Goal: Task Accomplishment & Management: Manage account settings

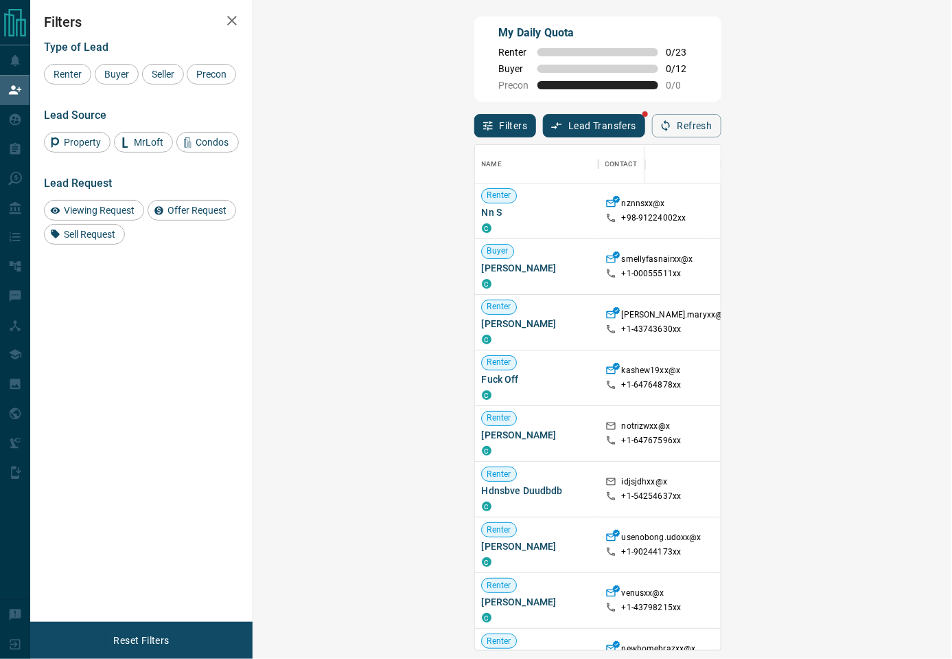
scroll to position [491, 656]
click at [722, 68] on div "My Daily Quota Renter 0 / 23 Buyer 0 / 12 Precon 0 / 0" at bounding box center [597, 58] width 247 height 85
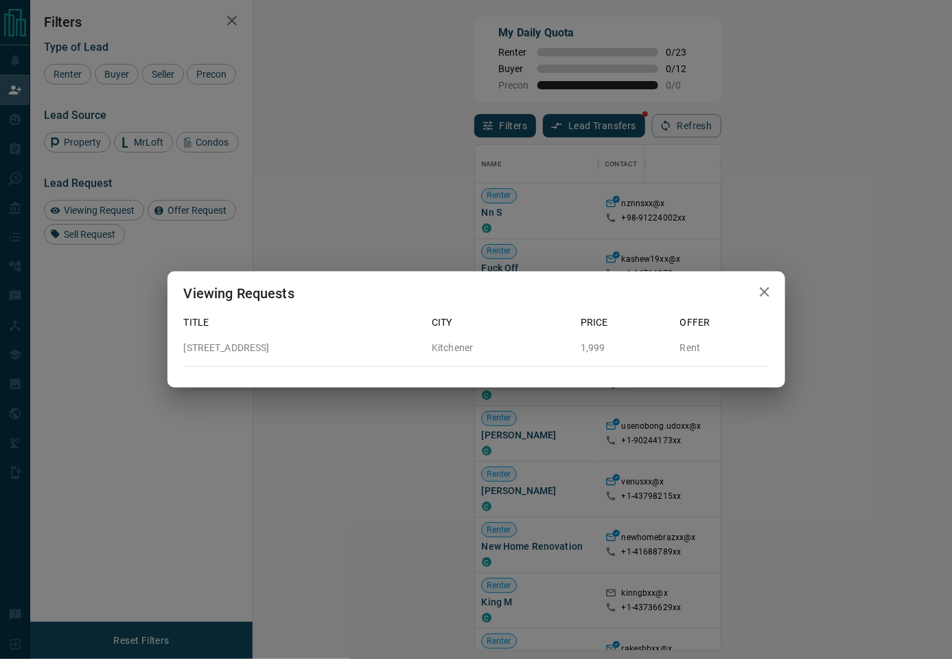
click at [763, 293] on icon "button" at bounding box center [765, 292] width 10 height 10
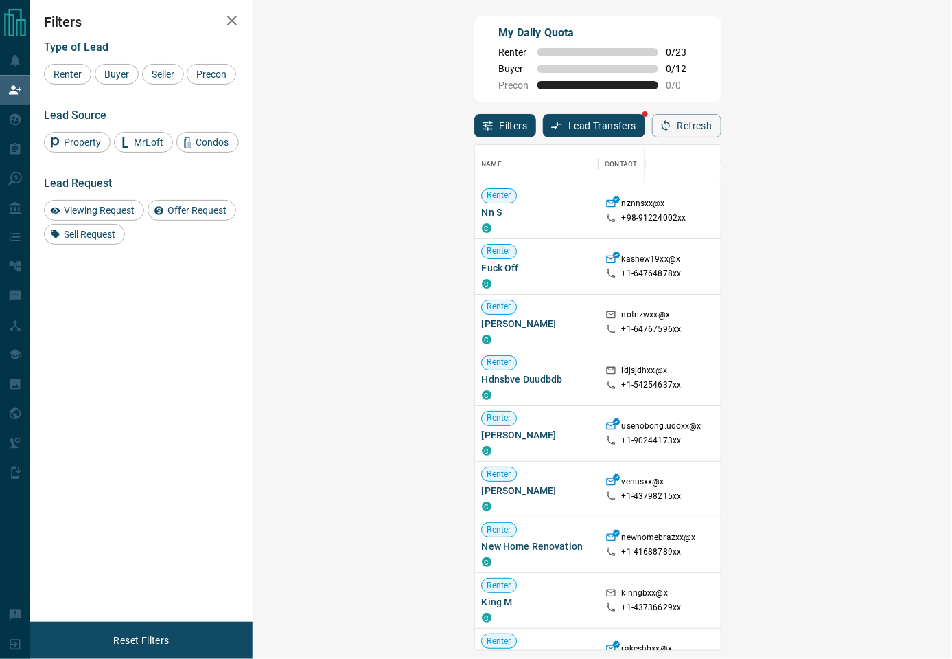
drag, startPoint x: 731, startPoint y: 35, endPoint x: 723, endPoint y: 54, distance: 20.7
click at [722, 35] on div "My Daily Quota Renter 0 / 23 Buyer 0 / 12 Precon 0 / 0" at bounding box center [597, 58] width 247 height 85
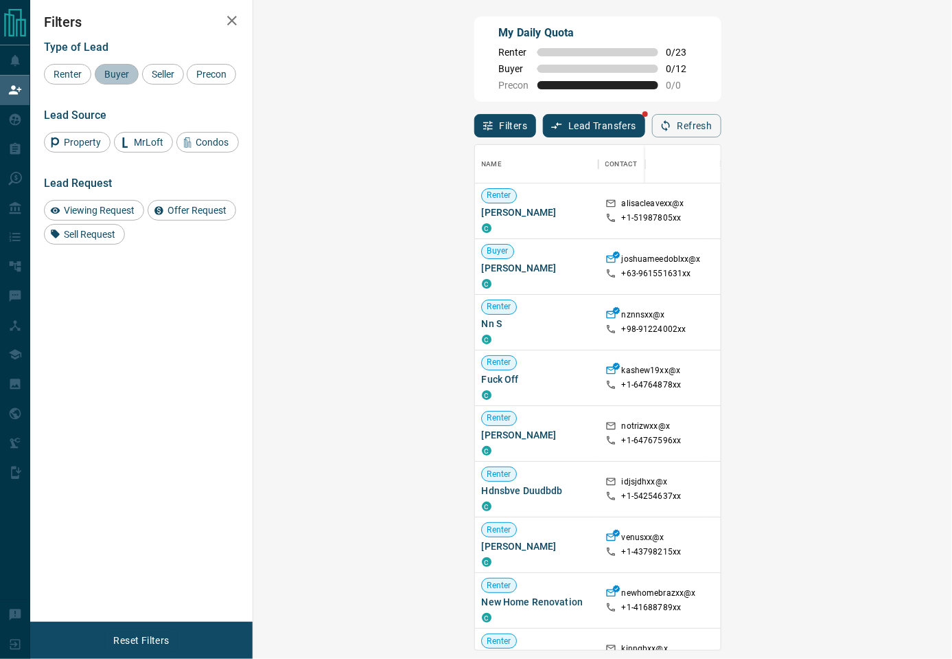
click at [125, 70] on span "Buyer" at bounding box center [117, 74] width 34 height 11
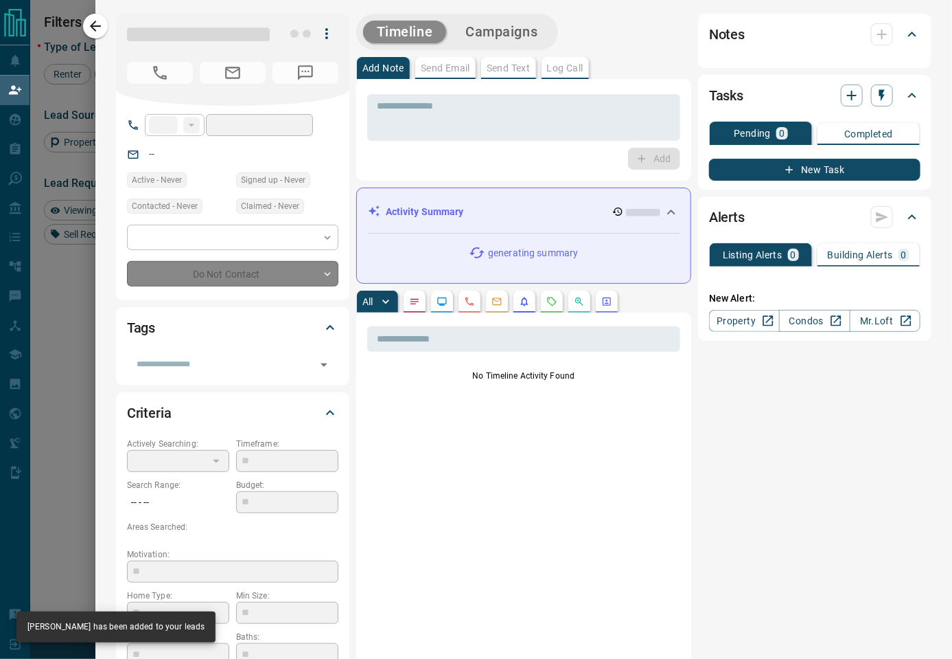
type input "***"
type input "**********"
type input "**"
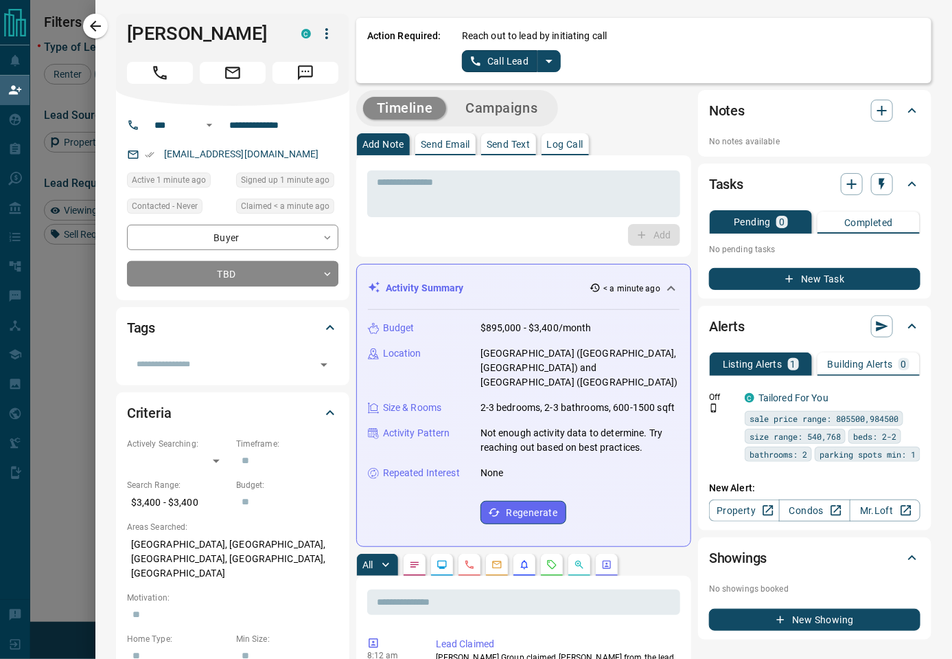
click at [556, 65] on icon "split button" at bounding box center [549, 61] width 16 height 16
click at [542, 111] on li "Log Manual Call" at bounding box center [511, 108] width 84 height 21
click at [512, 60] on button "Log Manual Call" at bounding box center [507, 61] width 91 height 22
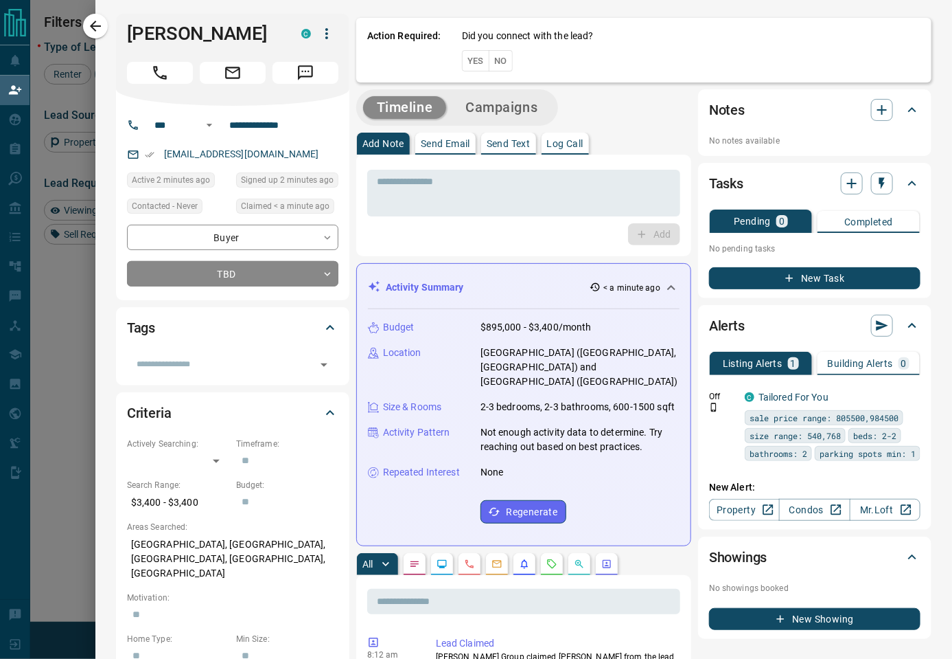
click at [503, 62] on button "No" at bounding box center [501, 60] width 24 height 21
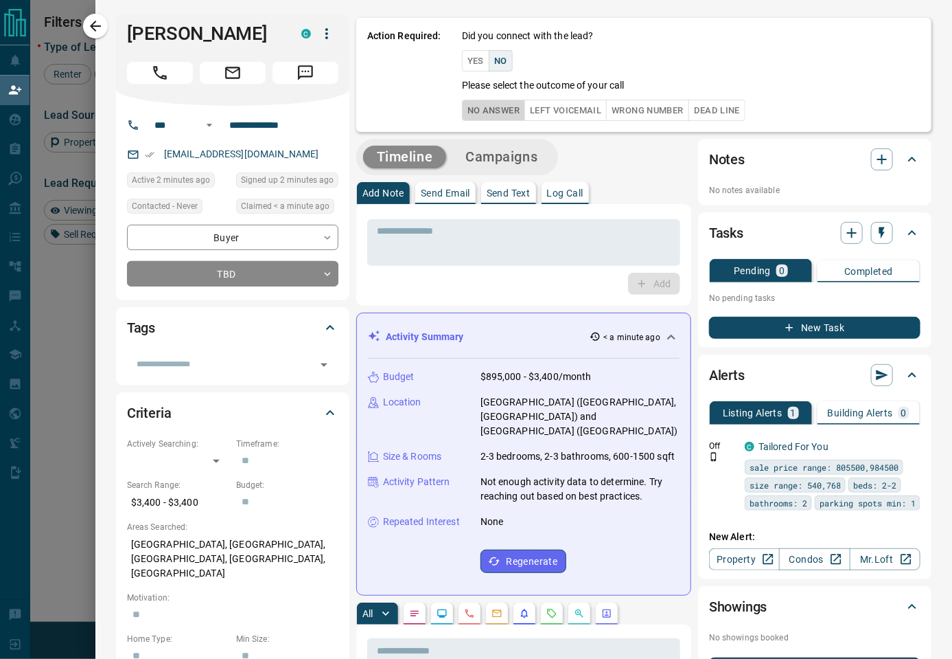
click at [500, 106] on button "No Answer" at bounding box center [493, 110] width 63 height 21
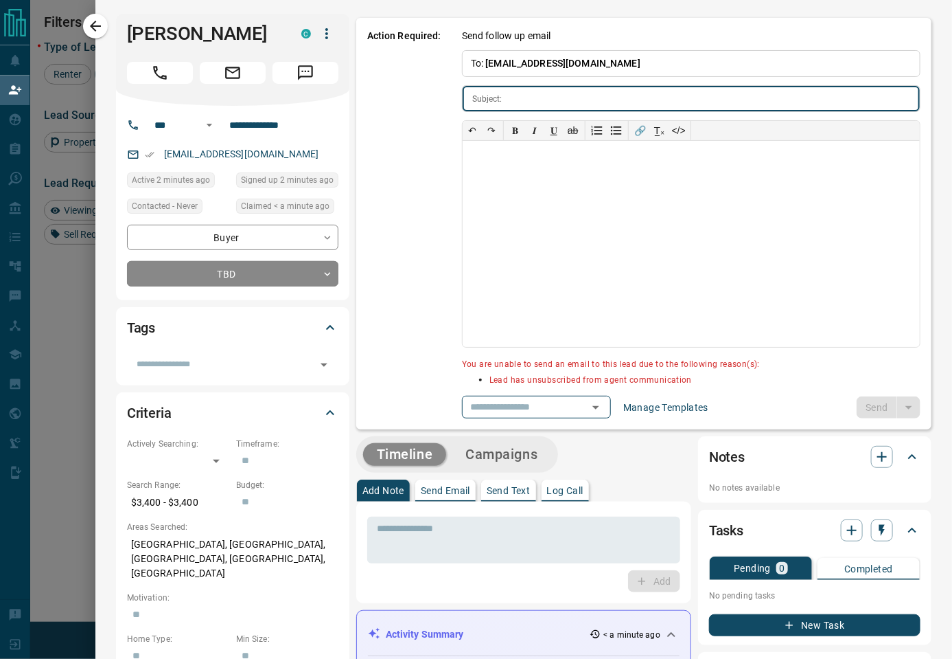
type input "**********"
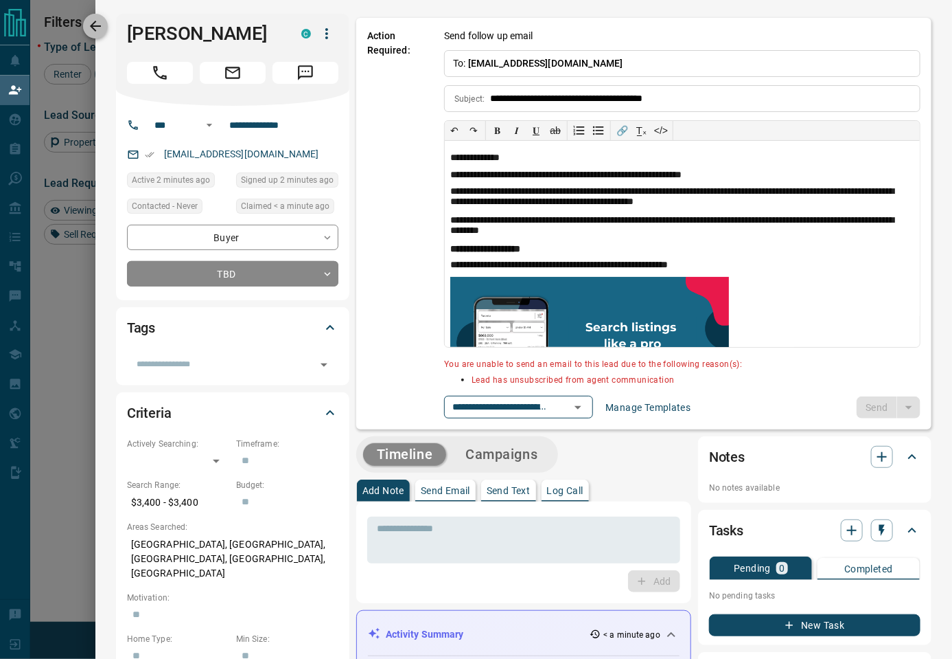
click at [98, 28] on icon "button" at bounding box center [95, 26] width 16 height 16
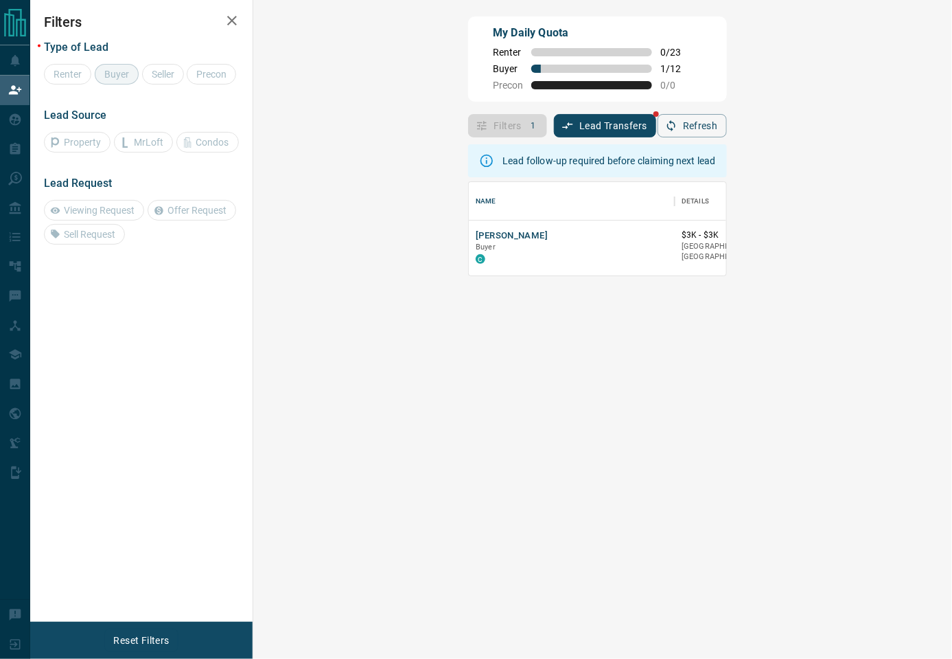
scroll to position [14, 14]
click at [476, 235] on button "[PERSON_NAME]" at bounding box center [512, 235] width 72 height 13
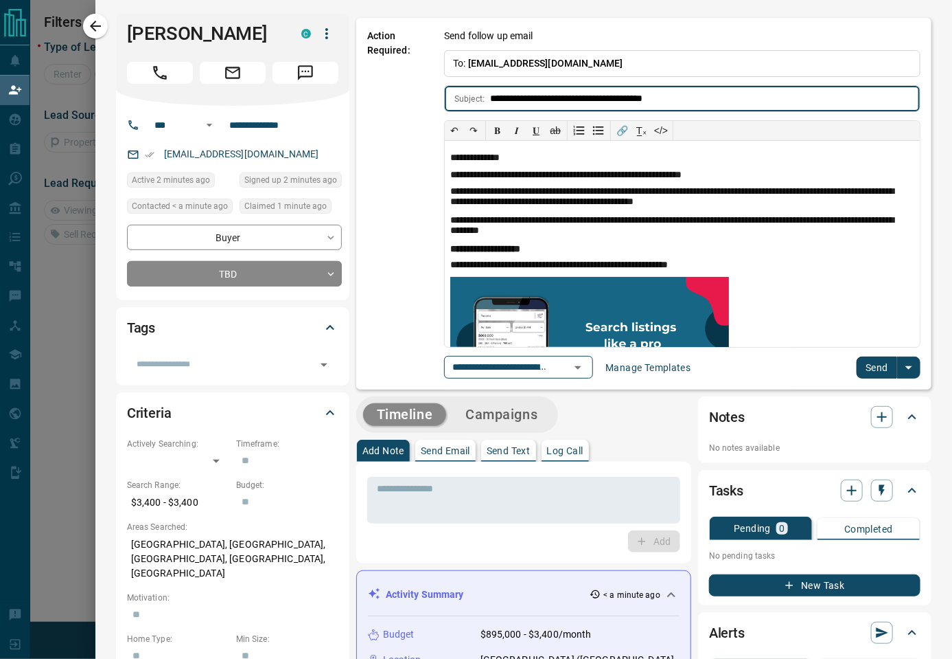
click at [860, 369] on button "Send" at bounding box center [877, 367] width 41 height 22
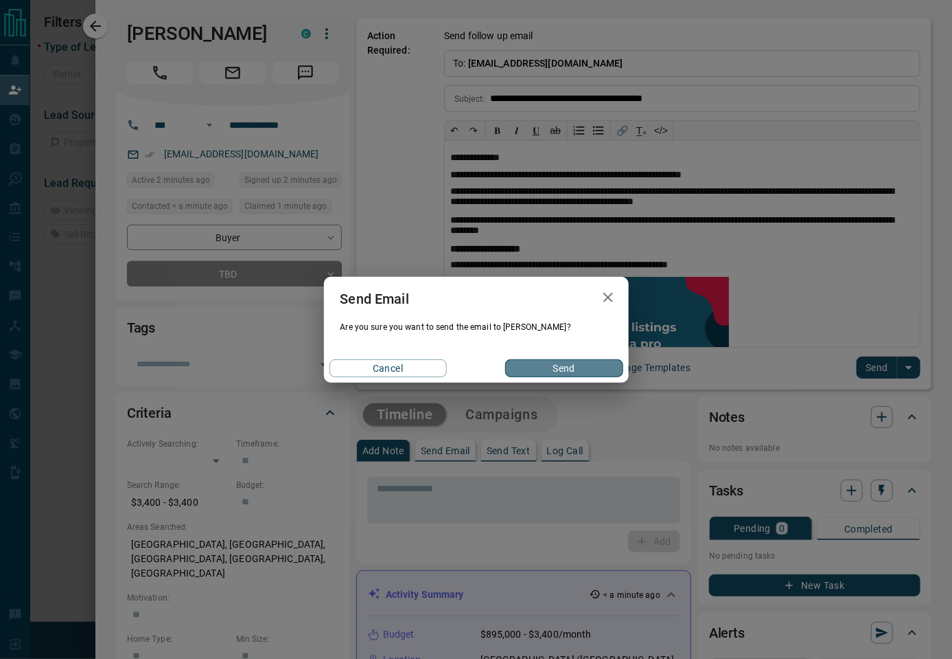
click at [533, 374] on button "Send" at bounding box center [563, 368] width 117 height 18
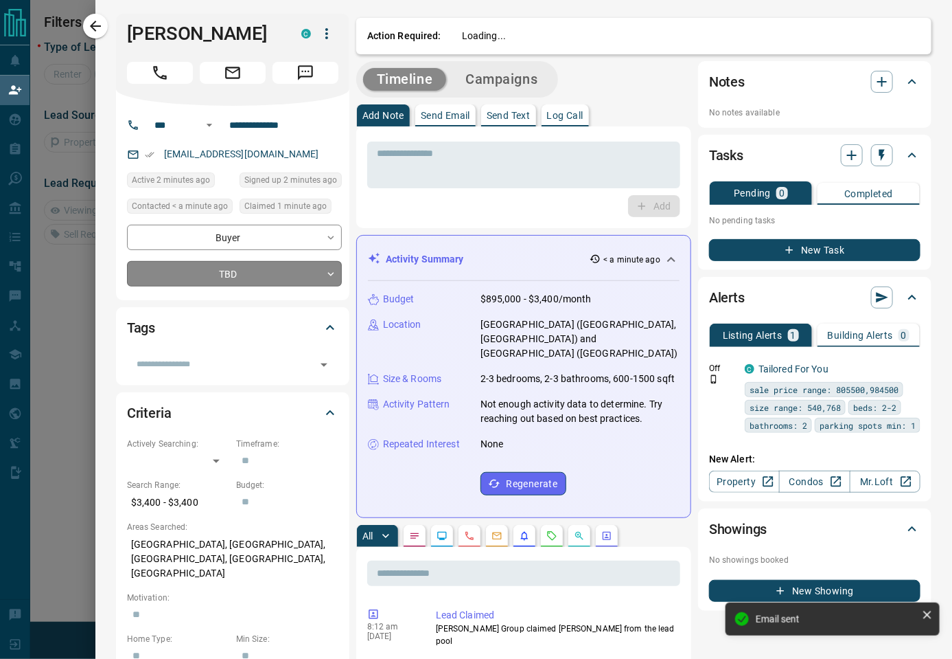
click at [306, 295] on body "**********" at bounding box center [476, 277] width 952 height 554
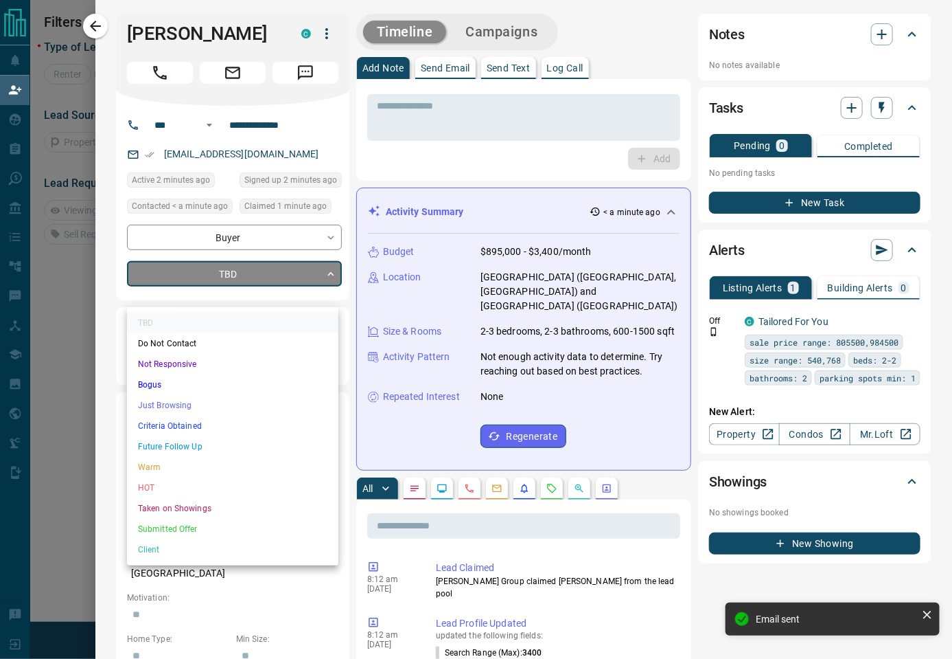
click at [222, 380] on li "Bogus" at bounding box center [232, 384] width 211 height 21
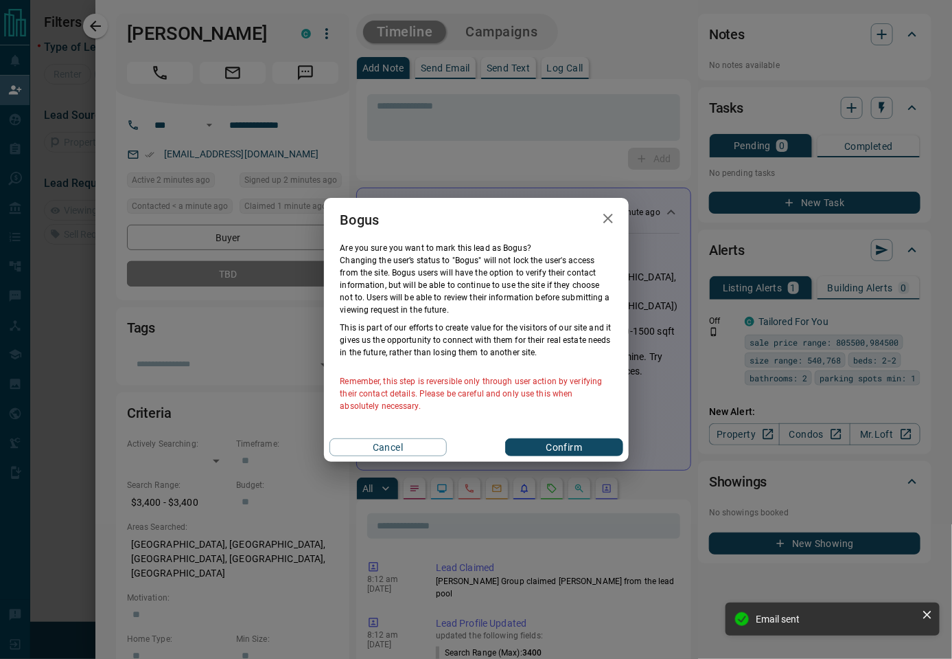
click at [586, 450] on button "Confirm" at bounding box center [563, 447] width 117 height 18
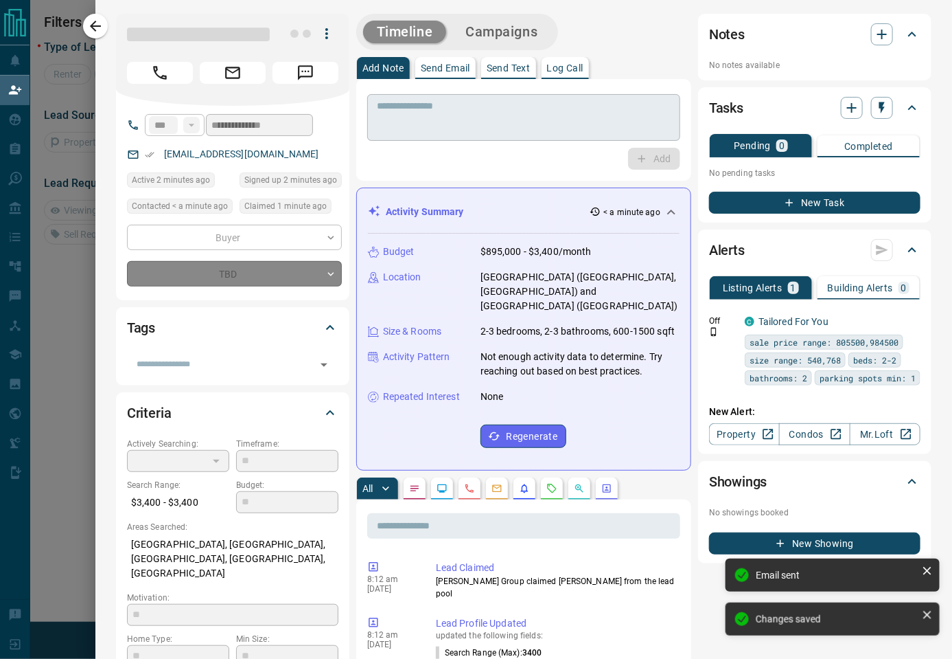
type input "**********"
type input "*"
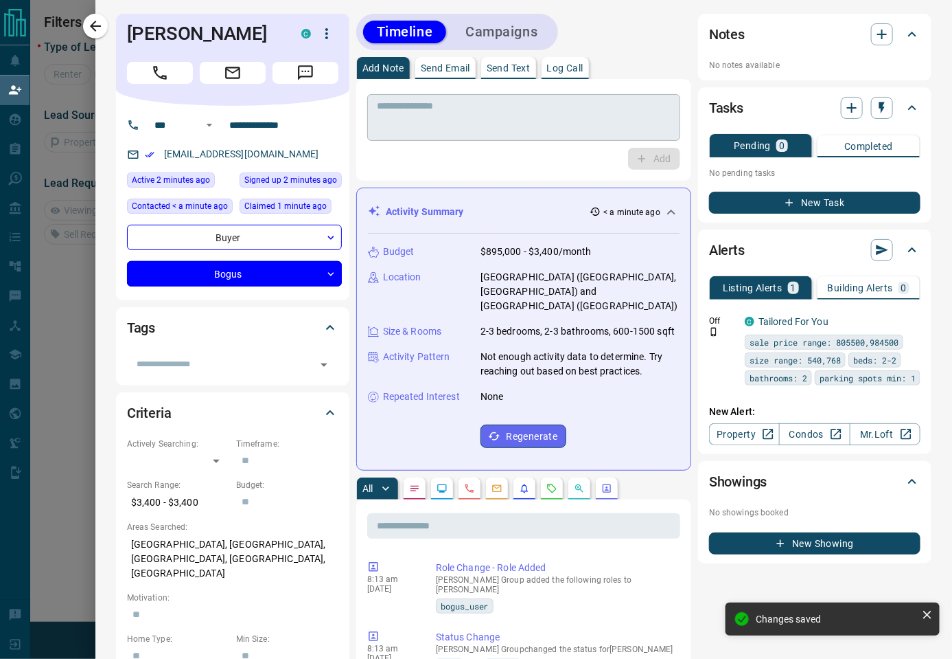
click at [507, 128] on textarea at bounding box center [524, 117] width 294 height 35
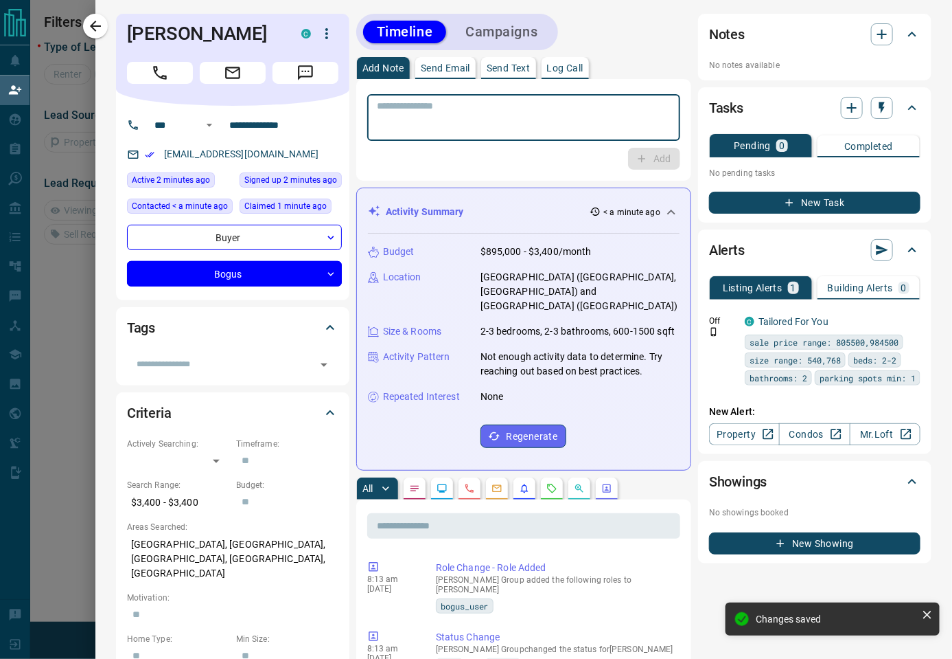
paste textarea "****"
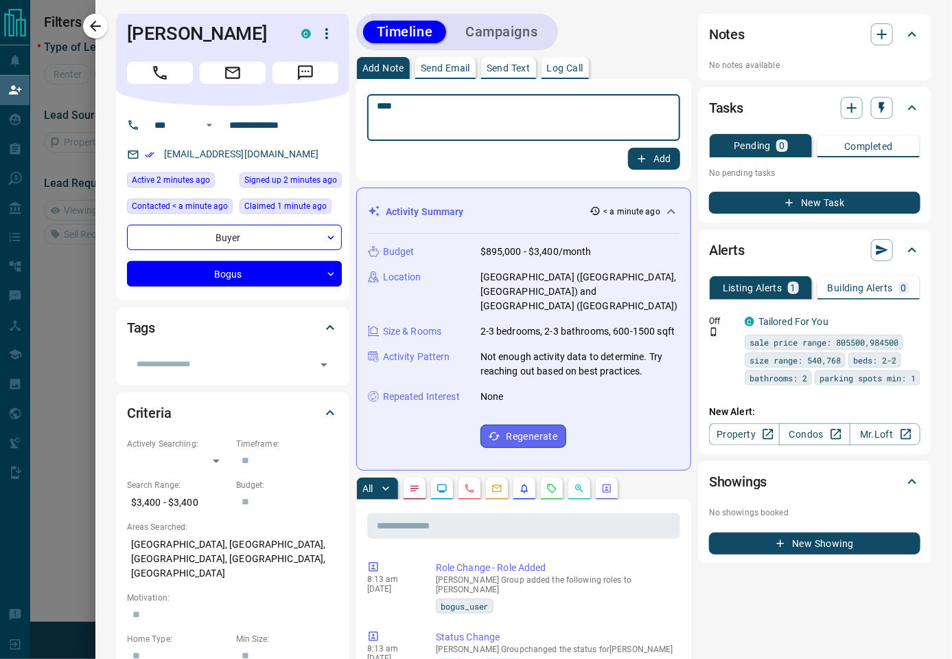
drag, startPoint x: 496, startPoint y: 122, endPoint x: 197, endPoint y: 67, distance: 303.7
paste textarea "**********"
type textarea "**********"
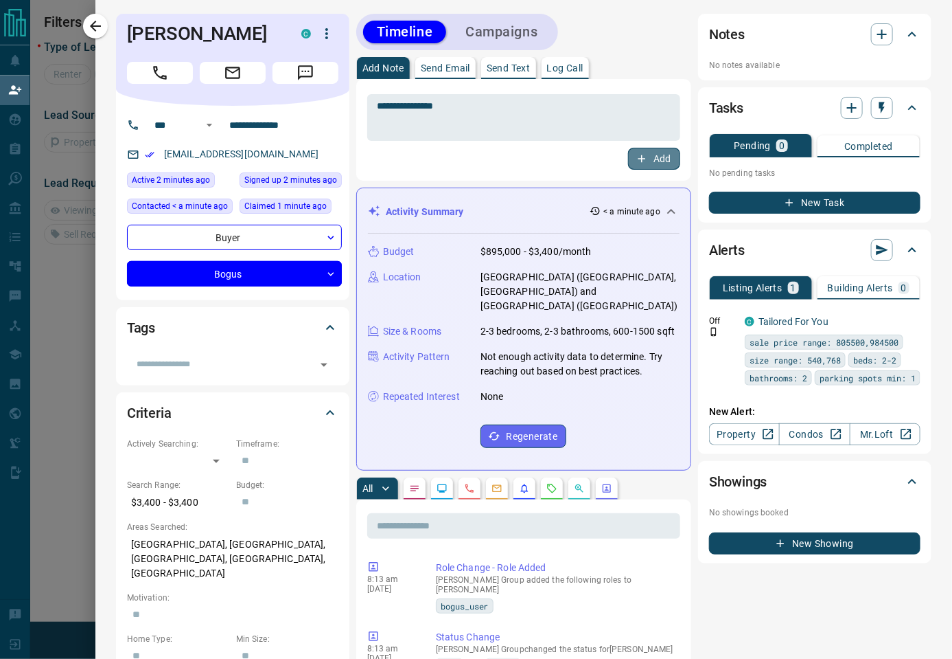
click at [628, 148] on button "Add" at bounding box center [654, 159] width 52 height 22
click at [507, 39] on button "Campaigns" at bounding box center [502, 32] width 100 height 23
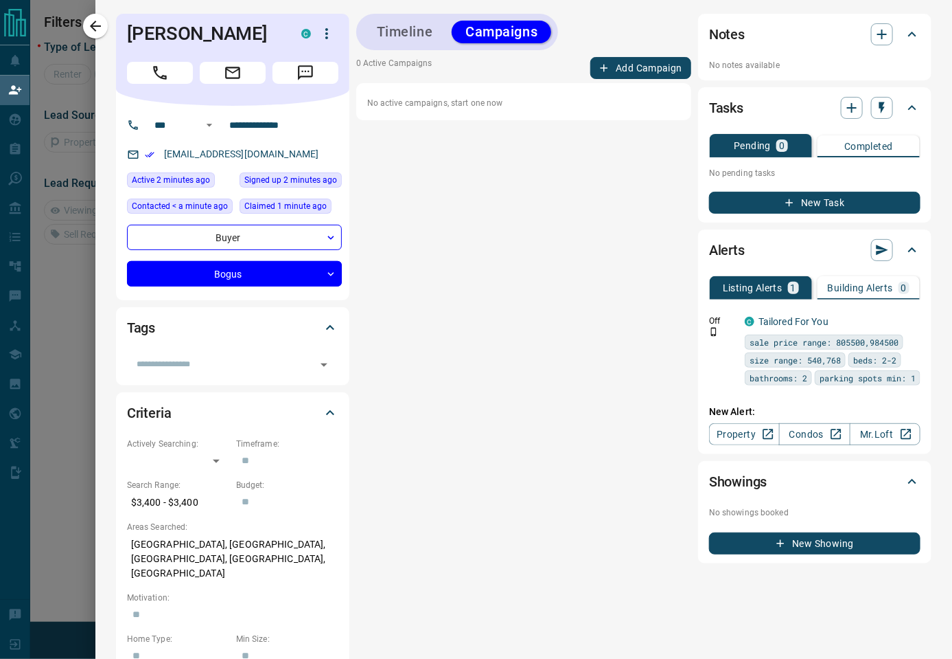
click at [613, 65] on button "Add Campaign" at bounding box center [641, 68] width 101 height 22
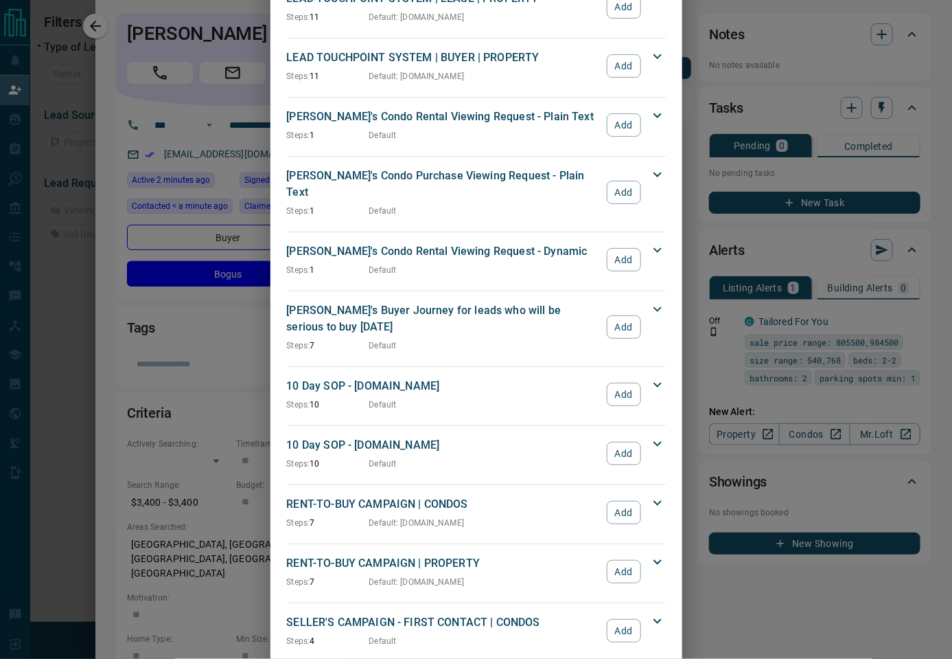
scroll to position [998, 0]
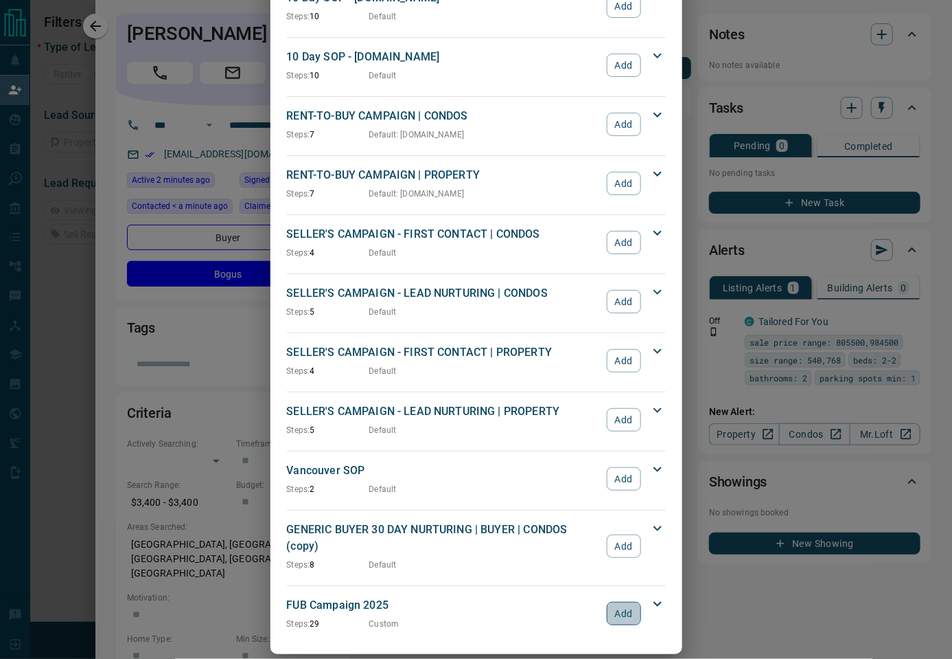
click at [630, 602] on button "Add" at bounding box center [624, 613] width 34 height 23
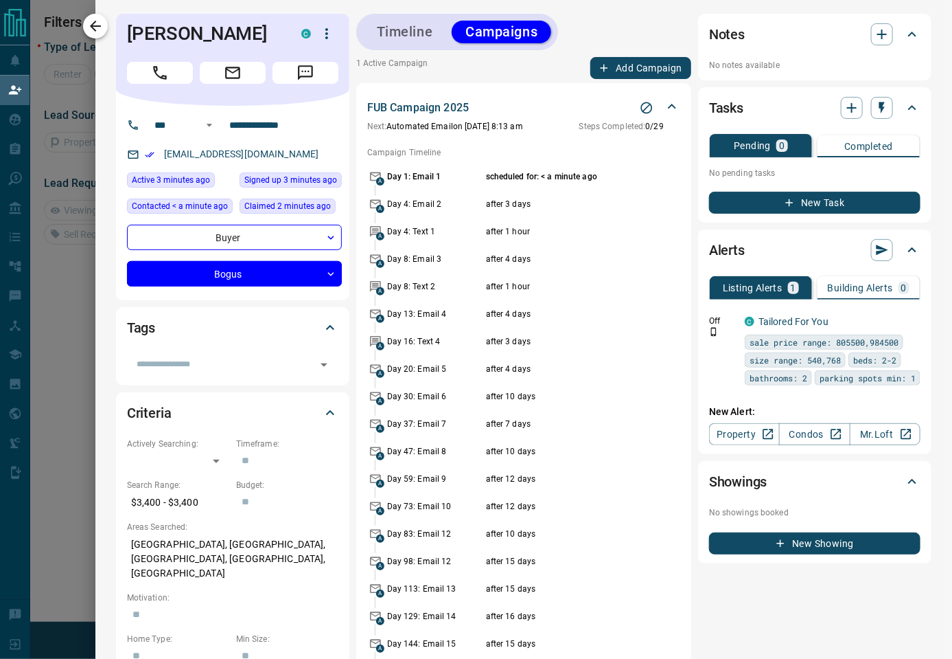
click at [100, 29] on icon "button" at bounding box center [95, 26] width 16 height 16
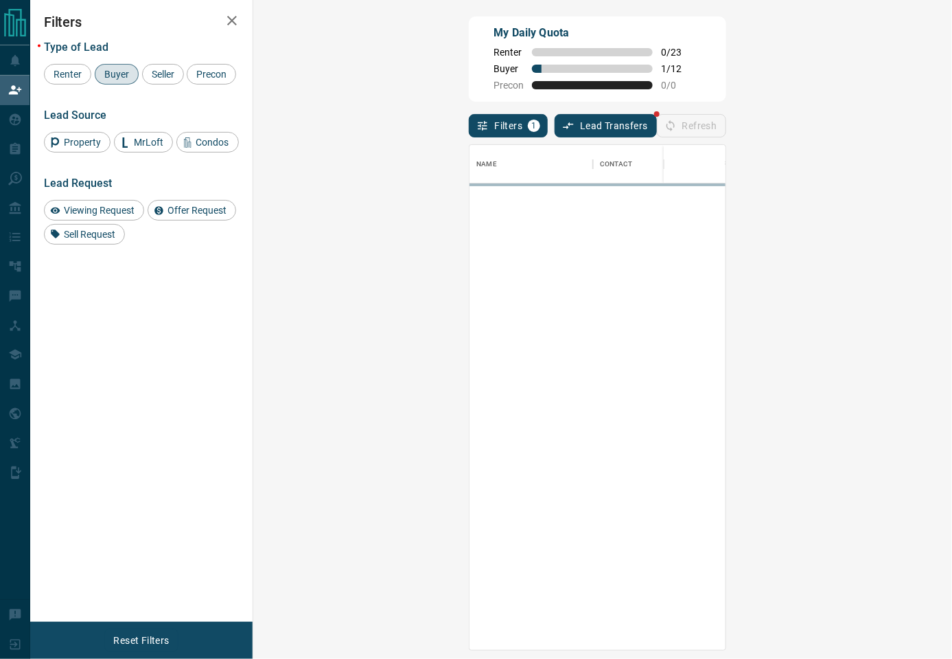
scroll to position [491, 656]
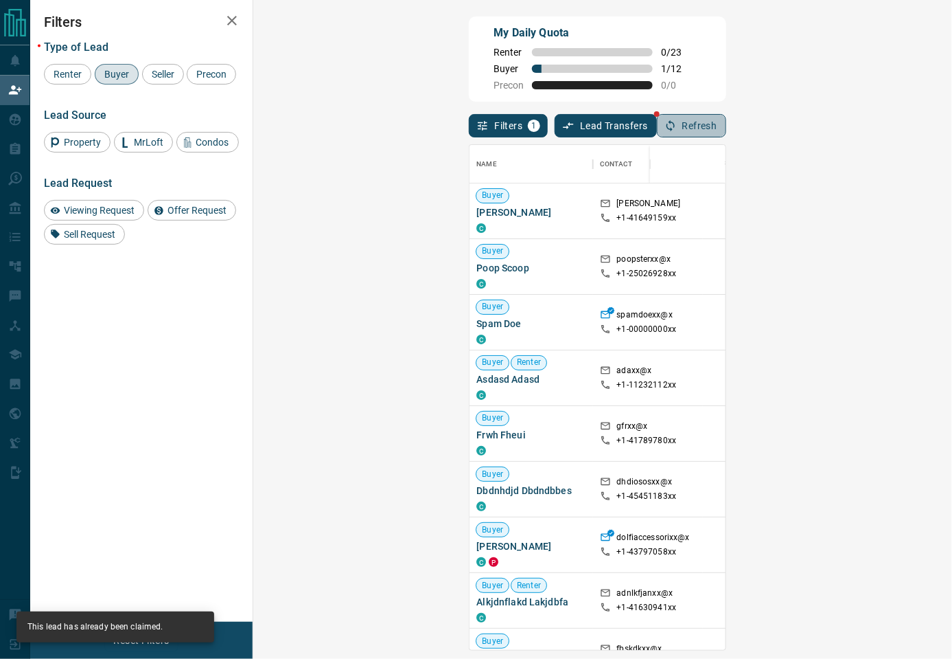
click at [727, 133] on button "Refresh" at bounding box center [691, 125] width 69 height 23
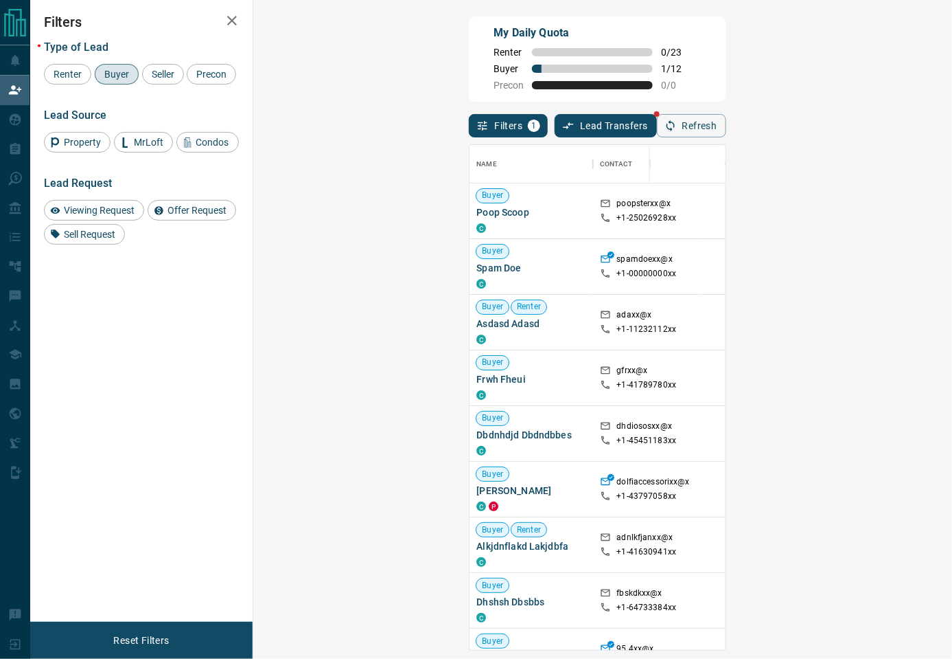
click at [718, 118] on div "Filters 1 Lead Transfers Refresh" at bounding box center [597, 120] width 257 height 36
click at [726, 98] on div "My Daily Quota Renter 0 / 23 Buyer 1 / 12 Precon 0 / 0" at bounding box center [597, 58] width 257 height 85
click at [726, 106] on div "Filters 1 Lead Transfers Refresh" at bounding box center [597, 120] width 257 height 36
click at [729, 124] on div "My Daily Quota Renter 0 / 23 Buyer 1 / 12 Precon 0 / 0 Filters 1 Lead Transfers…" at bounding box center [597, 277] width 262 height 527
click at [727, 124] on button "Refresh" at bounding box center [691, 125] width 69 height 23
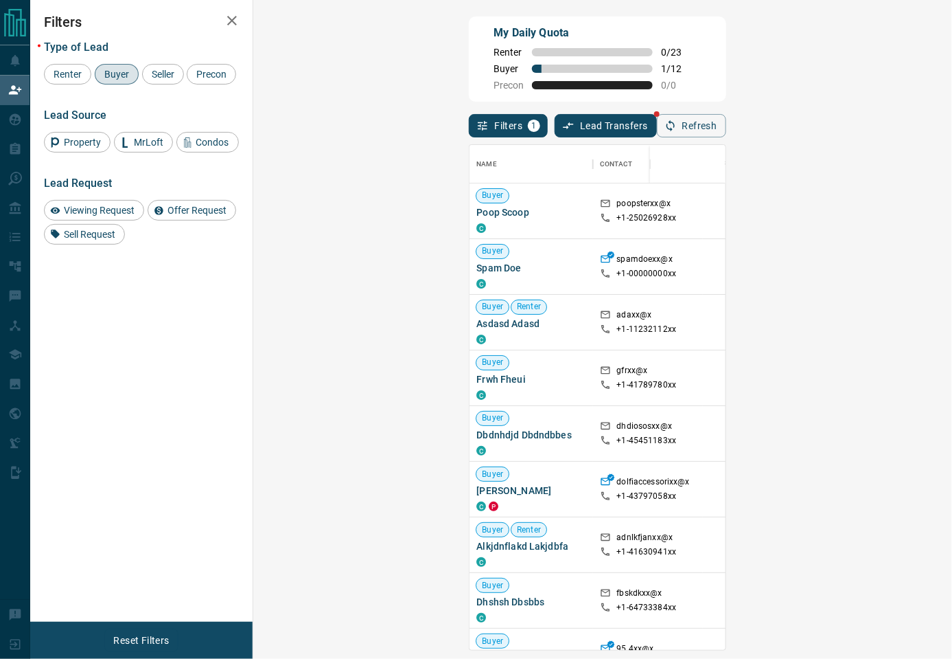
click at [687, 61] on div "My Daily Quota Renter 0 / 23 Buyer 1 / 12 Precon 0 / 0" at bounding box center [597, 58] width 257 height 85
click at [710, 102] on div "My Daily Quota Renter 0 / 23 Buyer 1 / 12 Precon 0 / 0" at bounding box center [597, 58] width 257 height 85
click at [649, 34] on div "My Daily Quota Renter 0 / 23 Buyer 1 / 12 Precon 0 / 0" at bounding box center [597, 58] width 257 height 85
click at [726, 49] on div "My Daily Quota Renter 0 / 23 Buyer 1 / 12 Precon 0 / 0" at bounding box center [597, 58] width 257 height 85
click at [726, 79] on div "My Daily Quota Renter 0 / 23 Buyer 1 / 12 Precon 0 / 0" at bounding box center [597, 58] width 257 height 85
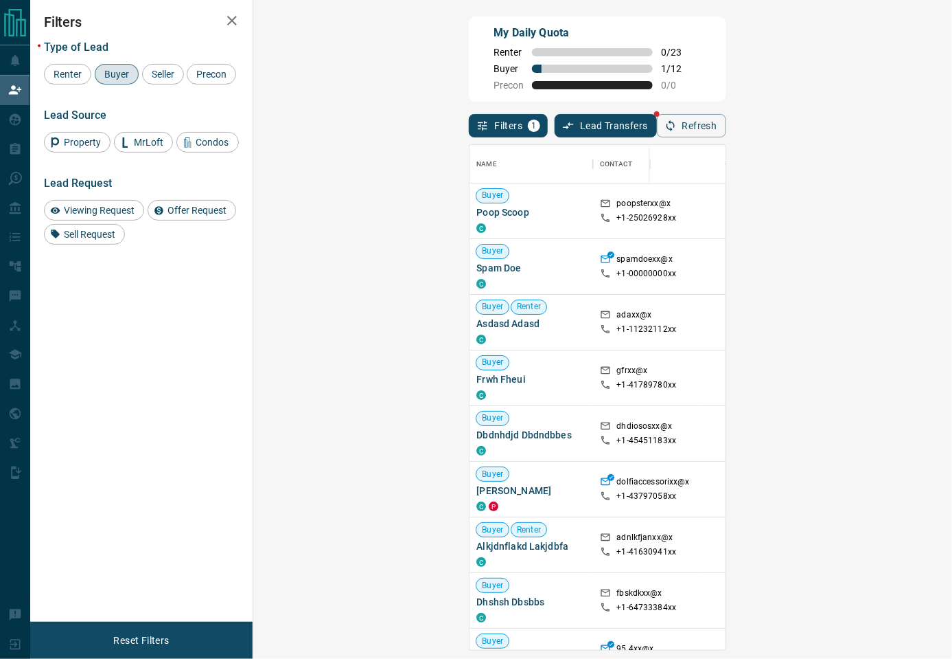
click at [726, 63] on div "My Daily Quota Renter 0 / 23 Buyer 1 / 12 Precon 0 / 0" at bounding box center [597, 58] width 257 height 85
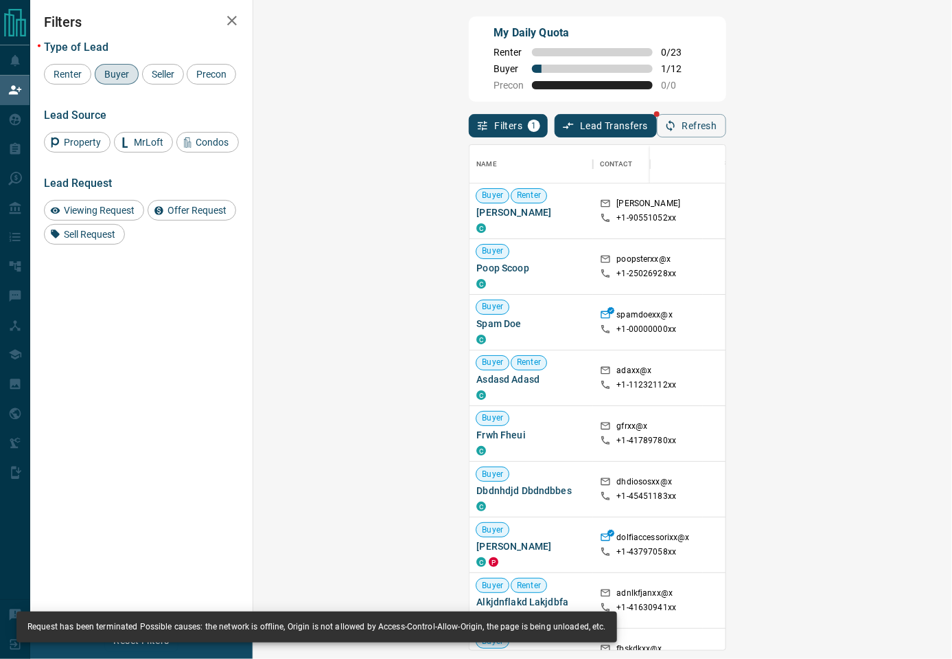
click at [699, 96] on div "My Daily Quota Renter 0 / 23 Buyer 1 / 12 Precon 0 / 0" at bounding box center [597, 58] width 257 height 85
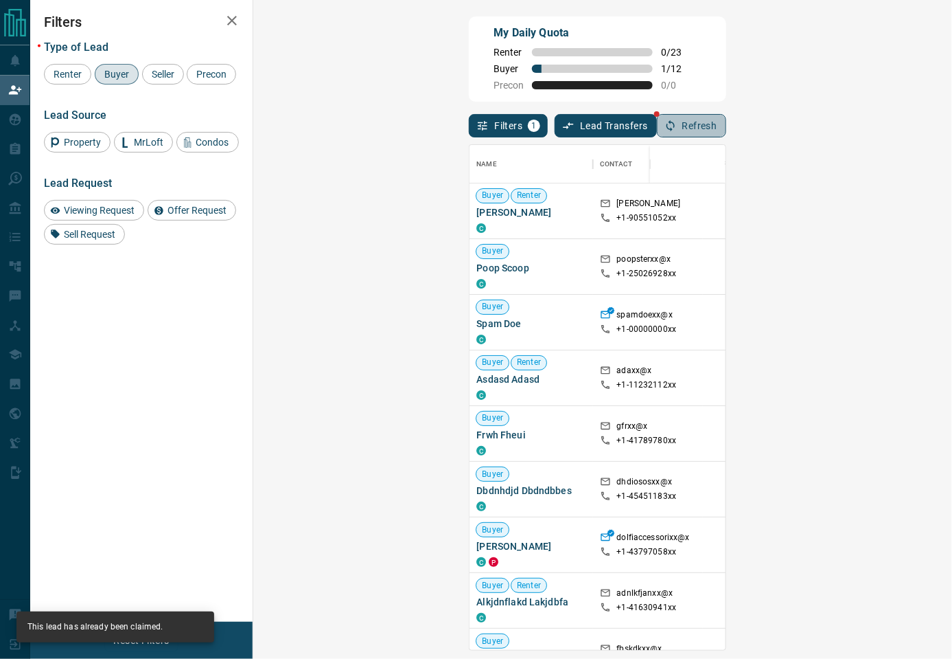
click at [727, 130] on button "Refresh" at bounding box center [691, 125] width 69 height 23
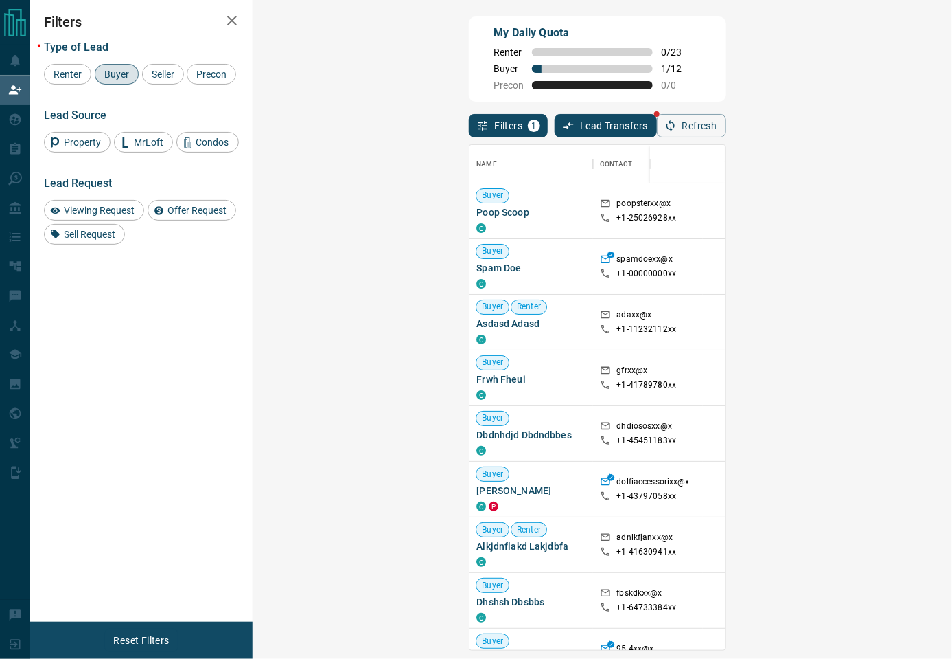
click at [146, 424] on div "Filters Type of Lead Renter Buyer Seller Precon Lead Source Property MrLoft Con…" at bounding box center [141, 310] width 222 height 621
click at [726, 71] on div "My Daily Quota Renter 0 / 23 Buyer 1 / 12 Precon 0 / 0" at bounding box center [597, 58] width 257 height 85
click at [651, 65] on div "My Daily Quota Renter 0 / 23 Buyer 1 / 12 Precon 0 / 0" at bounding box center [597, 58] width 257 height 85
click at [546, 61] on div "My Daily Quota Renter 0 / 23 Buyer 1 / 12 Precon 0 / 0" at bounding box center [597, 58] width 257 height 85
click at [727, 122] on button "Refresh" at bounding box center [691, 125] width 69 height 23
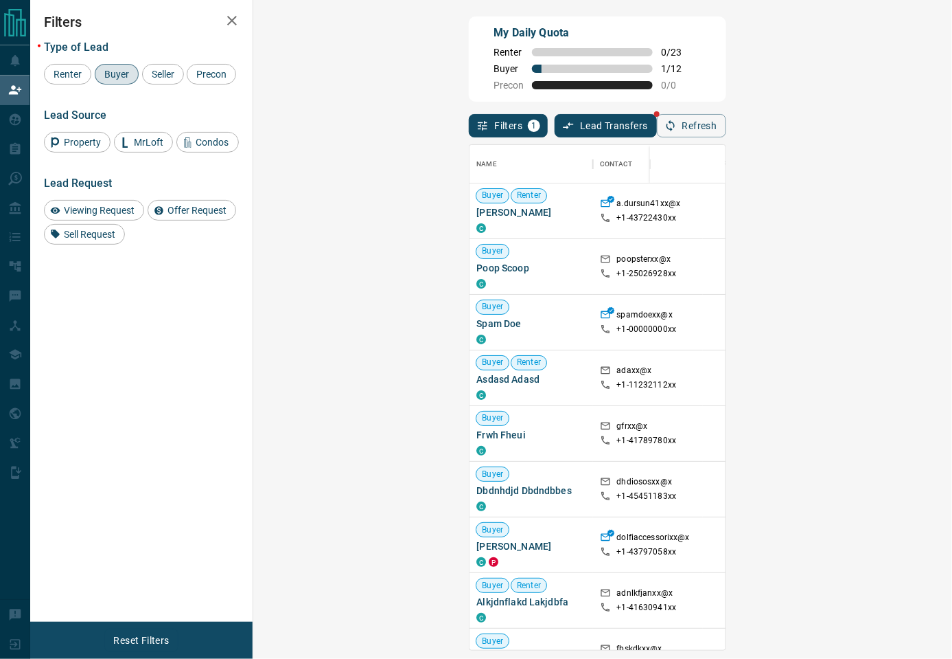
click at [726, 69] on div "My Daily Quota Renter 0 / 23 Buyer 1 / 12 Precon 0 / 0" at bounding box center [597, 58] width 257 height 85
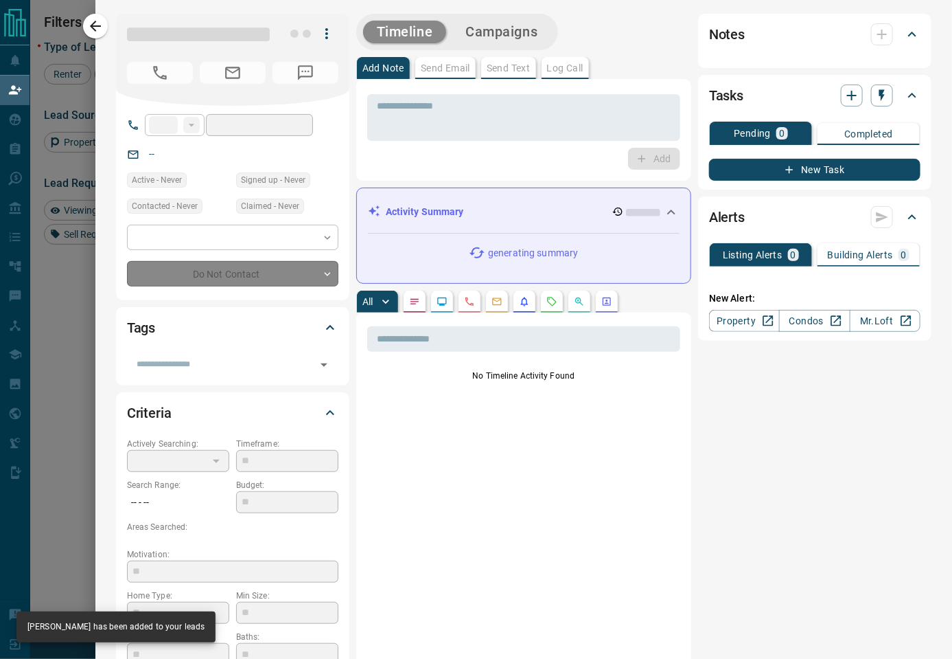
type input "**"
type input "**********"
type input "**"
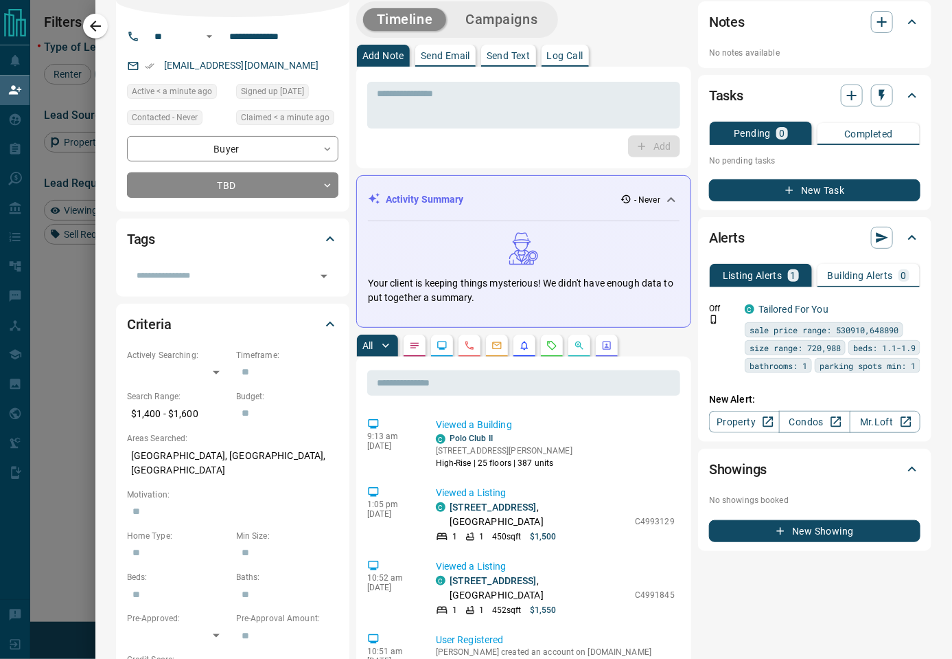
scroll to position [0, 0]
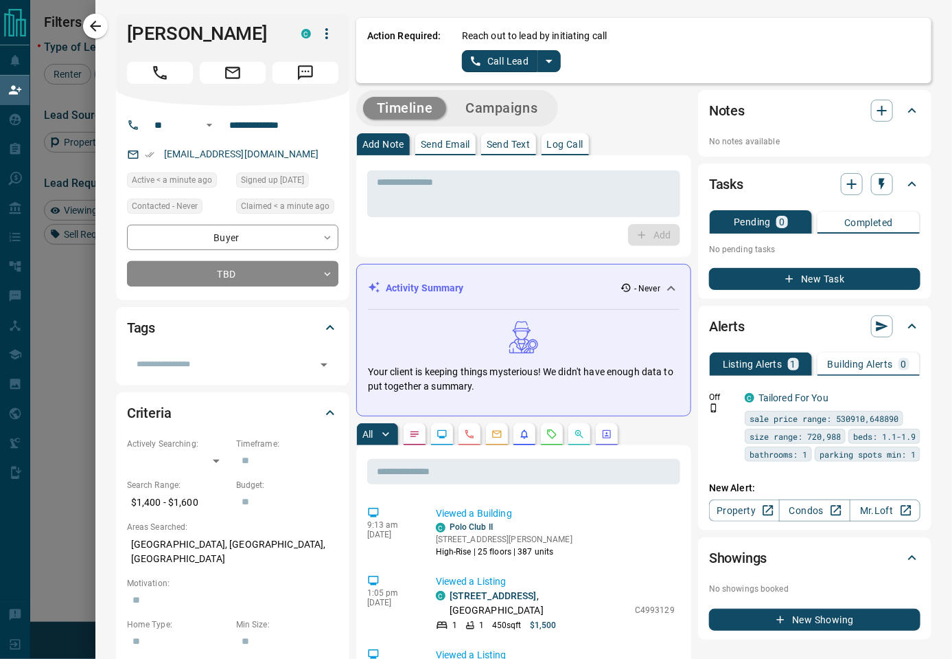
click at [550, 66] on icon "split button" at bounding box center [549, 61] width 16 height 16
click at [512, 105] on li "Log Manual Call" at bounding box center [511, 108] width 84 height 21
click at [495, 65] on button "Log Manual Call" at bounding box center [507, 61] width 91 height 22
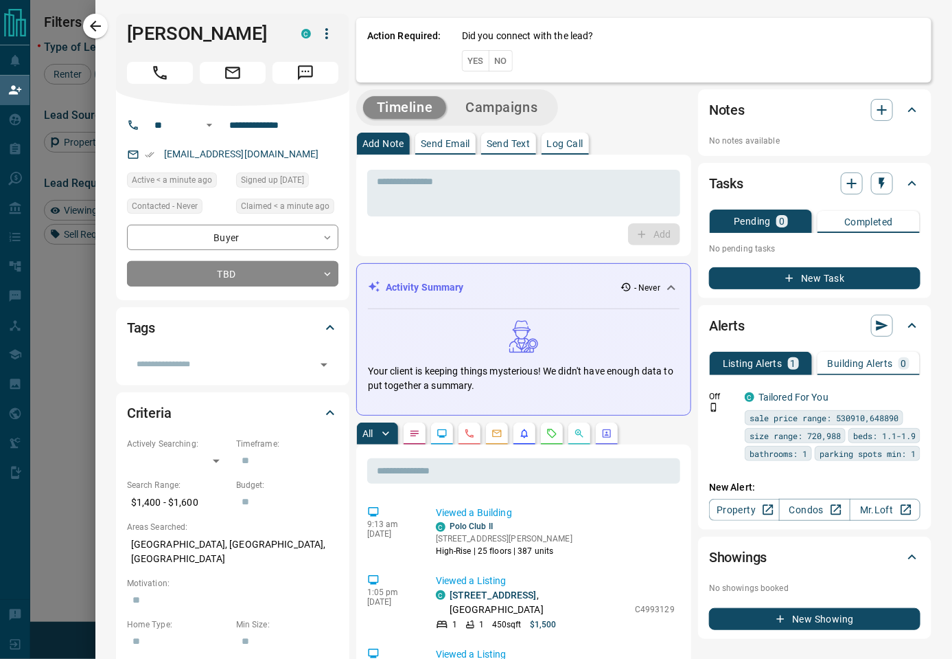
click at [503, 61] on button "No" at bounding box center [501, 60] width 24 height 21
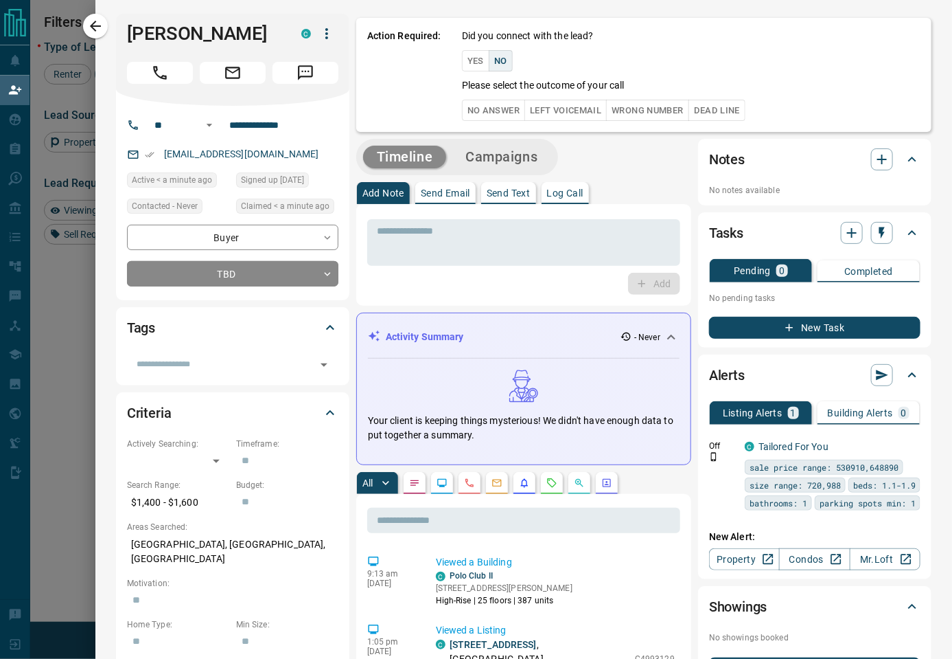
click at [476, 111] on button "No Answer" at bounding box center [493, 110] width 63 height 21
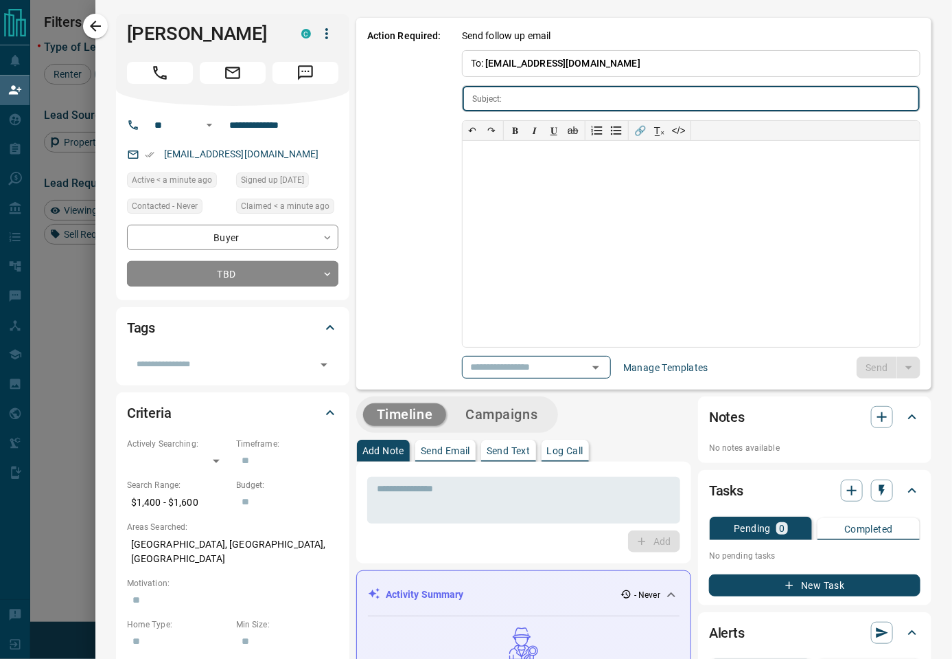
type input "**********"
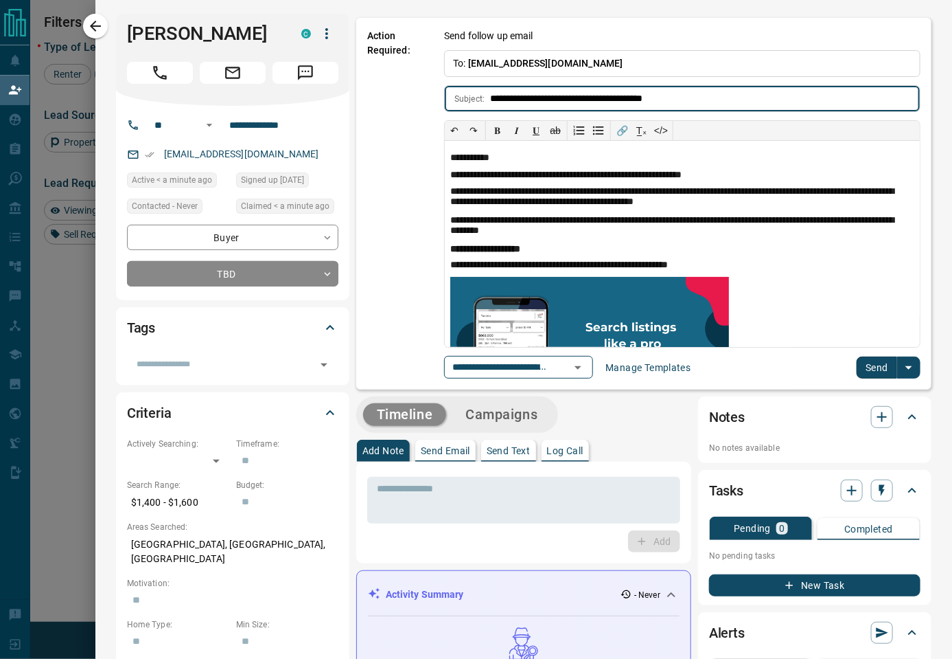
click at [867, 374] on button "Send" at bounding box center [877, 367] width 41 height 22
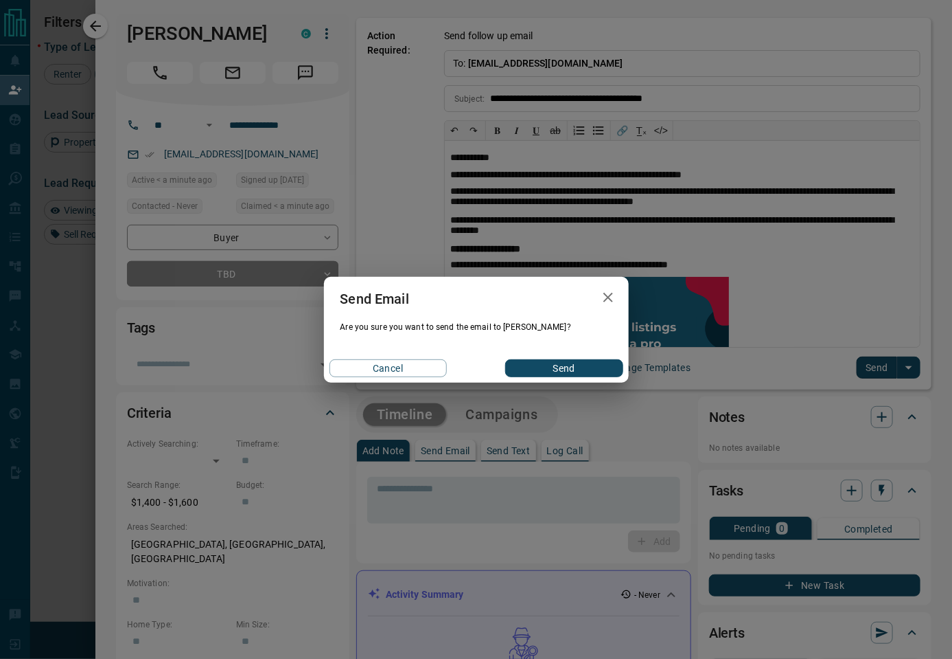
click at [571, 354] on div "Cancel Send" at bounding box center [476, 368] width 305 height 29
click at [567, 362] on button "Send" at bounding box center [563, 368] width 117 height 18
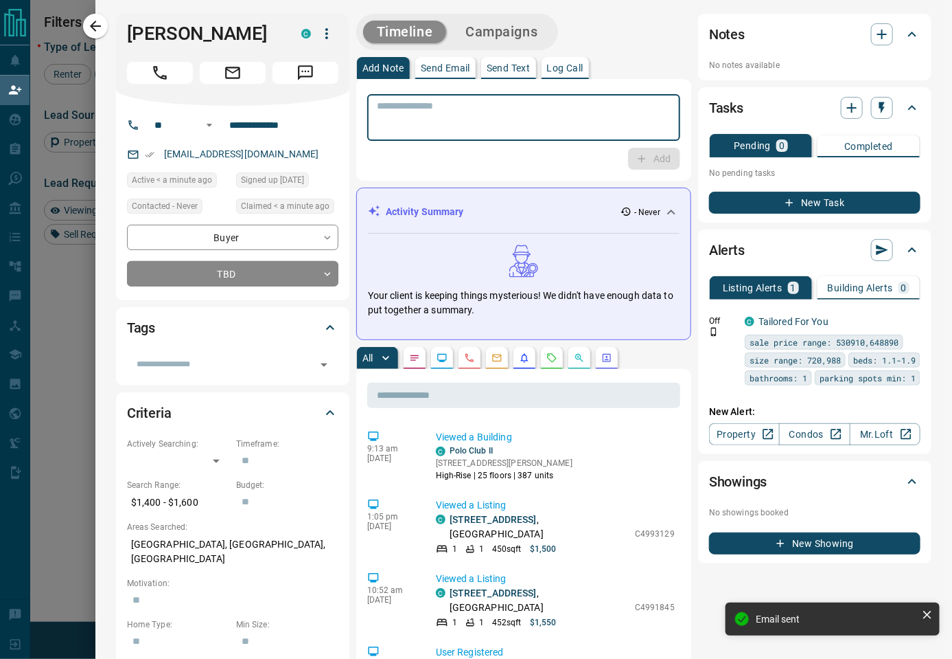
paste textarea "**********"
type textarea "**********"
click at [652, 161] on button "Add" at bounding box center [654, 159] width 52 height 22
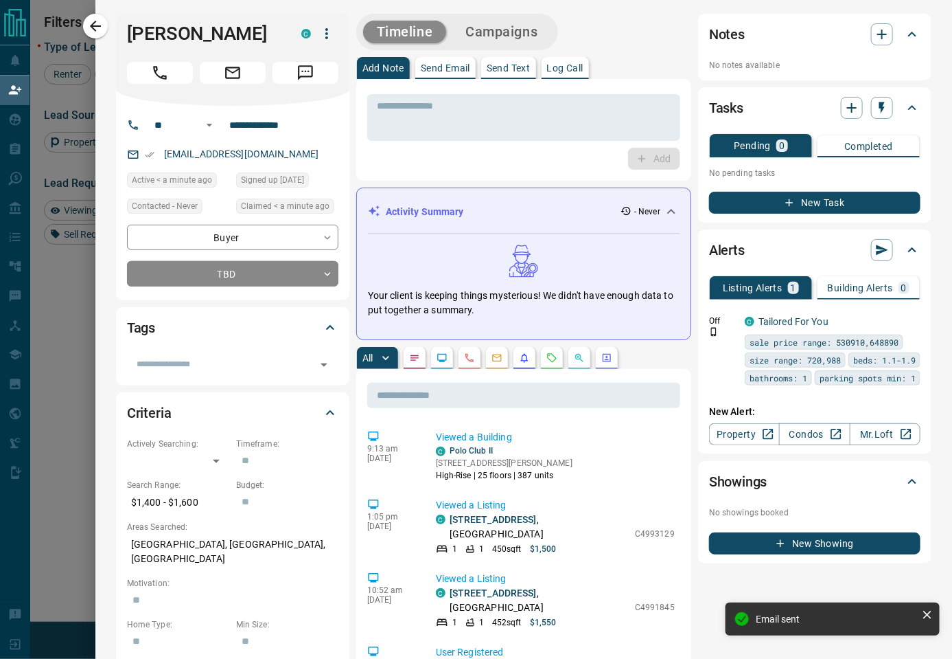
click at [525, 27] on button "Campaigns" at bounding box center [502, 32] width 100 height 23
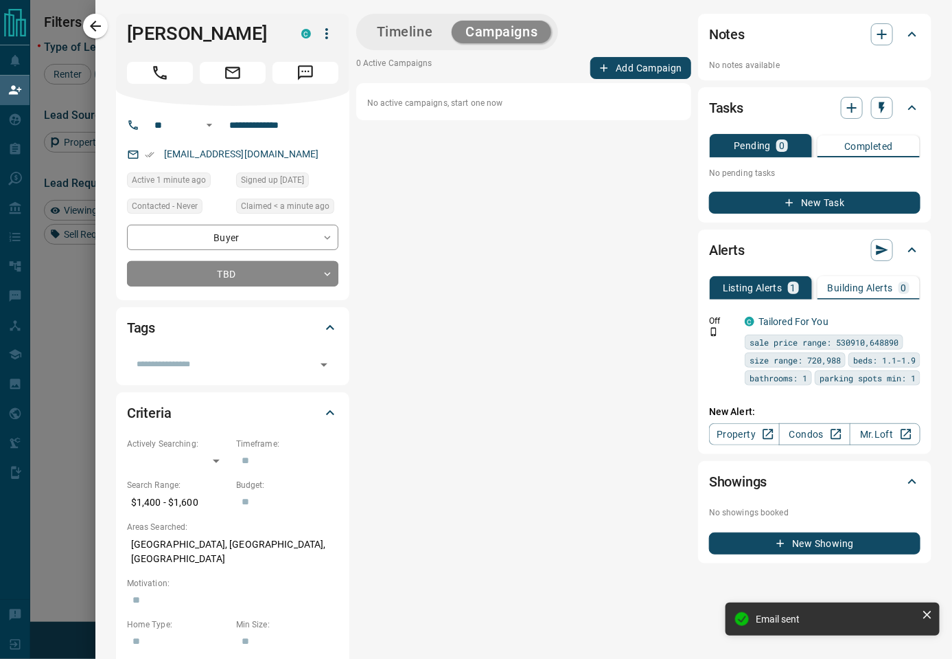
click at [609, 66] on button "Add Campaign" at bounding box center [641, 68] width 101 height 22
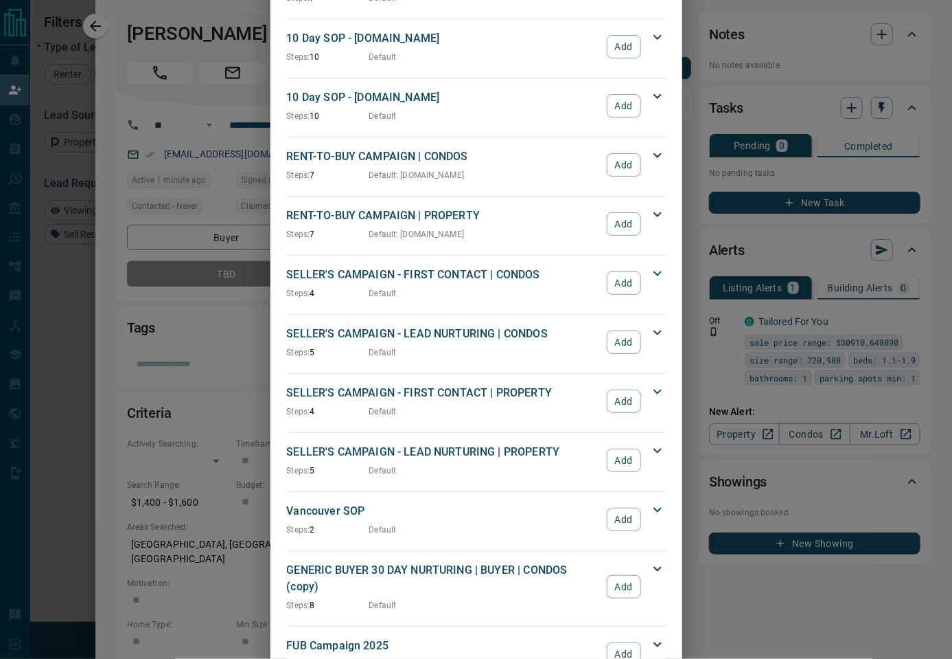
scroll to position [998, 0]
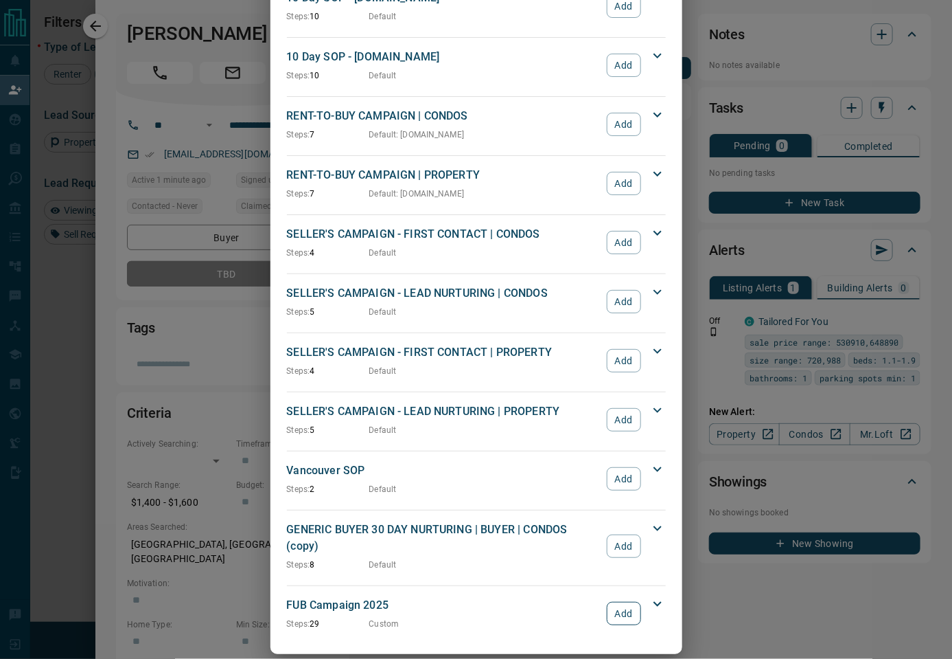
click at [615, 602] on button "Add" at bounding box center [624, 613] width 34 height 23
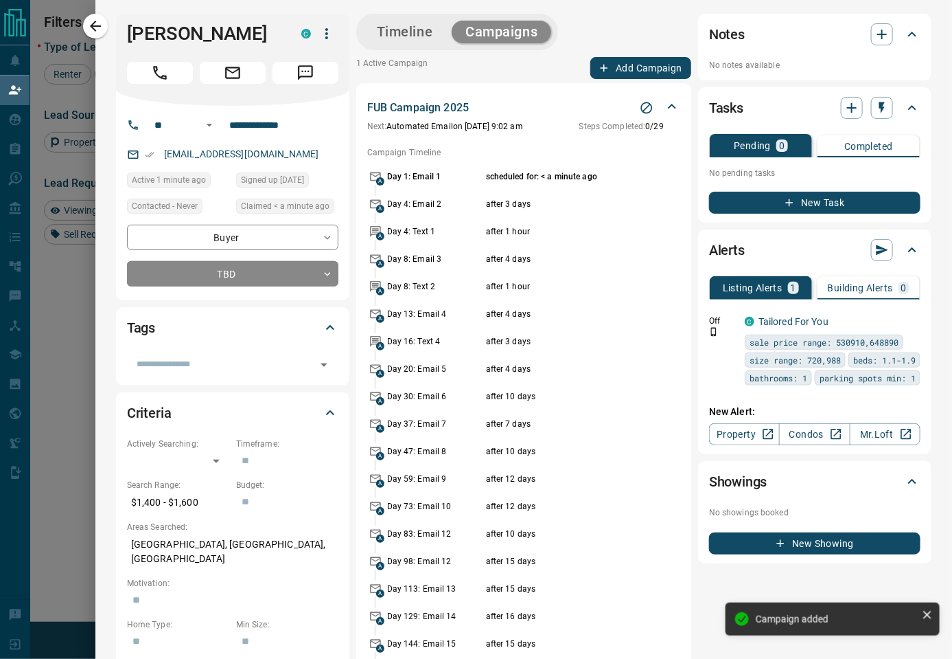
click at [105, 279] on div "**********" at bounding box center [523, 576] width 857 height 1152
click at [87, 26] on icon "button" at bounding box center [95, 26] width 16 height 16
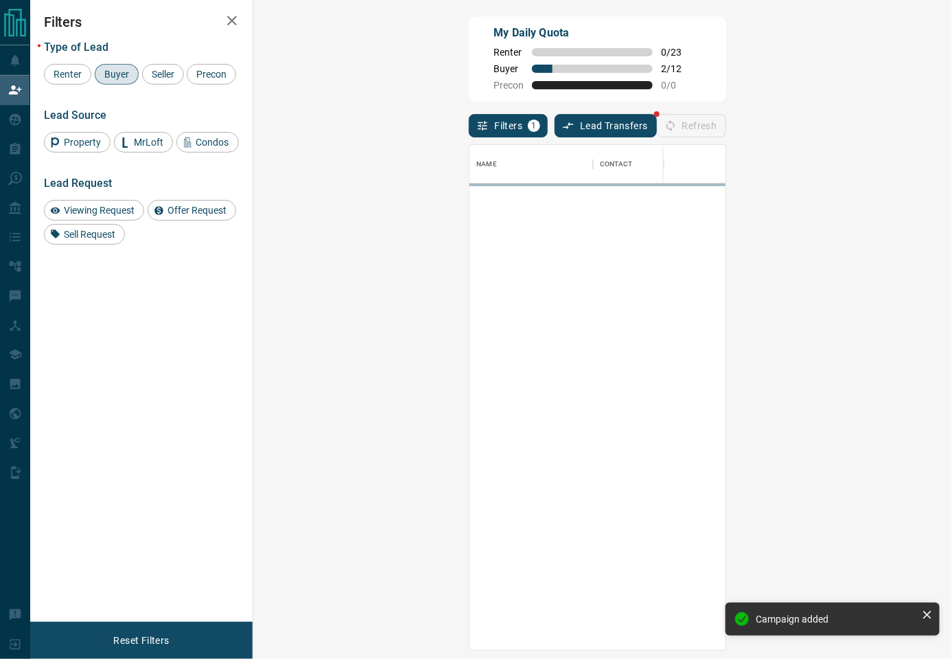
scroll to position [491, 656]
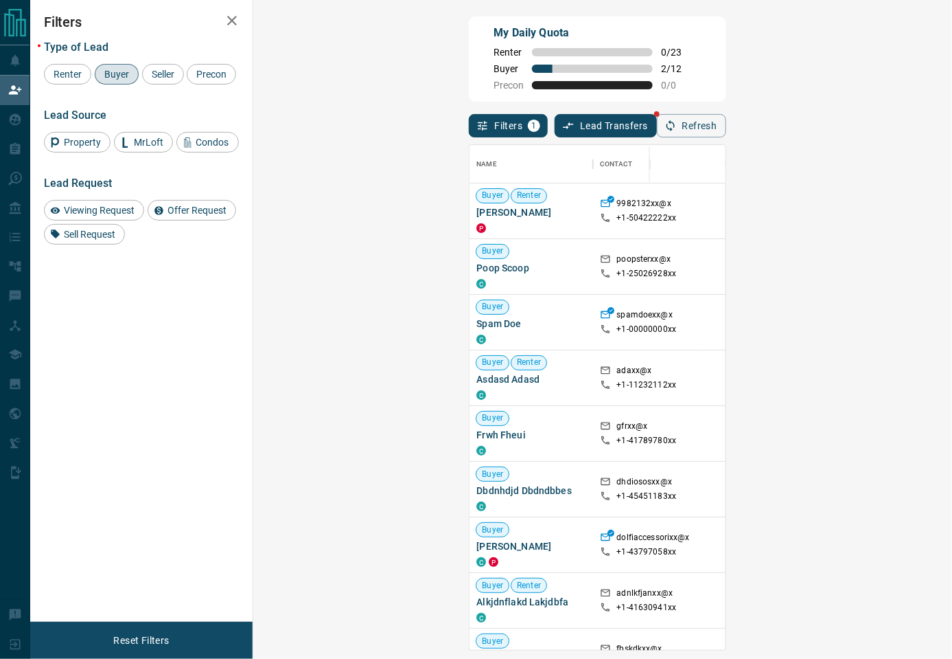
click at [702, 54] on div "My Daily Quota Renter 0 / 23 Buyer 2 / 12 Precon 0 / 0" at bounding box center [597, 58] width 257 height 85
click at [726, 53] on div "My Daily Quota Renter 0 / 23 Buyer 2 / 12 Precon 0 / 0" at bounding box center [597, 58] width 257 height 85
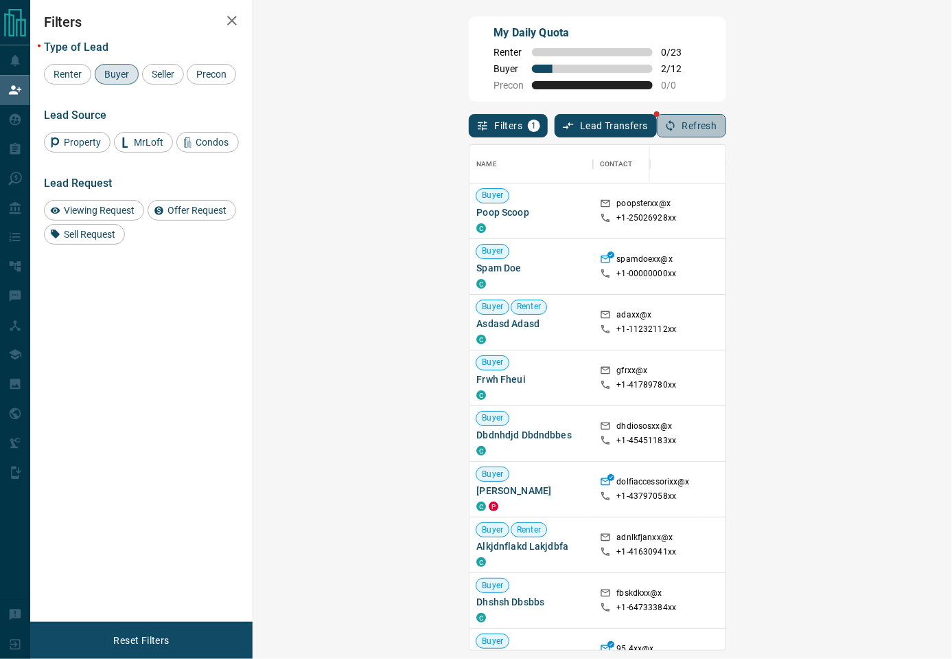
click at [727, 130] on button "Refresh" at bounding box center [691, 125] width 69 height 23
click at [726, 56] on div "My Daily Quota Renter 0 / 23 Buyer 2 / 12 Precon 0 / 0" at bounding box center [597, 58] width 257 height 85
click at [677, 124] on icon "button" at bounding box center [671, 125] width 12 height 12
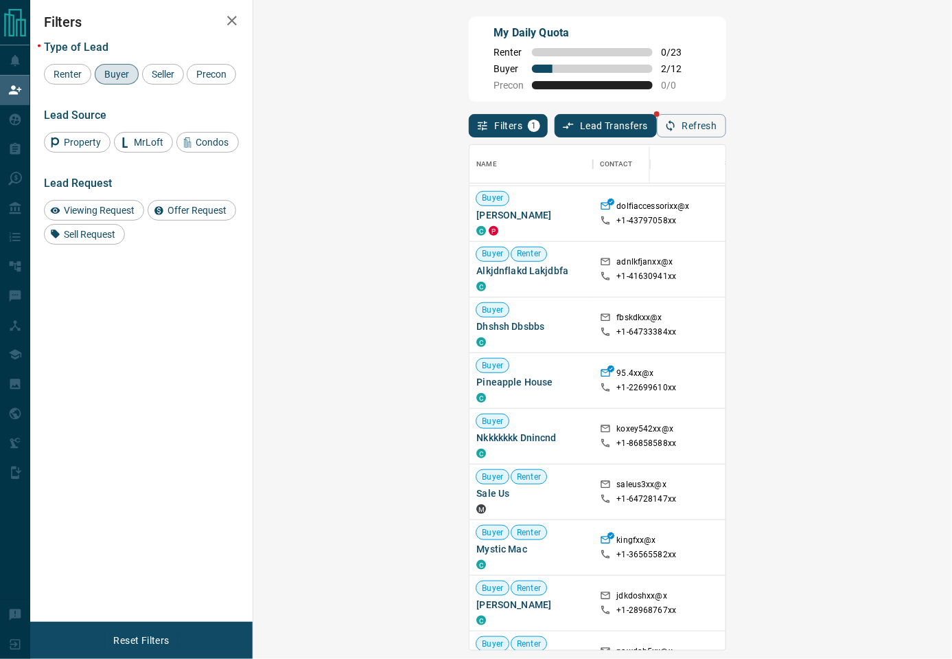
scroll to position [305, 0]
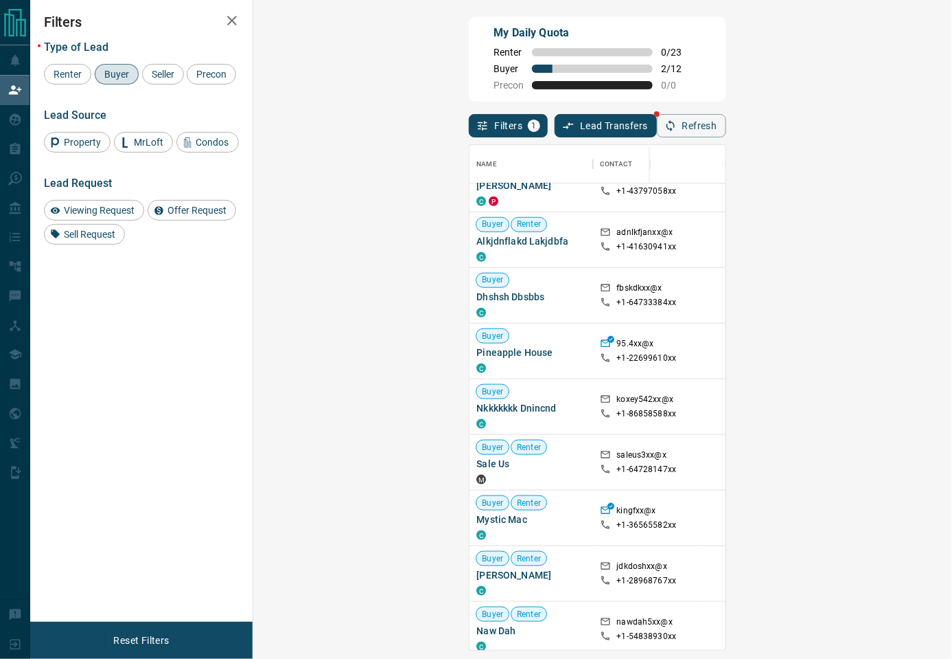
click at [639, 54] on div "My Daily Quota Renter 0 / 23 Buyer 2 / 12 Precon 0 / 0" at bounding box center [597, 58] width 257 height 85
click at [628, 52] on div "My Daily Quota Renter 0 / 23 Buyer 2 / 12 Precon 0 / 0" at bounding box center [597, 58] width 257 height 85
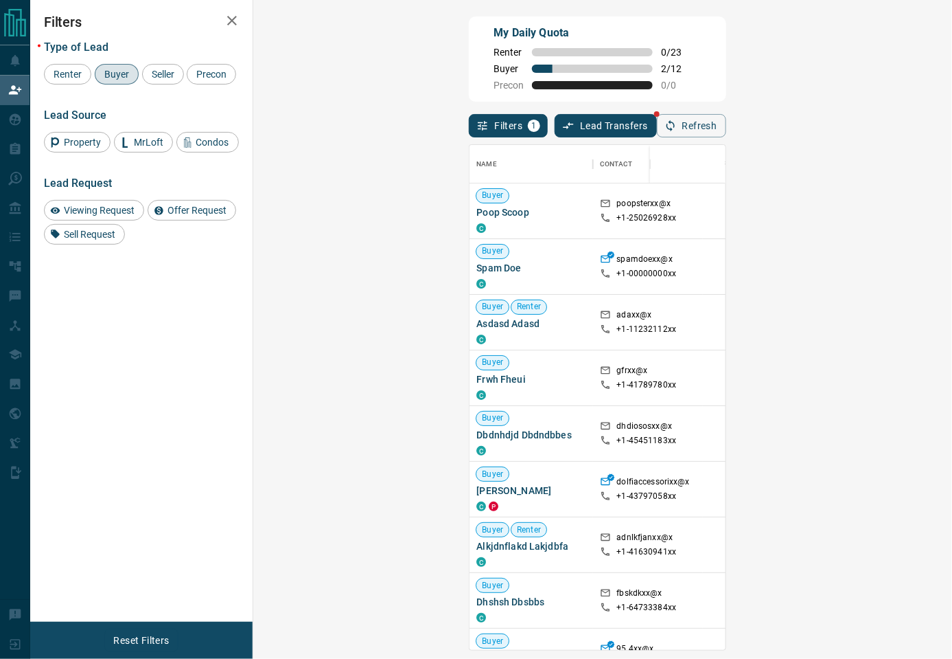
scroll to position [491, 656]
click at [638, 100] on div "My Daily Quota Renter 0 / 23 Buyer 2 / 12 Precon 0 / 0" at bounding box center [597, 58] width 257 height 85
click at [677, 124] on icon "button" at bounding box center [671, 125] width 12 height 12
click at [608, 113] on div "Filters 1 Lead Transfers Refresh" at bounding box center [597, 120] width 257 height 36
click at [726, 52] on div "My Daily Quota Renter 0 / 23 Buyer 2 / 12 Precon 0 / 0" at bounding box center [597, 58] width 257 height 85
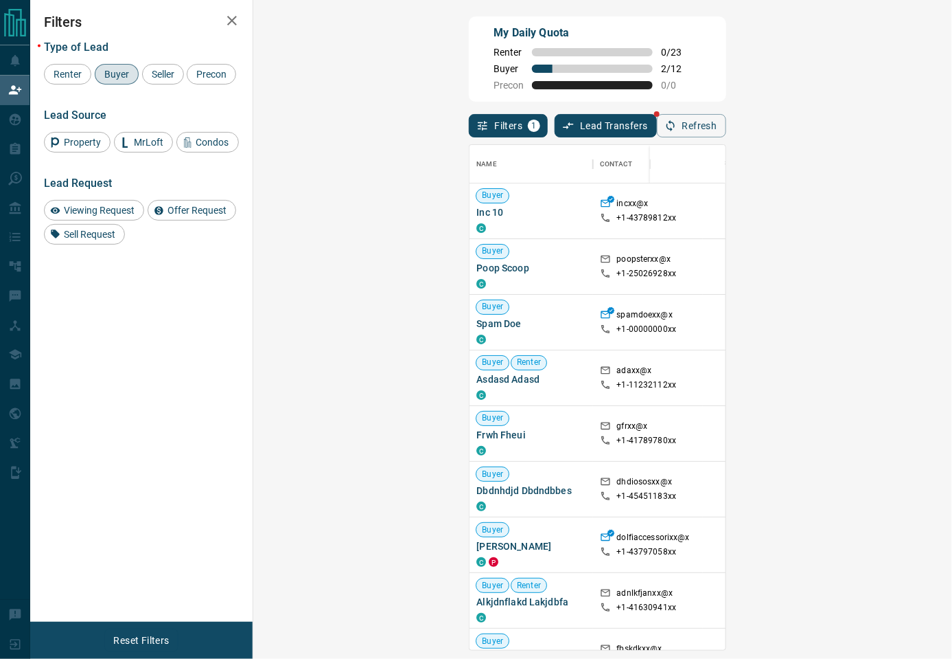
click at [687, 85] on div "My Daily Quota Renter 0 / 23 Buyer 2 / 12 Precon 0 / 0" at bounding box center [597, 58] width 257 height 85
click at [687, 72] on div "My Daily Quota Renter 0 / 23 Buyer 2 / 12 Precon 0 / 0" at bounding box center [597, 58] width 257 height 85
click at [638, 60] on div "My Daily Quota Renter 0 / 23 Buyer 2 / 12 Precon 0 / 0" at bounding box center [597, 58] width 257 height 85
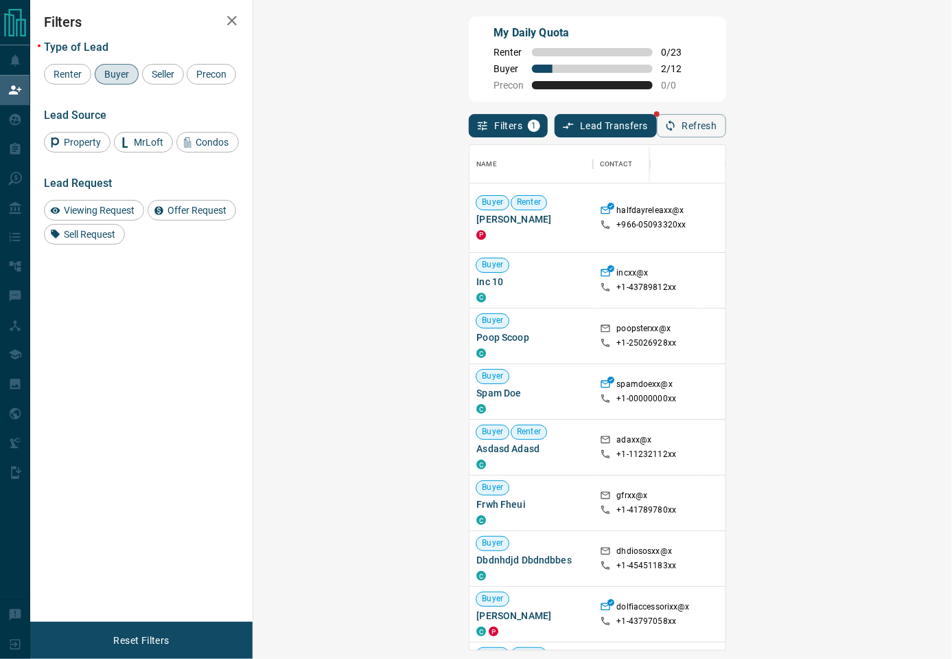
click at [709, 38] on div "My Daily Quota Renter 0 / 23 Buyer 2 / 12 Precon 0 / 0" at bounding box center [597, 58] width 257 height 85
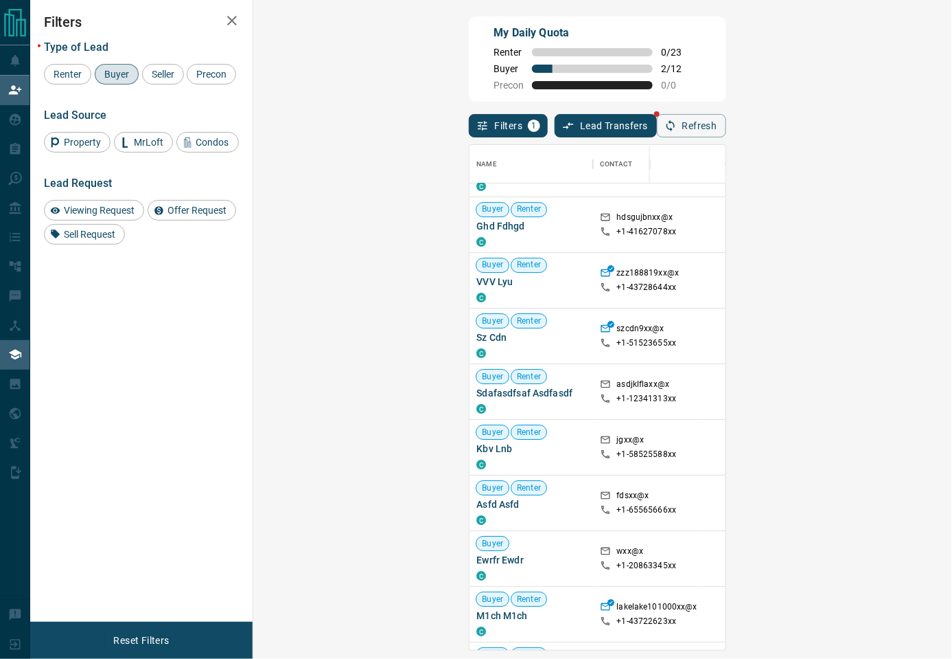
scroll to position [915, 0]
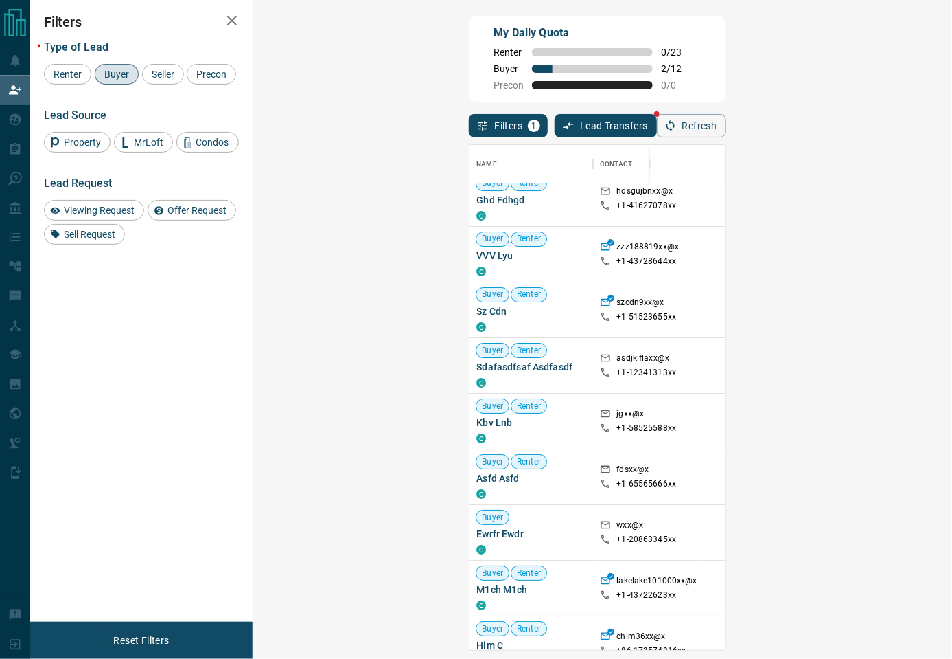
click at [726, 63] on div "My Daily Quota Renter 0 / 23 Buyer 2 / 12 Precon 0 / 0" at bounding box center [597, 58] width 257 height 85
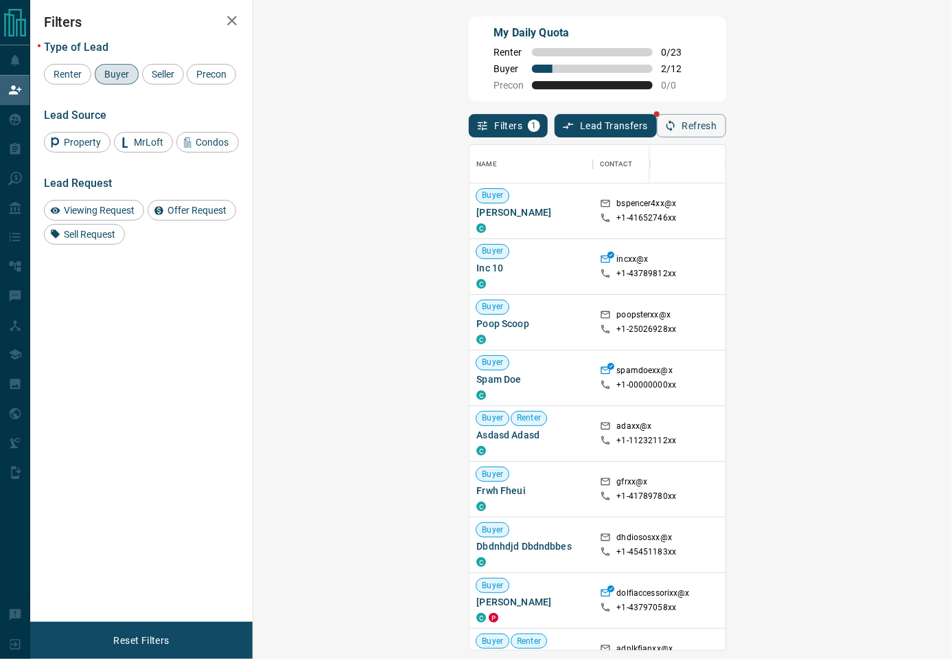
scroll to position [491, 656]
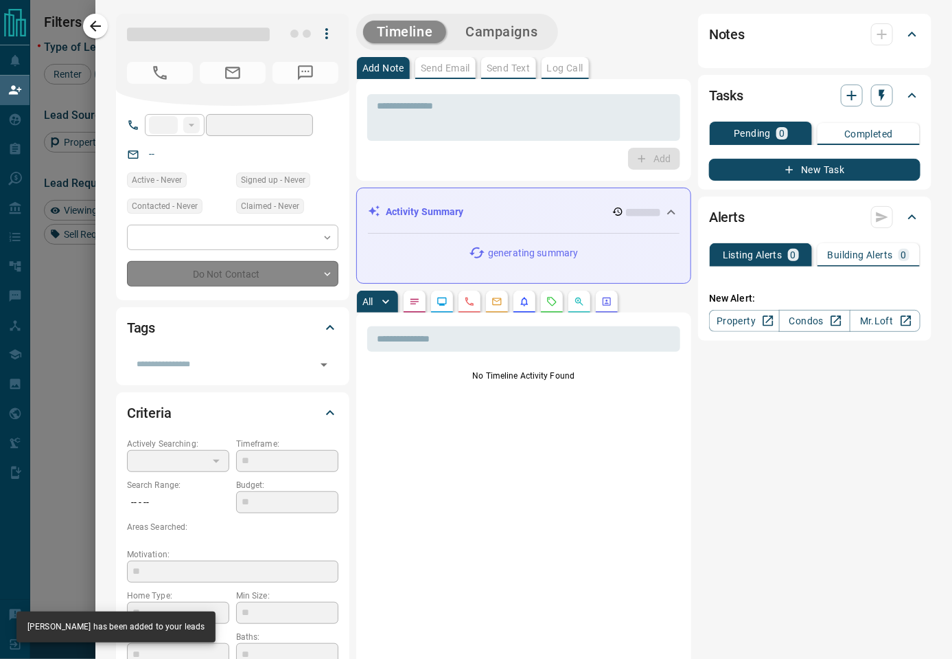
type input "**"
type input "**********"
type input "**"
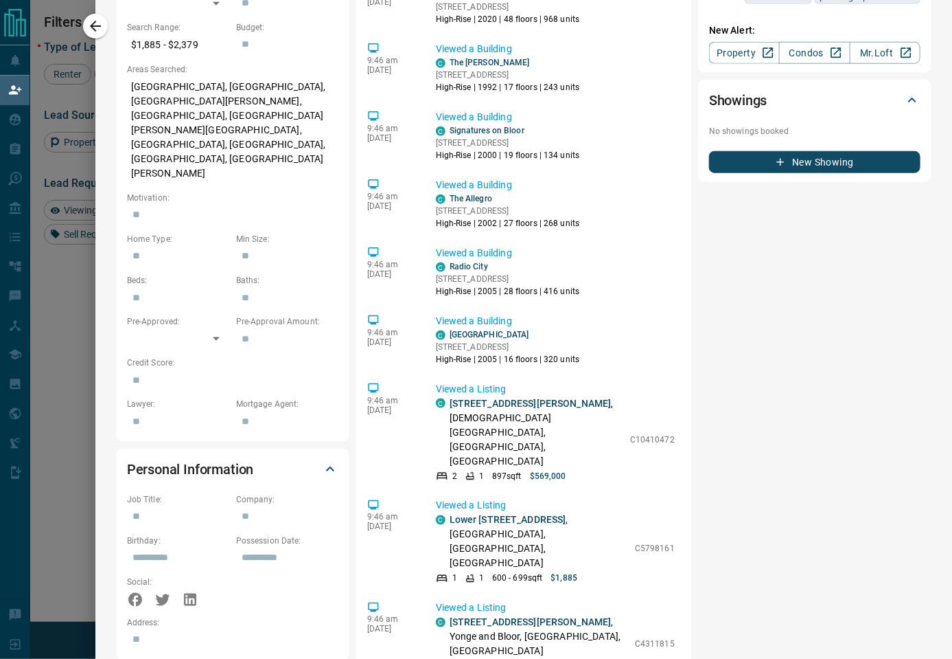
scroll to position [0, 0]
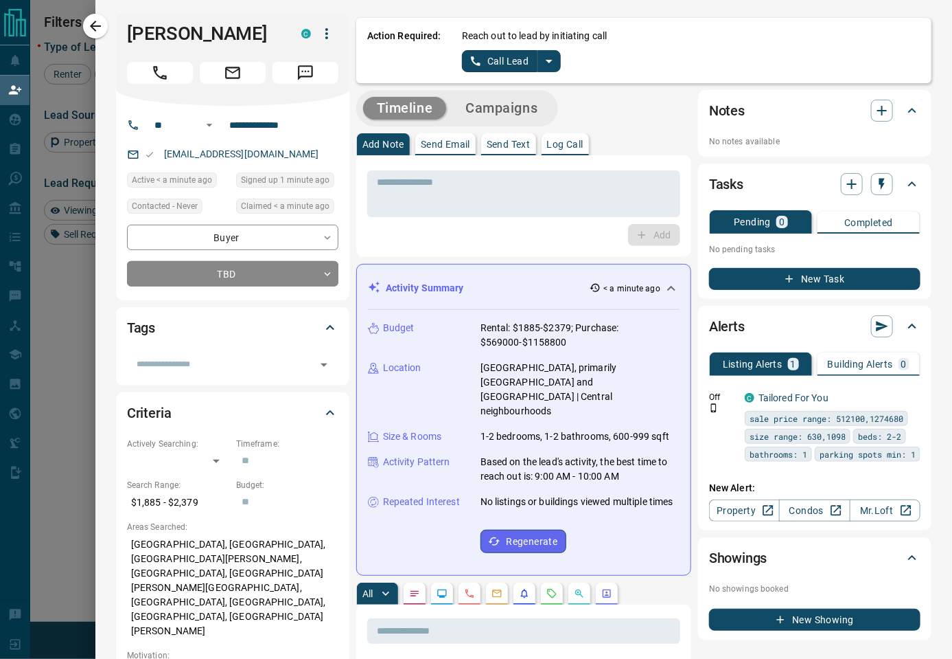
click at [612, 115] on div "Timeline Campaigns" at bounding box center [523, 108] width 335 height 36
click at [548, 65] on icon "split button" at bounding box center [549, 61] width 16 height 16
click at [540, 107] on li "Log Manual Call" at bounding box center [511, 108] width 84 height 21
click at [513, 69] on button "Log Manual Call" at bounding box center [507, 61] width 91 height 22
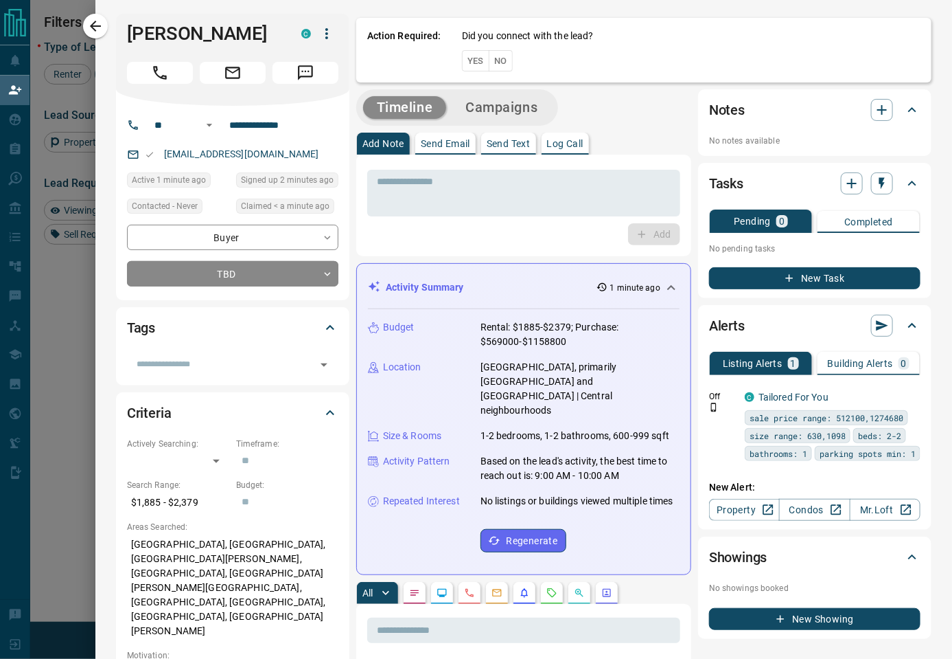
click at [503, 63] on button "No" at bounding box center [501, 60] width 24 height 21
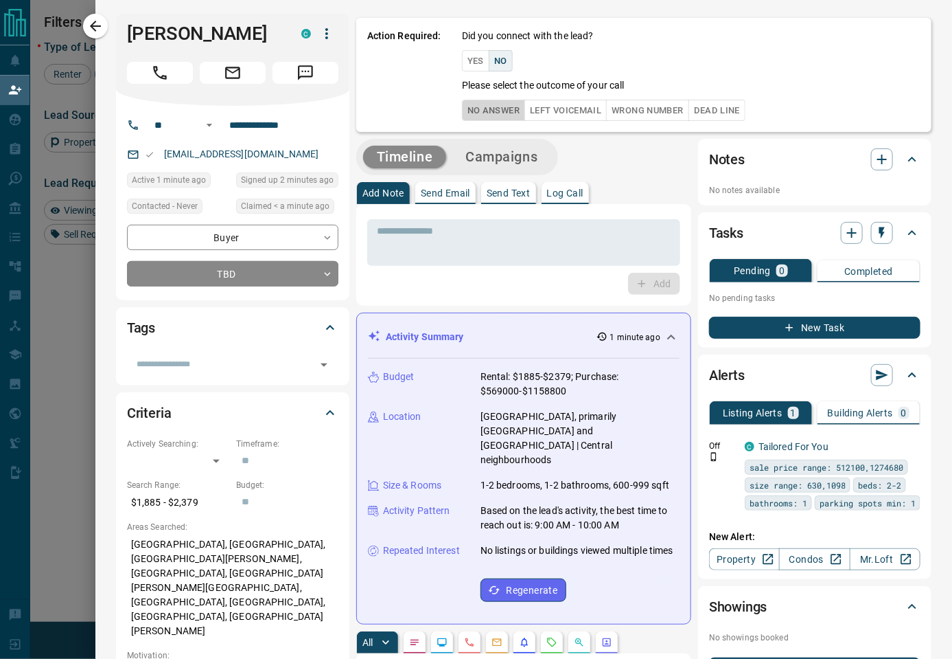
click at [496, 110] on button "No Answer" at bounding box center [493, 110] width 63 height 21
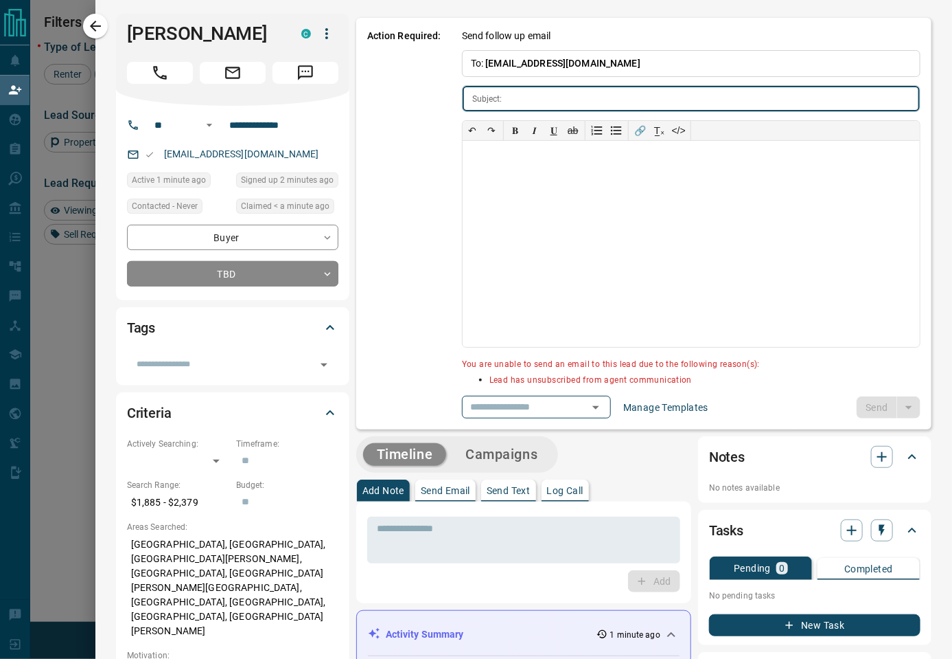
type input "**********"
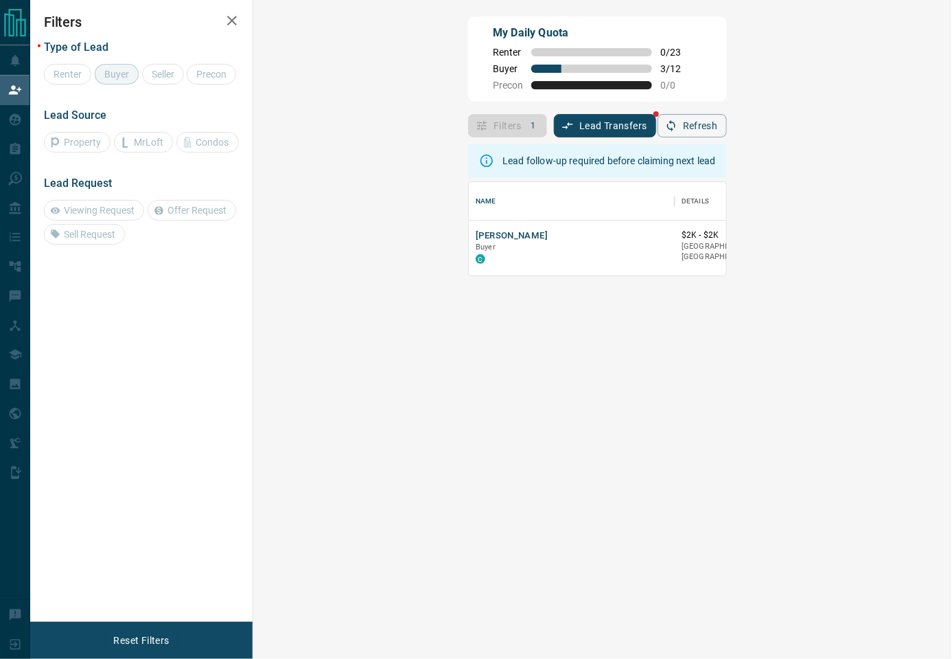
scroll to position [14, 14]
click at [476, 237] on button "[PERSON_NAME]" at bounding box center [512, 235] width 72 height 13
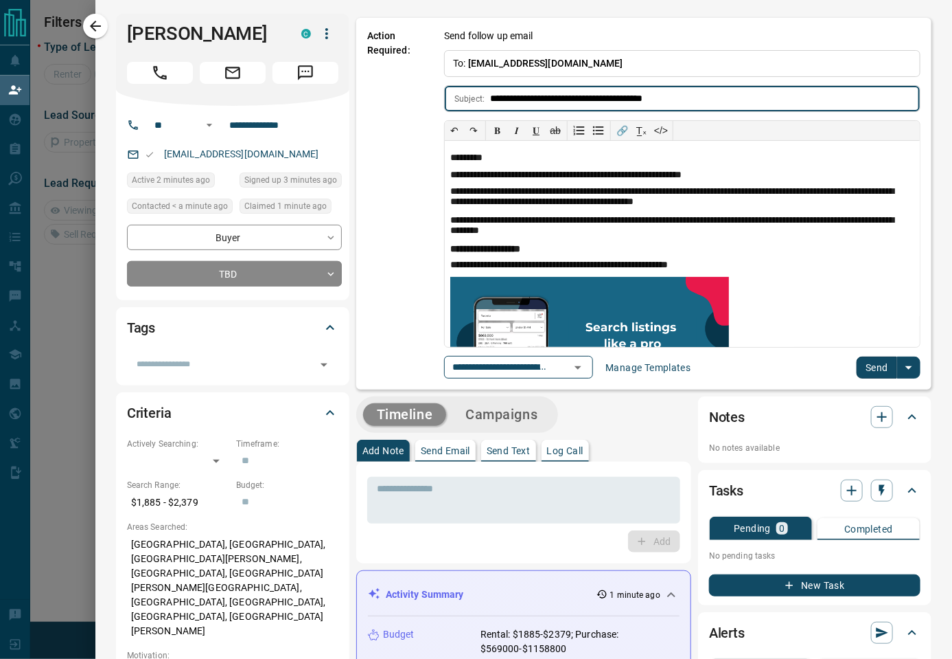
click at [857, 360] on button "Send" at bounding box center [877, 367] width 41 height 22
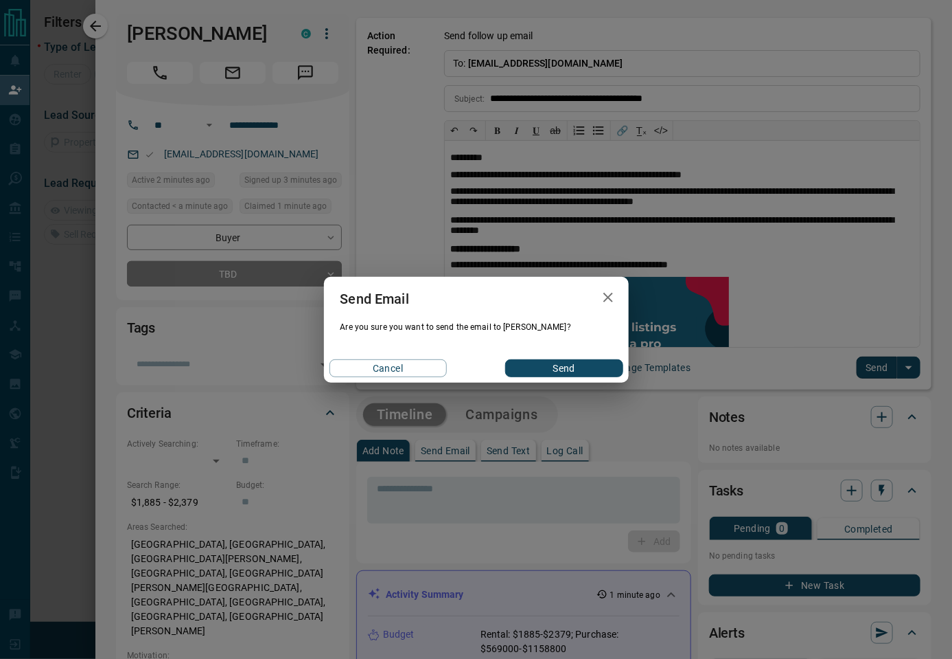
click at [572, 376] on button "Send" at bounding box center [563, 368] width 117 height 18
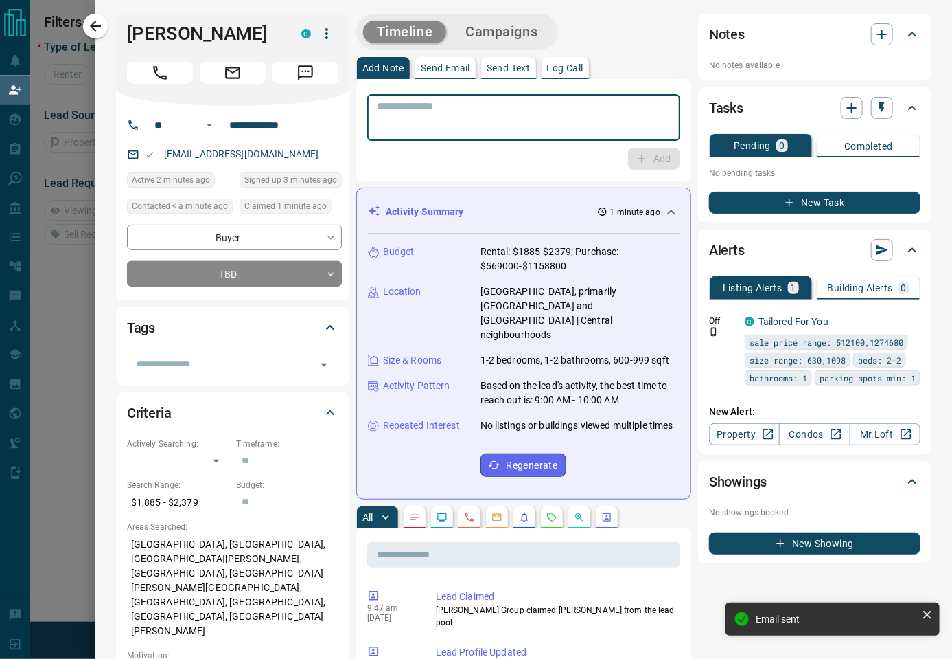
click at [492, 106] on textarea at bounding box center [524, 117] width 294 height 35
paste textarea "**********"
type textarea "**********"
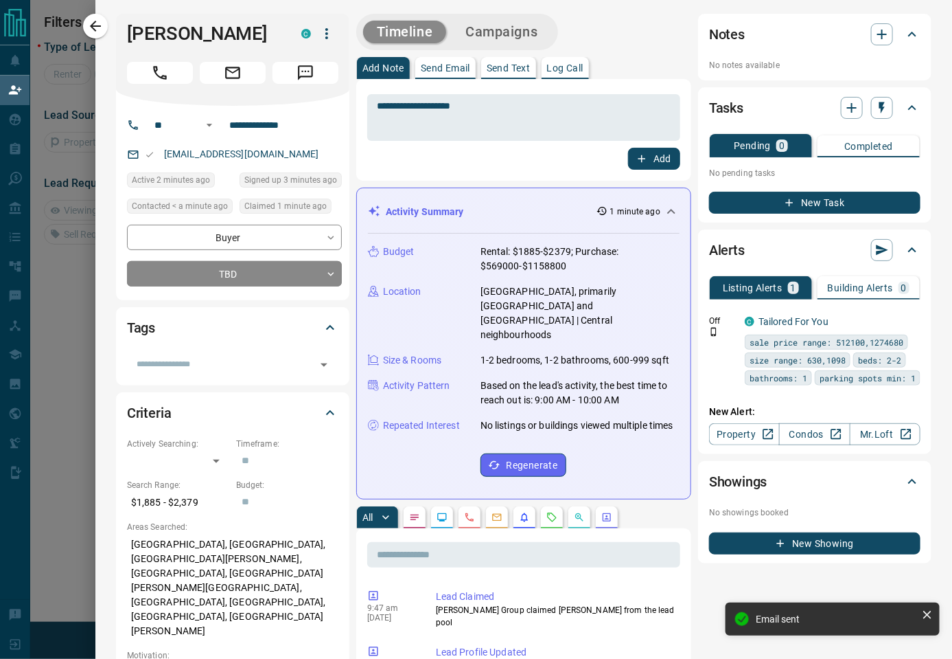
click at [628, 148] on button "Add" at bounding box center [654, 159] width 52 height 22
click at [520, 32] on button "Campaigns" at bounding box center [502, 32] width 100 height 23
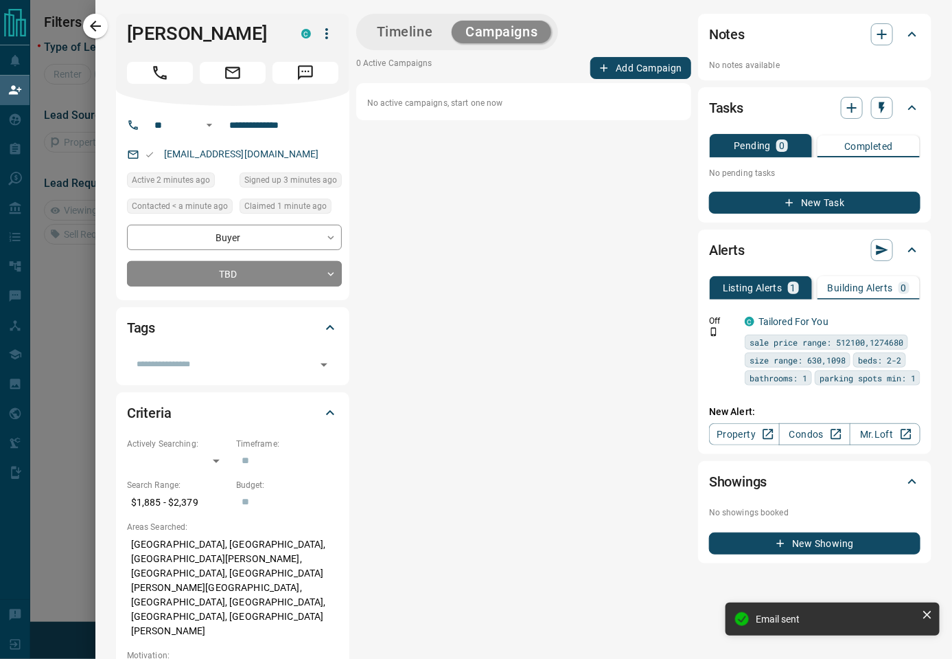
click at [644, 62] on button "Add Campaign" at bounding box center [641, 68] width 101 height 22
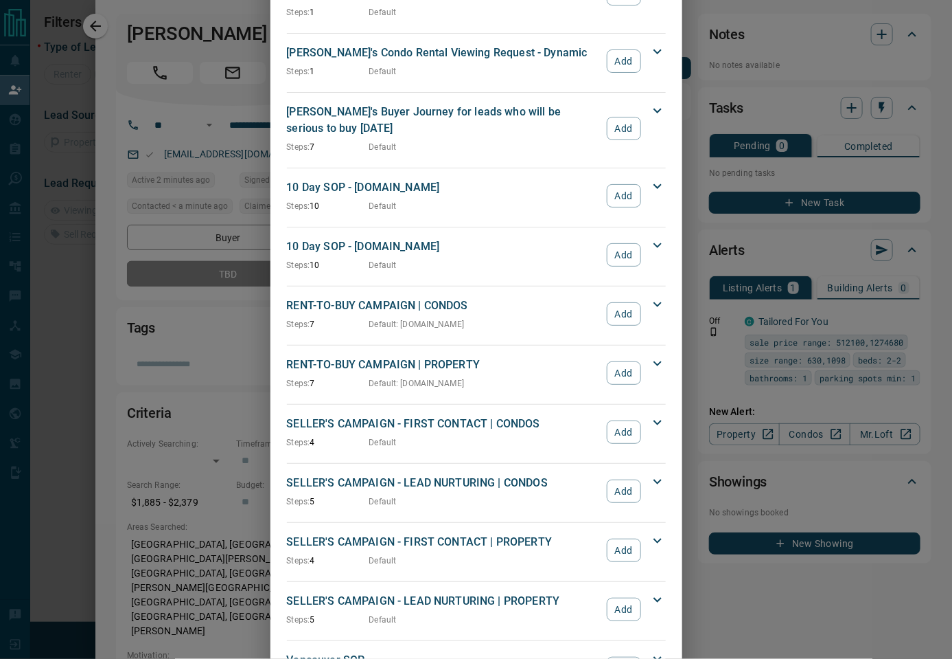
scroll to position [998, 0]
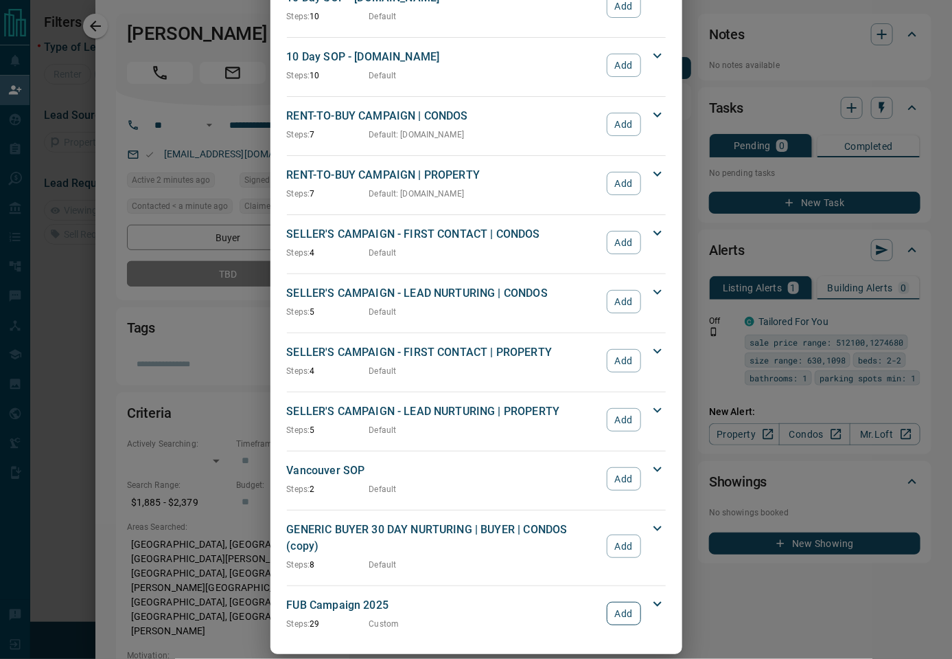
click at [610, 602] on button "Add" at bounding box center [624, 613] width 34 height 23
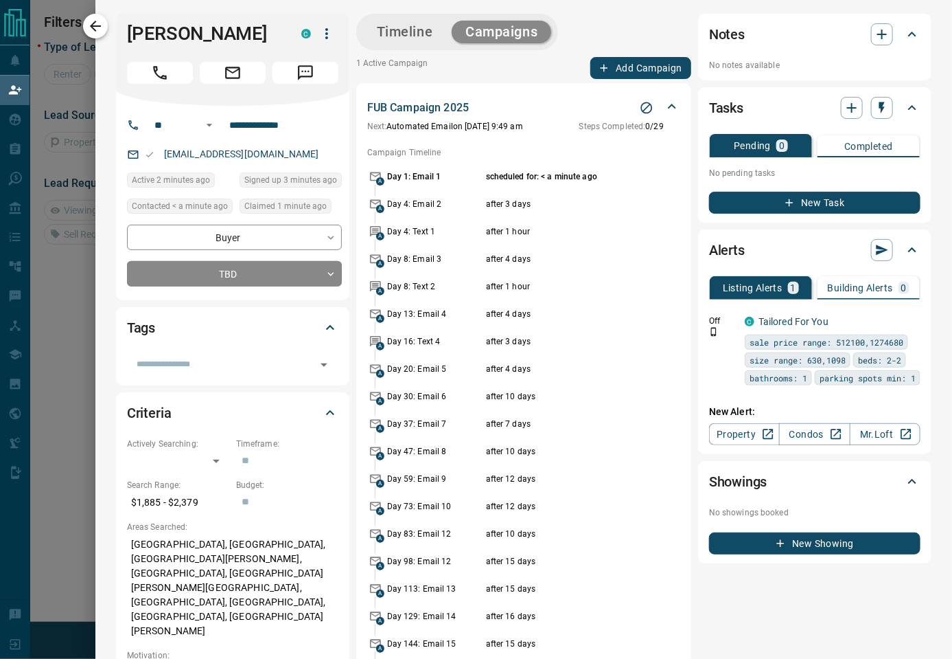
click at [90, 36] on button "button" at bounding box center [95, 26] width 25 height 25
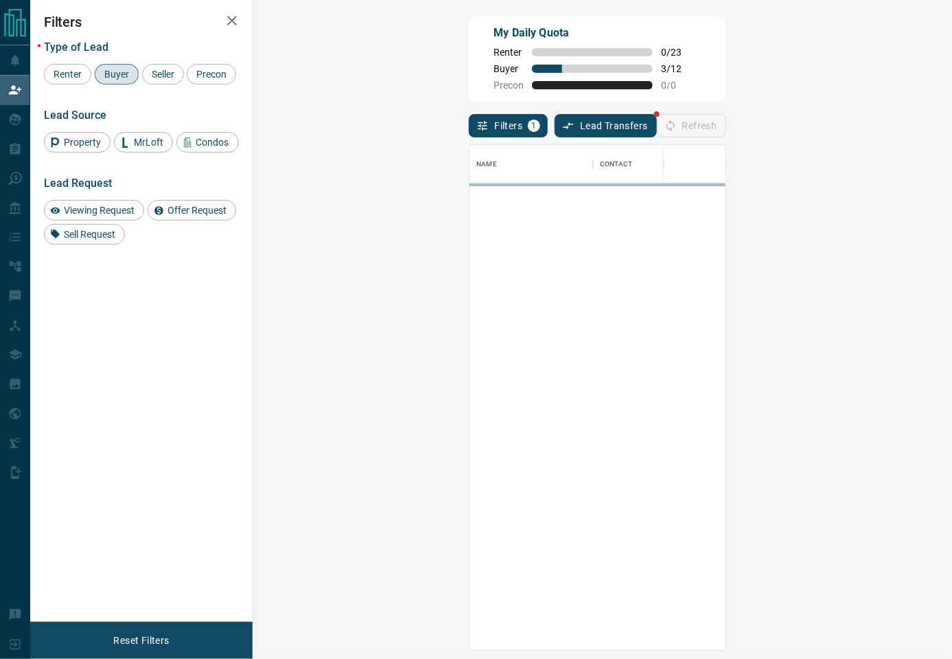
scroll to position [491, 656]
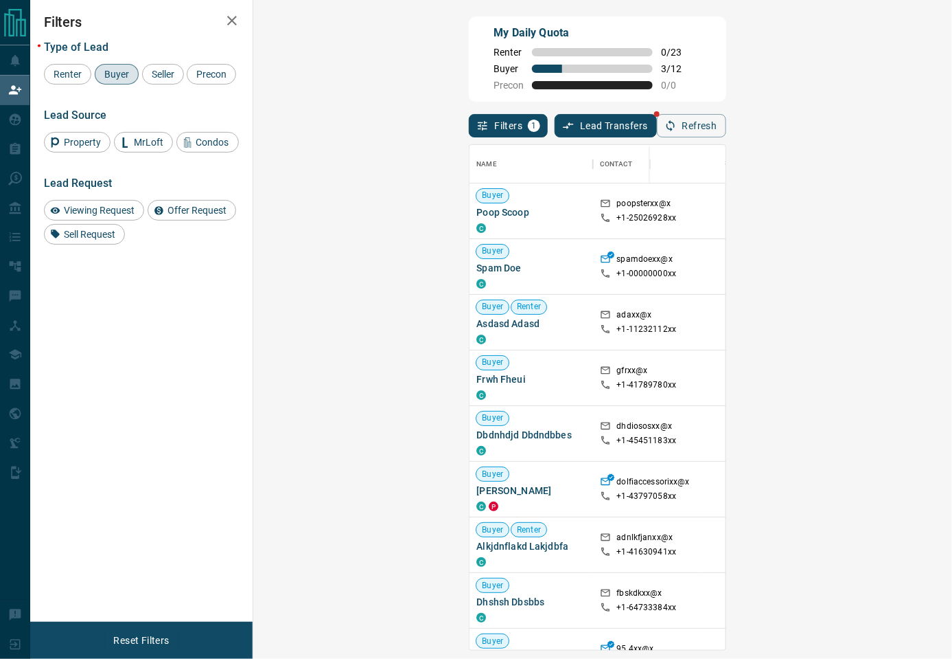
click at [549, 90] on div "My Daily Quota Renter 0 / 23 Buyer 3 / 12 Precon 0 / 0" at bounding box center [597, 58] width 257 height 85
click at [726, 76] on div "My Daily Quota Renter 0 / 23 Buyer 3 / 12 Precon 0 / 0" at bounding box center [597, 58] width 257 height 85
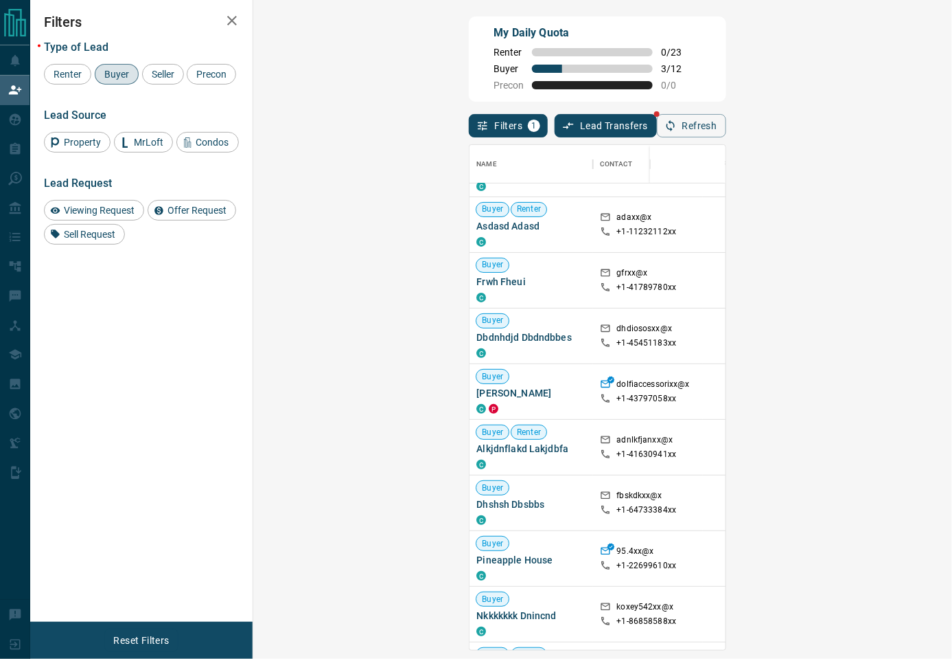
scroll to position [152, 0]
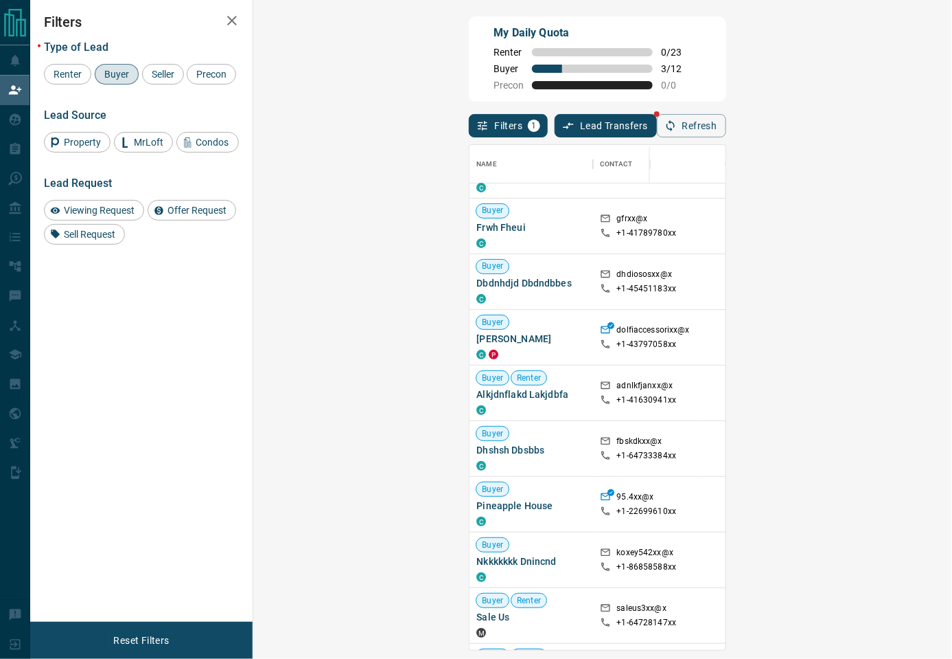
click at [726, 87] on div "My Daily Quota Renter 0 / 23 Buyer 3 / 12 Precon 0 / 0" at bounding box center [597, 58] width 257 height 85
click at [727, 123] on button "Refresh" at bounding box center [691, 125] width 69 height 23
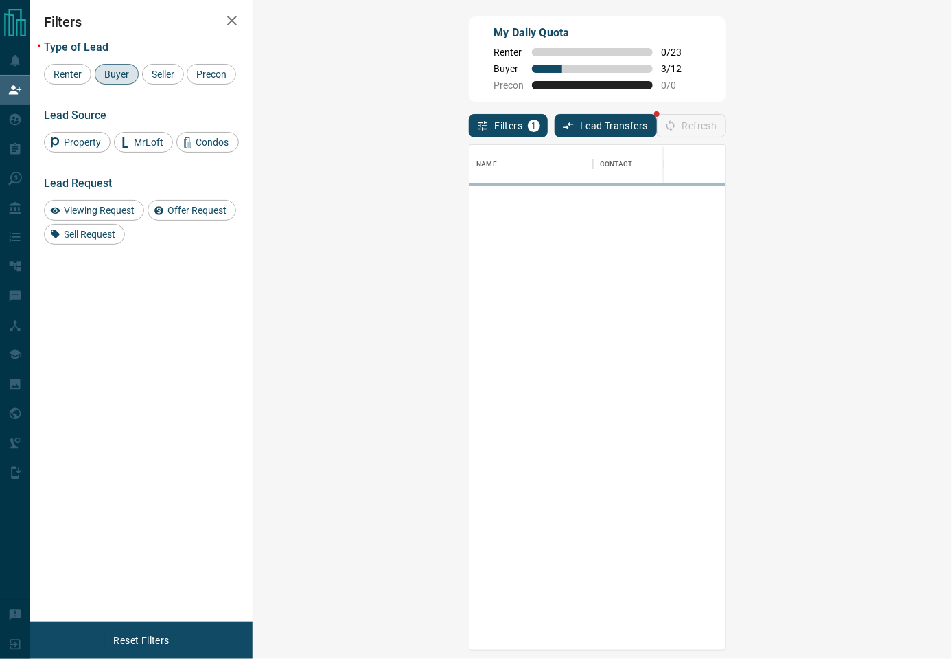
scroll to position [491, 656]
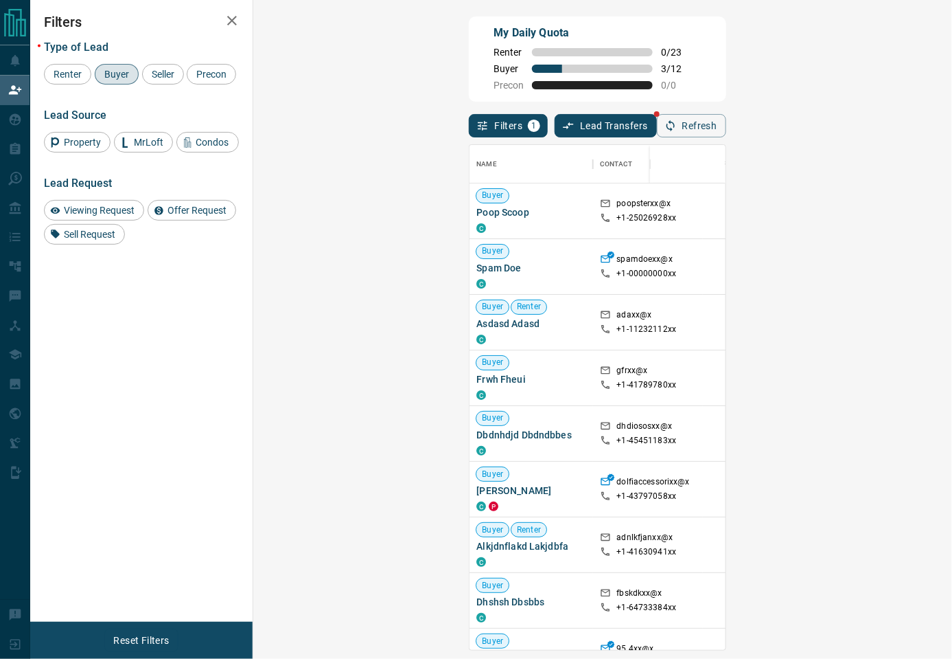
click at [726, 81] on div "My Daily Quota Renter 0 / 23 Buyer 3 / 12 Precon 0 / 0" at bounding box center [597, 58] width 257 height 85
click at [726, 48] on div "My Daily Quota Renter 0 / 23 Buyer 3 / 12 Precon 0 / 0" at bounding box center [597, 58] width 257 height 85
click at [727, 130] on button "Refresh" at bounding box center [691, 125] width 69 height 23
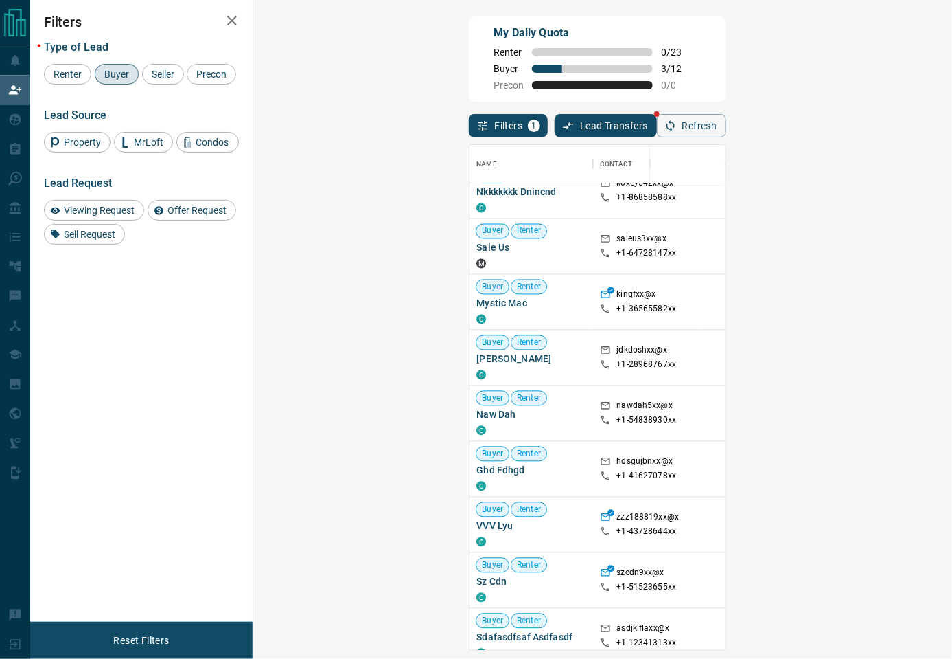
scroll to position [610, 0]
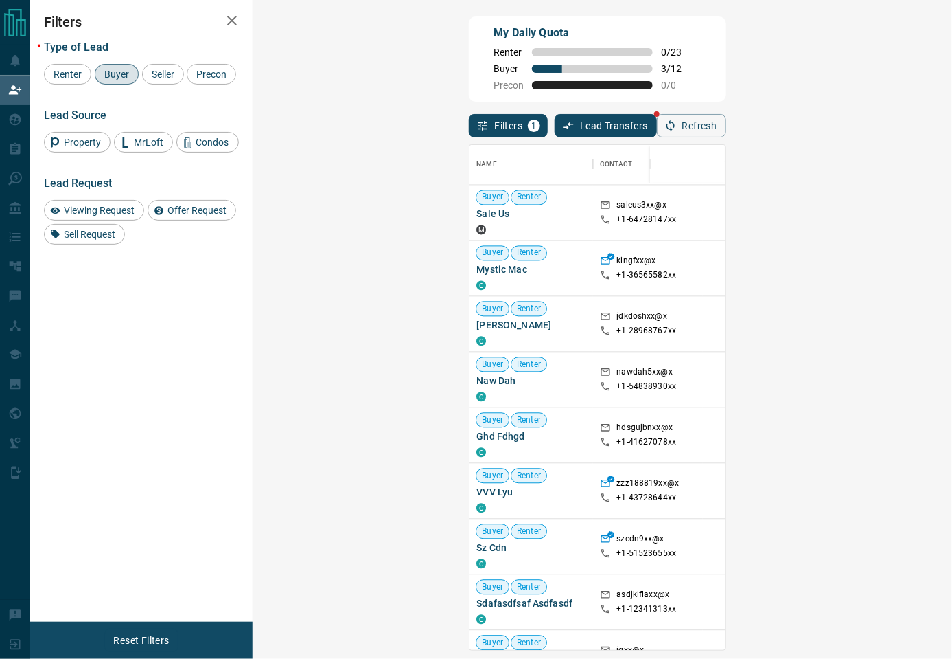
click at [726, 87] on div "My Daily Quota Renter 0 / 23 Buyer 3 / 12 Precon 0 / 0" at bounding box center [597, 58] width 257 height 85
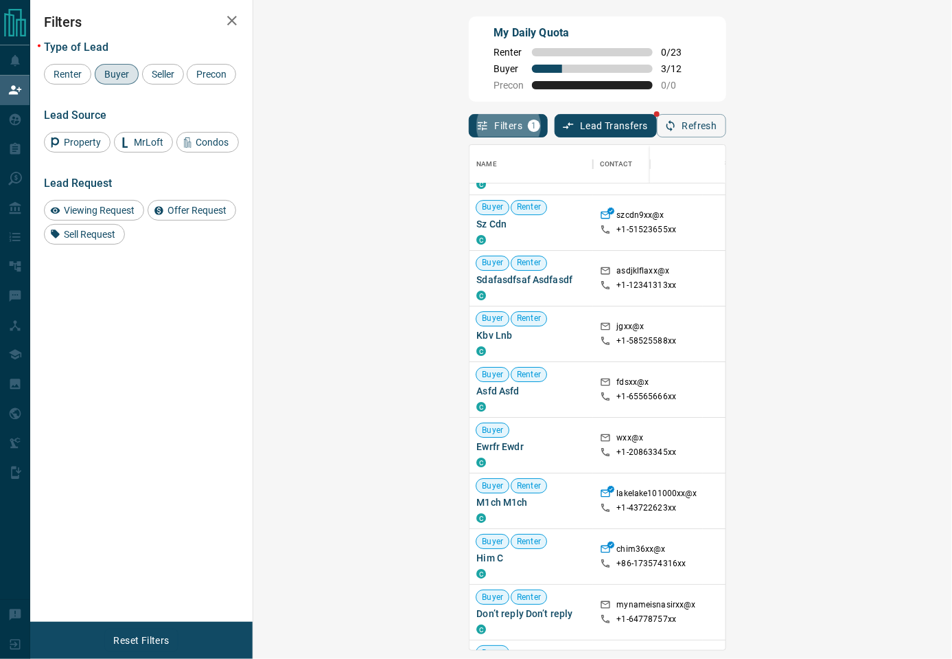
scroll to position [937, 0]
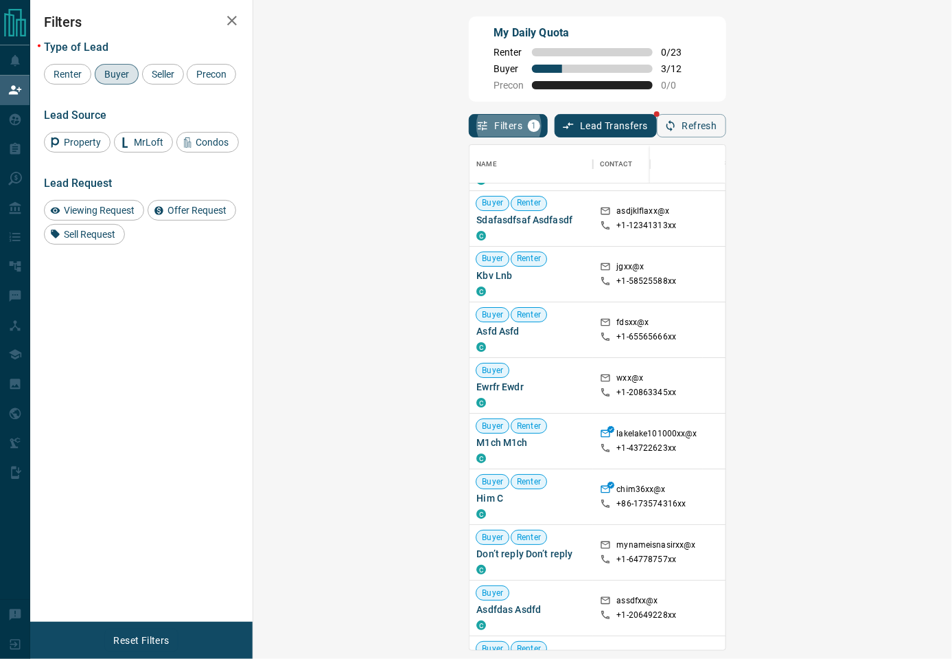
click at [644, 55] on div "My Daily Quota Renter 0 / 23 Buyer 3 / 12 Precon 0 / 0" at bounding box center [597, 58] width 257 height 85
click at [711, 89] on div "My Daily Quota Renter 0 / 23 Buyer 3 / 12 Precon 0 / 0" at bounding box center [597, 58] width 257 height 85
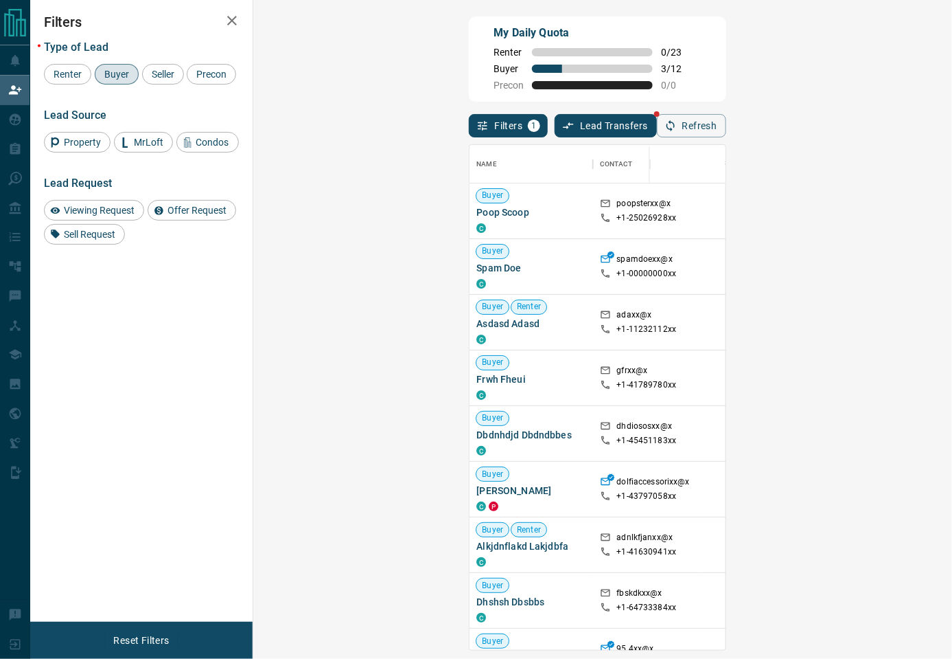
scroll to position [491, 656]
click at [726, 70] on div "My Daily Quota Renter 0 / 23 Buyer 3 / 12 Precon 0 / 0" at bounding box center [597, 58] width 257 height 85
click at [702, 62] on div "My Daily Quota Renter 0 / 23 Buyer 3 / 12 Precon 0 / 0" at bounding box center [597, 58] width 257 height 85
click at [711, 97] on div "My Daily Quota Renter 0 / 23 Buyer 3 / 12 Precon 0 / 0" at bounding box center [597, 58] width 257 height 85
click at [708, 127] on div "Filters 1 Lead Transfers Refresh" at bounding box center [597, 120] width 257 height 36
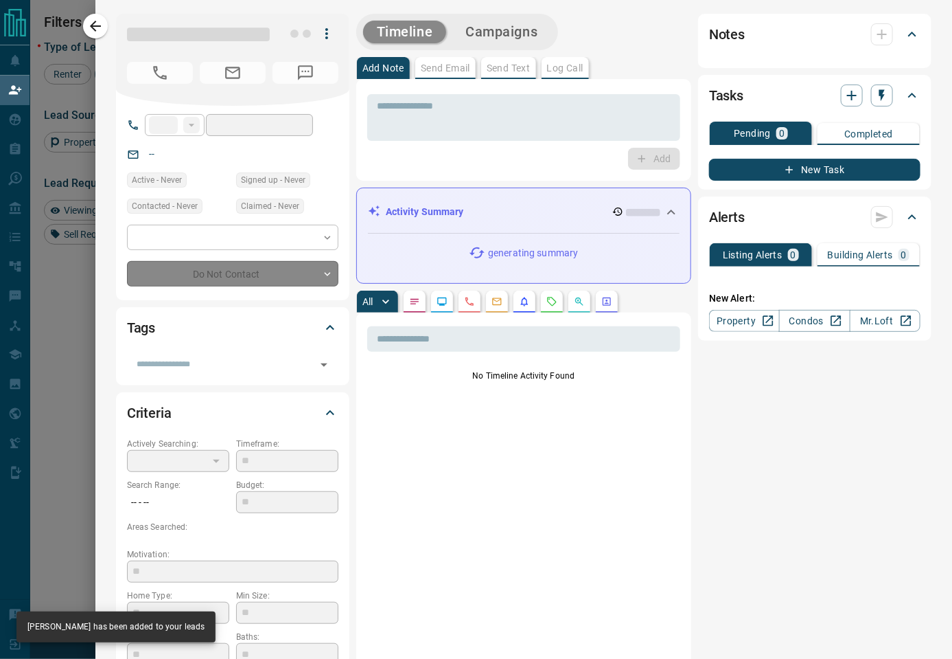
type input "**"
type input "**********"
type input "*"
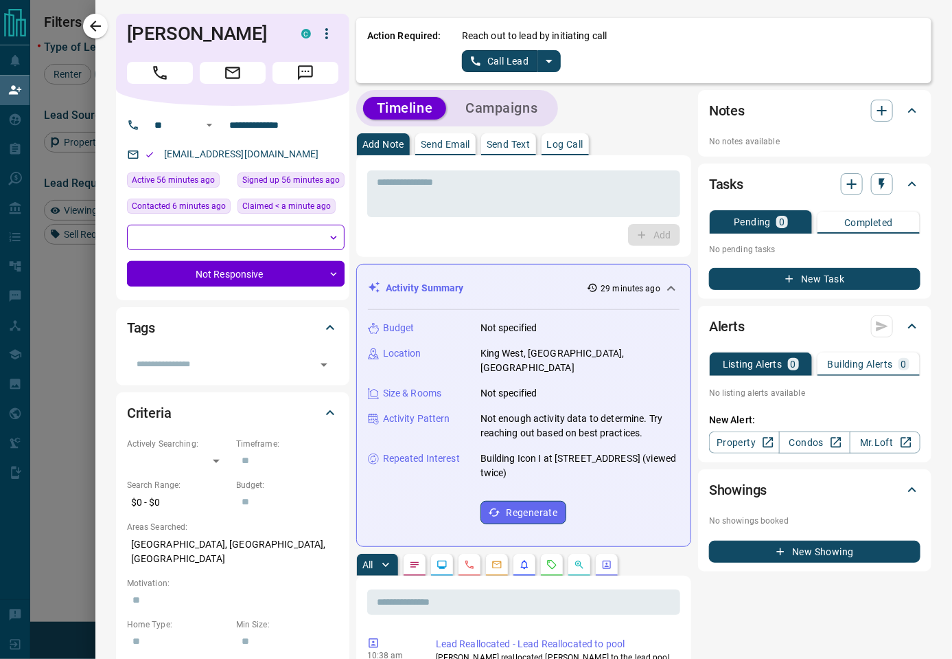
click at [550, 62] on icon "split button" at bounding box center [549, 61] width 16 height 16
click at [517, 107] on li "Log Manual Call" at bounding box center [511, 108] width 84 height 21
click at [516, 73] on div "Action Required: Reach out to lead by initiating call Log Manual Call" at bounding box center [643, 50] width 575 height 65
click at [519, 62] on button "Log Manual Call" at bounding box center [507, 61] width 91 height 22
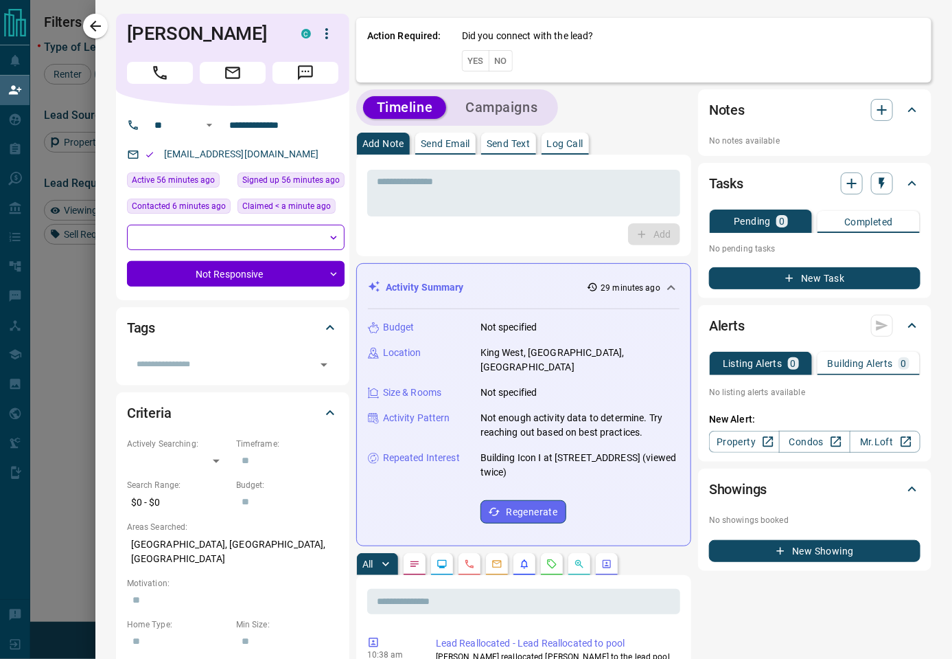
click at [503, 59] on button "No" at bounding box center [501, 60] width 24 height 21
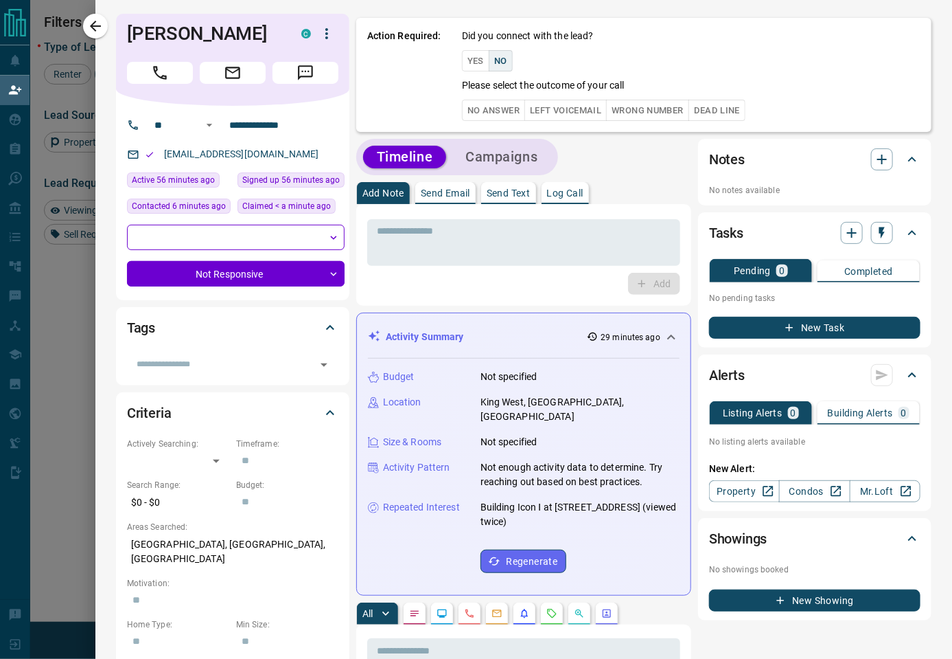
click at [503, 102] on button "No Answer" at bounding box center [493, 110] width 63 height 21
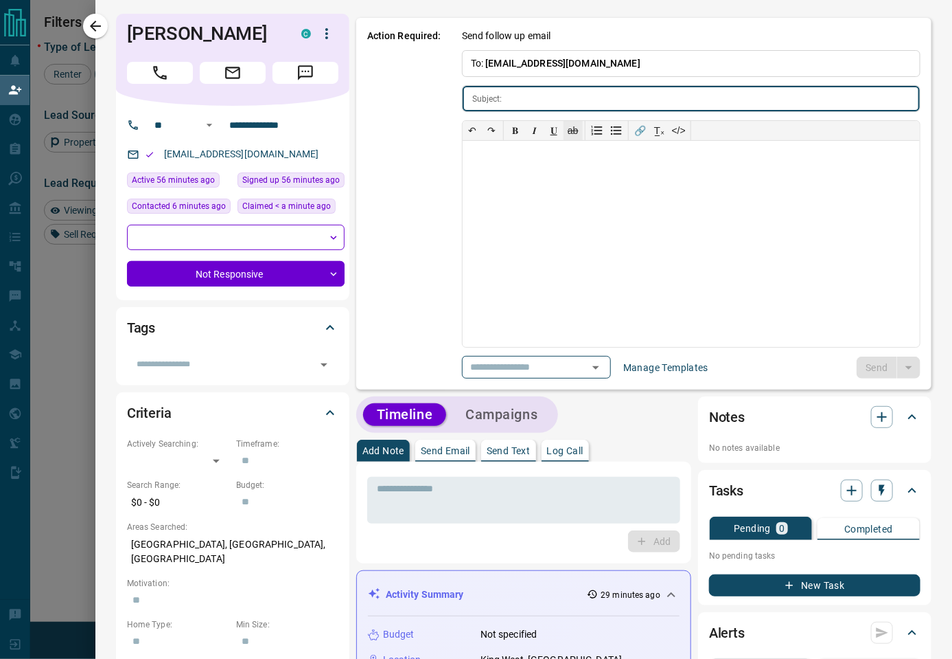
type input "**********"
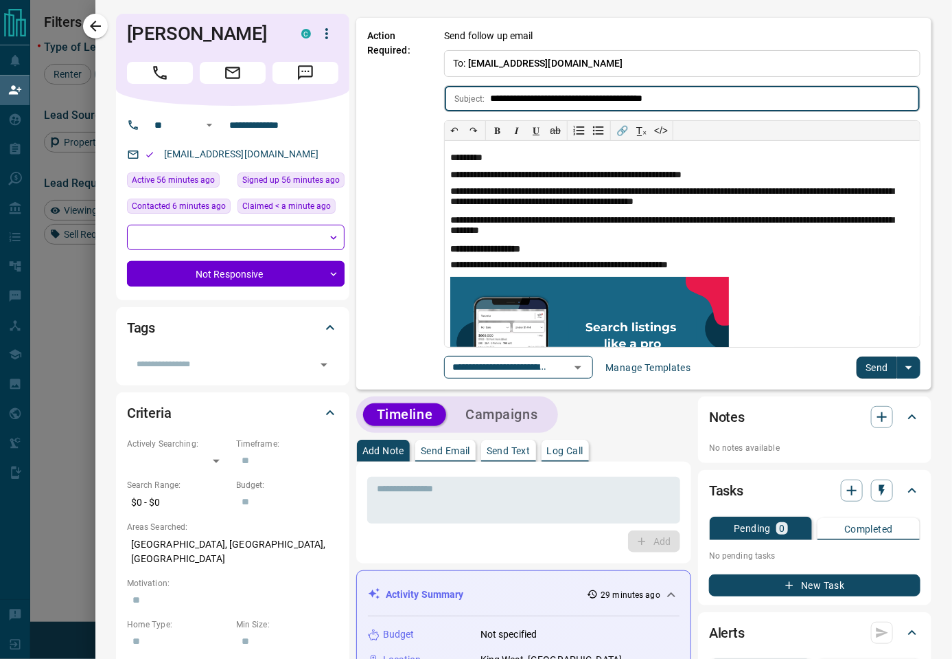
click at [870, 367] on button "Send" at bounding box center [877, 367] width 41 height 22
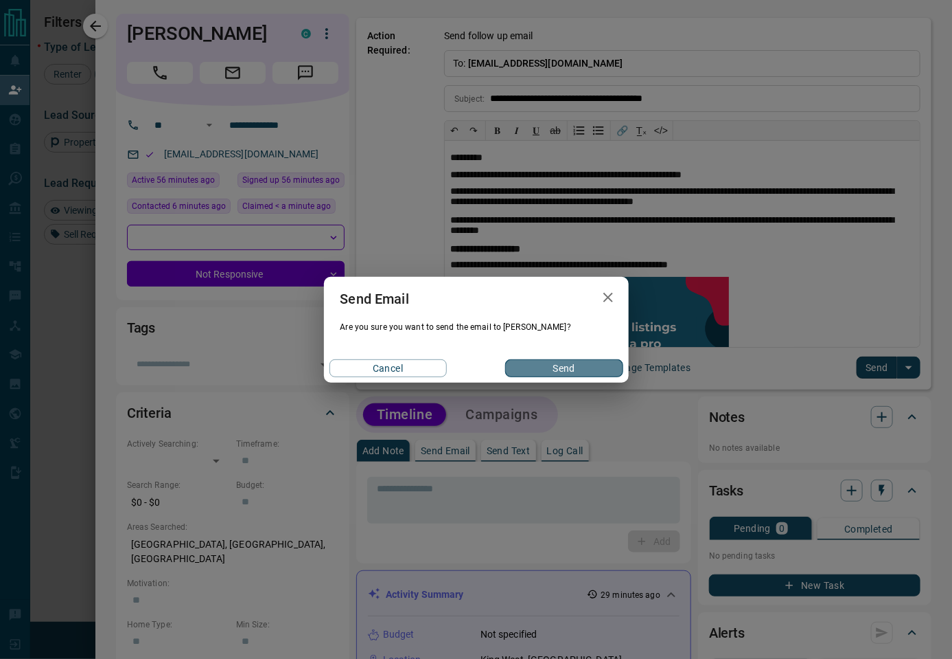
click at [558, 365] on button "Send" at bounding box center [563, 368] width 117 height 18
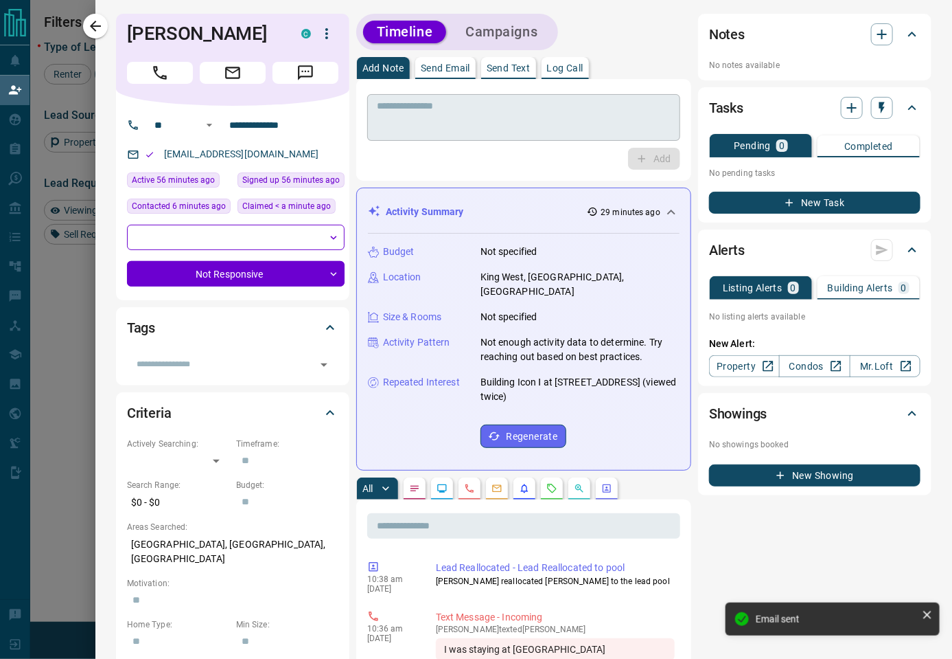
click at [542, 116] on textarea at bounding box center [524, 117] width 294 height 35
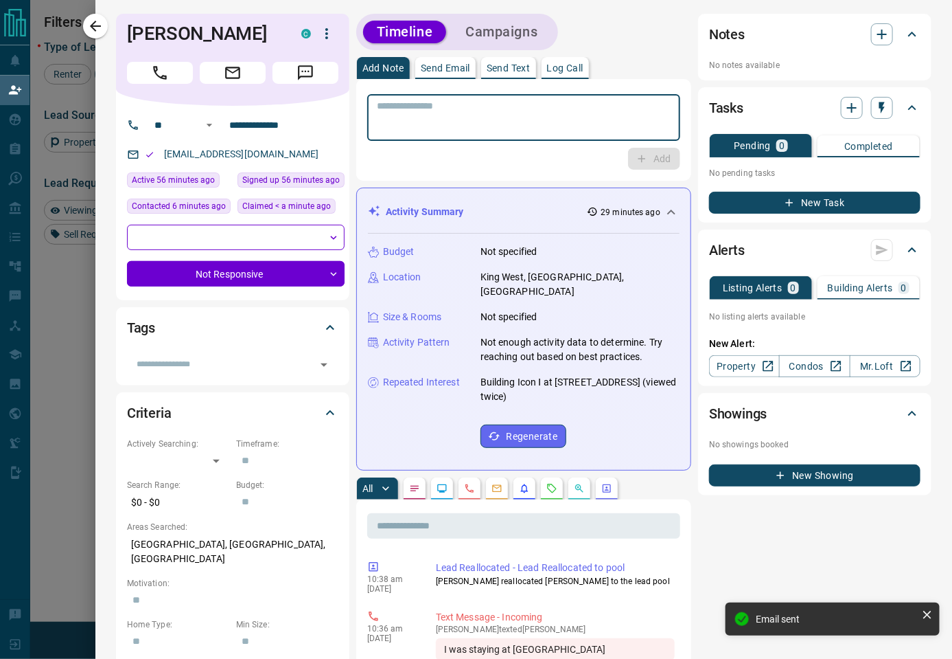
paste textarea "**********"
type textarea "**********"
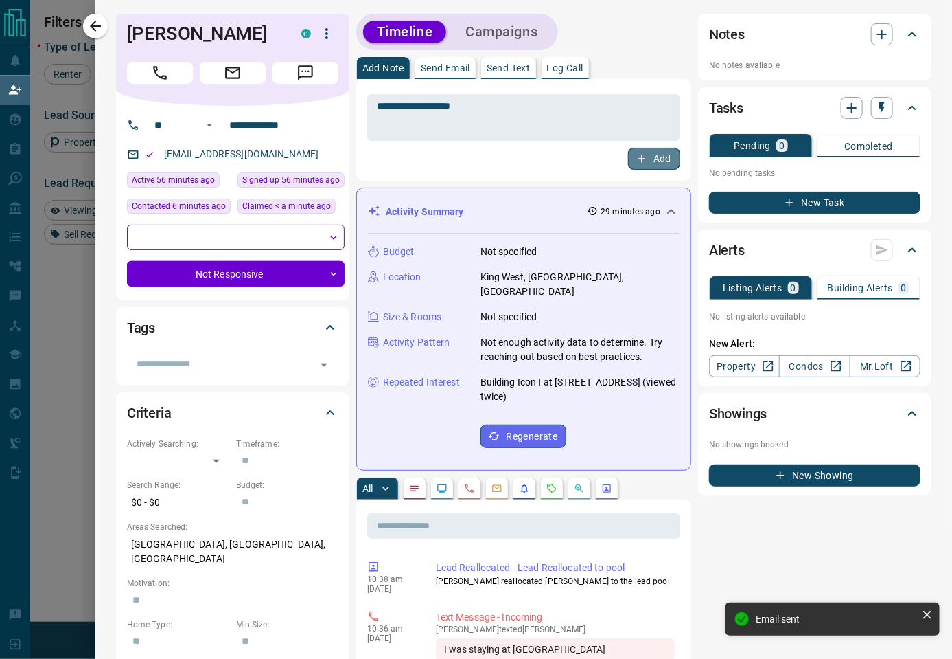
click at [638, 152] on button "Add" at bounding box center [654, 159] width 52 height 22
click at [485, 34] on button "Campaigns" at bounding box center [502, 32] width 100 height 23
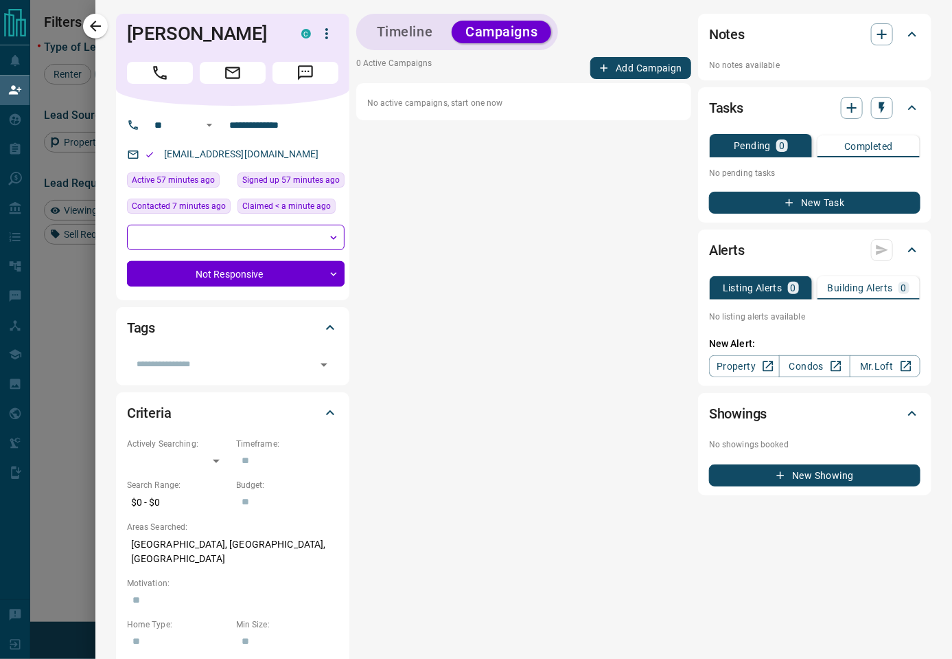
click at [672, 81] on div "0 Active Campaigns Add Campaign No active campaigns, start one now" at bounding box center [523, 88] width 335 height 63
click at [663, 73] on button "Add Campaign" at bounding box center [641, 68] width 101 height 22
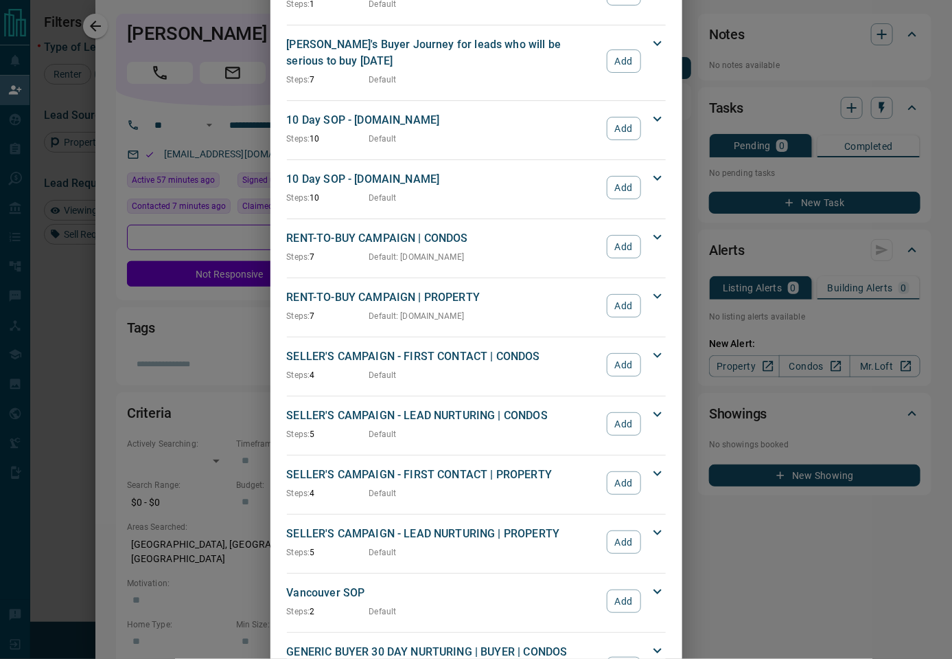
scroll to position [998, 0]
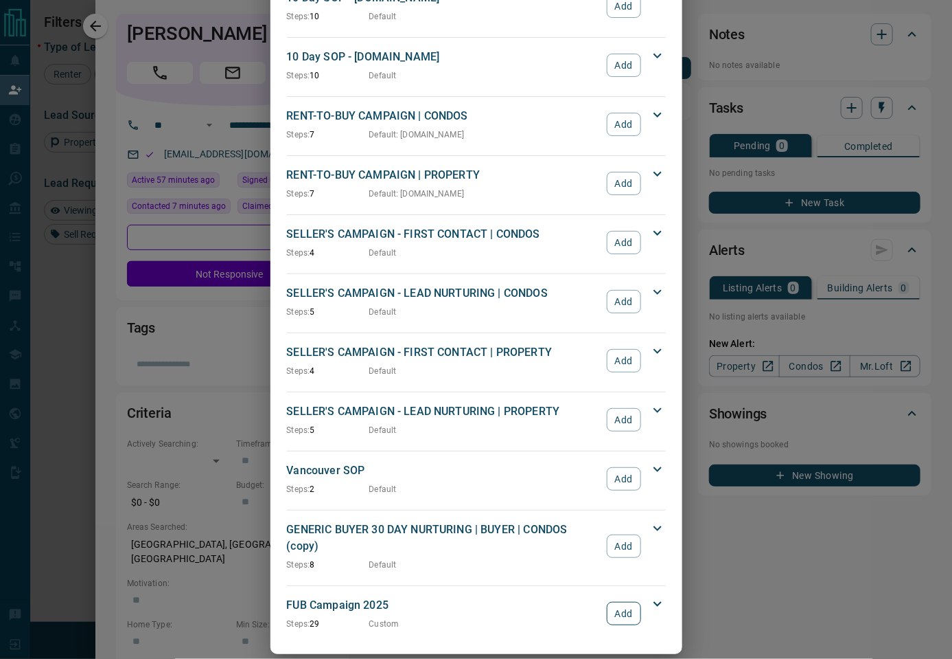
click at [621, 602] on button "Add" at bounding box center [624, 613] width 34 height 23
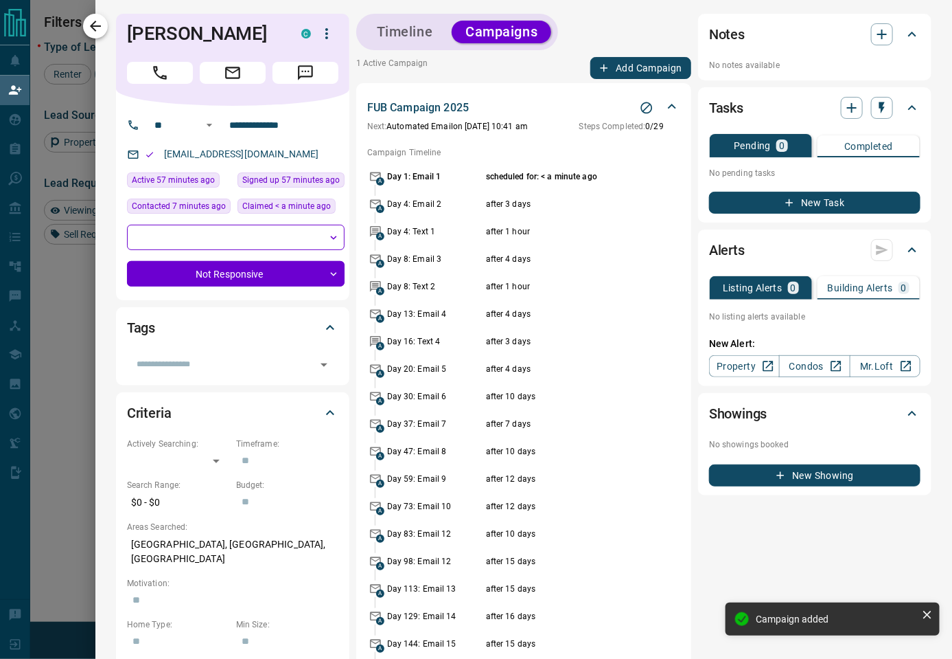
click at [101, 32] on icon "button" at bounding box center [95, 26] width 16 height 16
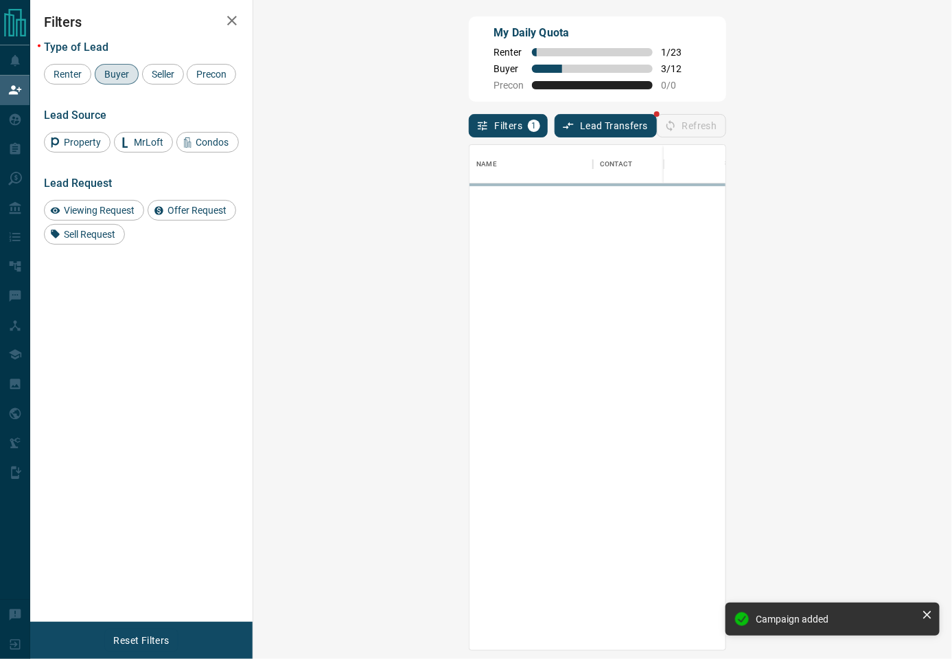
scroll to position [491, 656]
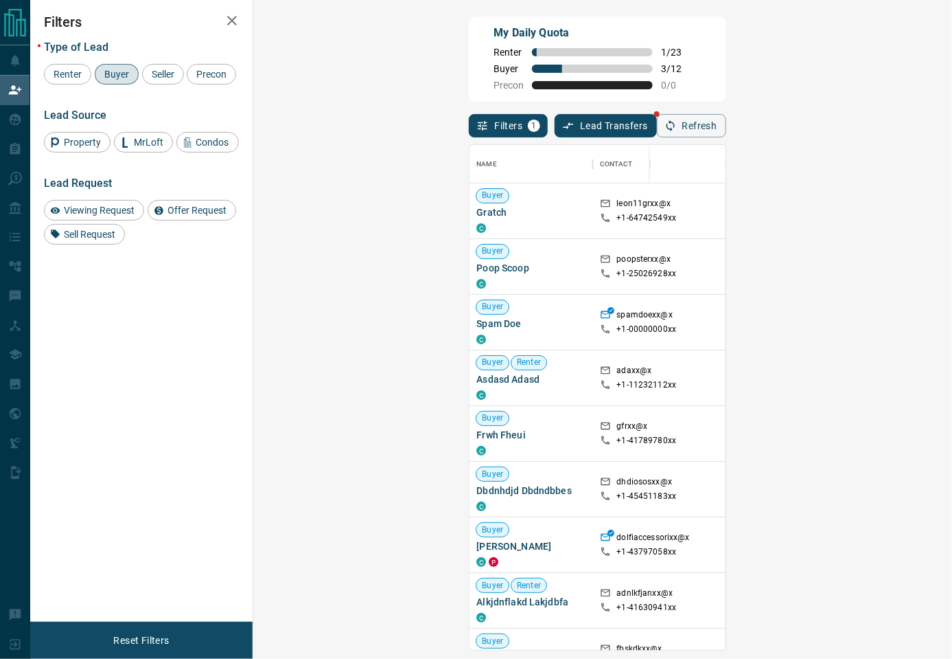
click at [664, 49] on div "My Daily Quota Renter 1 / 23 Buyer 3 / 12 Precon 0 / 0" at bounding box center [597, 58] width 257 height 85
click at [726, 86] on div "My Daily Quota Renter 1 / 23 Buyer 3 / 12 Precon 0 / 0" at bounding box center [597, 58] width 257 height 85
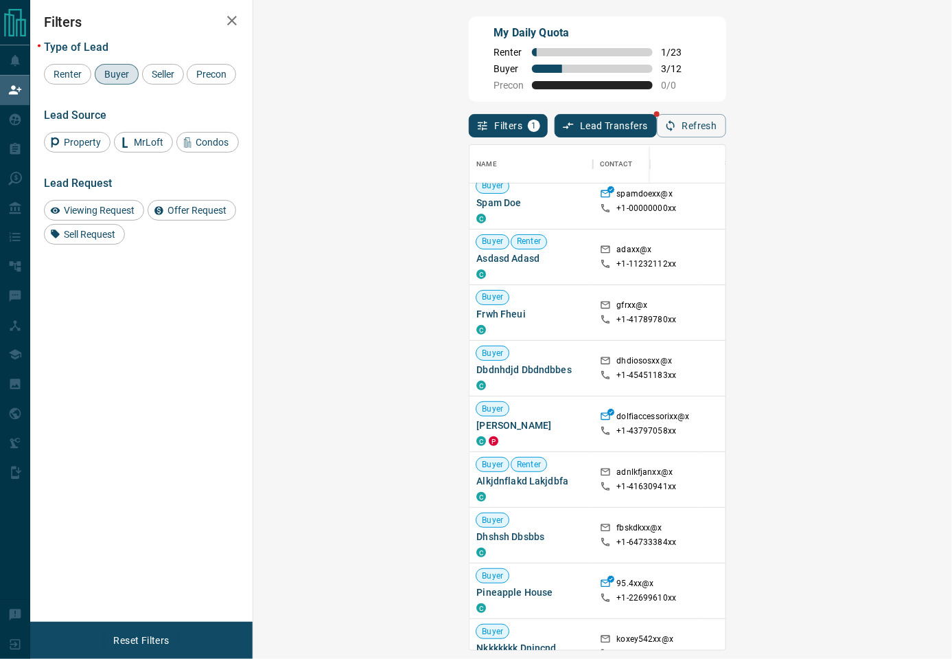
scroll to position [305, 0]
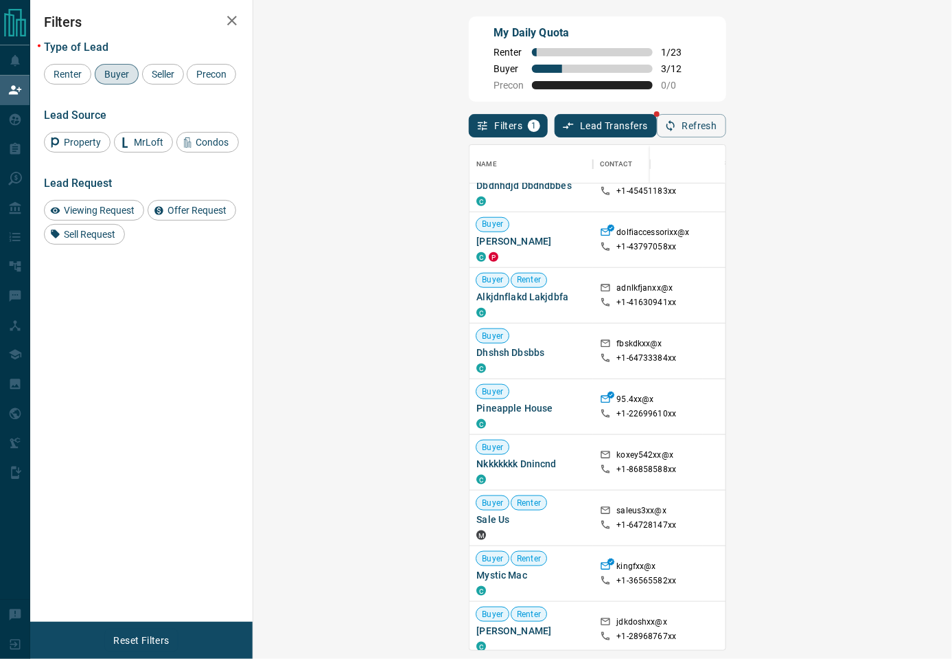
click at [726, 32] on div "My Daily Quota Renter 1 / 23 Buyer 3 / 12 Precon 0 / 0" at bounding box center [597, 58] width 257 height 85
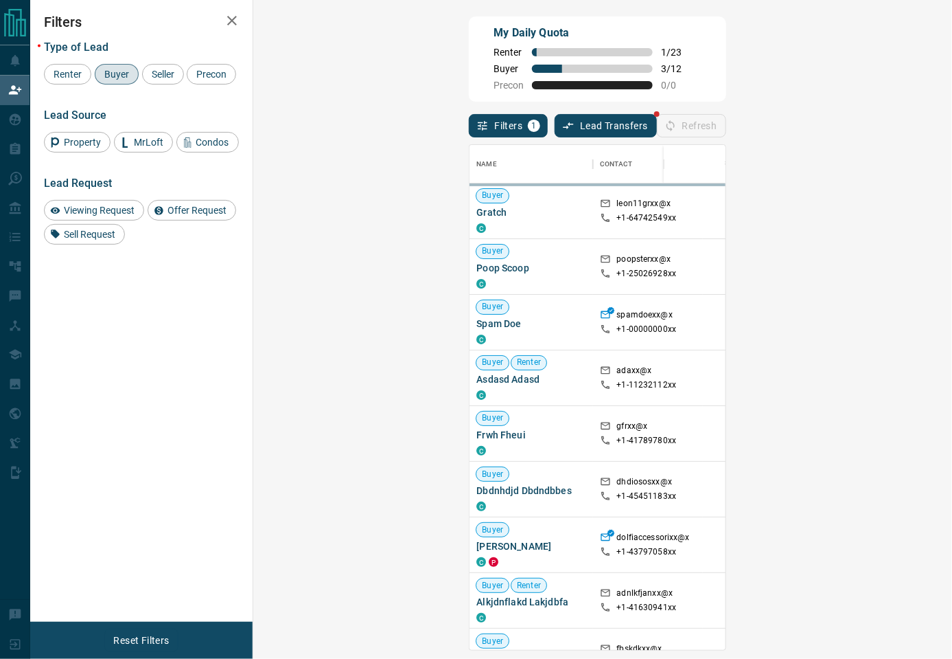
scroll to position [491, 656]
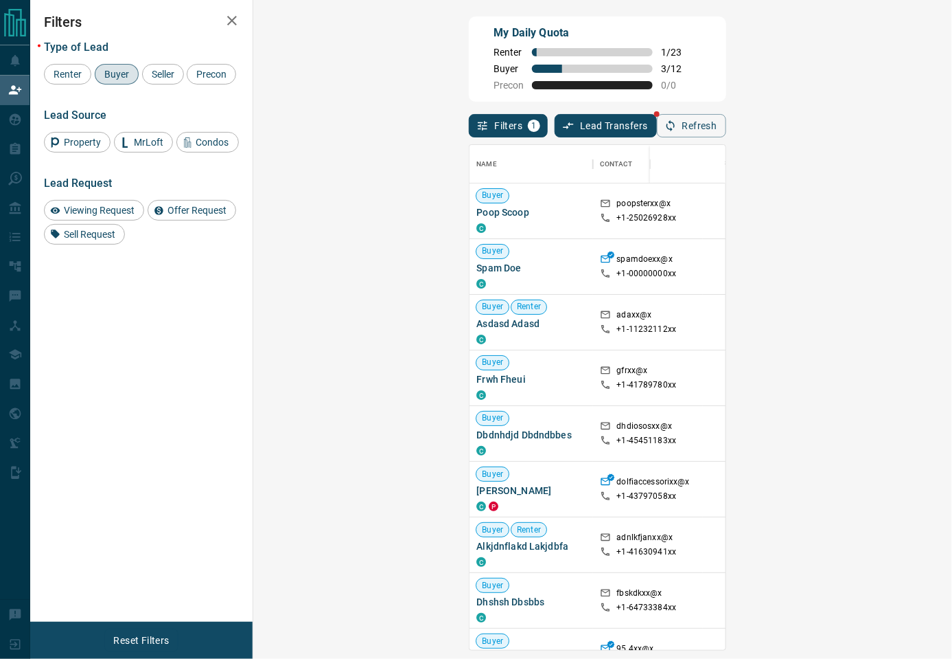
click at [594, 81] on div "My Daily Quota Renter 1 / 23 Buyer 3 / 12 Precon 0 / 0" at bounding box center [597, 58] width 257 height 85
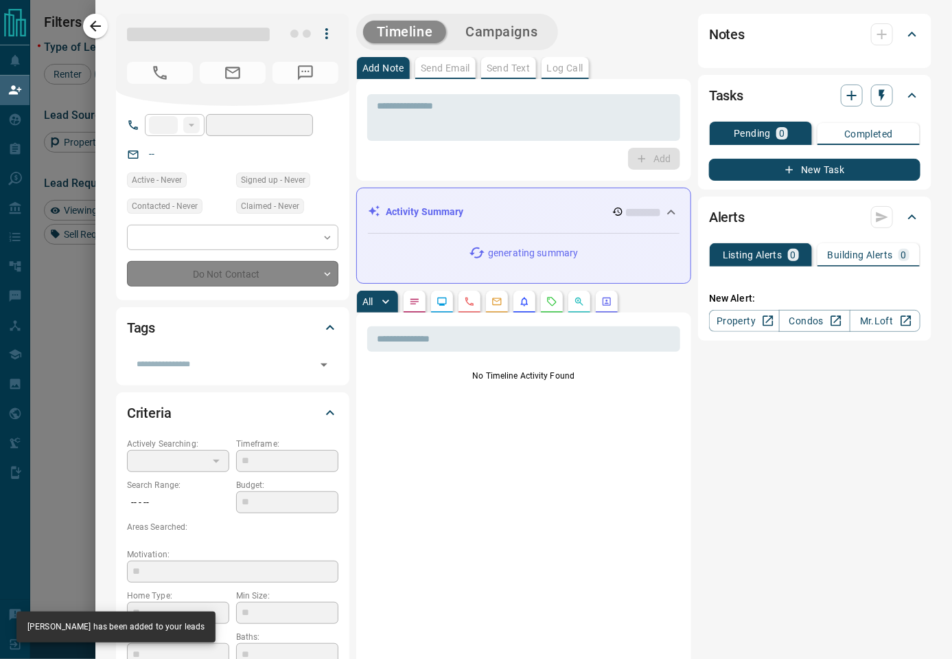
type input "**"
type input "**********"
type input "**"
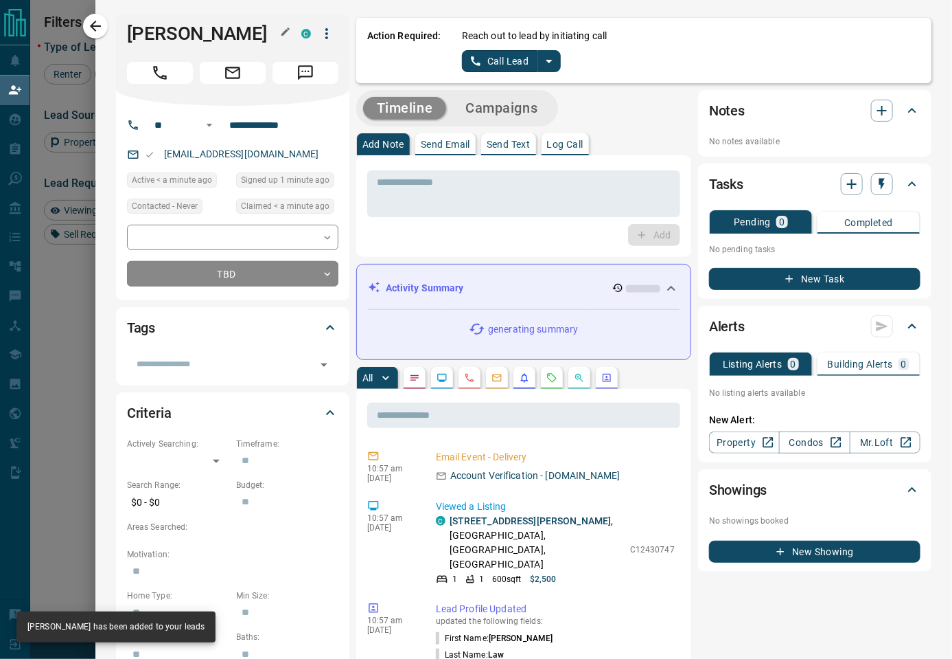
click at [214, 32] on h1 "[PERSON_NAME]" at bounding box center [204, 34] width 154 height 22
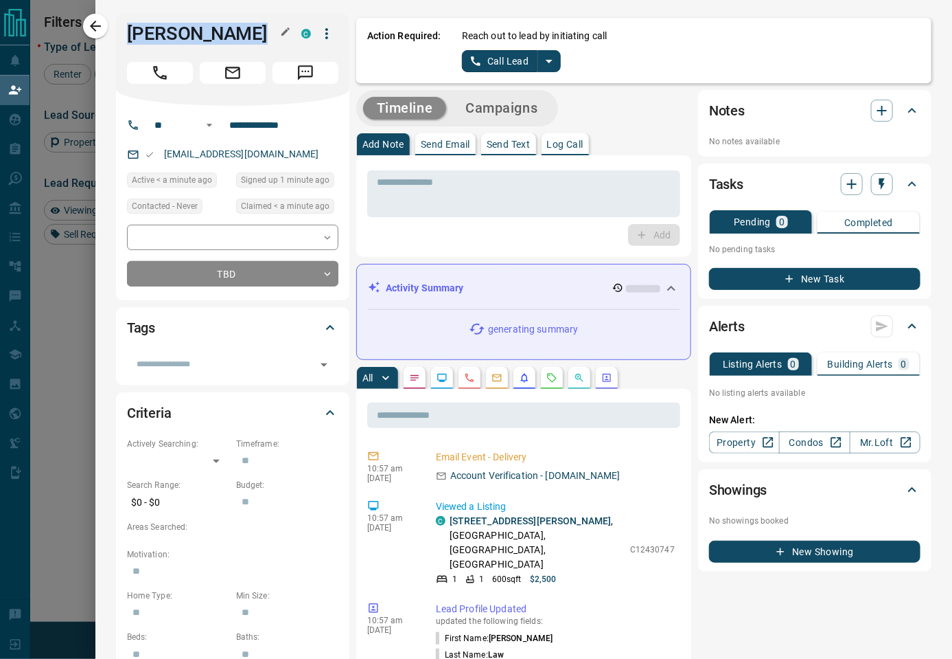
click at [214, 32] on h1 "[PERSON_NAME]" at bounding box center [204, 34] width 154 height 22
copy div "[PERSON_NAME] C"
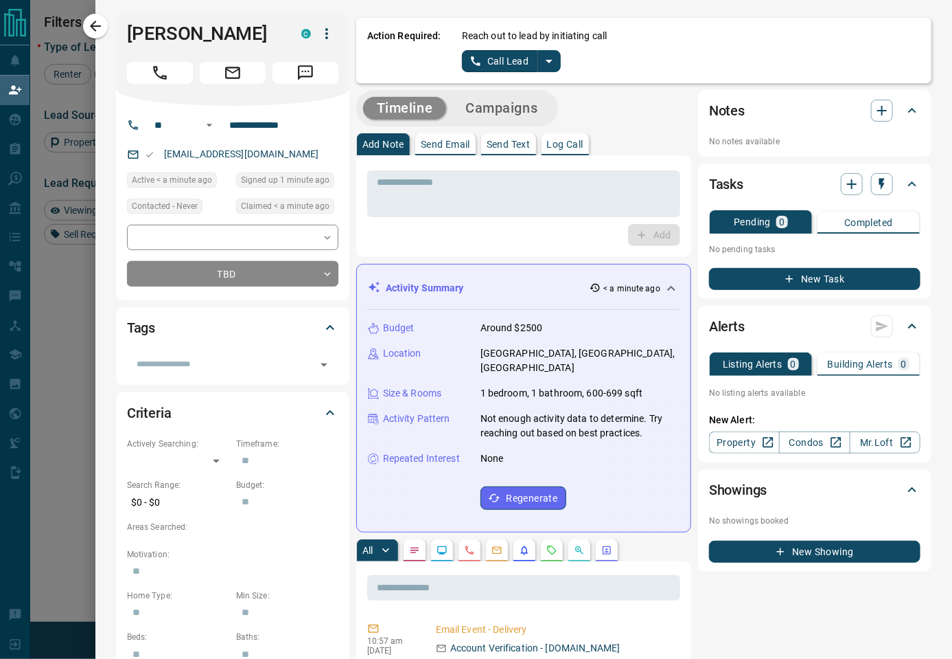
drag, startPoint x: 656, startPoint y: 49, endPoint x: 650, endPoint y: 45, distance: 7.4
click at [656, 49] on div "Reach out to lead by initiating call Call Lead" at bounding box center [691, 50] width 459 height 43
click at [546, 60] on icon "split button" at bounding box center [549, 61] width 7 height 3
click at [533, 103] on li "Log Manual Call" at bounding box center [511, 108] width 84 height 21
click at [526, 62] on button "Log Manual Call" at bounding box center [507, 61] width 91 height 22
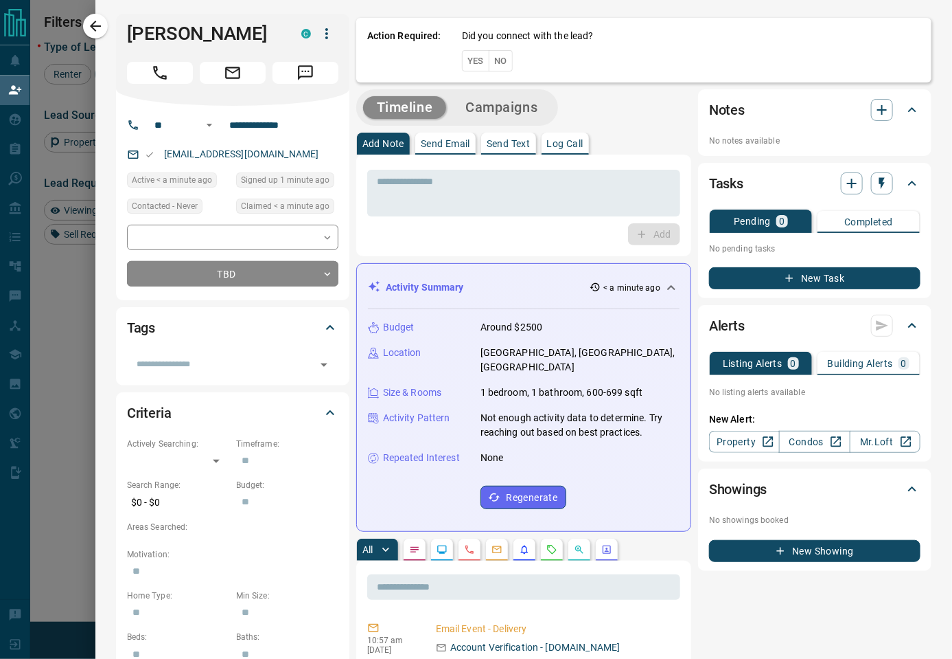
click at [476, 65] on button "Yes" at bounding box center [475, 60] width 27 height 21
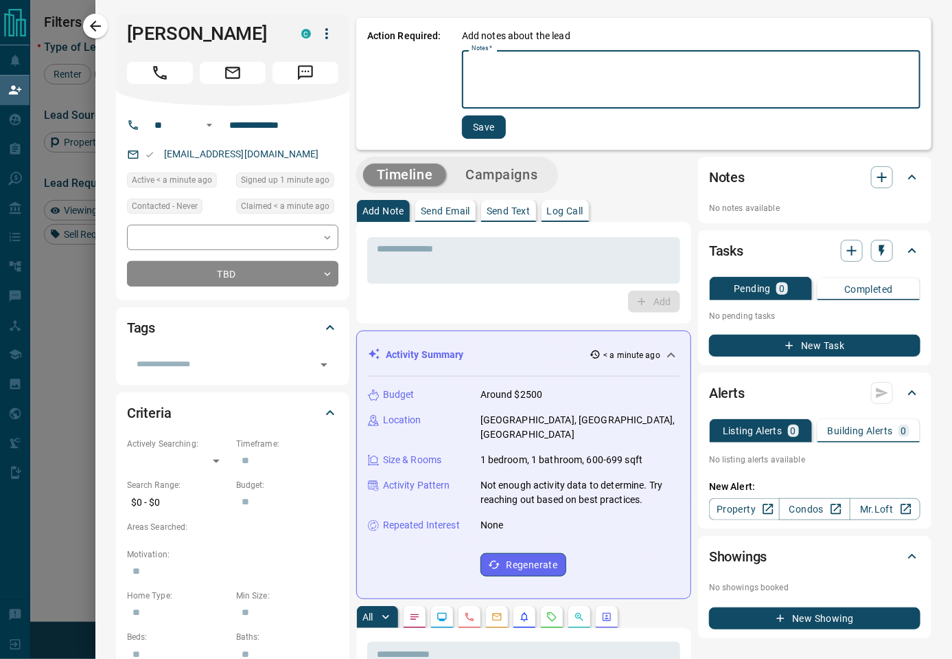
click at [543, 77] on textarea "Notes   *" at bounding box center [691, 79] width 439 height 47
type textarea "****"
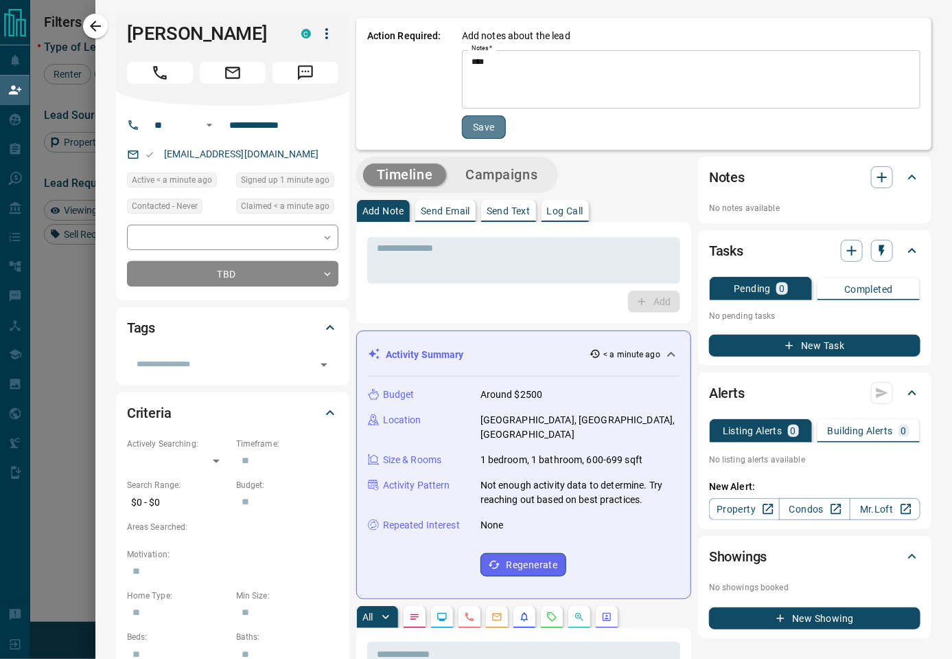
click at [482, 119] on button "Save" at bounding box center [484, 126] width 44 height 23
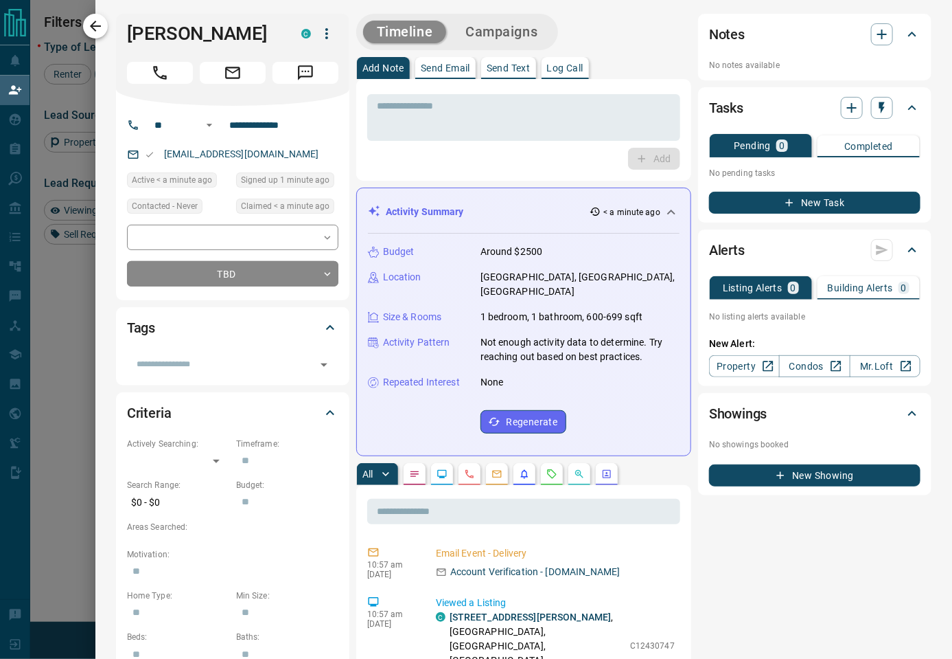
click at [98, 26] on icon "button" at bounding box center [95, 26] width 11 height 11
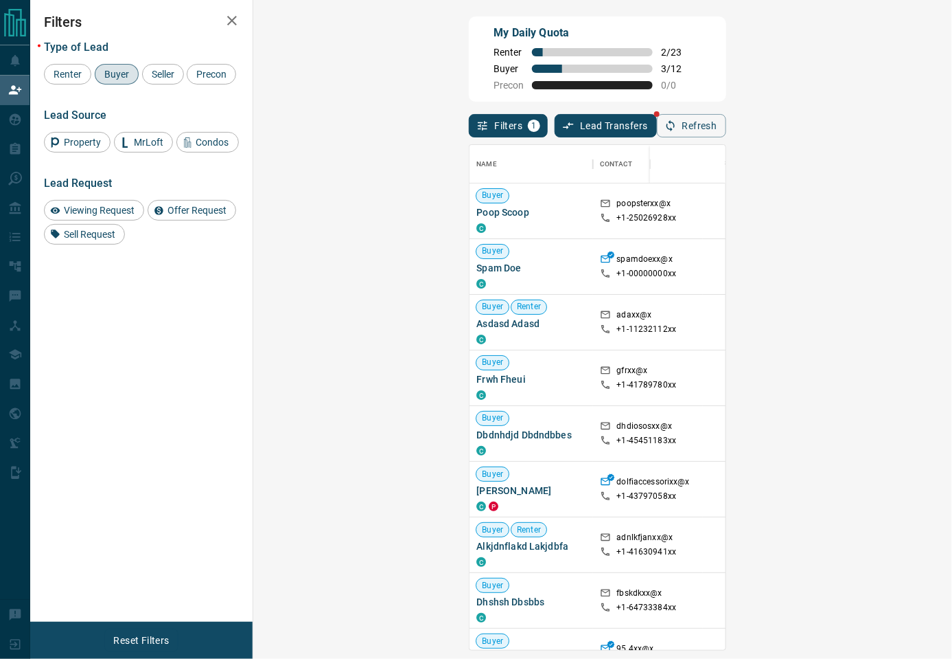
click at [628, 65] on div "My Daily Quota Renter 2 / 23 Buyer 3 / 12 Precon 0 / 0" at bounding box center [597, 58] width 257 height 85
click at [207, 410] on div "Filters Type of Lead Renter Buyer Seller Precon Lead Source Property MrLoft Con…" at bounding box center [141, 310] width 222 height 621
click at [543, 84] on div "My Daily Quota Renter 2 / 23 Buyer 3 / 12 Precon 0 / 0" at bounding box center [597, 58] width 257 height 85
click at [661, 85] on div "My Daily Quota Renter 2 / 23 Buyer 3 / 12 Precon 0 / 0" at bounding box center [597, 58] width 257 height 85
click at [678, 89] on div "My Daily Quota Renter 2 / 23 Buyer 3 / 12 Precon 0 / 0" at bounding box center [597, 58] width 257 height 85
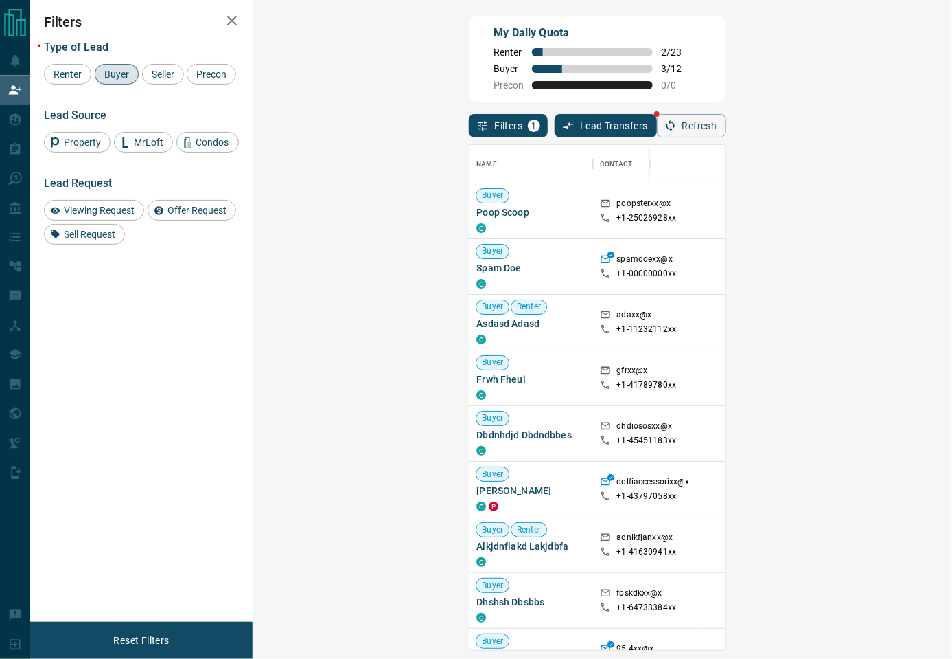
click at [726, 29] on div "My Daily Quota Renter 2 / 23 Buyer 3 / 12 Precon 0 / 0" at bounding box center [597, 58] width 257 height 85
drag, startPoint x: 769, startPoint y: 41, endPoint x: 597, endPoint y: 41, distance: 171.7
click at [726, 41] on div "My Daily Quota Renter 2 / 23 Buyer 3 / 12 Precon 0 / 0" at bounding box center [597, 58] width 257 height 85
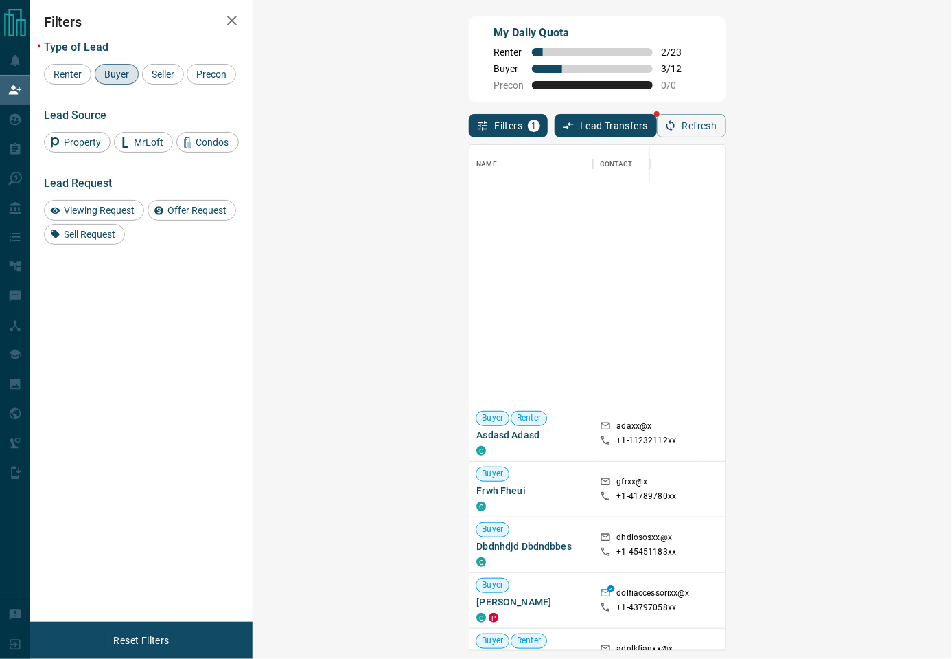
scroll to position [763, 0]
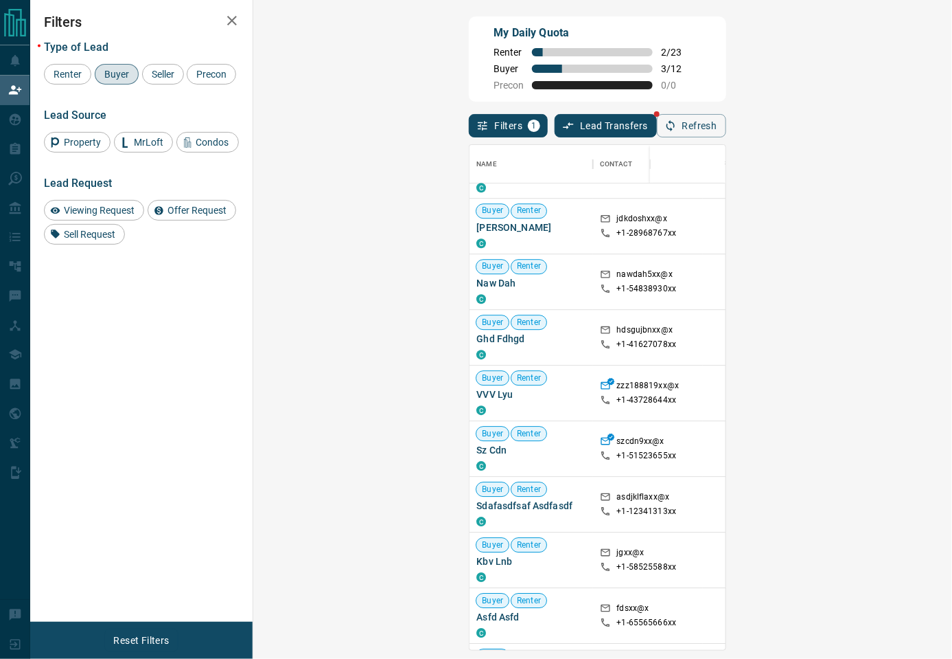
click at [726, 64] on div "My Daily Quota Renter 2 / 23 Buyer 3 / 12 Precon 0 / 0" at bounding box center [597, 58] width 257 height 85
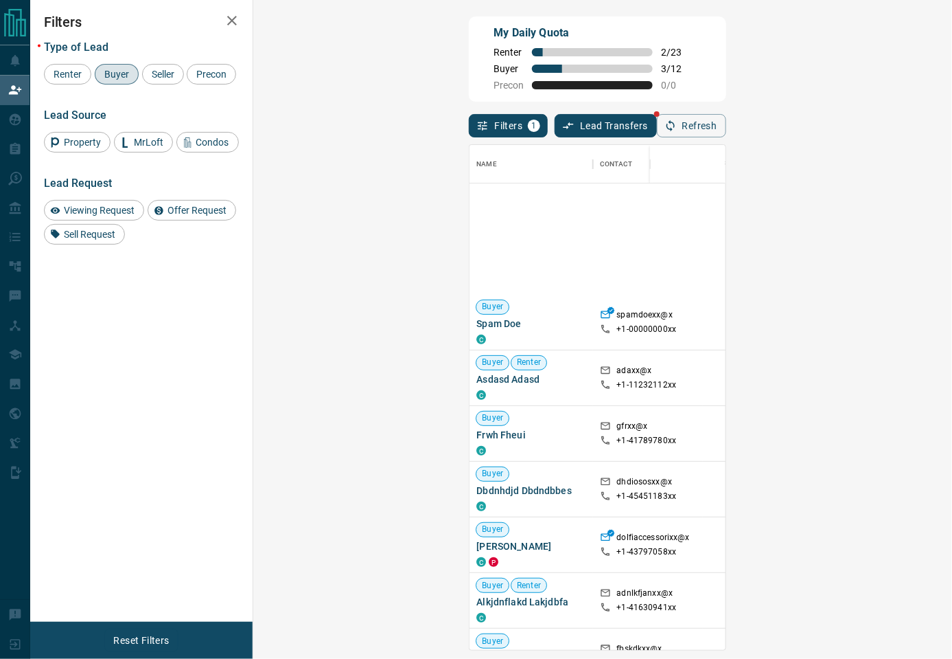
scroll to position [305, 0]
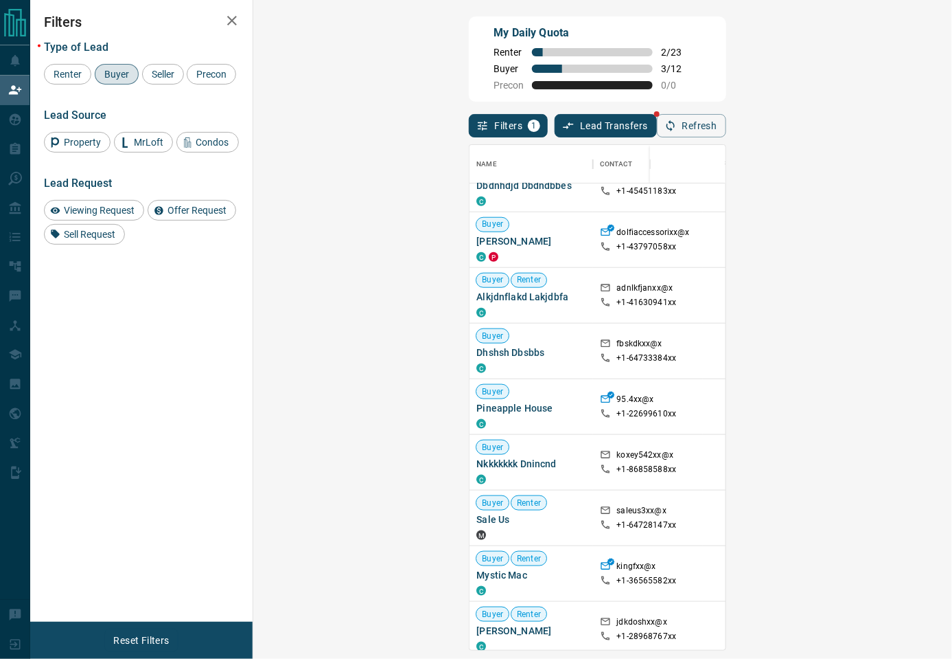
click at [628, 87] on div "My Daily Quota Renter 2 / 23 Buyer 3 / 12 Precon 0 / 0" at bounding box center [597, 58] width 257 height 85
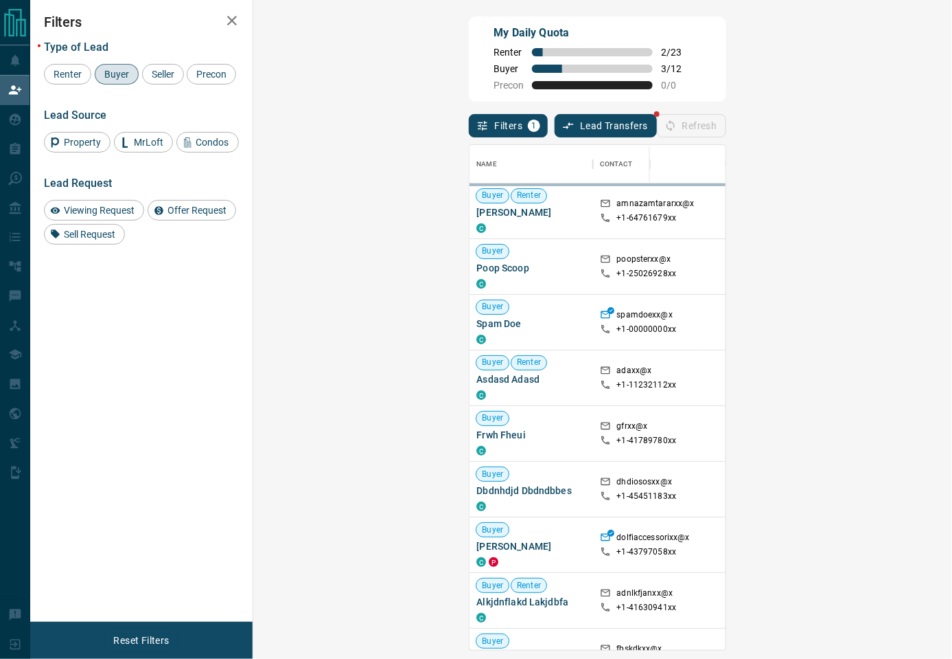
scroll to position [491, 656]
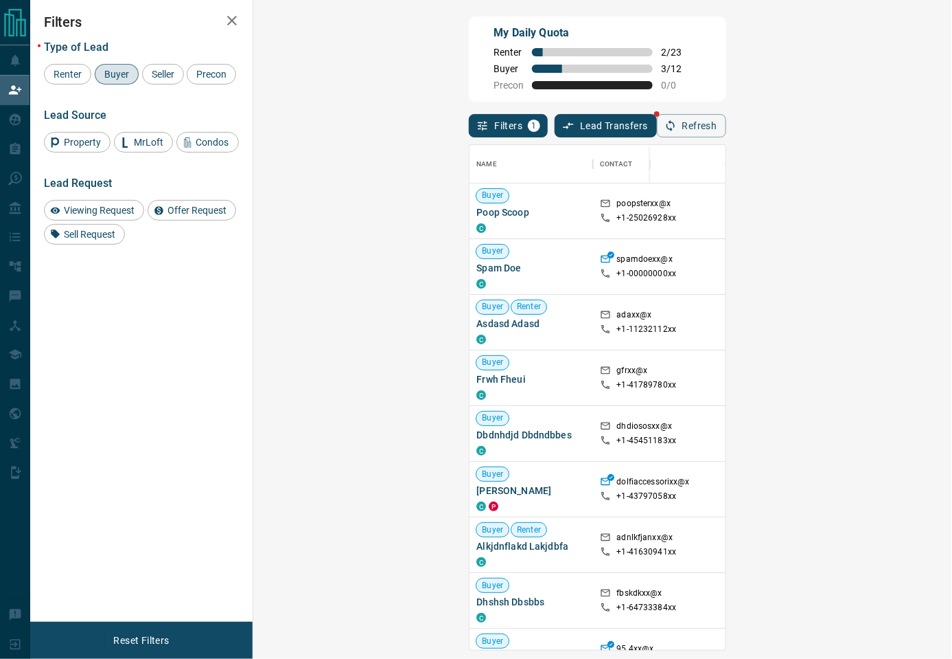
click at [628, 86] on div "My Daily Quota Renter 2 / 23 Buyer 3 / 12 Precon 0 / 0" at bounding box center [597, 58] width 257 height 85
click at [726, 110] on div "Filters 1 Lead Transfers Refresh" at bounding box center [597, 120] width 257 height 36
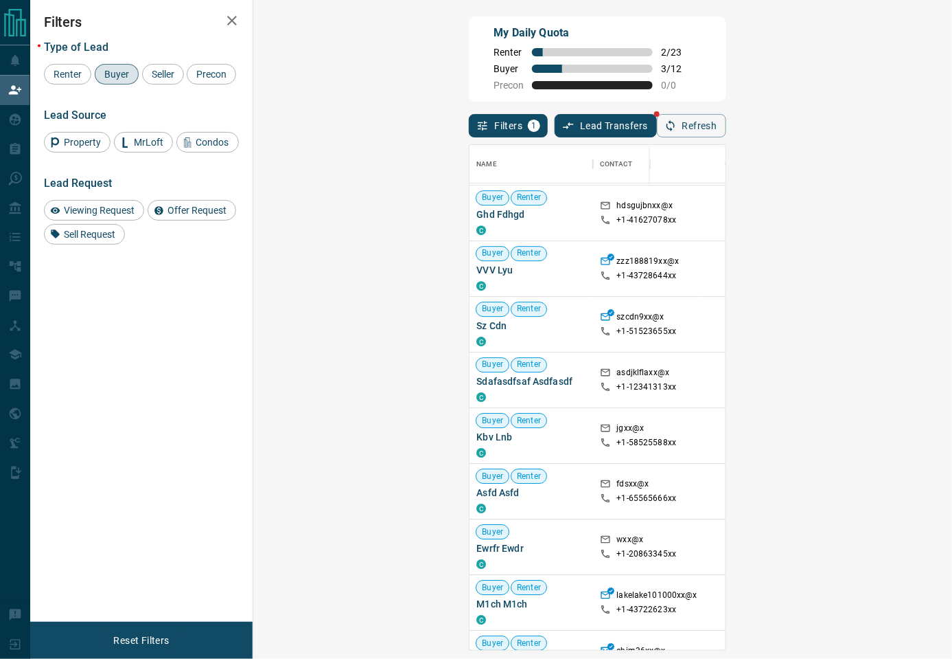
scroll to position [882, 0]
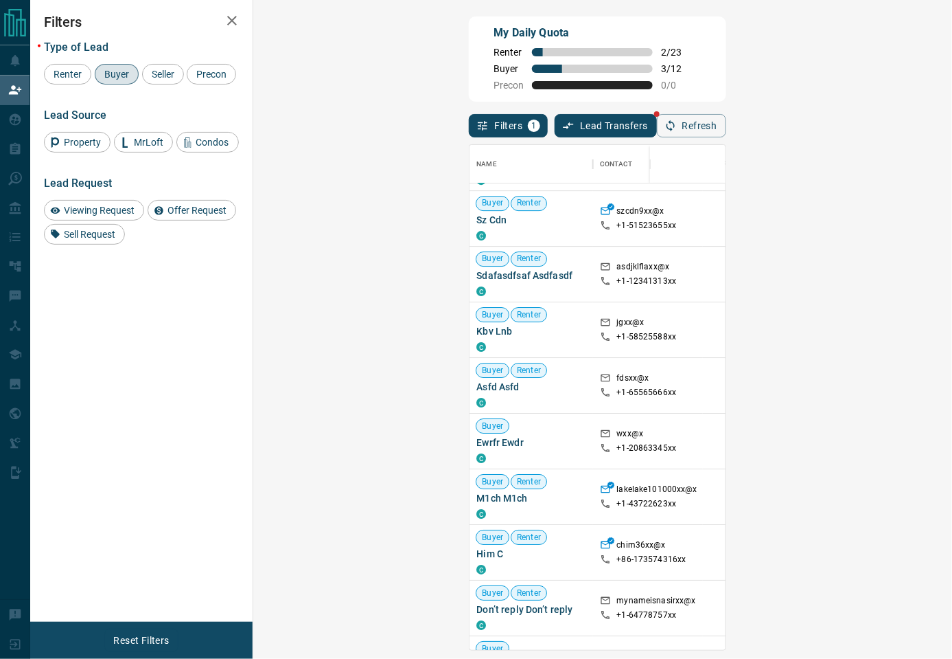
click at [653, 60] on div "My Daily Quota Renter 2 / 23 Buyer 3 / 12 Precon 0 / 0" at bounding box center [597, 58] width 257 height 85
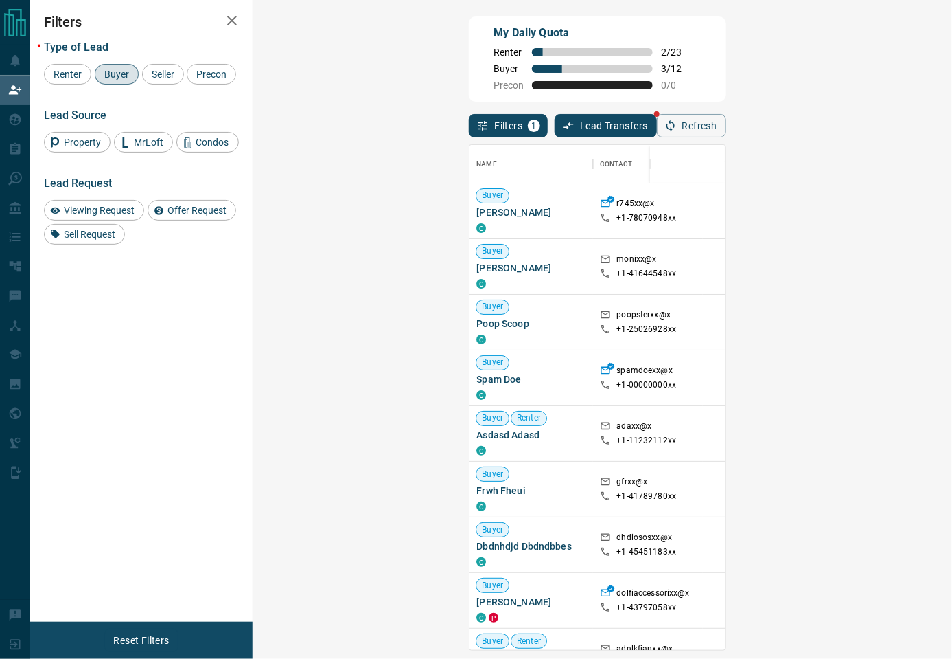
scroll to position [491, 656]
click at [645, 82] on div "My Daily Quota Renter 2 / 23 Buyer 3 / 12 Precon 0 / 0" at bounding box center [597, 58] width 257 height 85
click at [727, 129] on button "Refresh" at bounding box center [691, 125] width 69 height 23
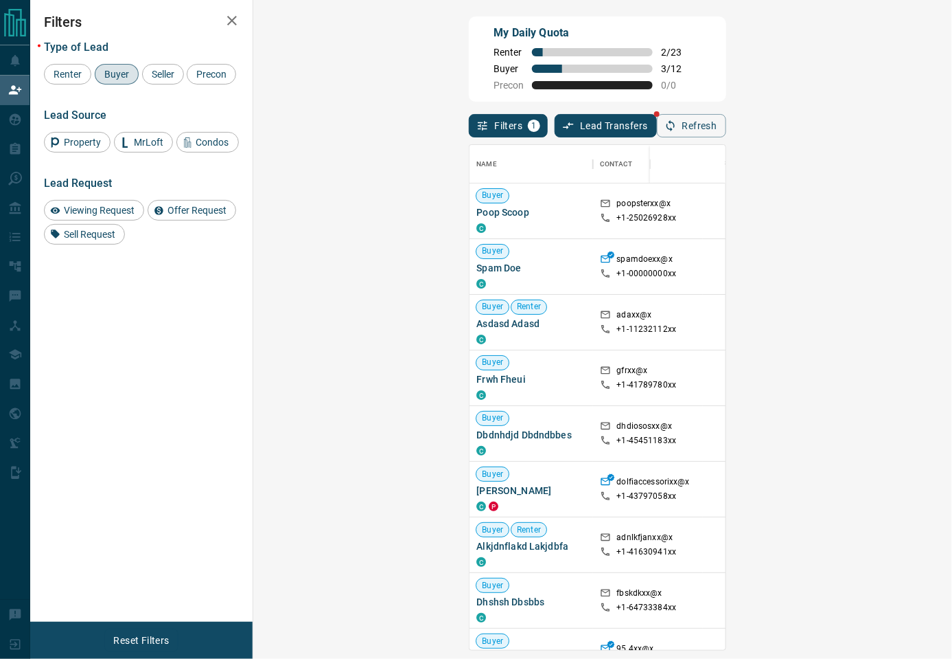
click at [726, 30] on div "My Daily Quota Renter 2 / 23 Buyer 3 / 12 Precon 0 / 0" at bounding box center [597, 58] width 257 height 85
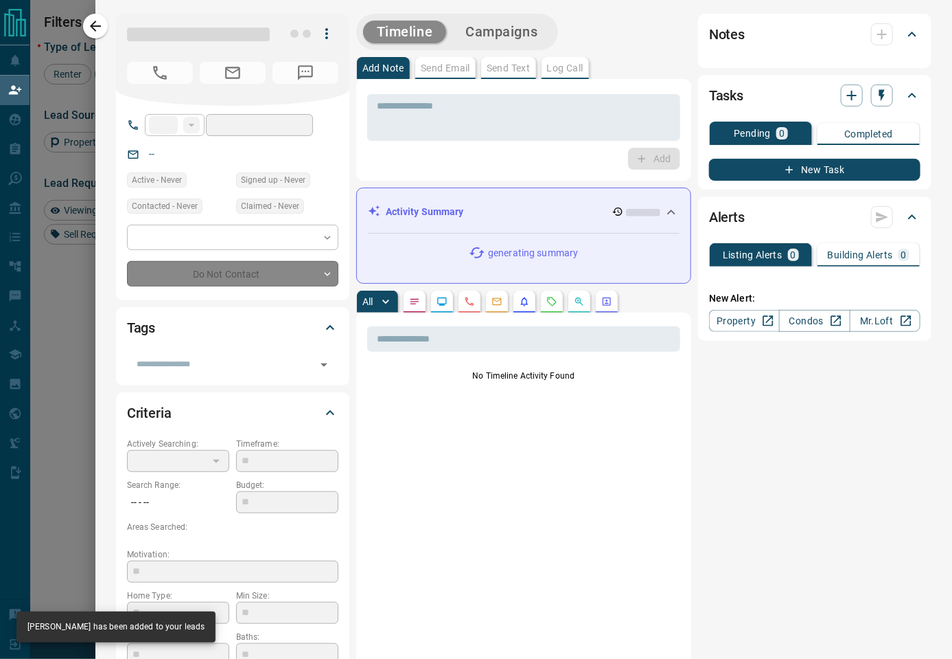
type input "**"
type input "**********"
type input "**"
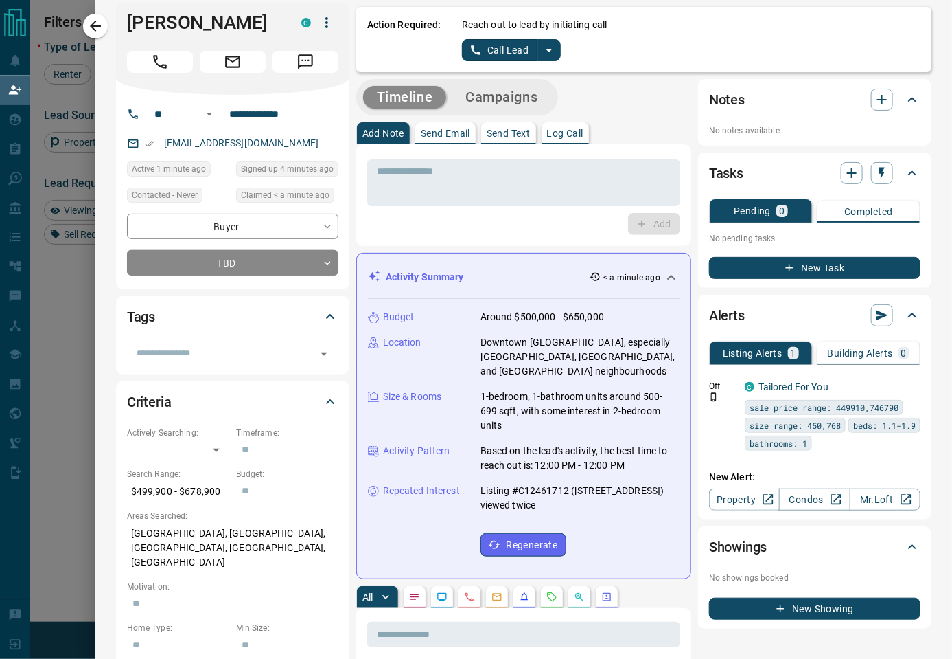
scroll to position [0, 0]
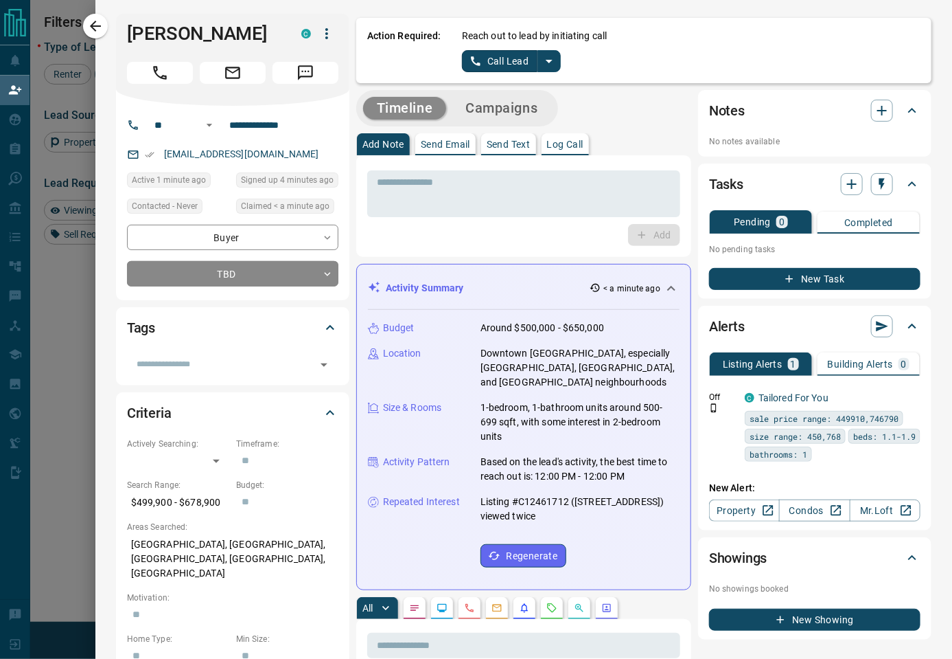
click at [547, 64] on icon "split button" at bounding box center [549, 61] width 16 height 16
click at [516, 112] on li "Log Manual Call" at bounding box center [511, 108] width 84 height 21
click at [518, 54] on button "Log Manual Call" at bounding box center [507, 61] width 91 height 22
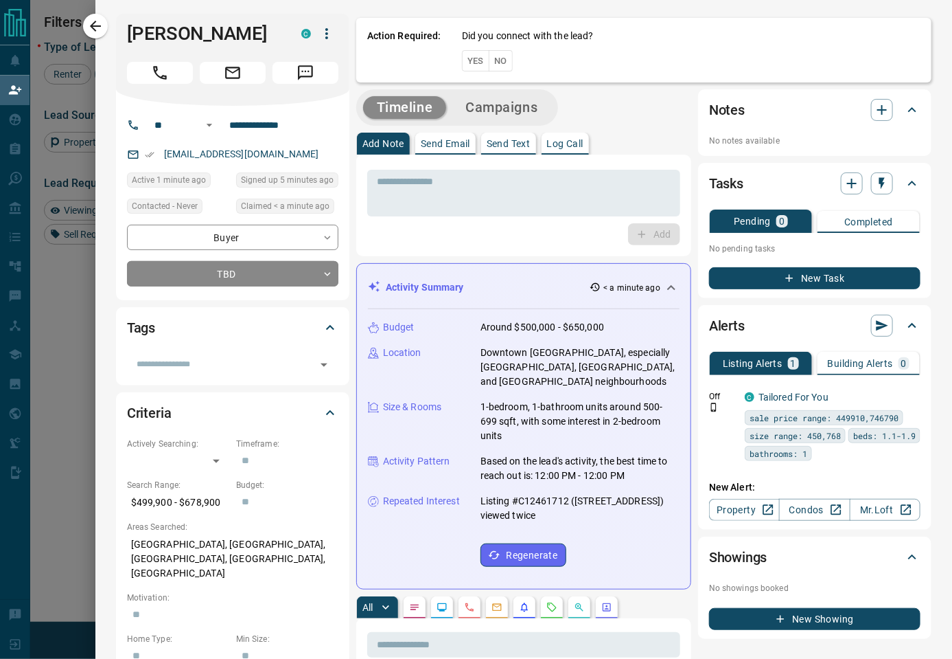
click at [587, 109] on div "Timeline Campaigns" at bounding box center [523, 107] width 335 height 36
click at [608, 106] on div "Timeline Campaigns" at bounding box center [523, 107] width 335 height 36
click at [469, 61] on button "Yes" at bounding box center [475, 60] width 27 height 21
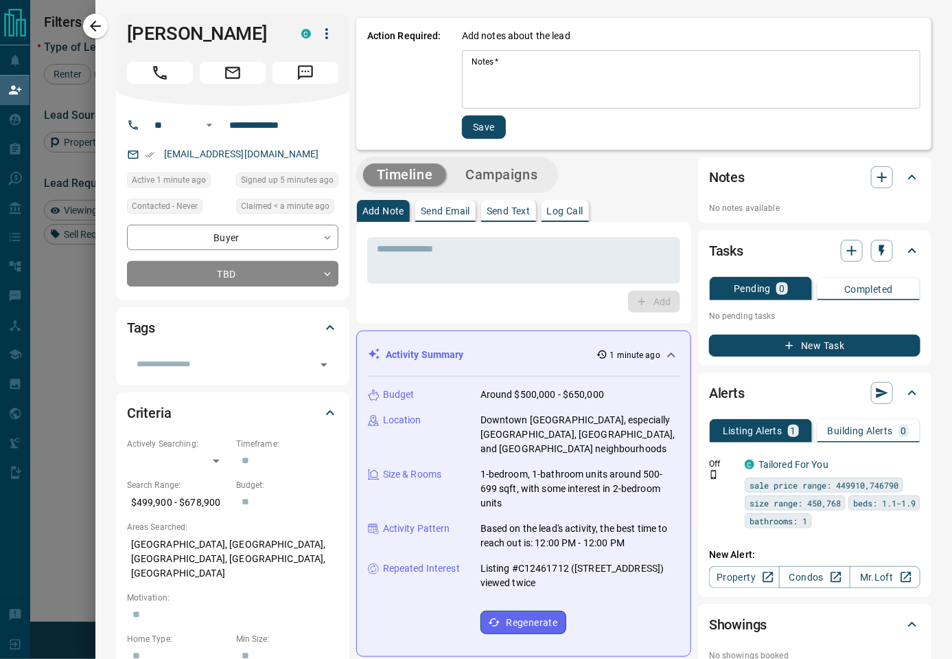
click at [554, 71] on textarea "Notes   *" at bounding box center [691, 79] width 439 height 47
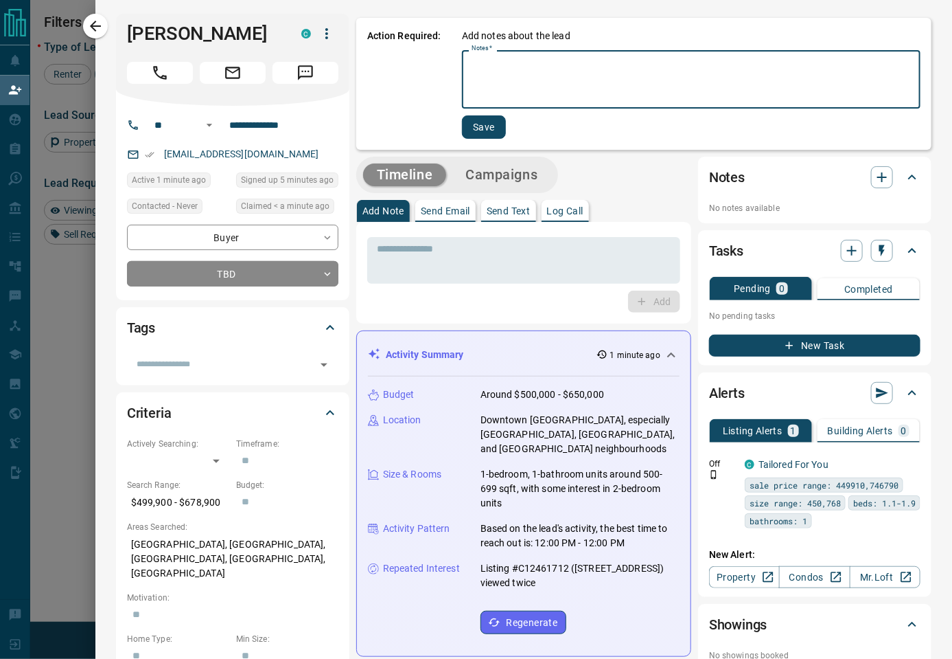
click at [554, 71] on textarea "Notes   *" at bounding box center [691, 79] width 439 height 47
type textarea "**********"
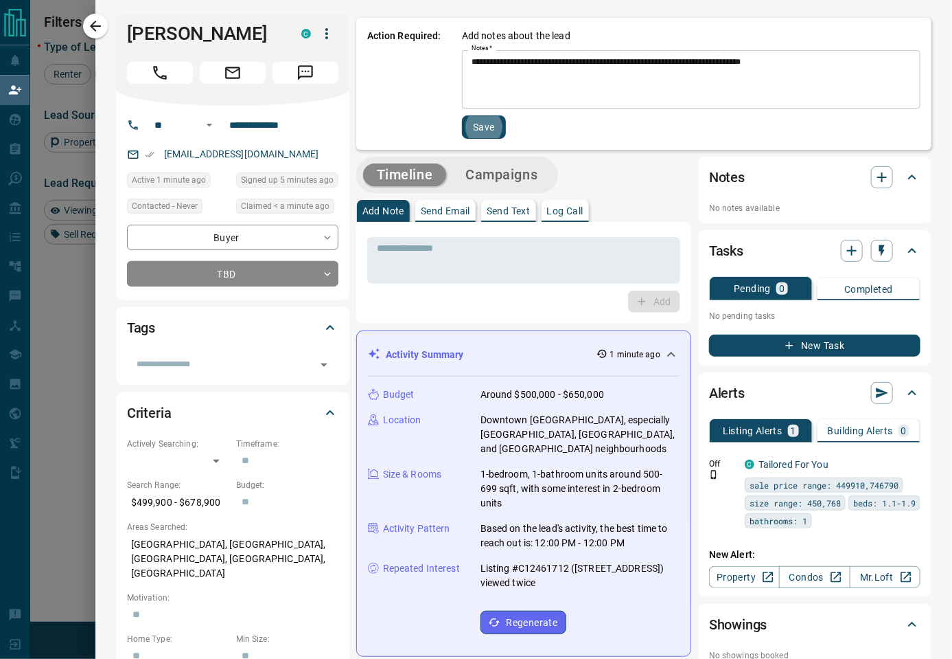
click at [462, 115] on button "Save" at bounding box center [484, 126] width 44 height 23
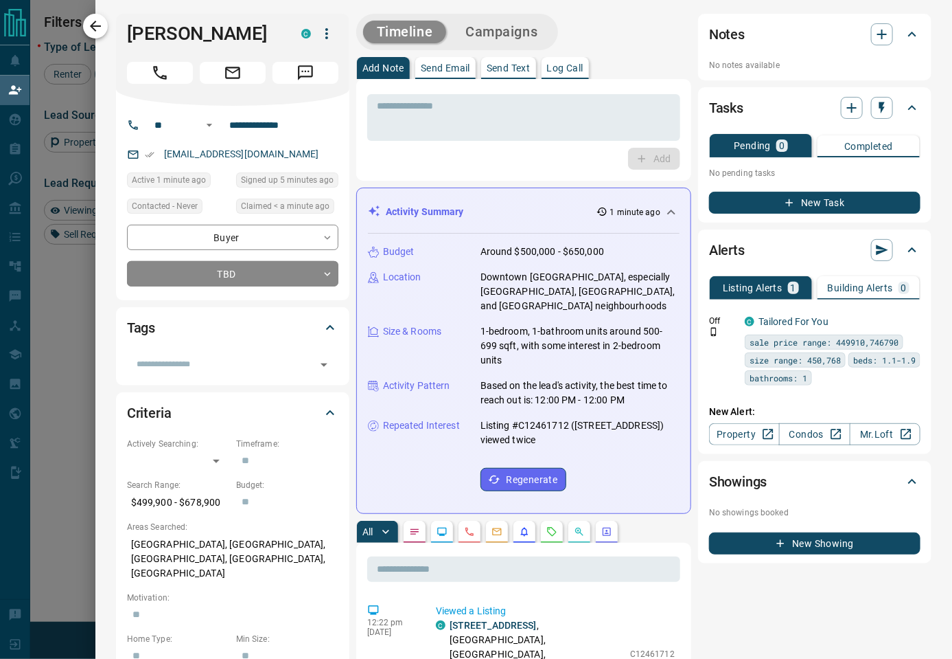
click at [103, 32] on icon "button" at bounding box center [95, 26] width 16 height 16
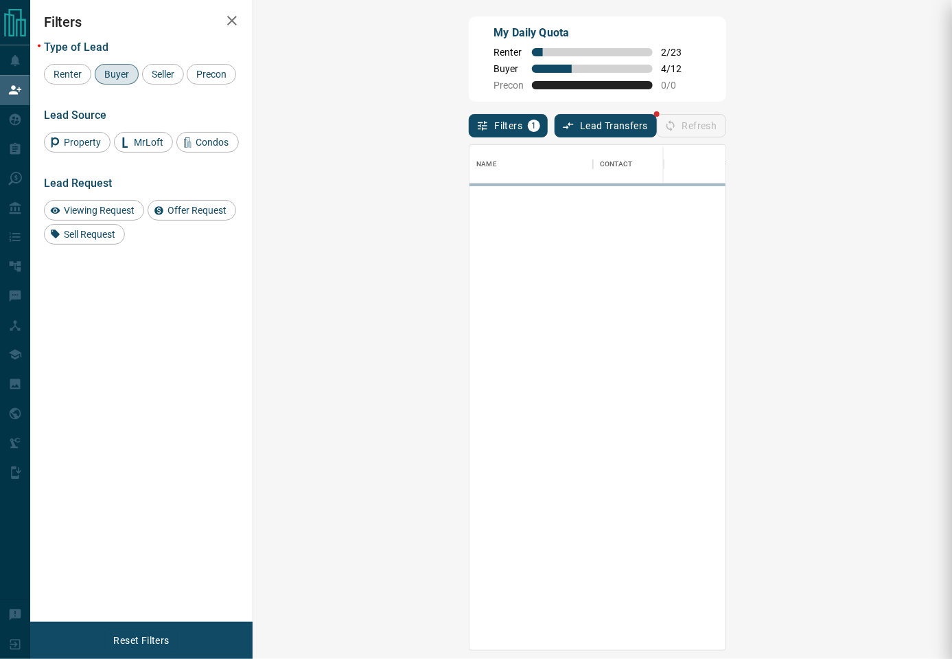
scroll to position [491, 656]
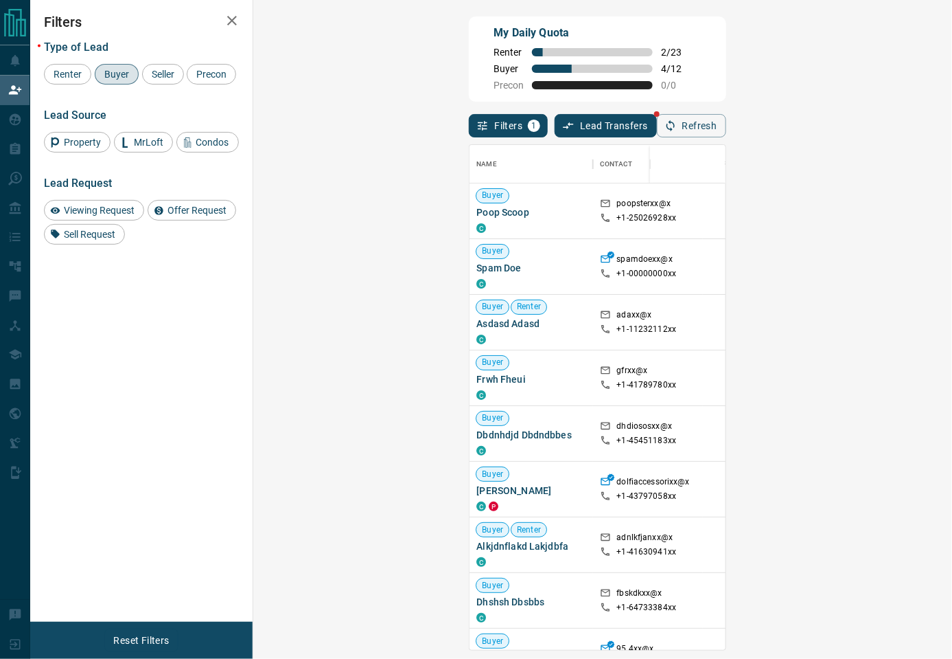
click at [651, 39] on div "My Daily Quota Renter 2 / 23 Buyer 4 / 12 Precon 0 / 0" at bounding box center [597, 58] width 257 height 85
click at [620, 91] on div "My Daily Quota Renter 2 / 23 Buyer 4 / 12 Precon 0 / 0" at bounding box center [597, 58] width 257 height 85
click at [133, 348] on div "Filters Type of Lead Renter Buyer Seller Precon Lead Source Property MrLoft Con…" at bounding box center [141, 310] width 222 height 621
click at [158, 312] on div "Filters Type of Lead Renter Buyer Seller Precon Lead Source Property MrLoft Con…" at bounding box center [141, 310] width 222 height 621
click at [677, 130] on icon "button" at bounding box center [671, 125] width 12 height 12
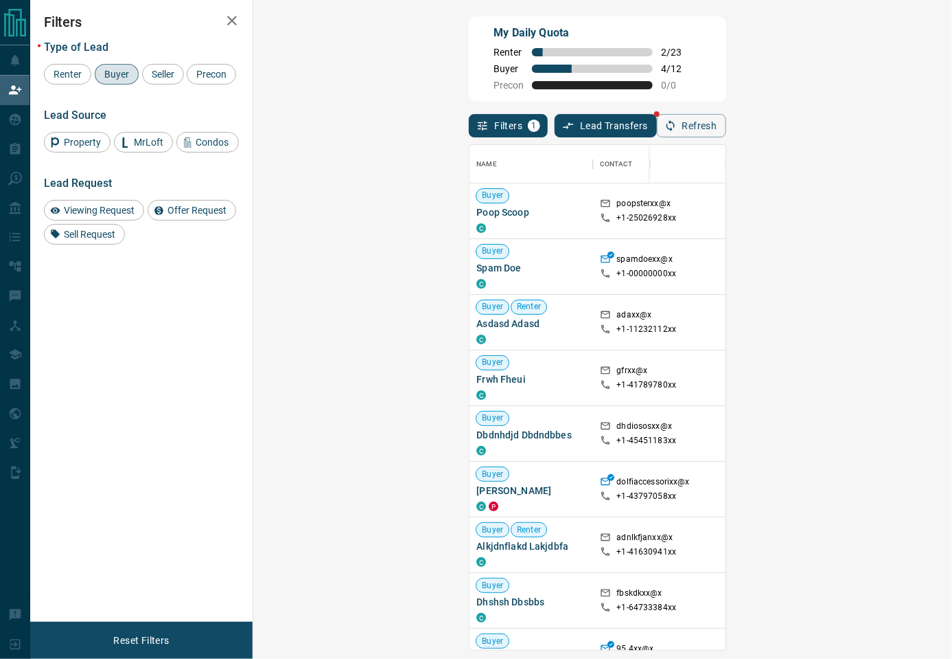
click at [726, 36] on div "My Daily Quota Renter 2 / 23 Buyer 4 / 12 Precon 0 / 0" at bounding box center [597, 58] width 257 height 85
click at [718, 82] on div "My Daily Quota Renter 2 / 23 Buyer 4 / 12 Precon 0 / 0" at bounding box center [597, 58] width 257 height 85
click at [183, 363] on div "Filters Type of Lead Renter Buyer Seller Precon Lead Source Property MrLoft Con…" at bounding box center [141, 310] width 222 height 621
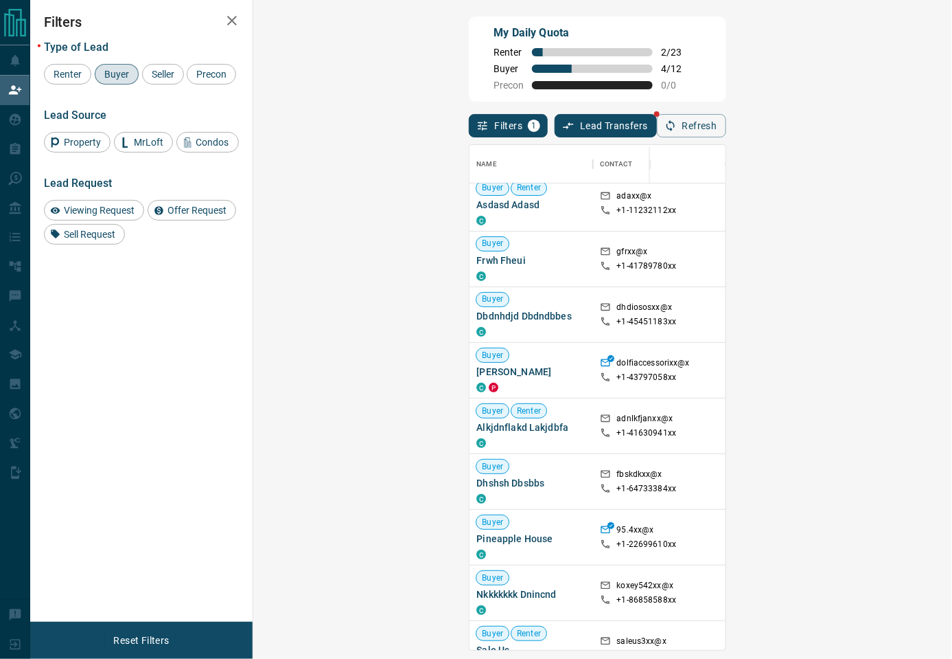
scroll to position [152, 0]
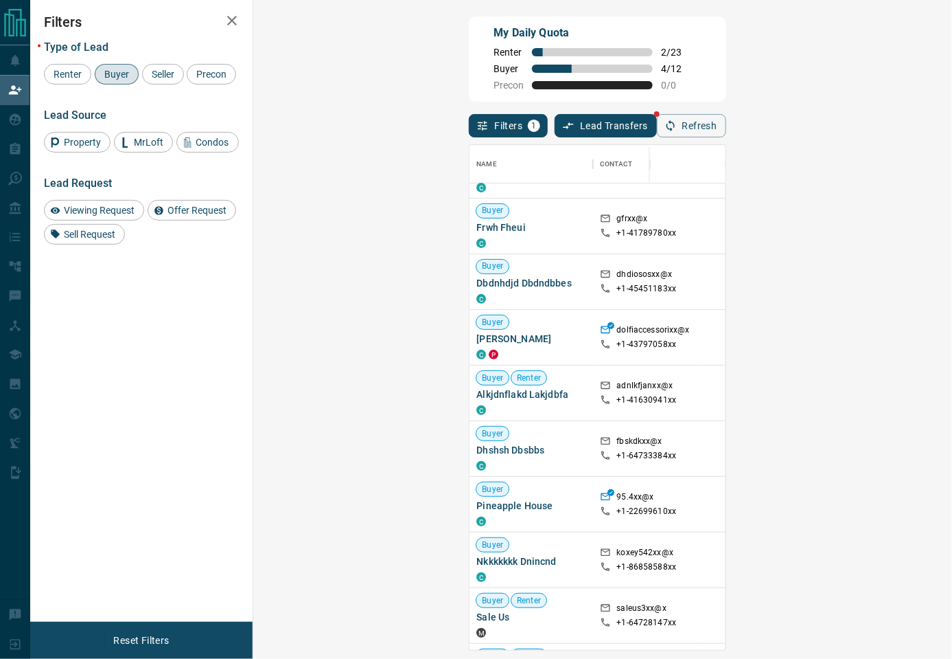
click at [726, 54] on div "My Daily Quota Renter 2 / 23 Buyer 4 / 12 Precon 0 / 0" at bounding box center [597, 58] width 257 height 85
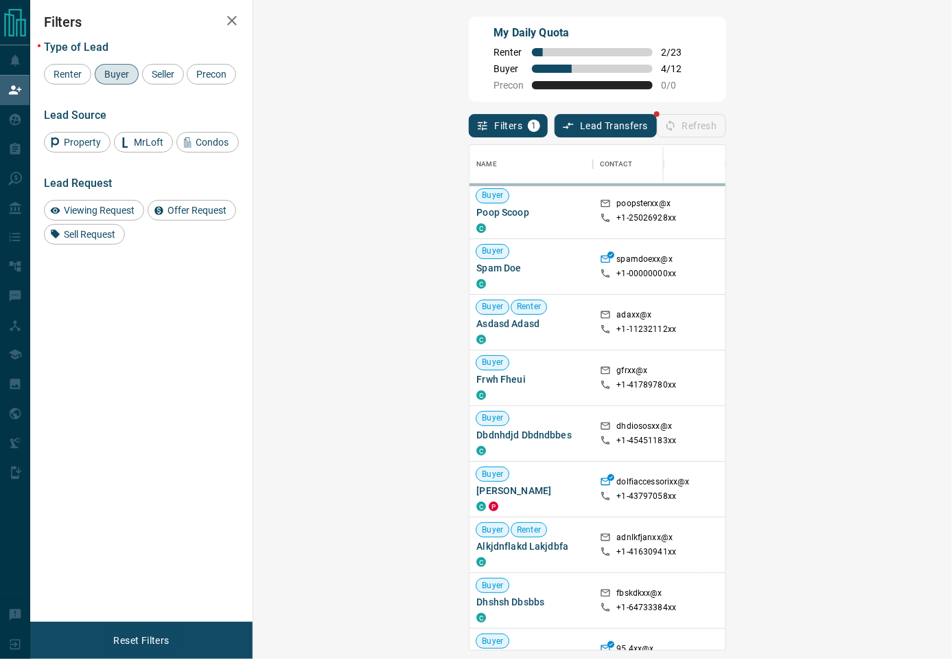
scroll to position [491, 656]
click at [687, 76] on div "My Daily Quota Renter 2 / 23 Buyer 4 / 12 Precon 0 / 0" at bounding box center [597, 58] width 257 height 85
click at [677, 80] on div "My Daily Quota Renter 2 / 23 Buyer 4 / 12 Precon 0 / 0" at bounding box center [597, 58] width 257 height 85
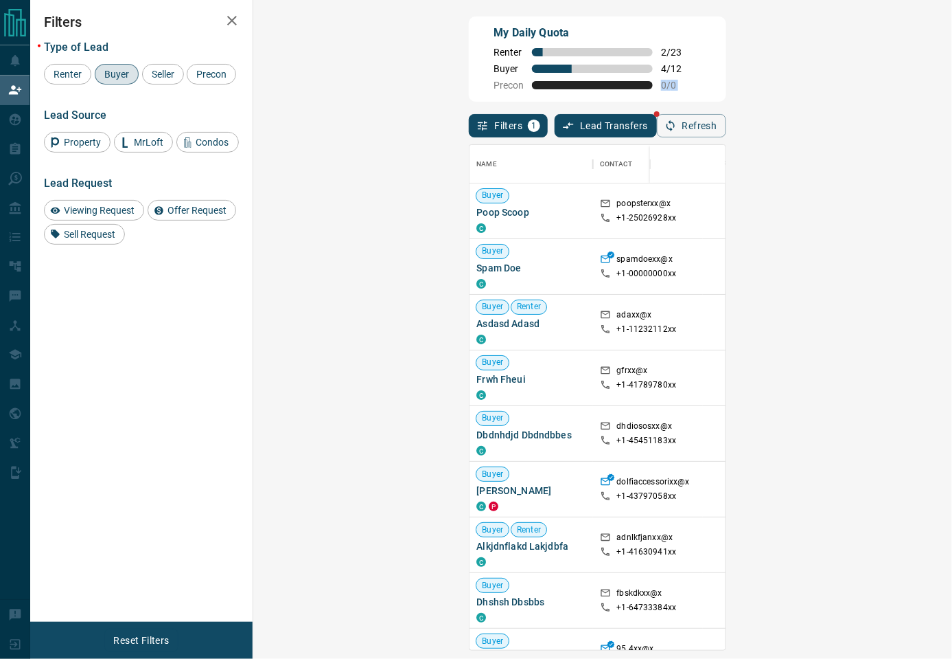
click at [677, 81] on div "My Daily Quota Renter 2 / 23 Buyer 4 / 12 Precon 0 / 0" at bounding box center [597, 58] width 257 height 85
click at [593, 98] on div "My Daily Quota Renter 2 / 23 Buyer 4 / 12 Precon 0 / 0" at bounding box center [597, 58] width 257 height 85
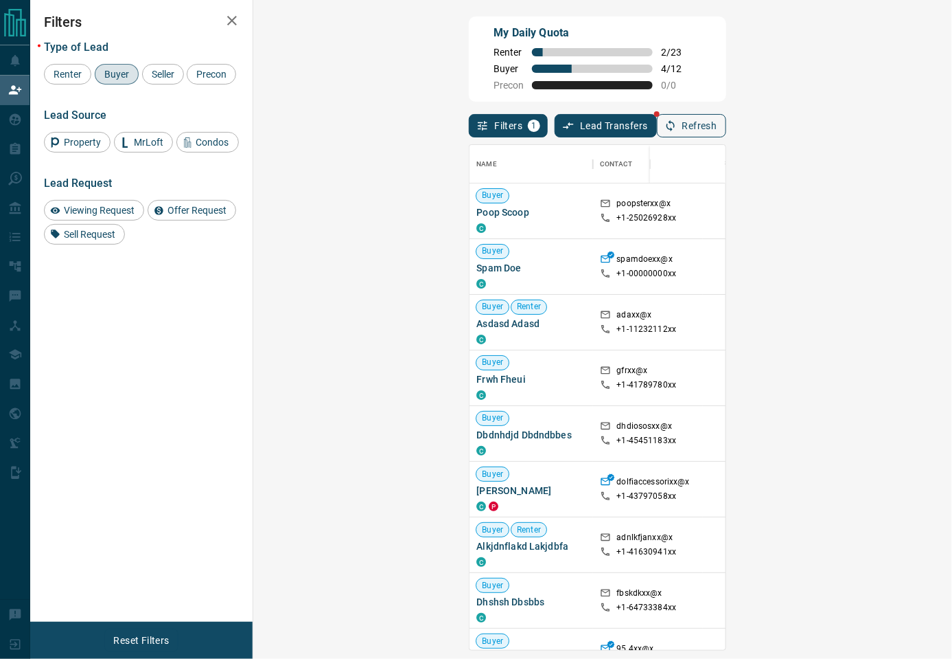
click at [727, 130] on button "Refresh" at bounding box center [691, 125] width 69 height 23
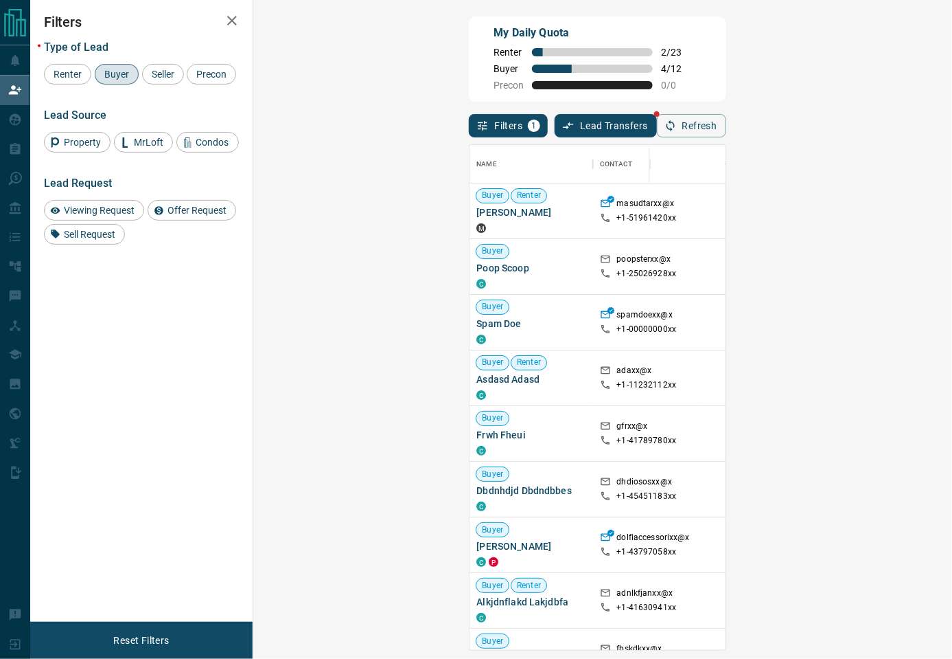
scroll to position [305, 0]
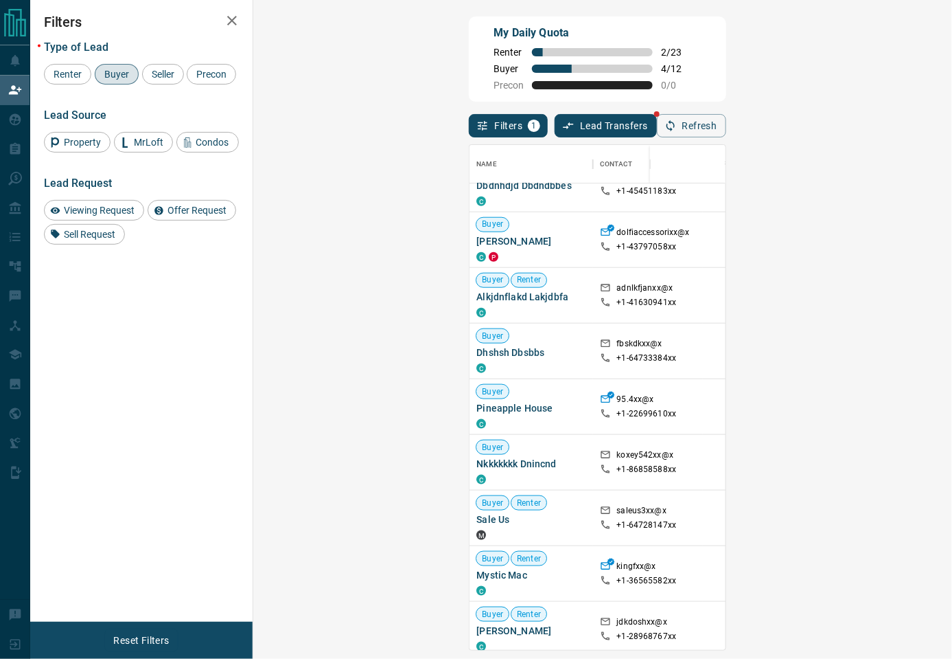
click at [674, 60] on div "My Daily Quota Renter 2 / 23 Buyer 4 / 12 Precon 0 / 0" at bounding box center [597, 58] width 257 height 85
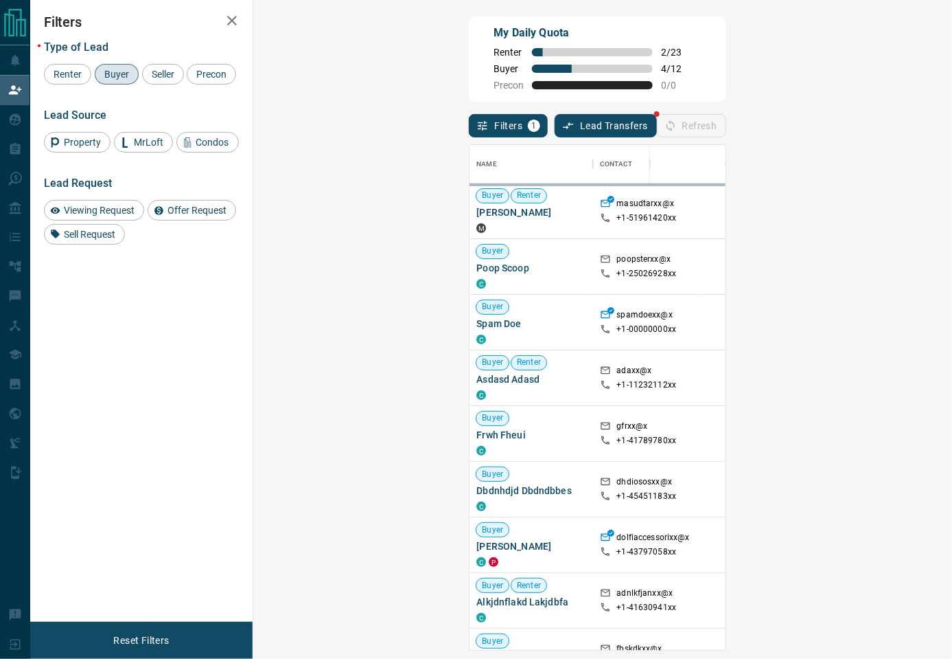
scroll to position [491, 656]
click at [726, 50] on div "My Daily Quota Renter 2 / 23 Buyer 4 / 12 Precon 0 / 0" at bounding box center [597, 58] width 257 height 85
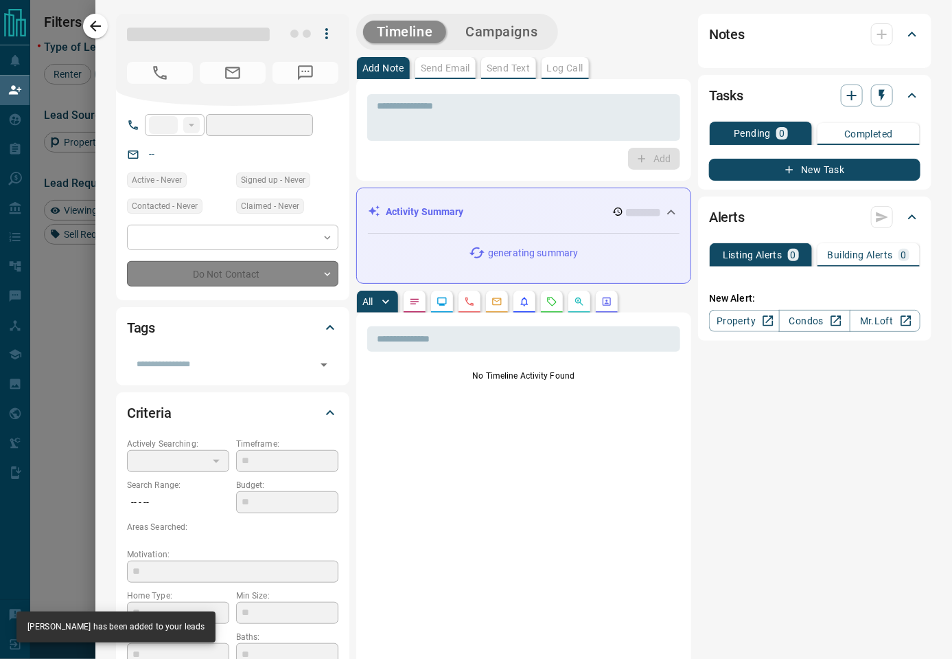
type input "**"
type input "**********"
type input "**"
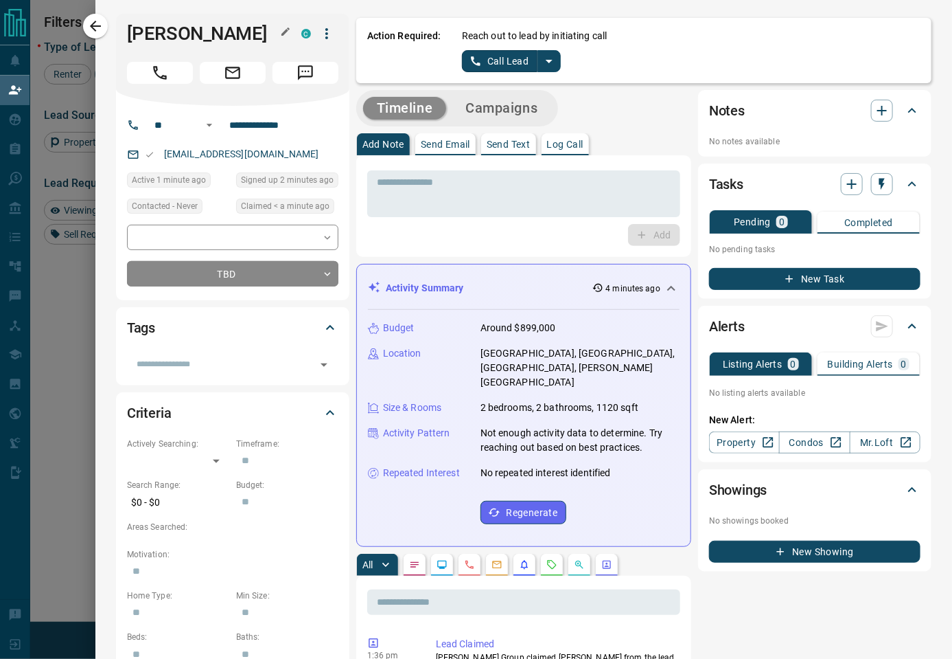
click at [175, 34] on h1 "[PERSON_NAME]" at bounding box center [204, 34] width 154 height 22
copy div "[PERSON_NAME] C"
click at [688, 61] on div "Reach out to lead by initiating call Call Lead" at bounding box center [691, 50] width 459 height 43
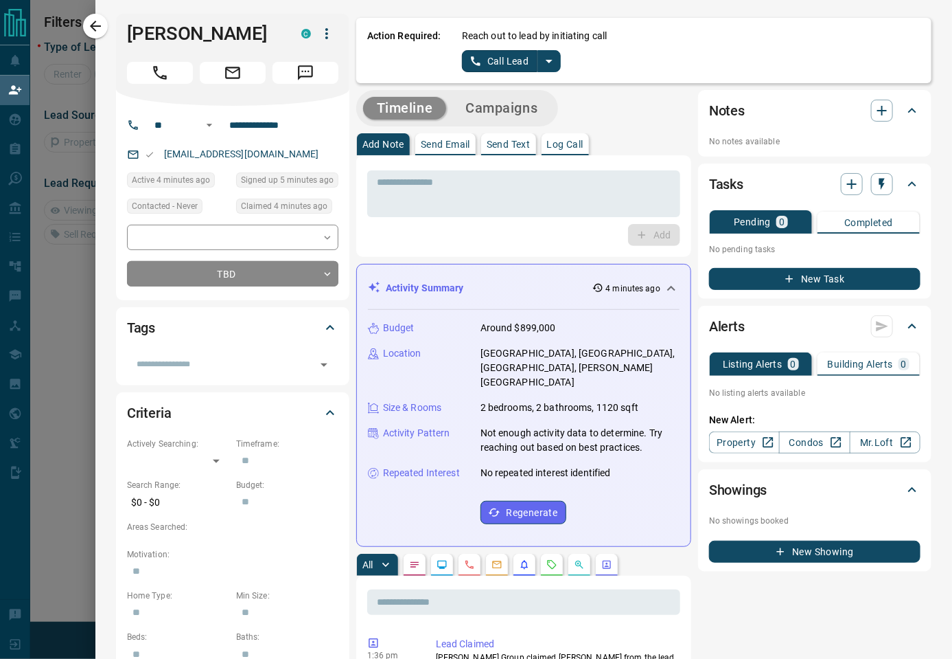
scroll to position [14, 14]
click at [557, 63] on button "split button" at bounding box center [549, 61] width 23 height 22
click at [531, 110] on li "Log Manual Call" at bounding box center [511, 108] width 84 height 21
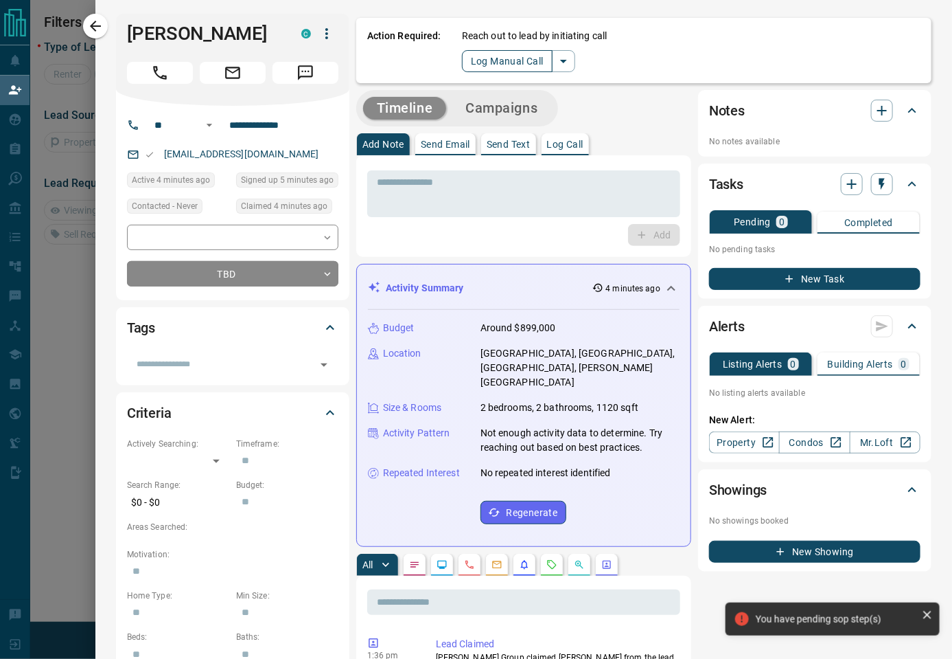
click at [499, 62] on button "Log Manual Call" at bounding box center [507, 61] width 91 height 22
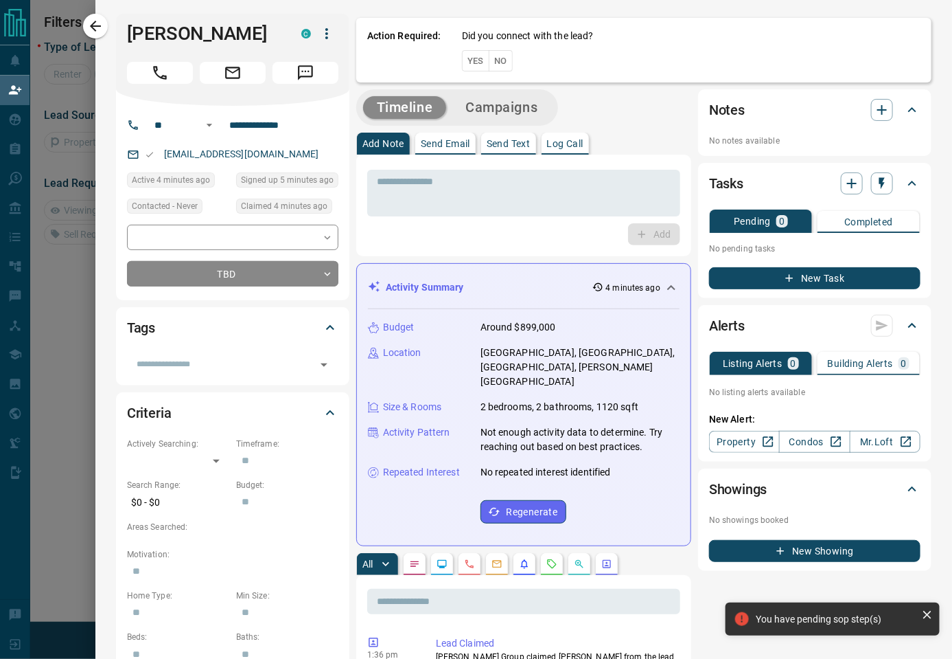
click at [478, 63] on button "Yes" at bounding box center [475, 60] width 27 height 21
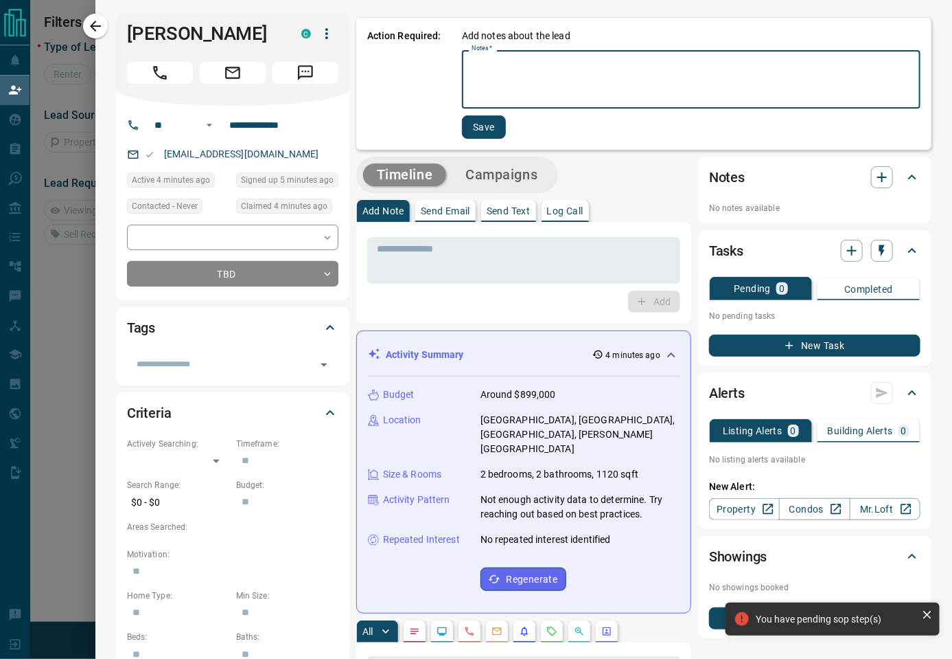
click at [571, 73] on textarea "Notes   *" at bounding box center [691, 79] width 439 height 47
click at [513, 82] on textarea "*****" at bounding box center [686, 79] width 428 height 47
type textarea "****"
click at [493, 127] on button "Save" at bounding box center [484, 126] width 44 height 23
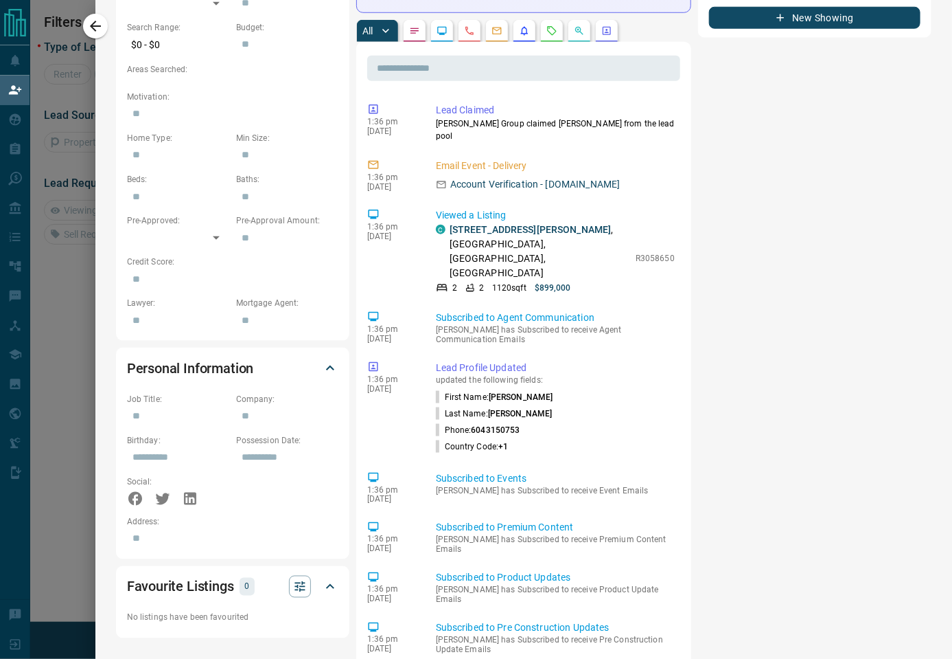
scroll to position [0, 0]
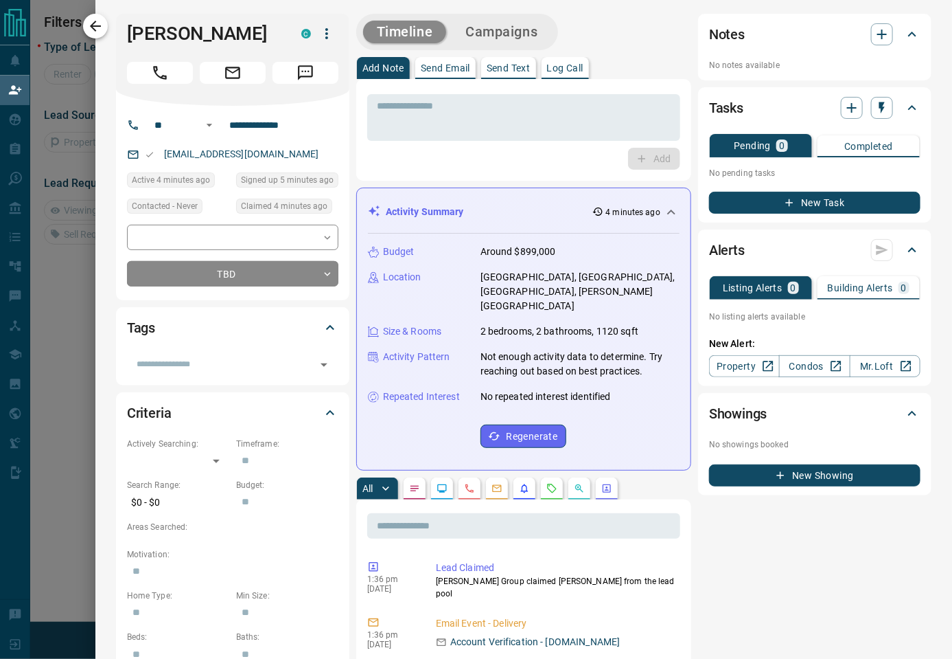
click at [103, 25] on icon "button" at bounding box center [95, 26] width 16 height 16
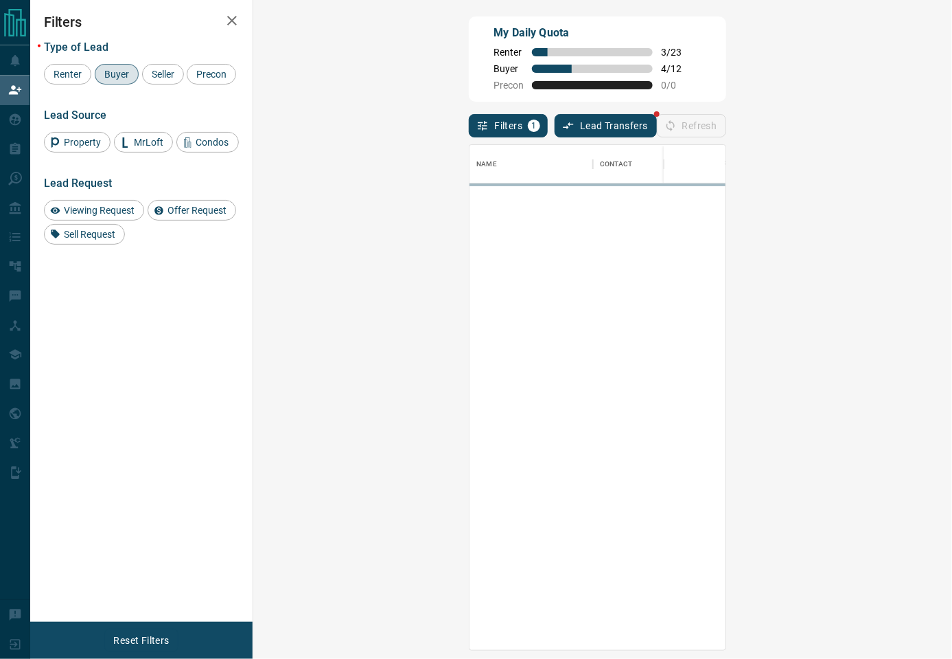
scroll to position [491, 656]
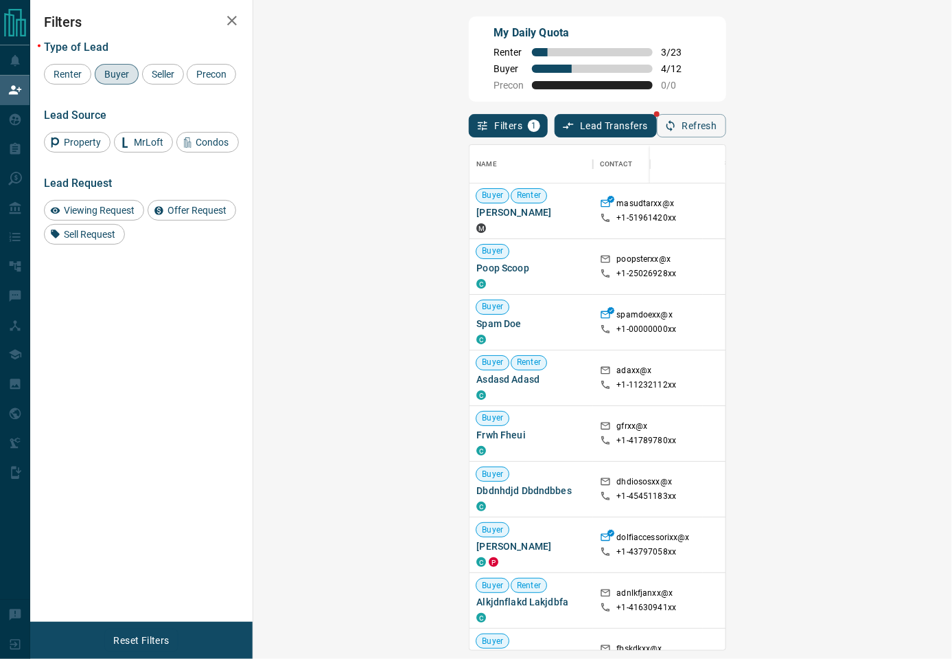
click at [683, 85] on div "My Daily Quota Renter 3 / 23 Buyer 4 / 12 Precon 0 / 0" at bounding box center [597, 58] width 257 height 85
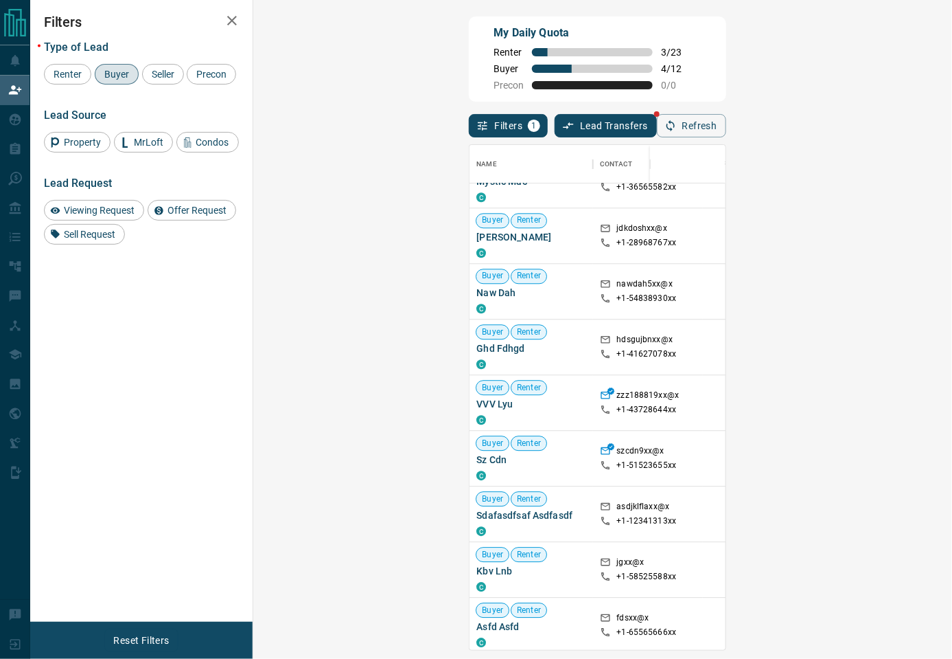
scroll to position [763, 0]
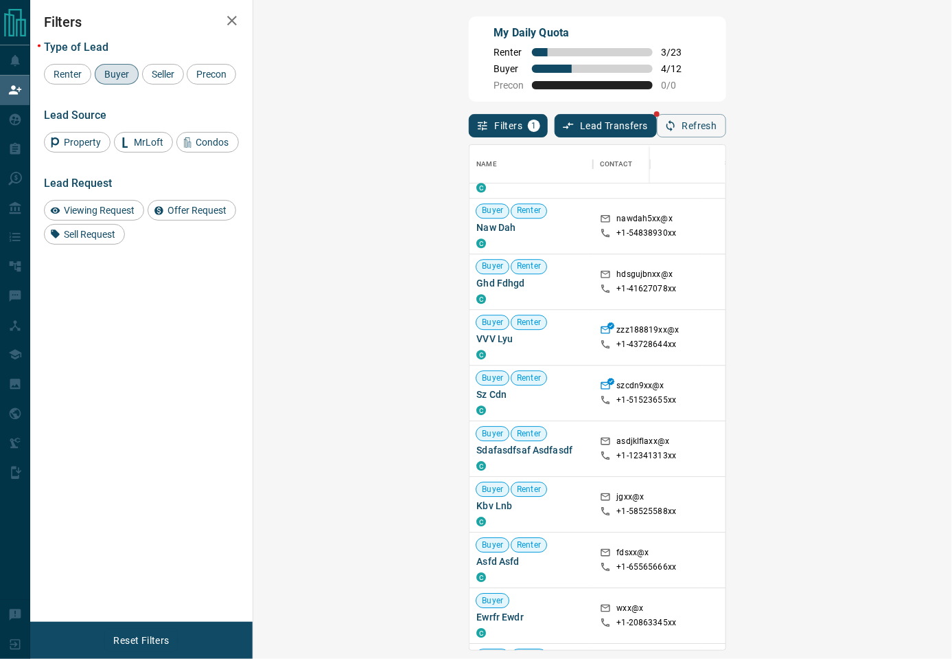
click at [726, 39] on div "My Daily Quota Renter 3 / 23 Buyer 4 / 12 Precon 0 / 0" at bounding box center [597, 58] width 257 height 85
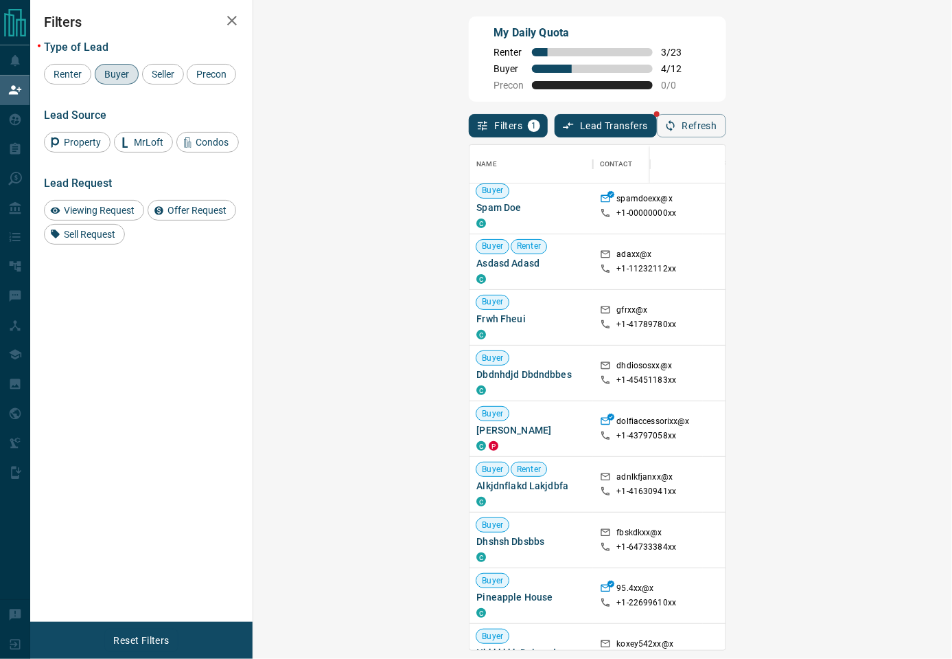
scroll to position [457, 0]
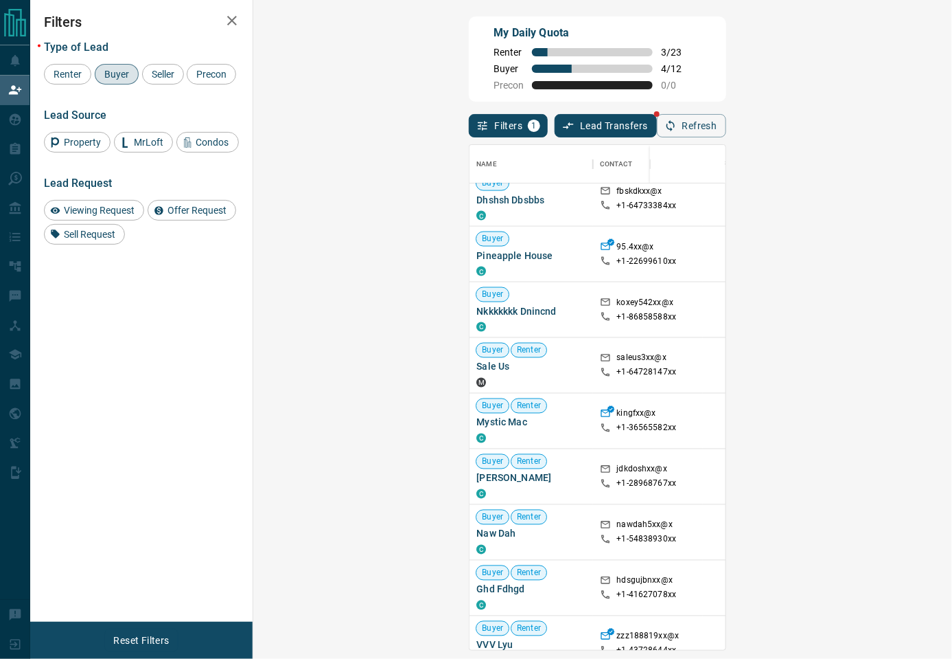
click at [691, 76] on div "My Daily Quota Renter 3 / 23 Buyer 4 / 12 Precon 0 / 0" at bounding box center [597, 58] width 257 height 85
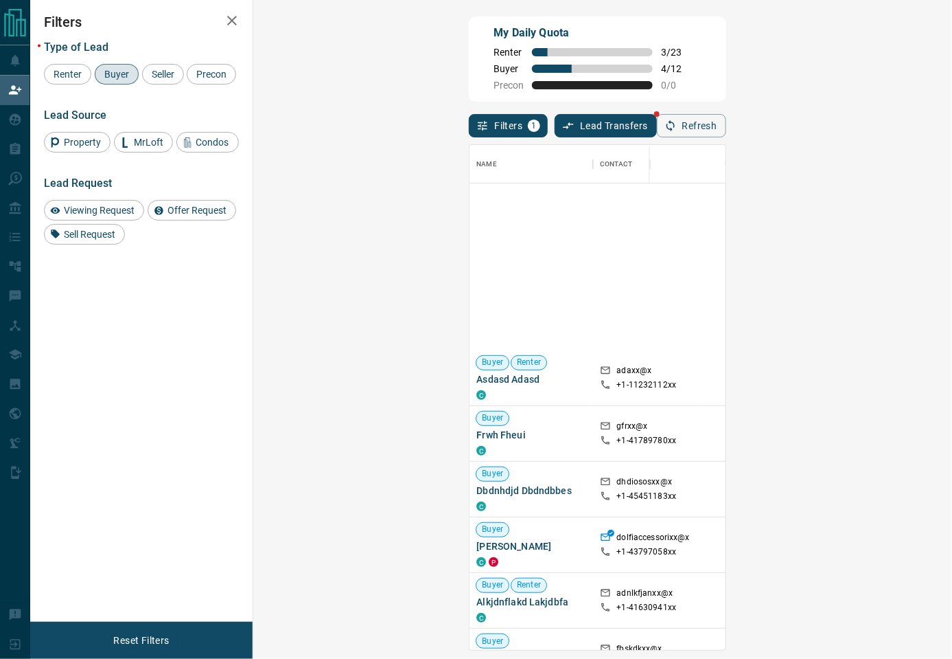
scroll to position [610, 0]
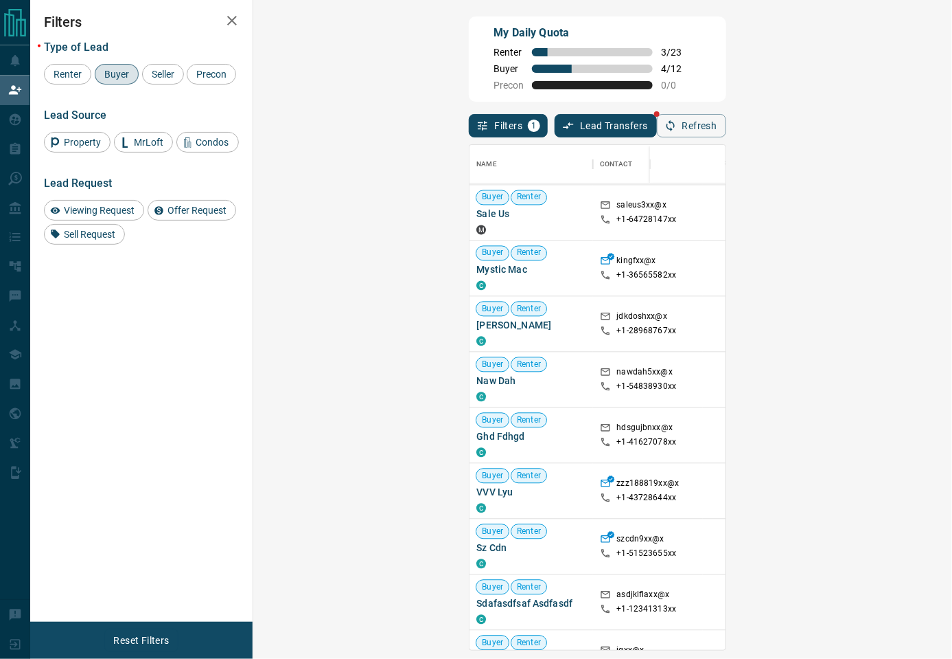
click at [726, 97] on div "My Daily Quota Renter 3 / 23 Buyer 4 / 12 Precon 0 / 0" at bounding box center [597, 58] width 257 height 85
click at [689, 85] on div "My Daily Quota Renter 3 / 23 Buyer 4 / 12 Precon 0 / 0" at bounding box center [597, 58] width 257 height 85
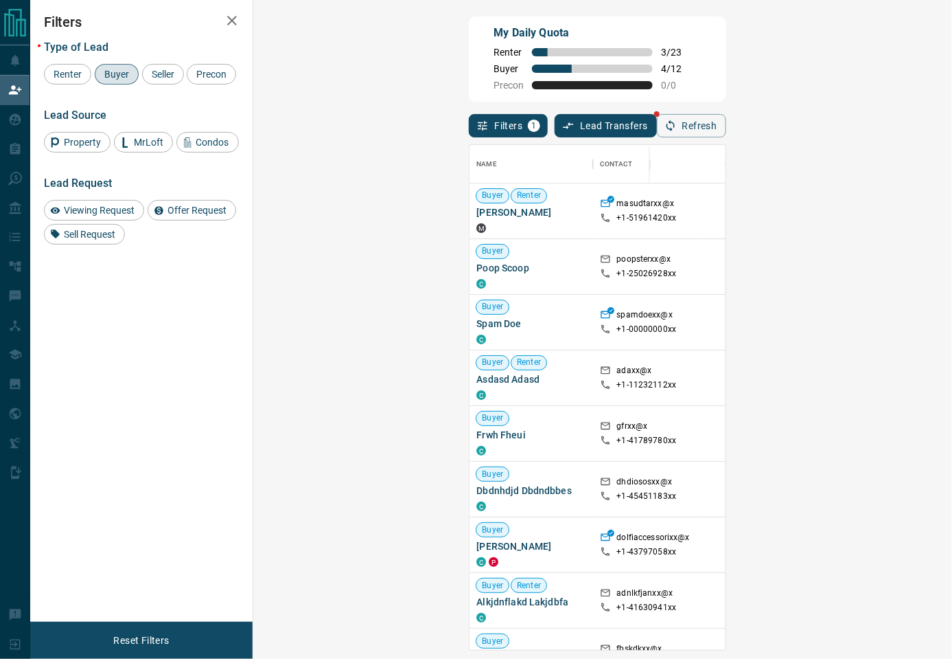
scroll to position [305, 0]
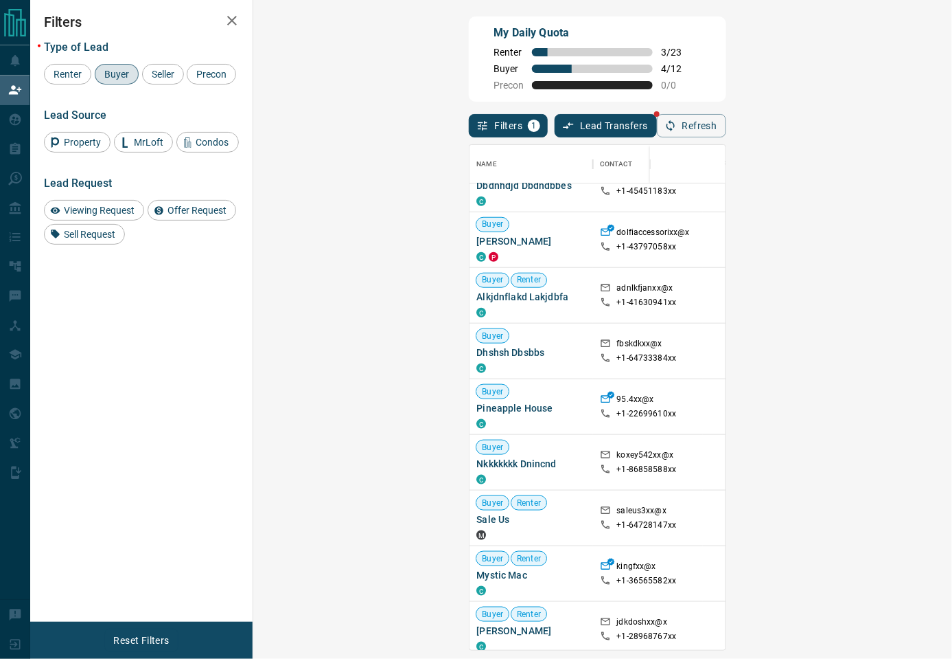
click at [648, 82] on div "My Daily Quota Renter 3 / 23 Buyer 4 / 12 Precon 0 / 0" at bounding box center [597, 58] width 257 height 85
click at [645, 88] on div "My Daily Quota Renter 3 / 23 Buyer 4 / 12 Precon 0 / 0" at bounding box center [597, 58] width 257 height 85
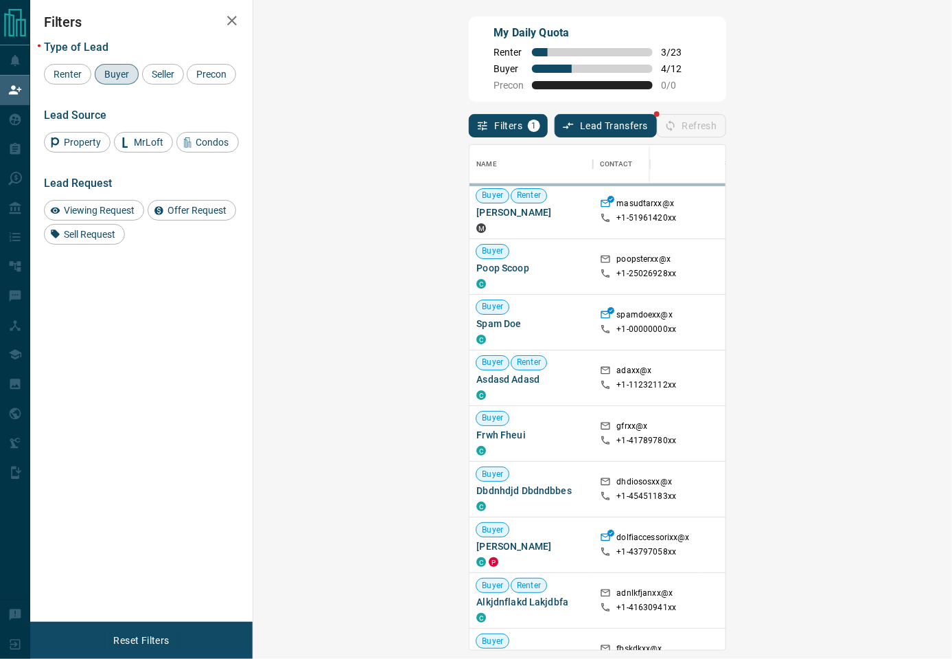
scroll to position [491, 656]
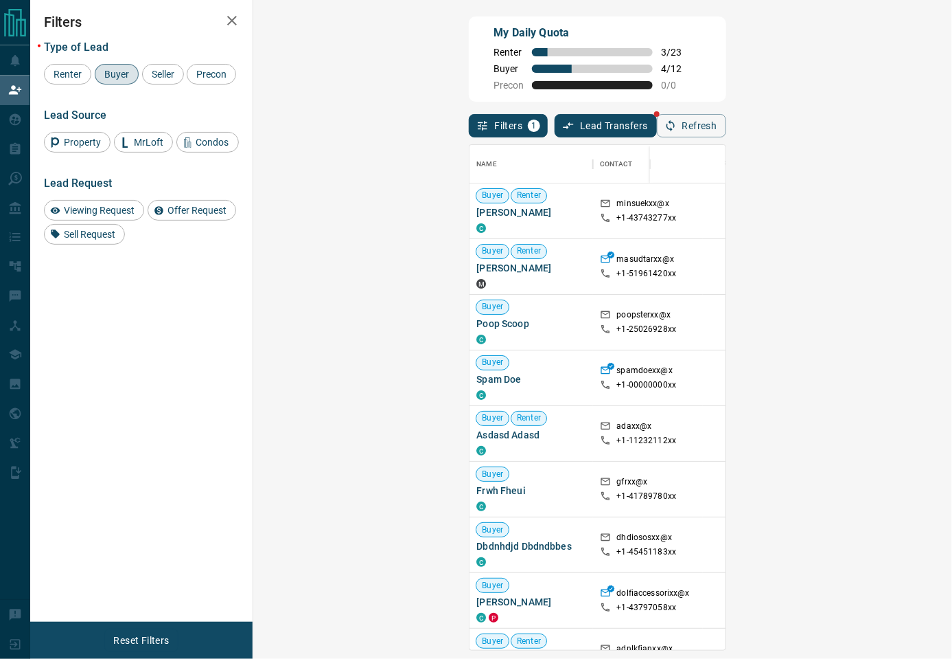
click at [610, 70] on div "My Daily Quota Renter 3 / 23 Buyer 4 / 12 Precon 0 / 0" at bounding box center [597, 58] width 257 height 85
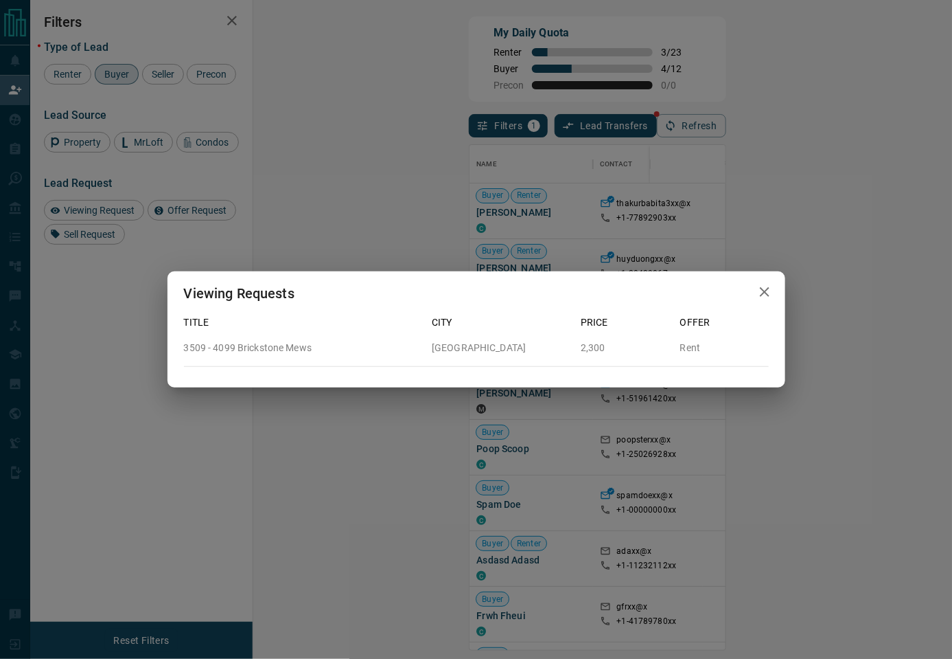
click at [751, 305] on div "Offer" at bounding box center [720, 316] width 100 height 25
click at [763, 287] on icon "button" at bounding box center [765, 292] width 16 height 16
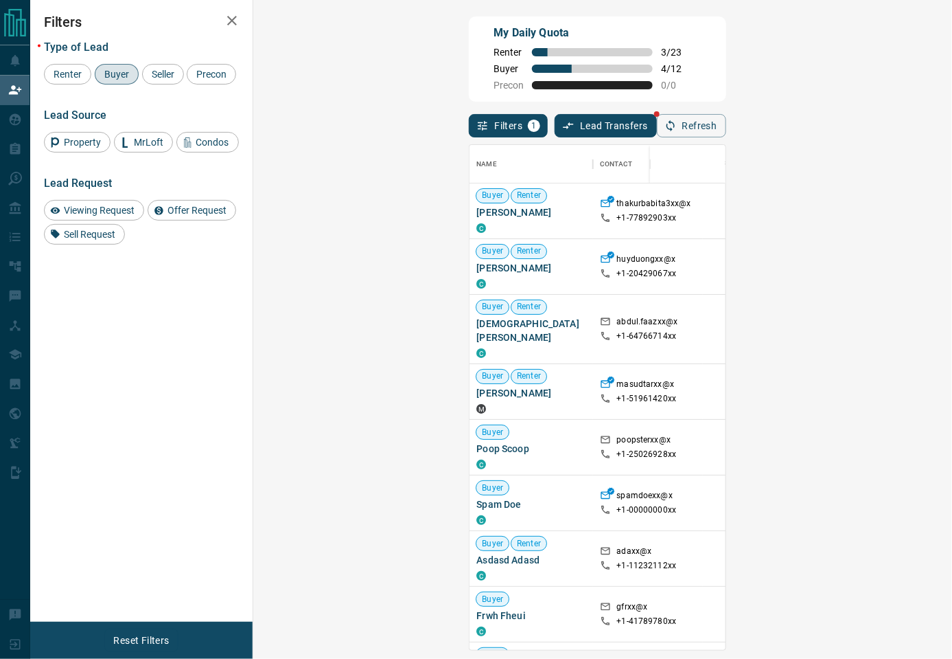
click at [727, 130] on button "Refresh" at bounding box center [691, 125] width 69 height 23
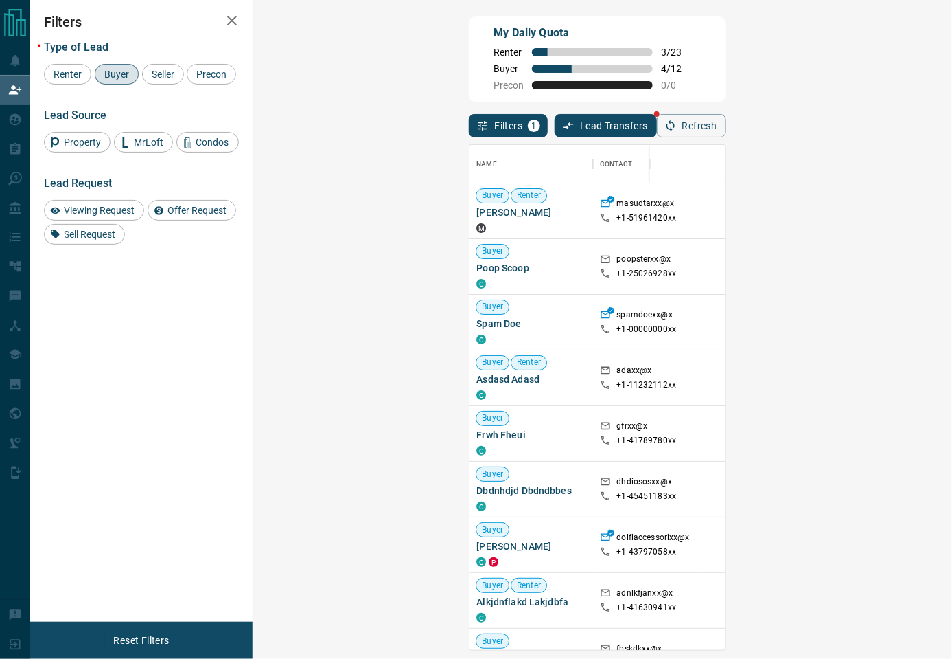
click at [640, 54] on div "My Daily Quota Renter 3 / 23 Buyer 4 / 12 Precon 0 / 0" at bounding box center [597, 58] width 257 height 85
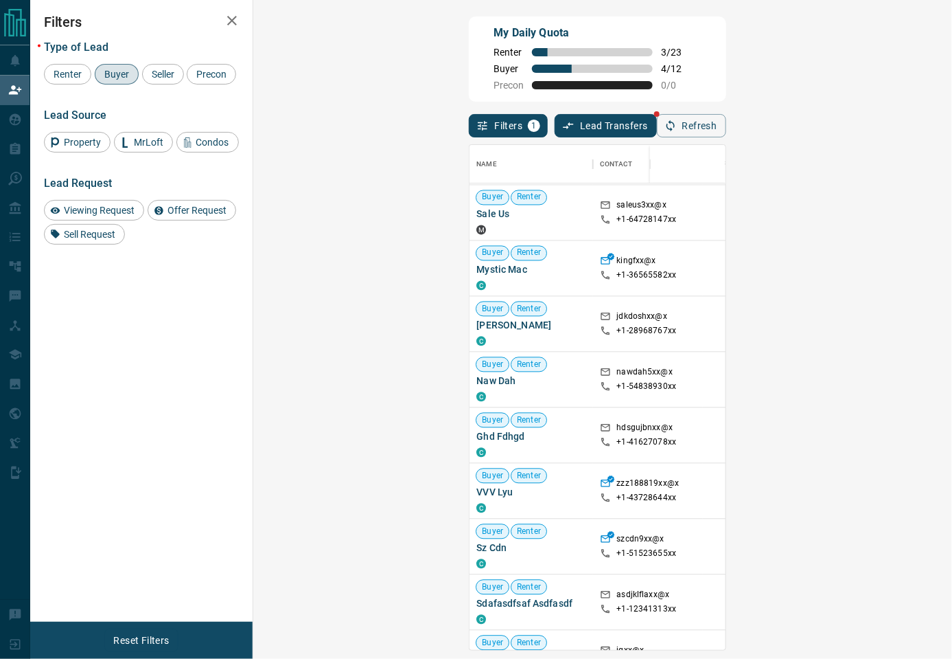
click at [662, 100] on div "My Daily Quota Renter 3 / 23 Buyer 4 / 12 Precon 0 / 0" at bounding box center [597, 58] width 257 height 85
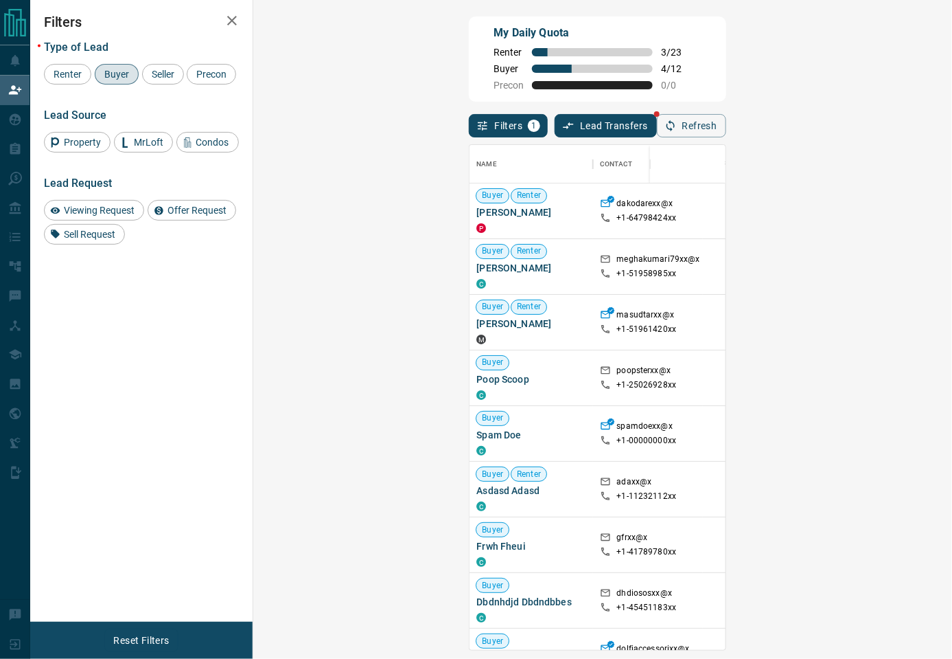
scroll to position [491, 656]
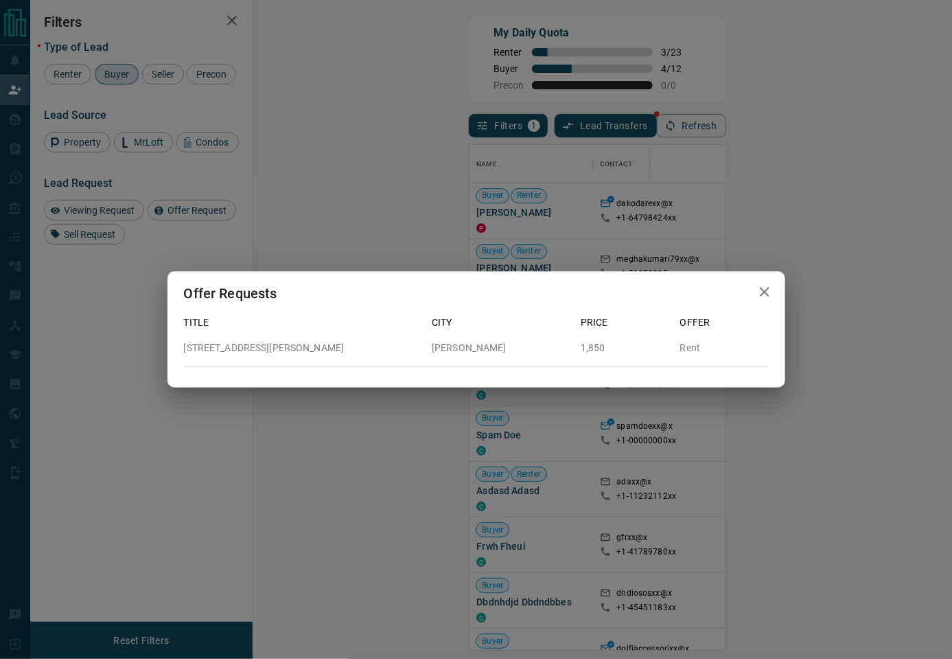
click at [768, 293] on icon "button" at bounding box center [765, 292] width 16 height 16
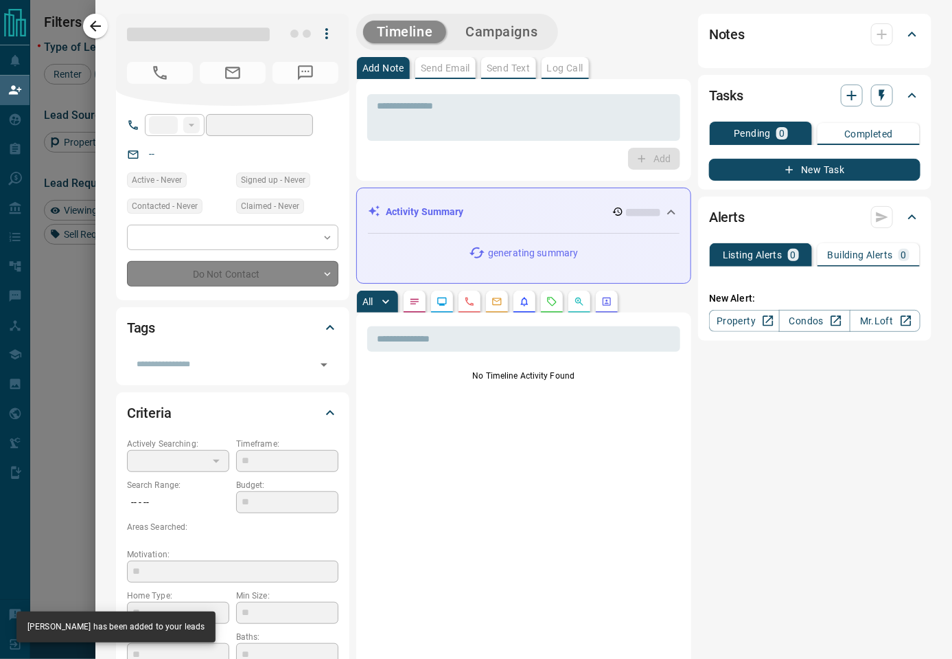
type input "**"
type input "**********"
type input "**"
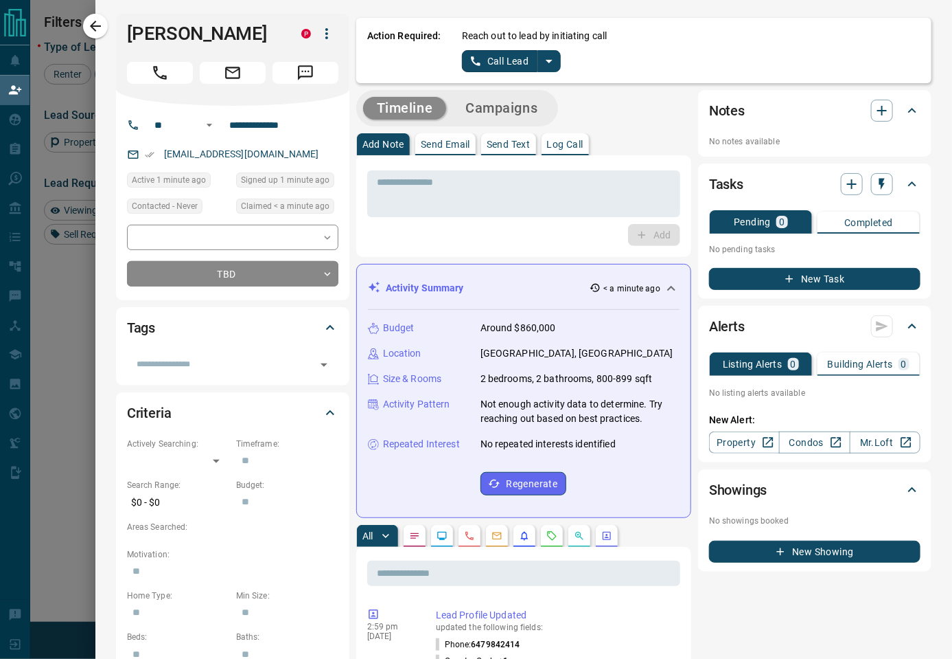
click at [624, 118] on div "Timeline Campaigns" at bounding box center [523, 108] width 335 height 36
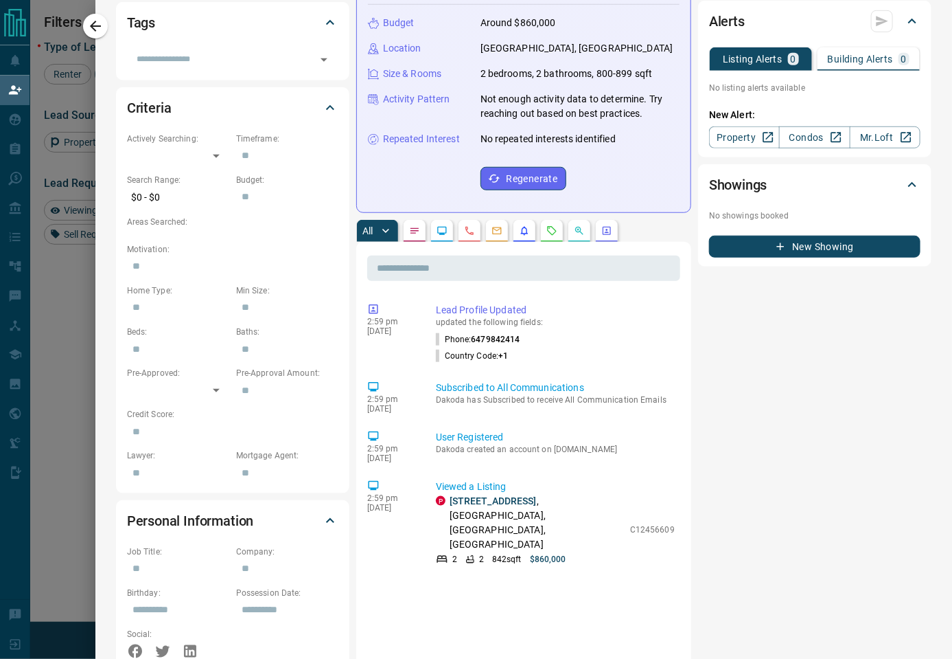
scroll to position [0, 0]
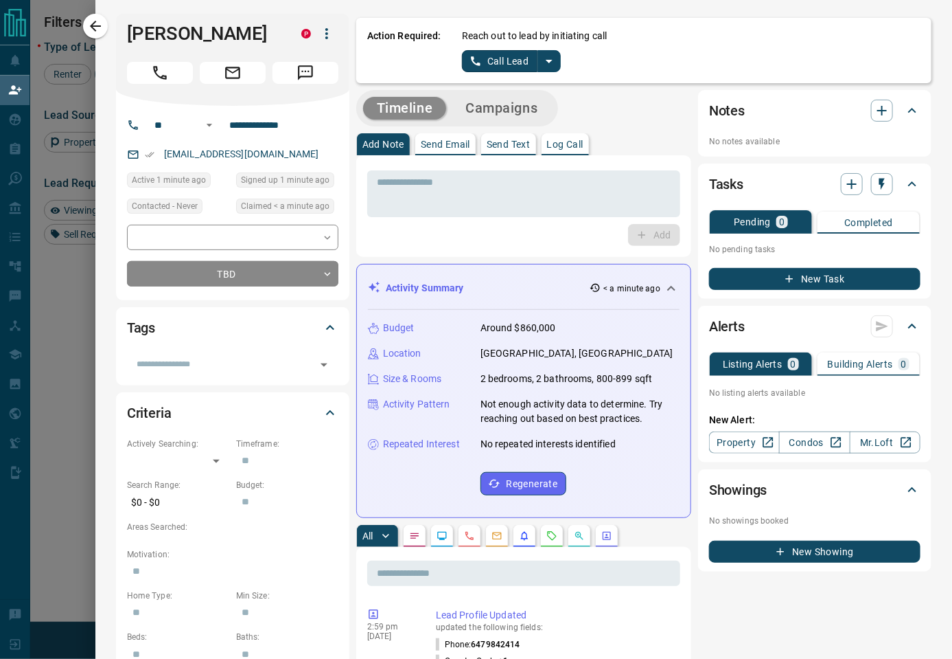
click at [553, 67] on icon "split button" at bounding box center [549, 61] width 16 height 16
click at [536, 109] on li "Log Manual Call" at bounding box center [511, 108] width 84 height 21
click at [536, 53] on button "Log Manual Call" at bounding box center [507, 61] width 91 height 22
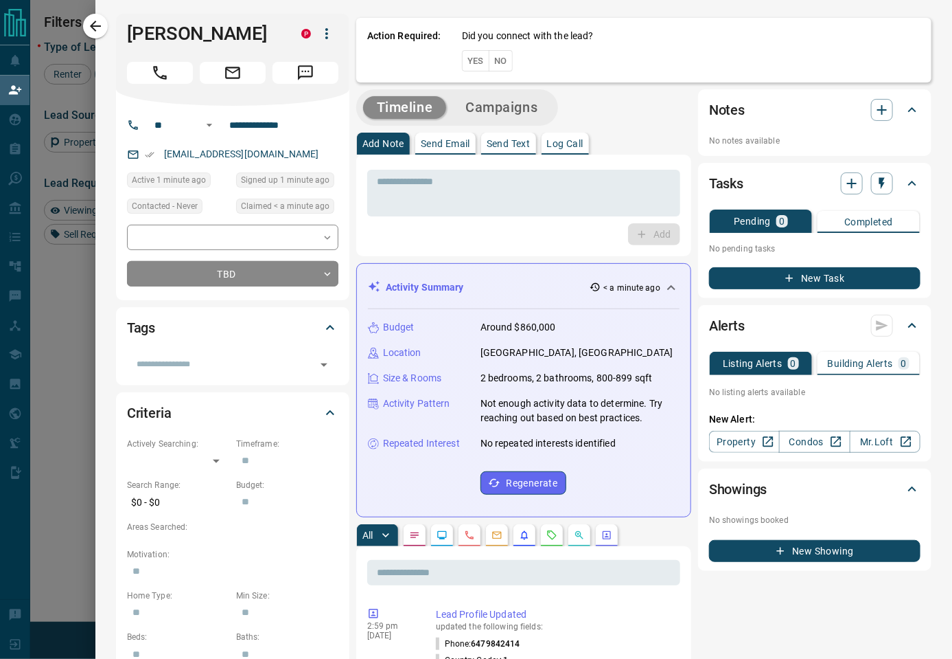
click at [507, 66] on button "No" at bounding box center [501, 60] width 24 height 21
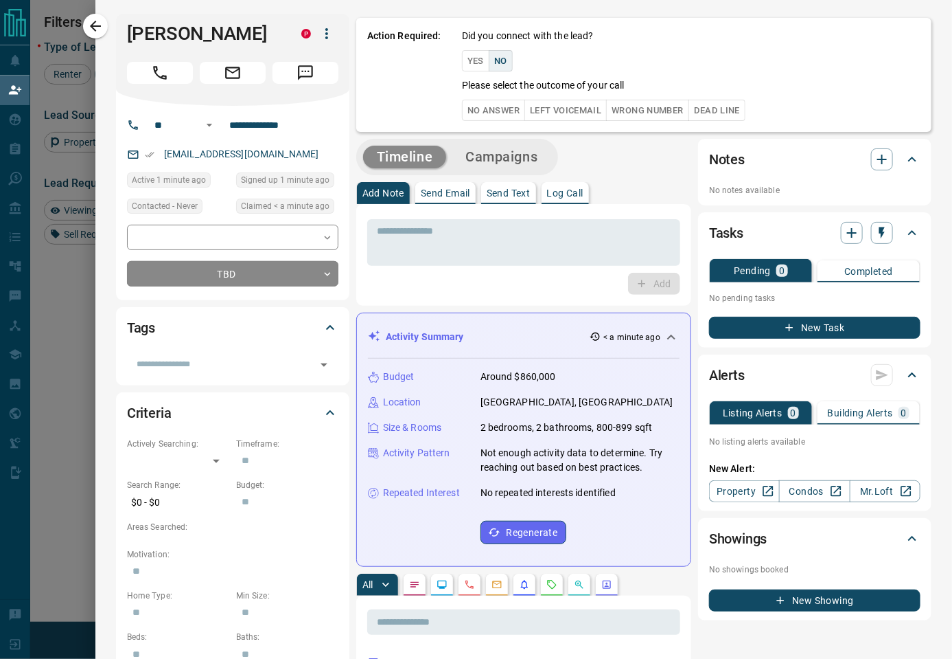
click at [519, 110] on button "No Answer" at bounding box center [493, 110] width 63 height 21
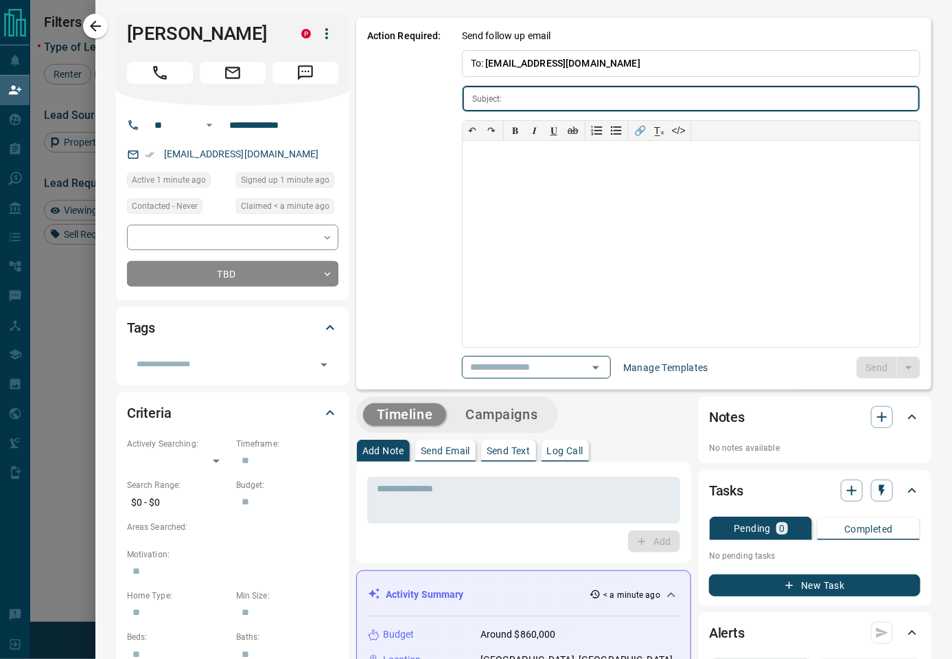
type input "**********"
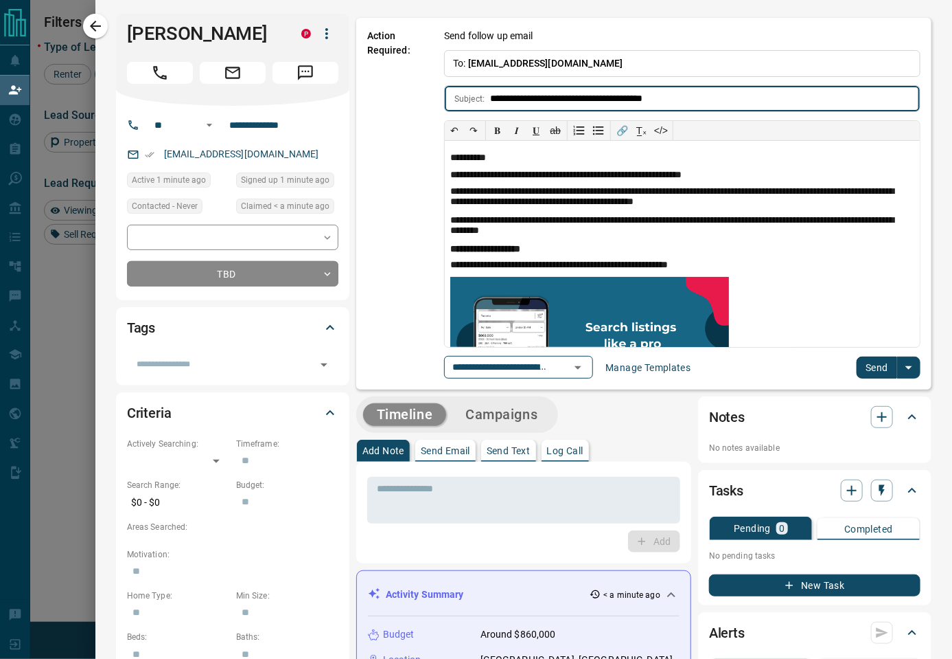
click at [857, 369] on button "Send" at bounding box center [877, 367] width 41 height 22
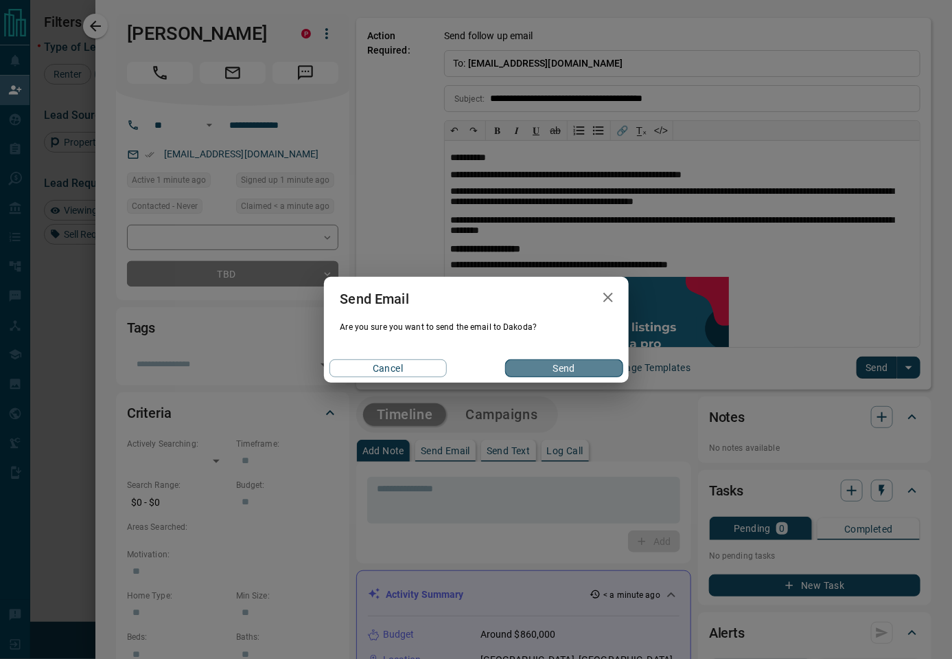
click at [586, 365] on button "Send" at bounding box center [563, 368] width 117 height 18
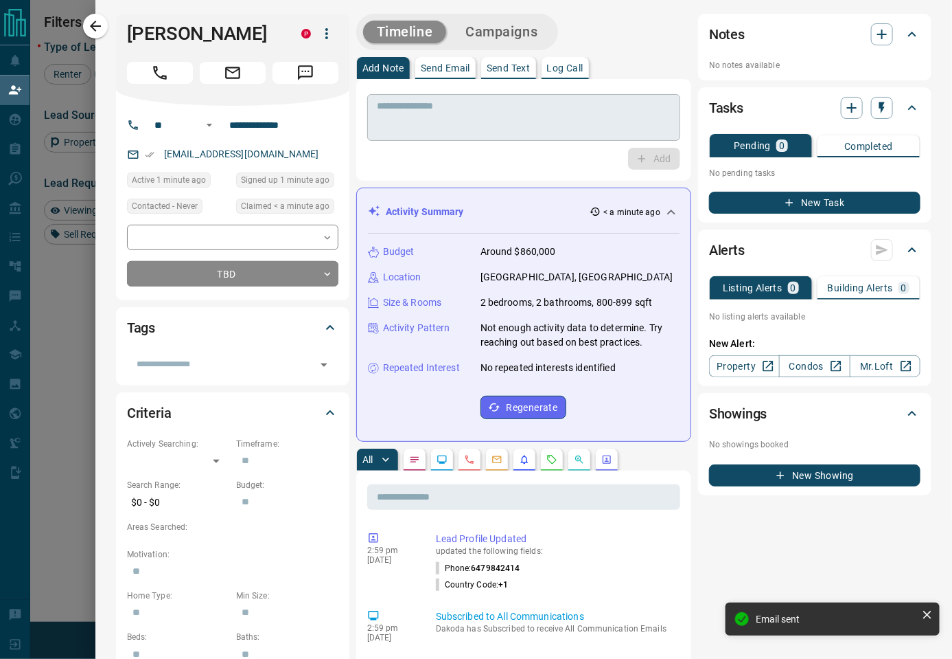
drag, startPoint x: 555, startPoint y: 141, endPoint x: 554, endPoint y: 130, distance: 11.0
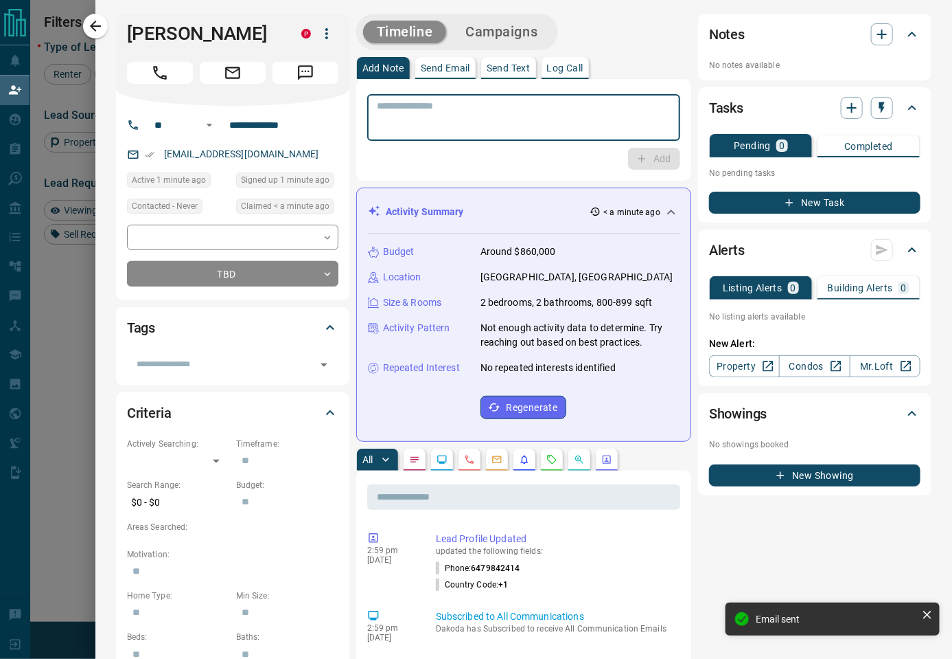
paste textarea "**********"
type textarea "**********"
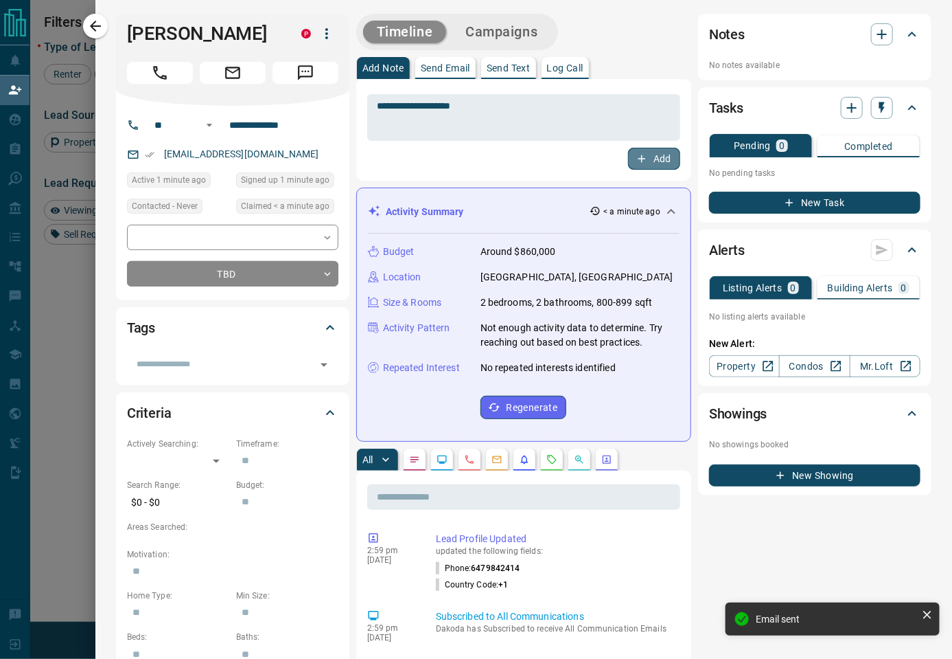
click at [656, 164] on button "Add" at bounding box center [654, 159] width 52 height 22
click at [536, 32] on button "Campaigns" at bounding box center [502, 32] width 100 height 23
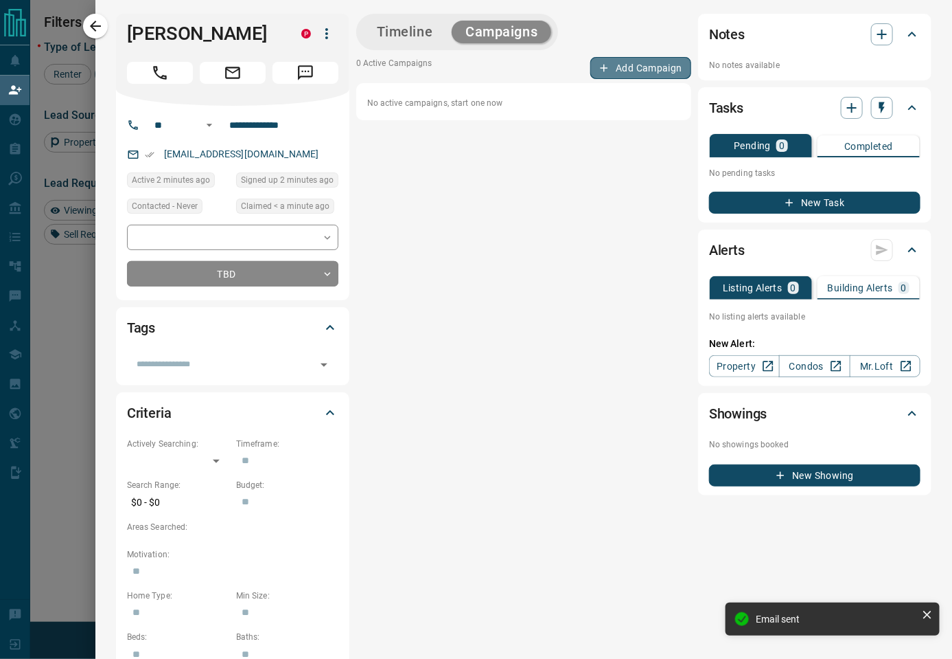
click at [607, 65] on button "Add Campaign" at bounding box center [641, 68] width 101 height 22
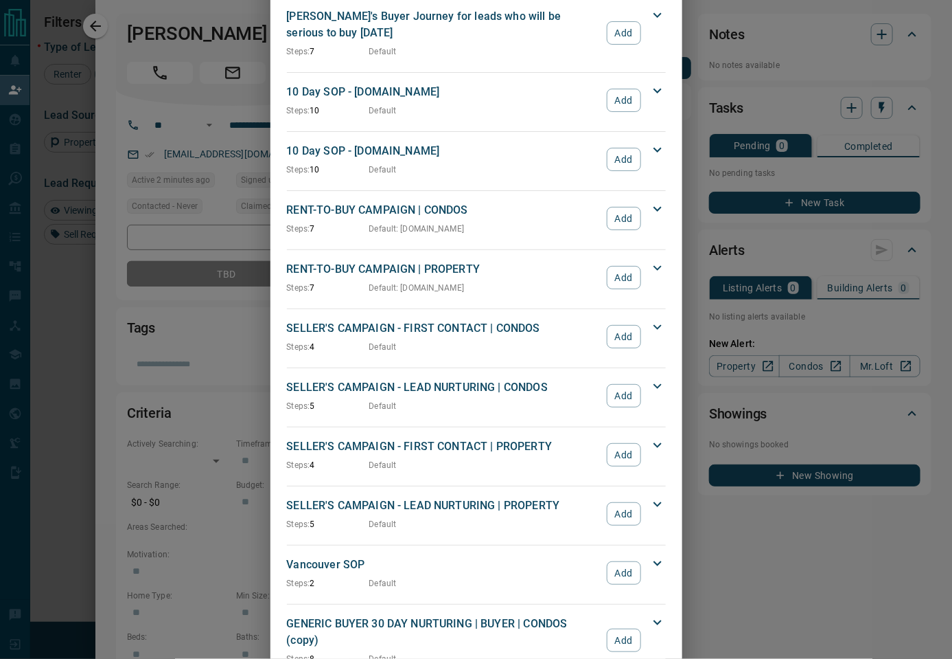
scroll to position [998, 0]
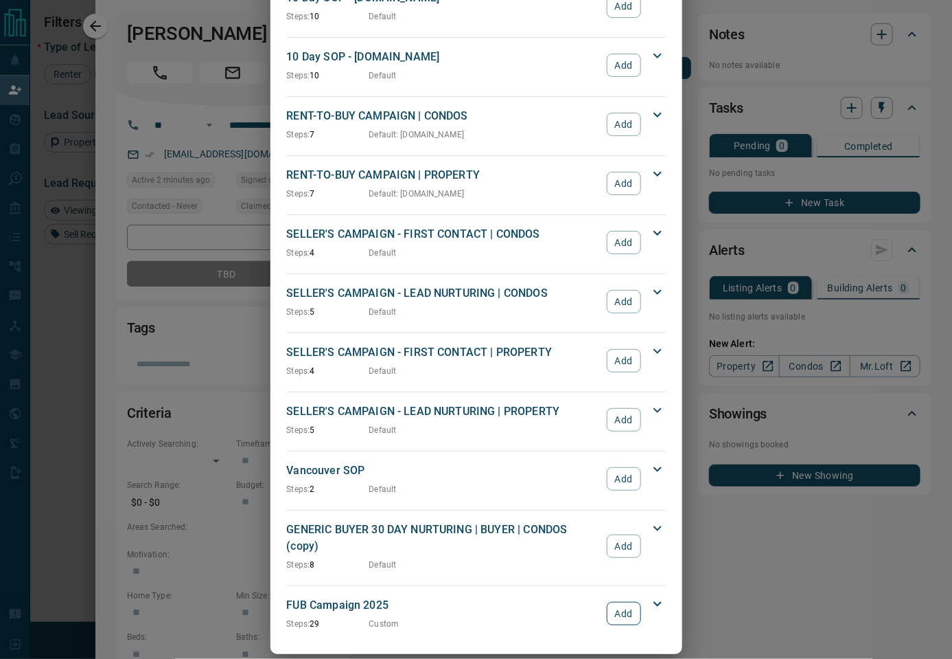
click at [633, 602] on button "Add" at bounding box center [624, 613] width 34 height 23
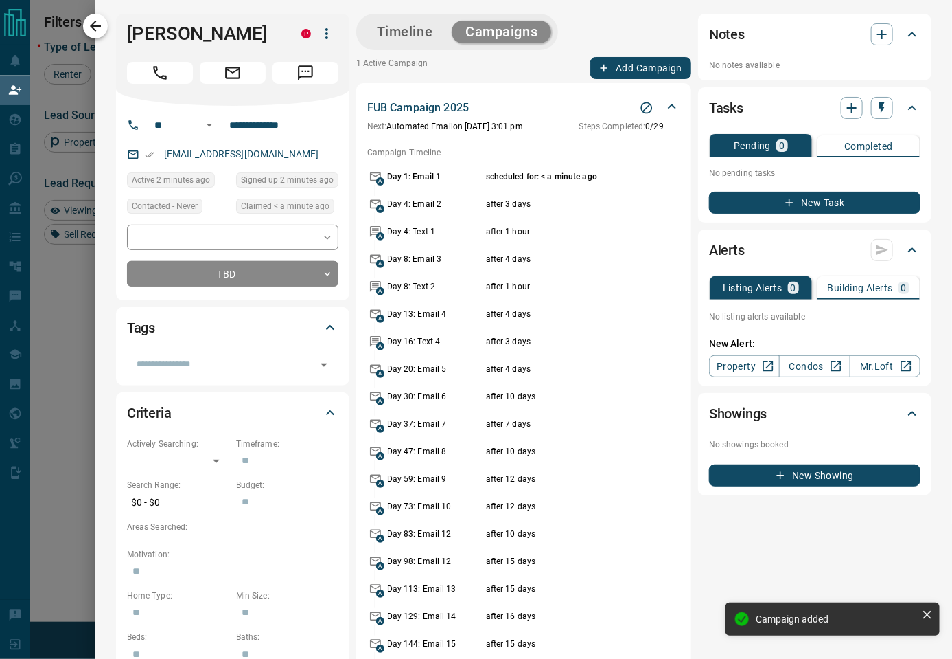
click at [101, 26] on icon "button" at bounding box center [95, 26] width 16 height 16
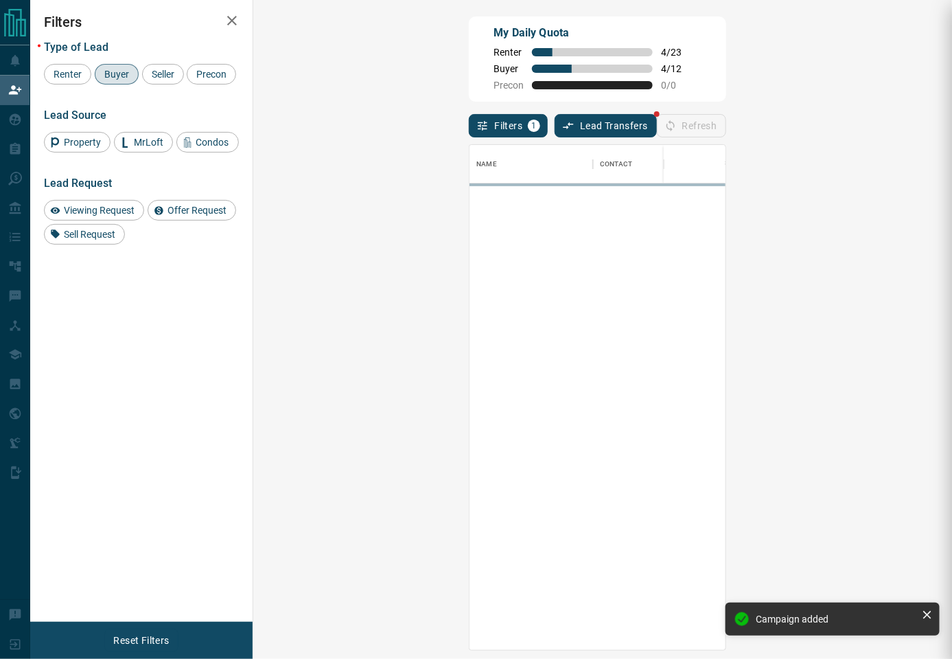
scroll to position [491, 656]
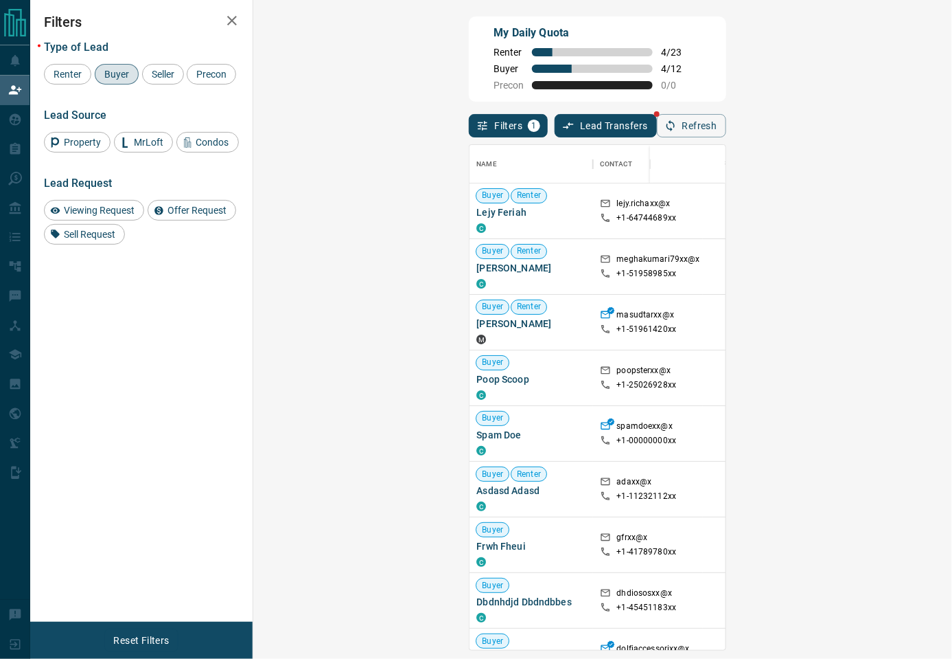
click at [682, 93] on div "My Daily Quota Renter 4 / 23 Buyer 4 / 12 Precon 0 / 0" at bounding box center [597, 58] width 257 height 85
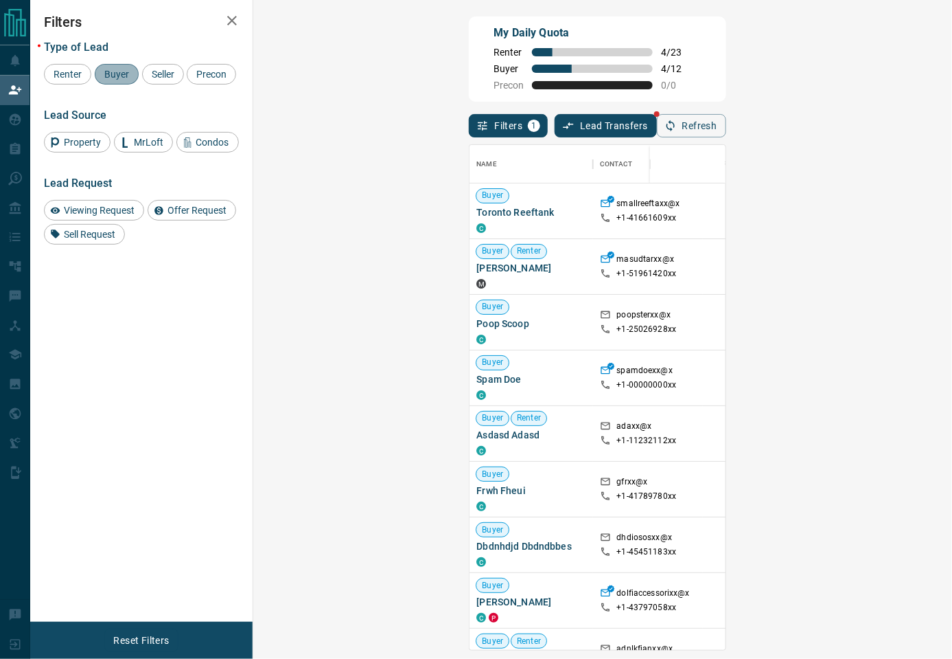
click at [115, 72] on span "Buyer" at bounding box center [117, 74] width 34 height 11
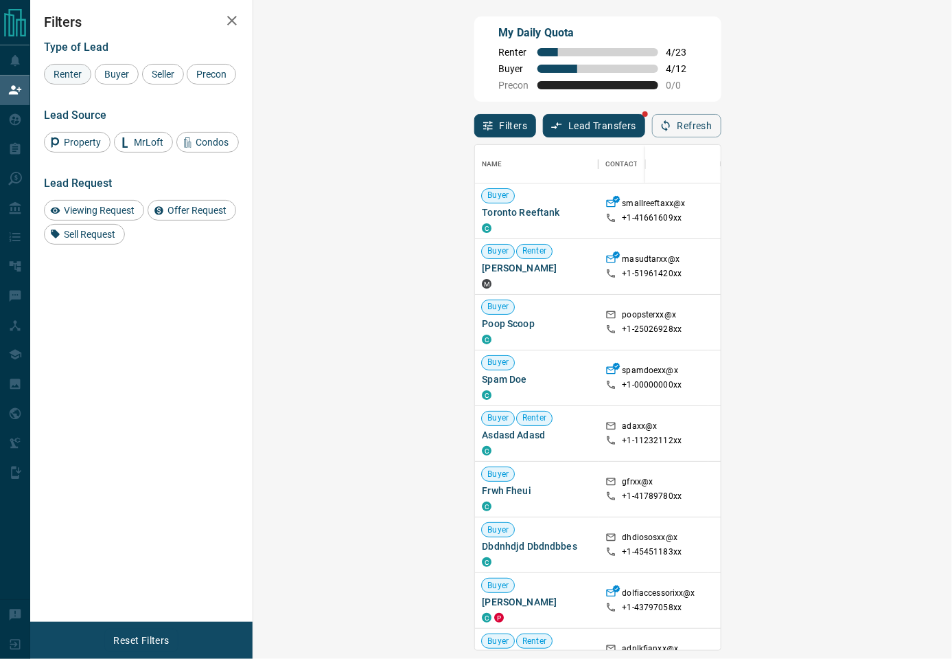
click at [65, 71] on span "Renter" at bounding box center [68, 74] width 38 height 11
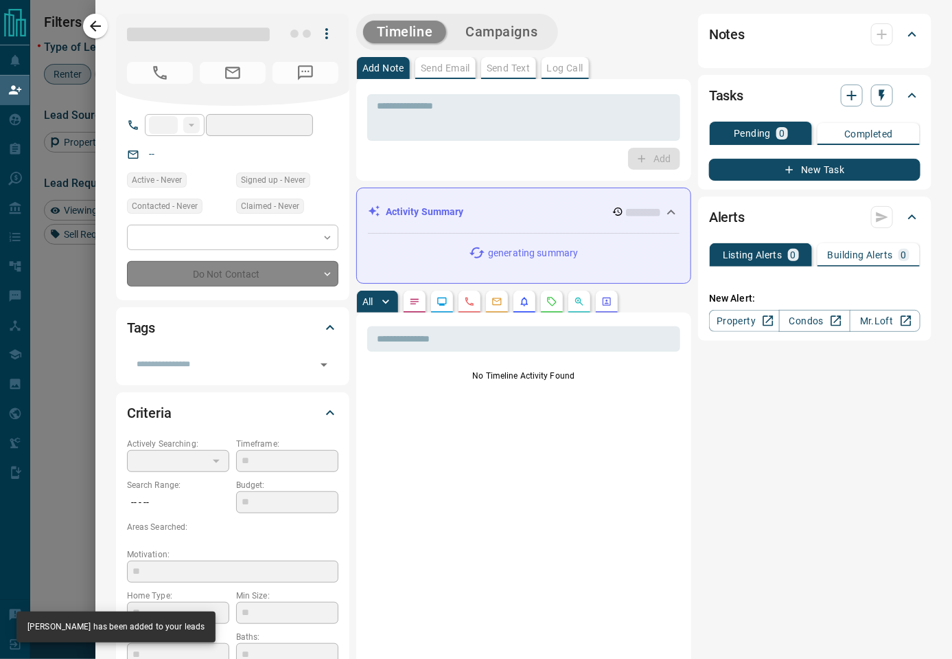
type input "**"
type input "**********"
type input "**"
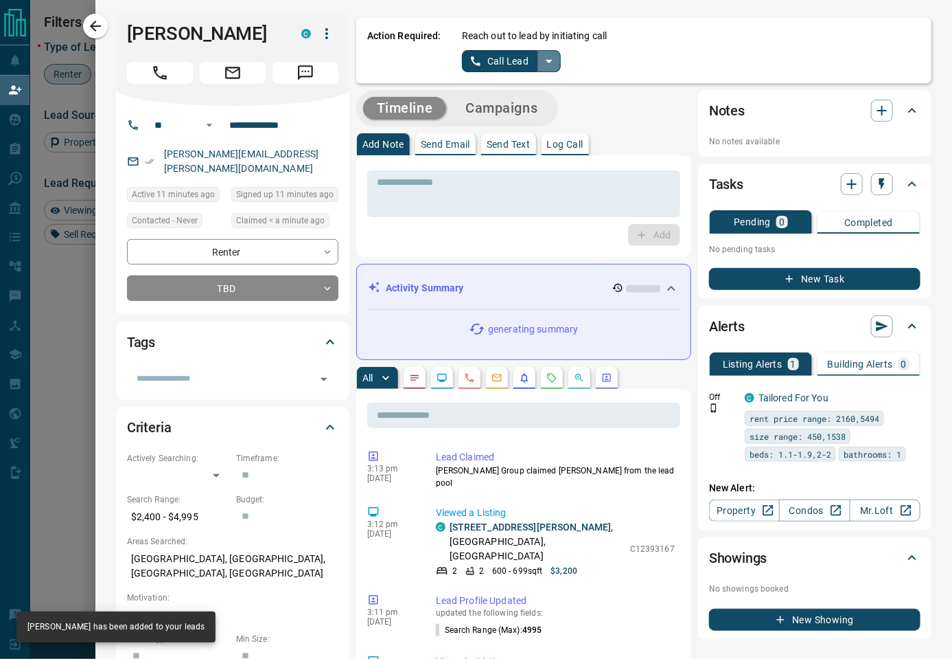
click at [543, 58] on icon "split button" at bounding box center [549, 61] width 16 height 16
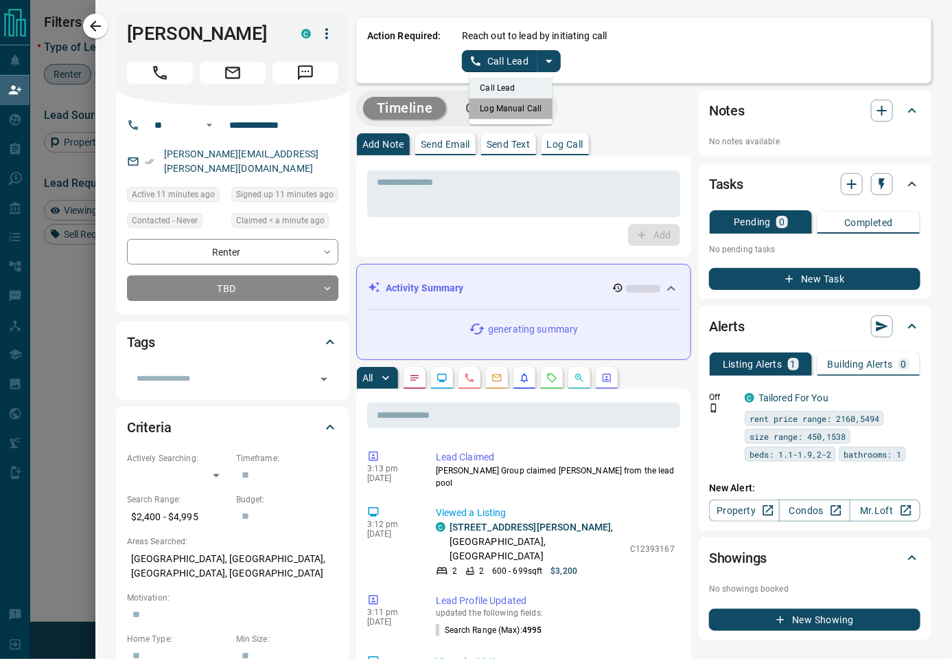
click at [510, 106] on li "Log Manual Call" at bounding box center [511, 108] width 84 height 21
click at [485, 58] on button "Log Manual Call" at bounding box center [507, 61] width 91 height 22
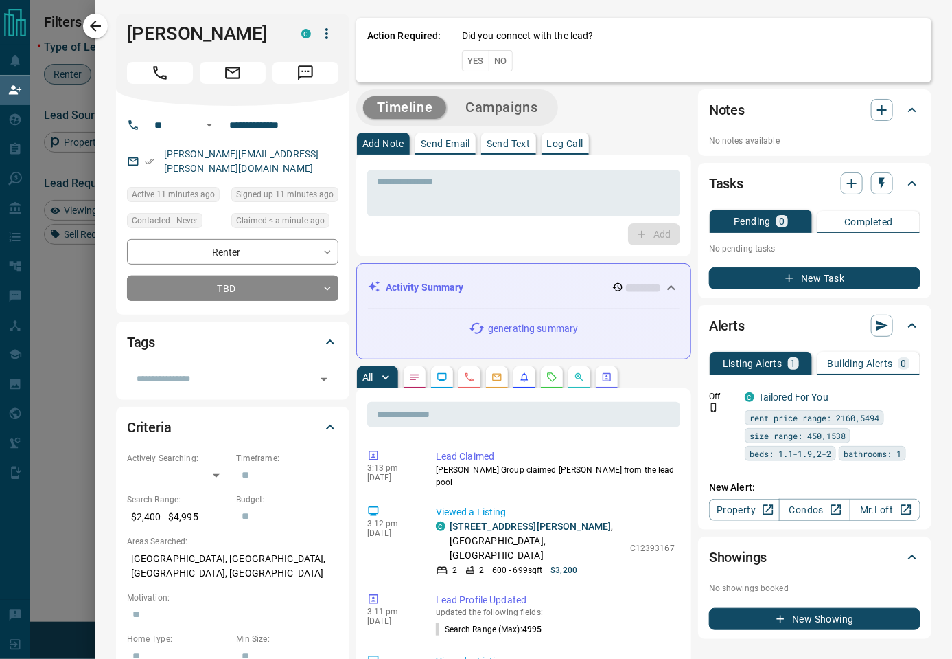
click at [472, 63] on button "Yes" at bounding box center [475, 60] width 27 height 21
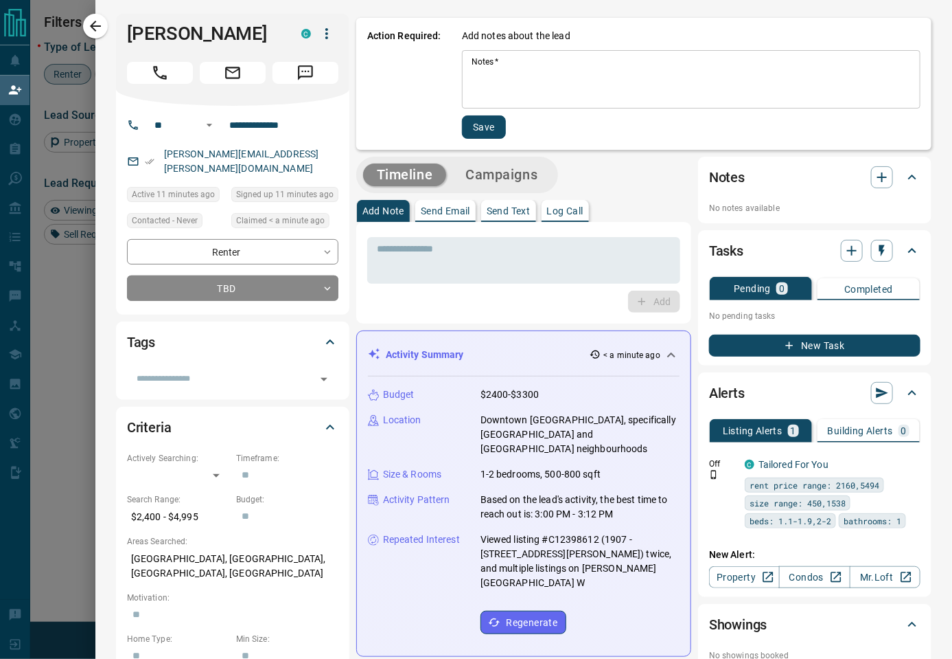
click at [510, 73] on textarea "Notes   *" at bounding box center [691, 79] width 439 height 47
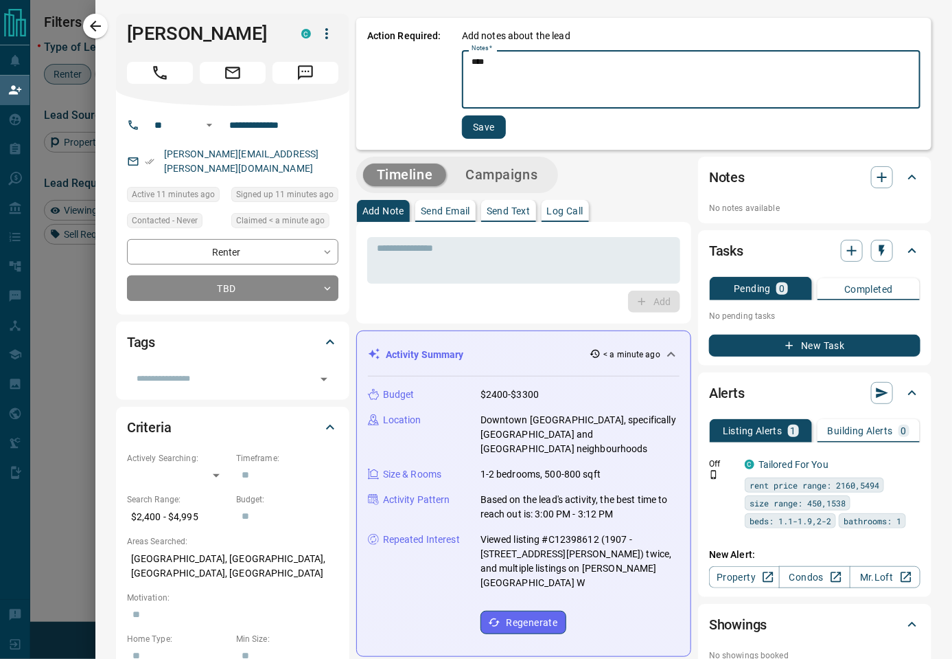
drag, startPoint x: 542, startPoint y: 82, endPoint x: 330, endPoint y: 36, distance: 217.9
type textarea "****"
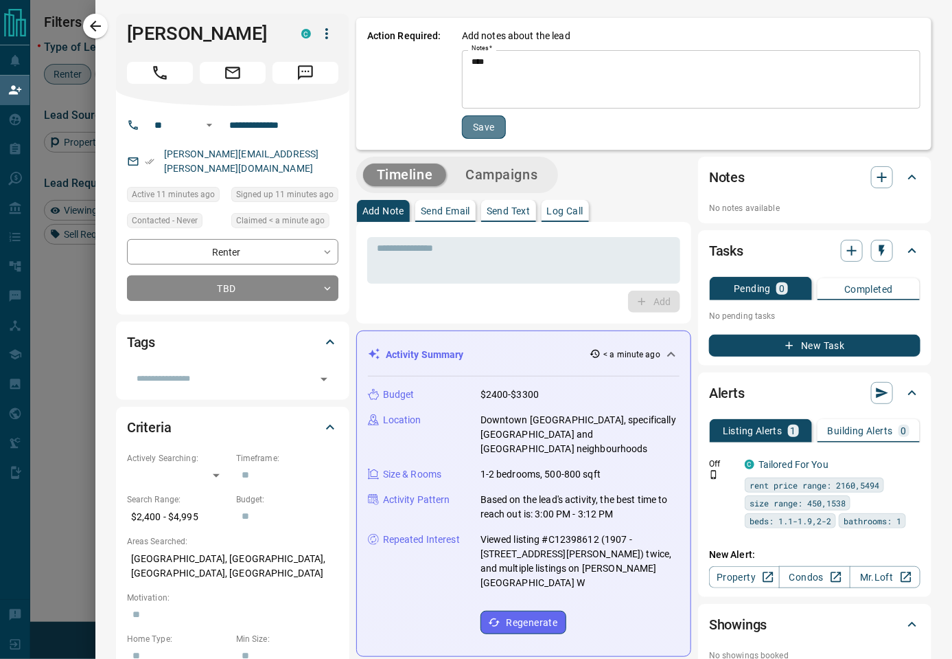
click at [488, 124] on button "Save" at bounding box center [484, 126] width 44 height 23
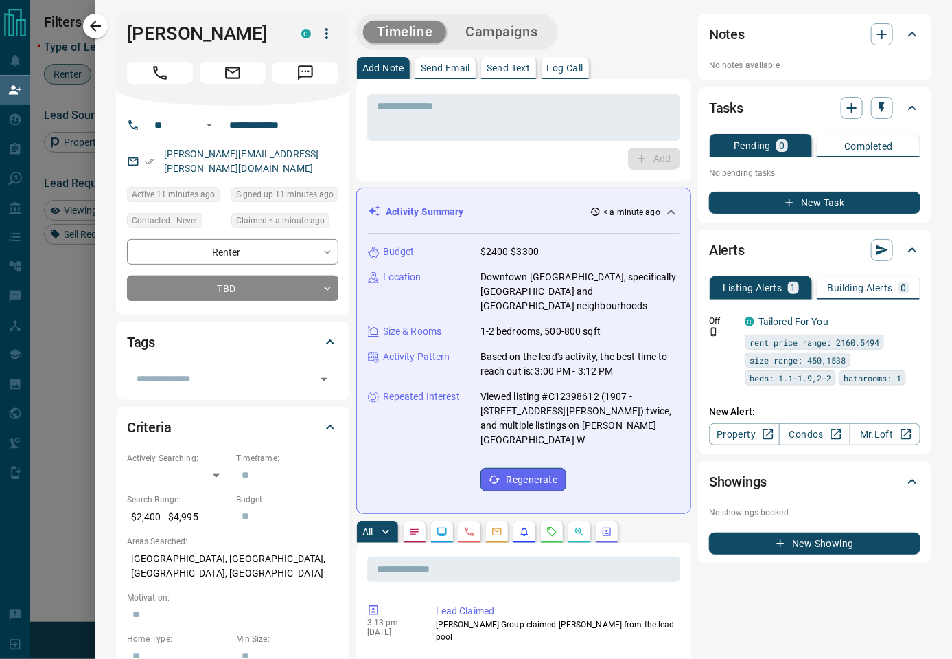
click at [499, 43] on button "Campaigns" at bounding box center [502, 32] width 100 height 23
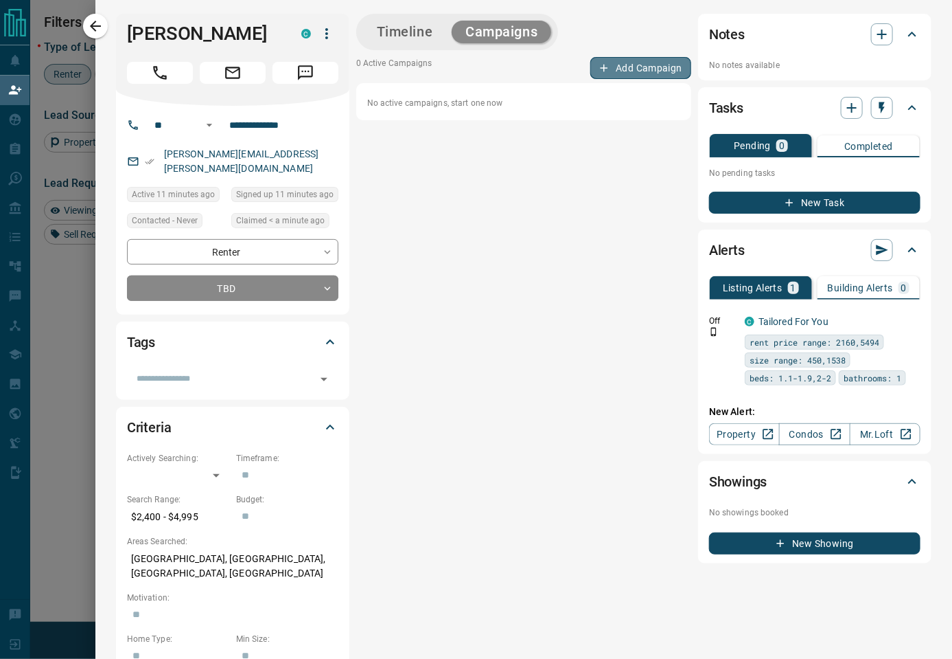
click at [598, 62] on icon "button" at bounding box center [604, 68] width 12 height 12
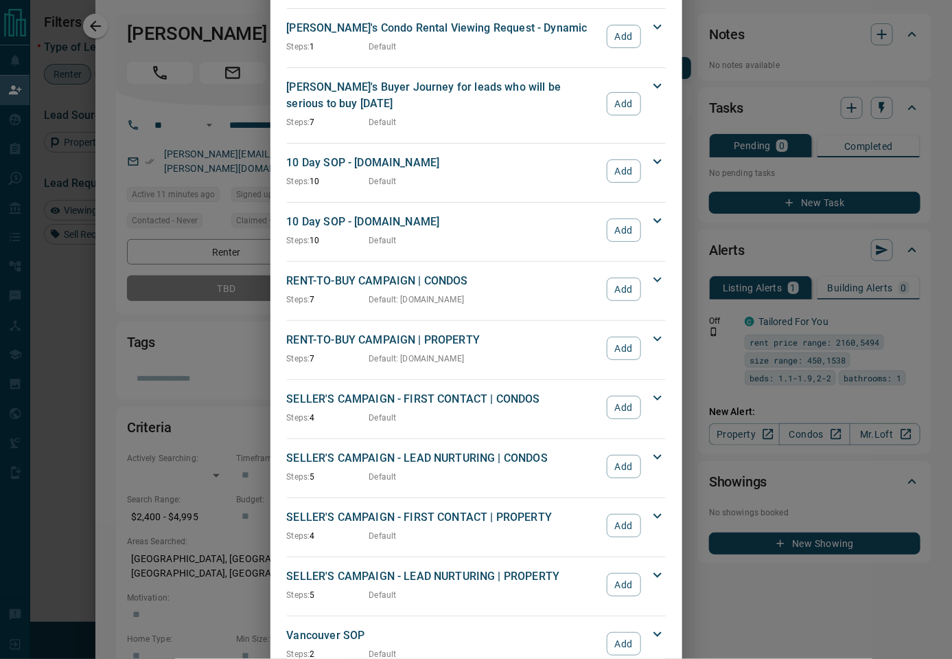
scroll to position [998, 0]
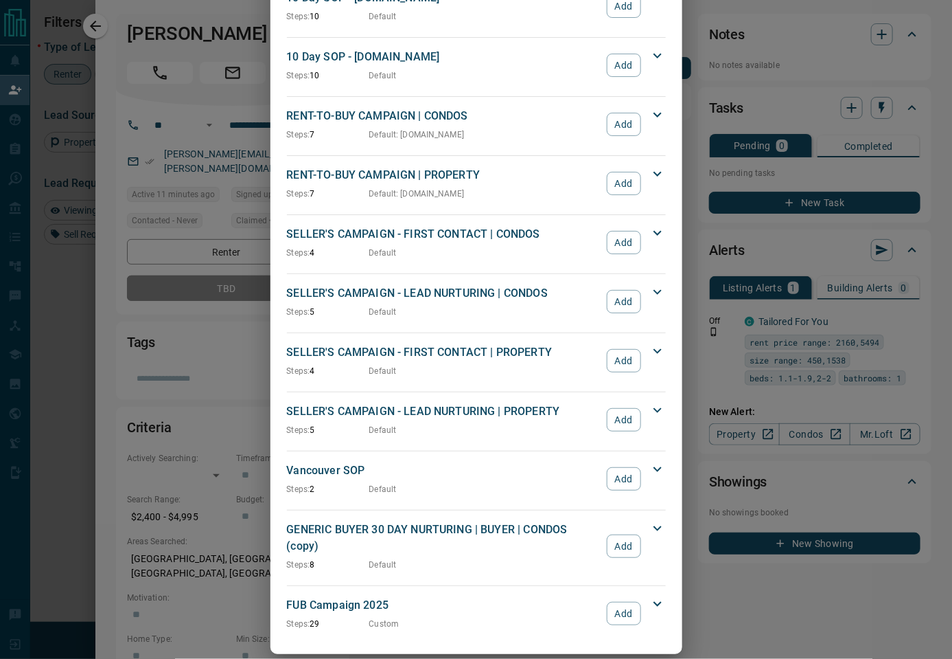
click at [652, 595] on icon at bounding box center [658, 603] width 16 height 16
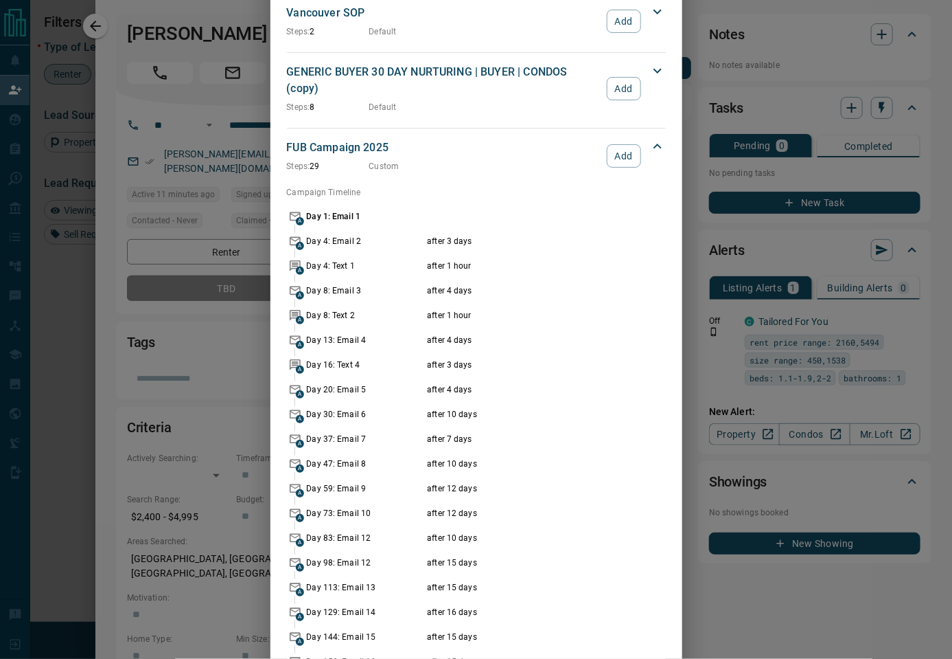
click at [622, 139] on div "FUB Campaign 2025 Steps: 29 Custom Add" at bounding box center [468, 155] width 363 height 33
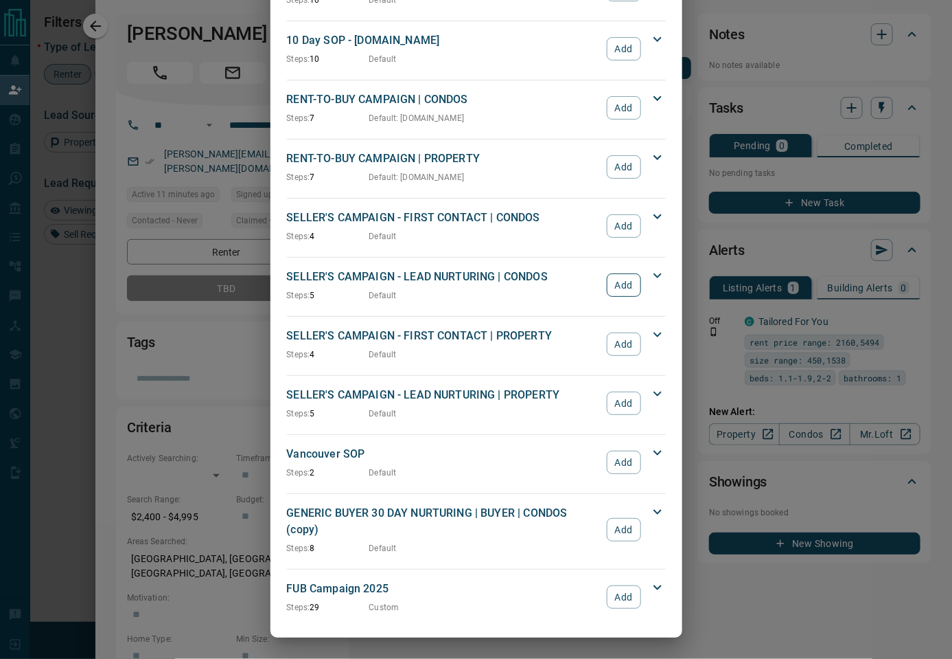
click at [623, 139] on div "RENT-TO-BUY CAMPAIGN | PROPERTY Steps: 7 Default : [DOMAIN_NAME] Add Campaign T…" at bounding box center [476, 163] width 379 height 48
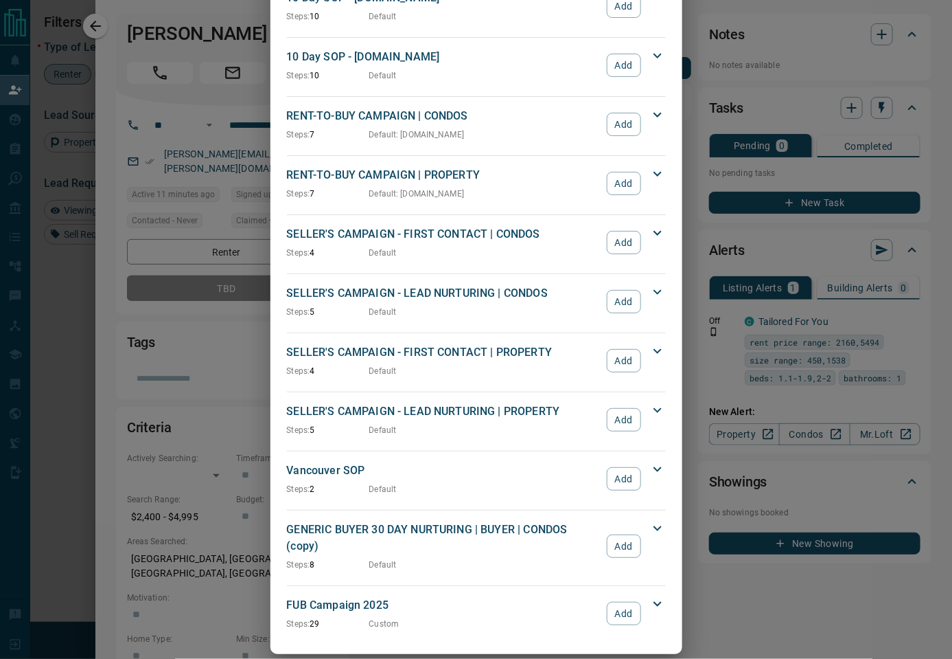
click at [637, 602] on div "FUB Campaign 2025 Steps: 29 Custom Add" at bounding box center [468, 613] width 363 height 33
drag, startPoint x: 624, startPoint y: 598, endPoint x: 625, endPoint y: 573, distance: 24.8
click at [623, 602] on button "Add" at bounding box center [624, 613] width 34 height 23
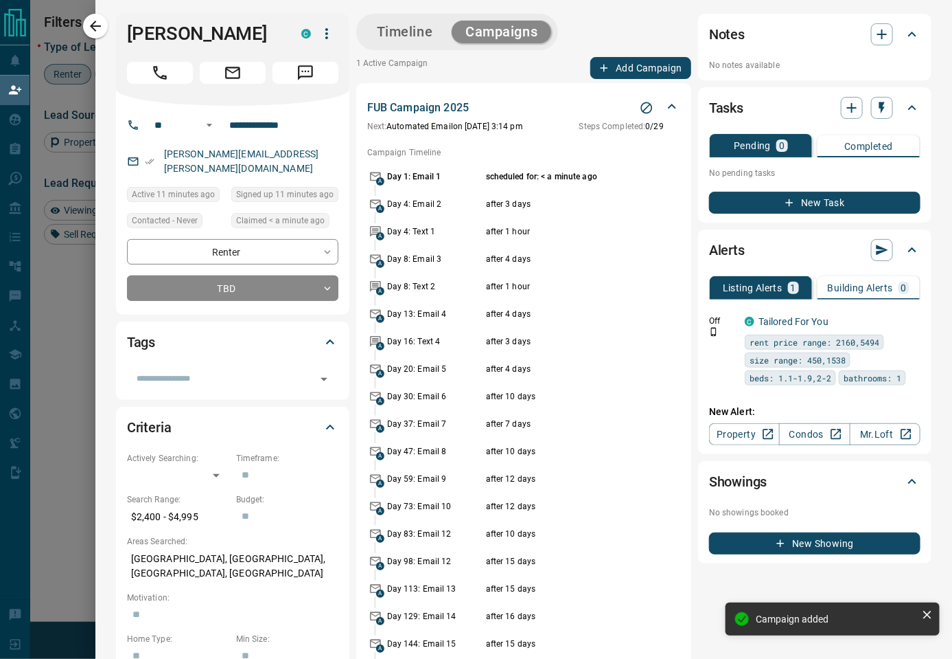
click at [392, 30] on button "Timeline" at bounding box center [405, 32] width 84 height 23
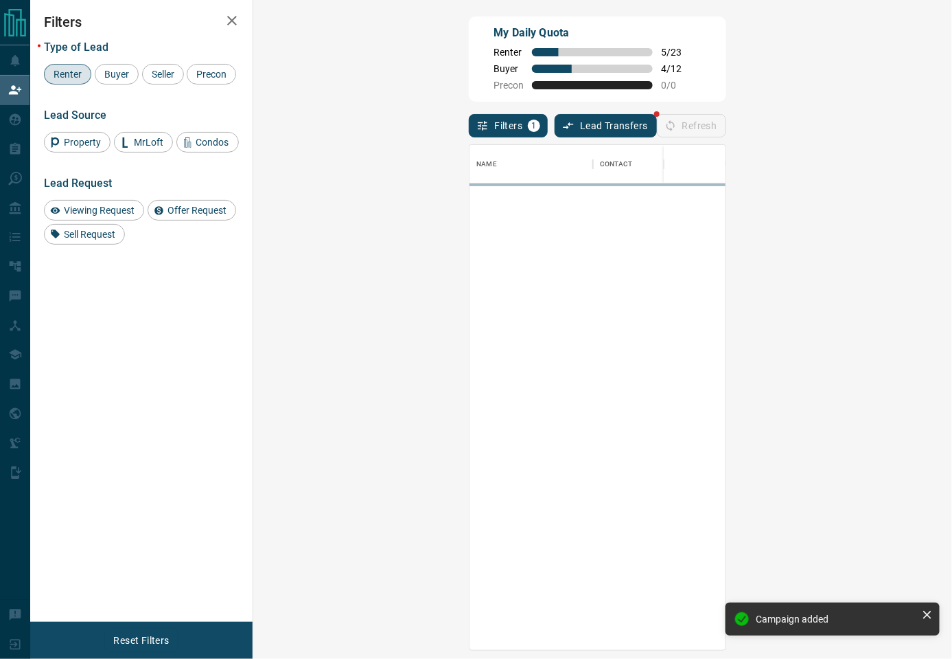
scroll to position [491, 656]
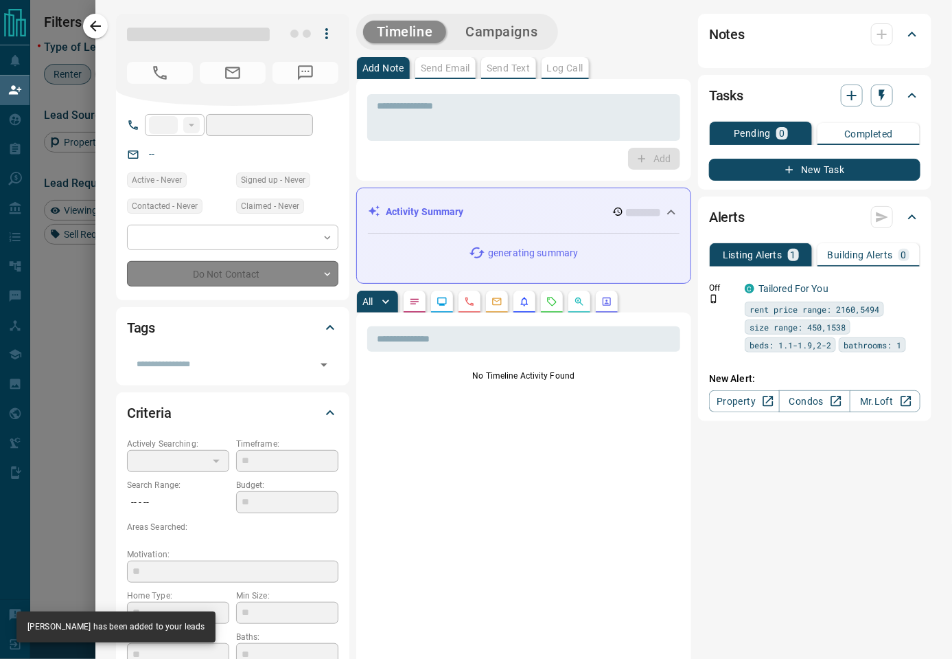
type input "**"
type input "**********"
type input "**"
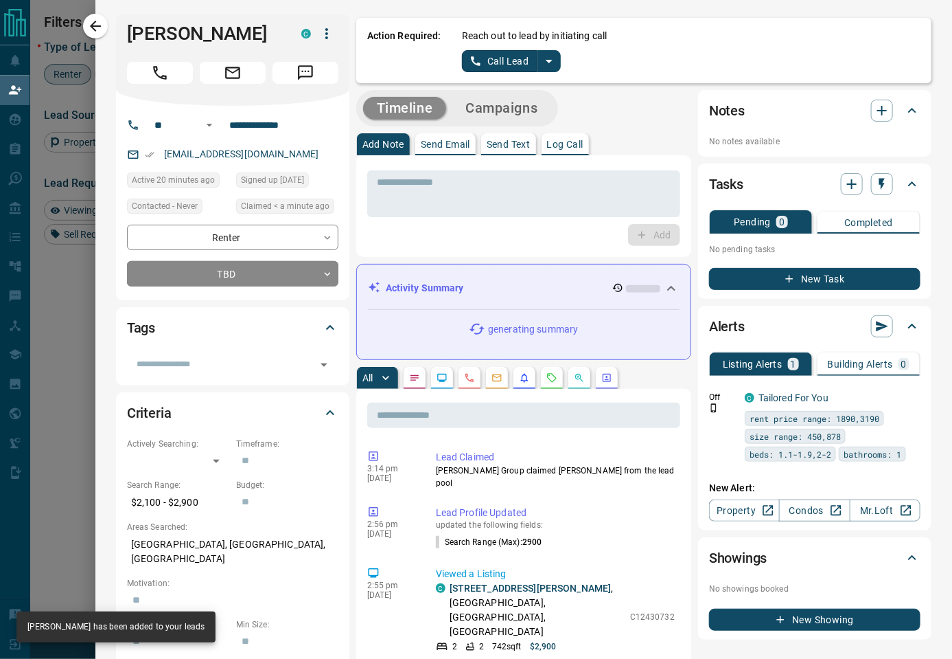
click at [541, 59] on icon "split button" at bounding box center [549, 61] width 16 height 16
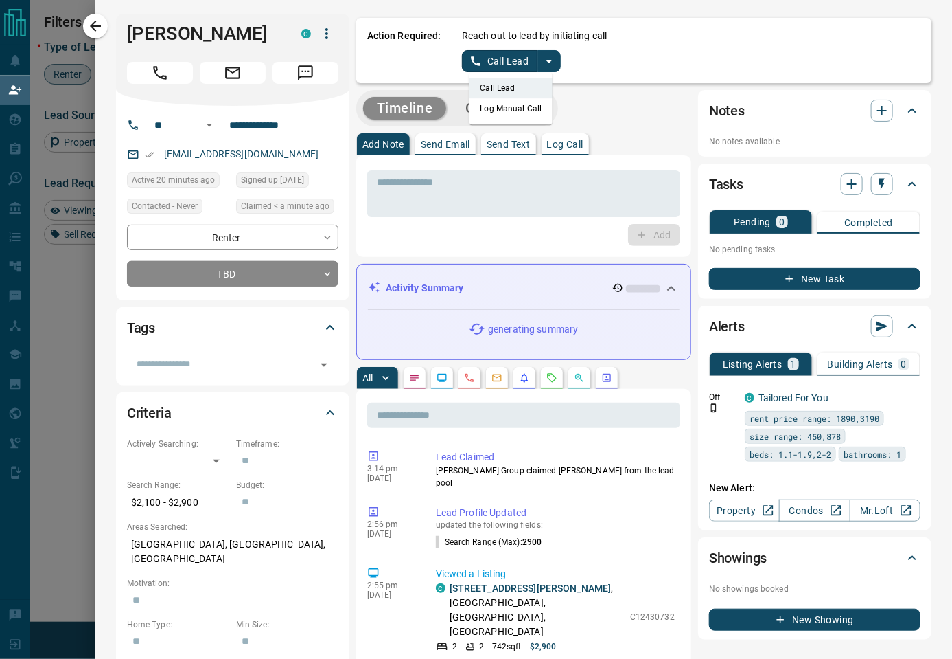
click at [536, 106] on li "Log Manual Call" at bounding box center [511, 108] width 84 height 21
click at [476, 62] on button "Log Manual Call" at bounding box center [507, 61] width 91 height 22
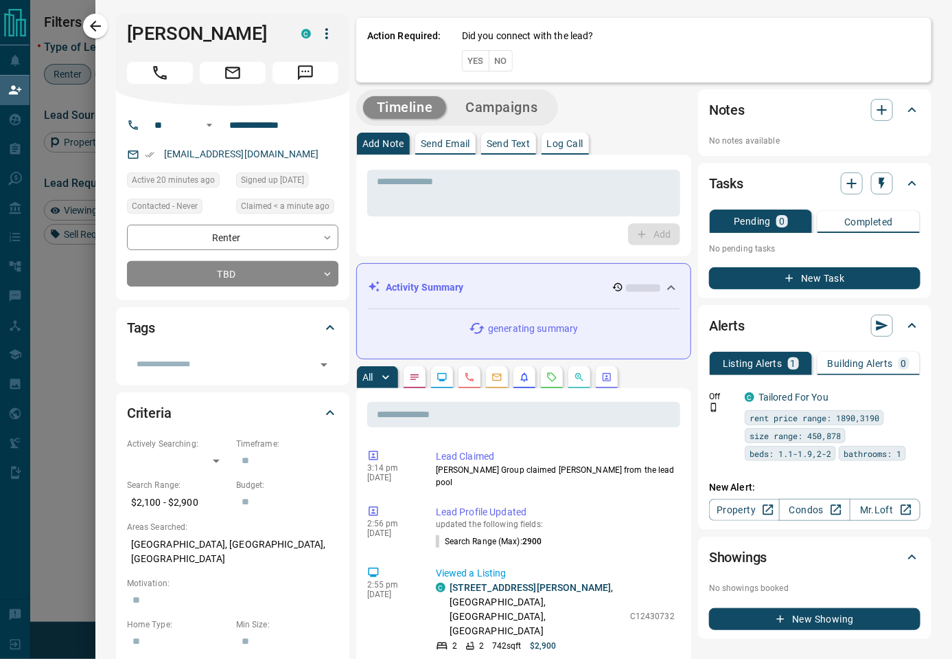
click at [474, 58] on button "Yes" at bounding box center [475, 60] width 27 height 21
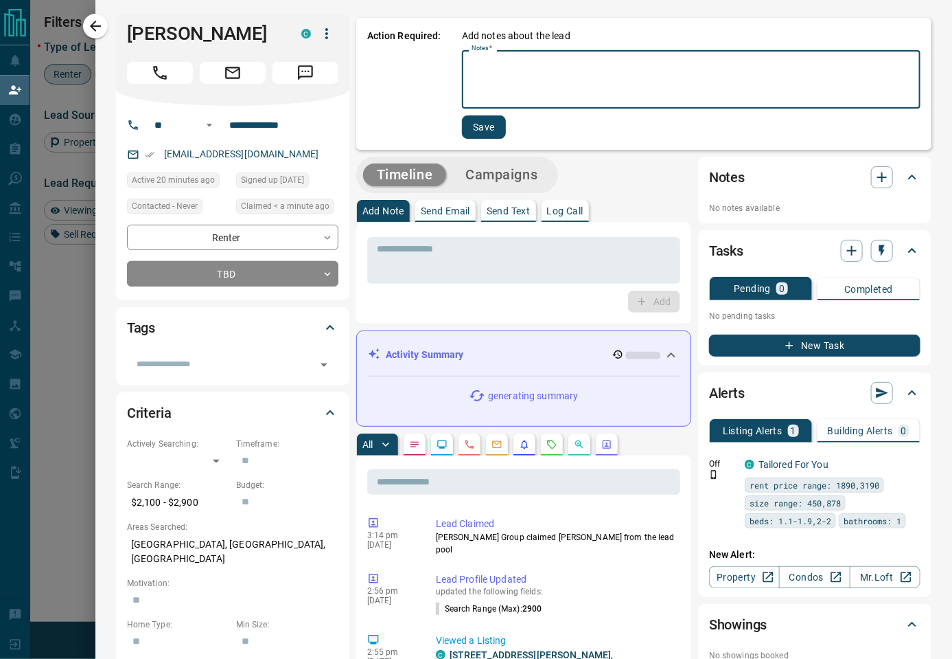
click at [532, 82] on textarea "Notes   *" at bounding box center [691, 79] width 439 height 47
paste textarea "****"
type textarea "****"
click at [486, 121] on button "Save" at bounding box center [484, 126] width 44 height 23
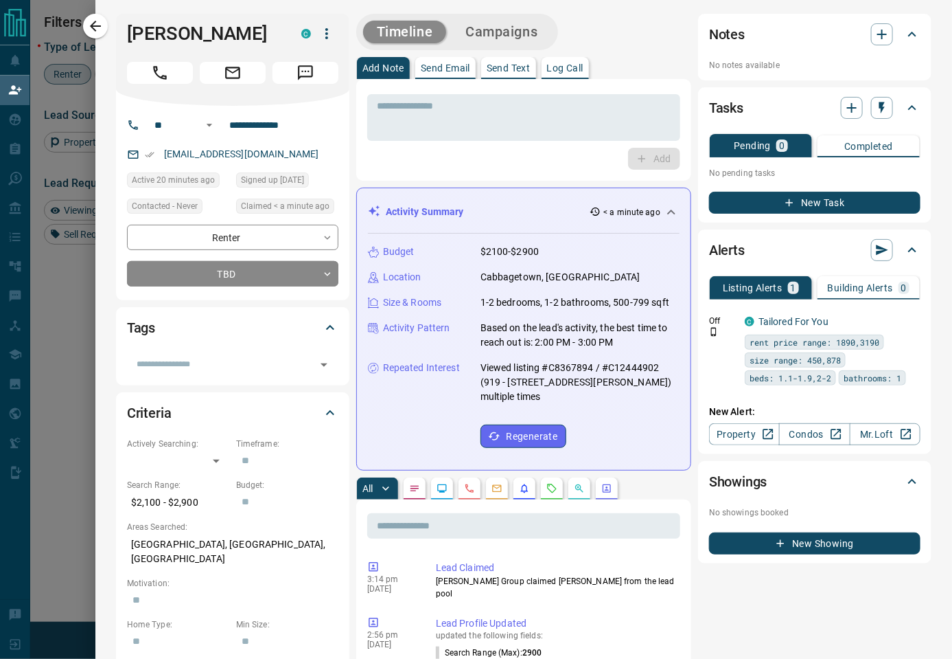
click at [500, 19] on div "Timeline Campaigns" at bounding box center [458, 32] width 194 height 28
click at [500, 26] on button "Campaigns" at bounding box center [502, 32] width 100 height 23
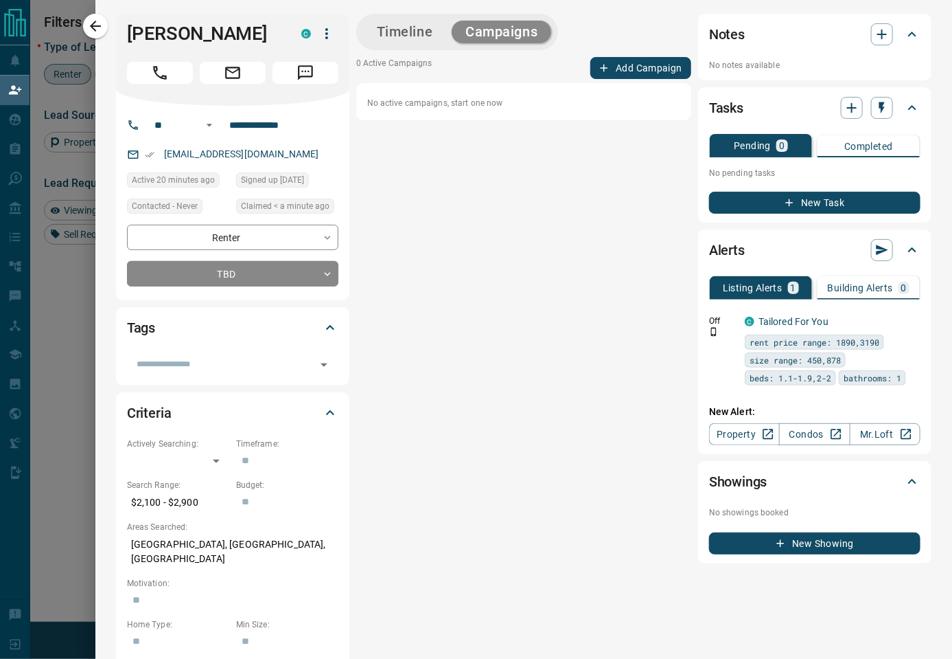
click at [630, 69] on button "Add Campaign" at bounding box center [641, 68] width 101 height 22
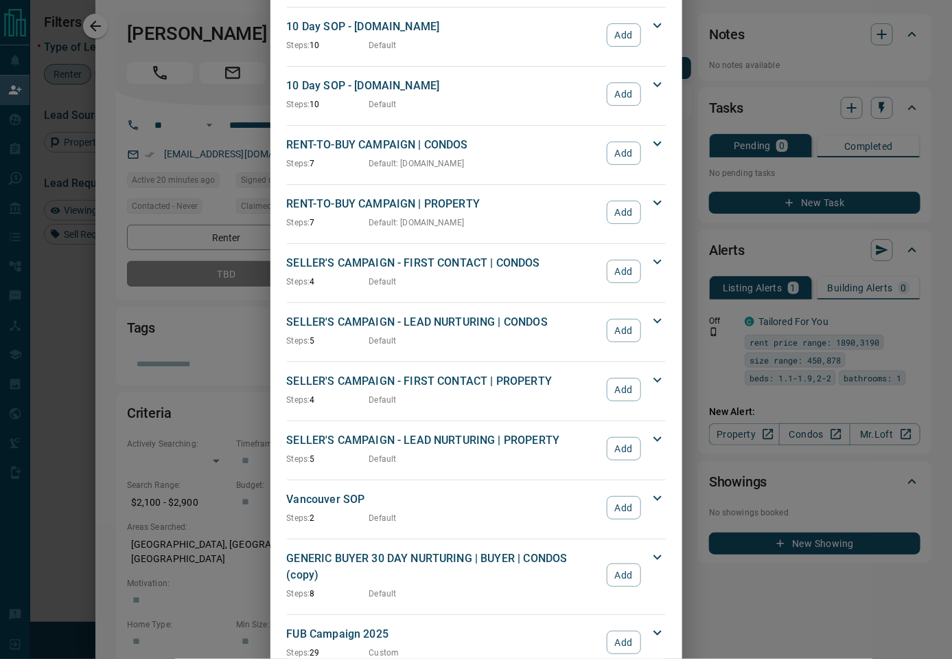
scroll to position [998, 0]
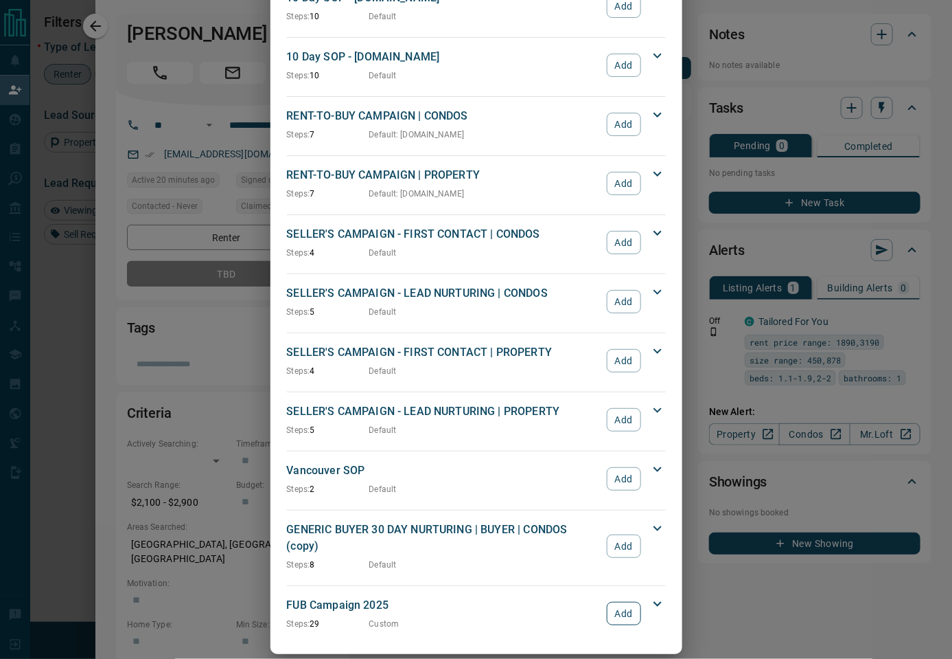
click at [623, 602] on button "Add" at bounding box center [624, 613] width 34 height 23
click at [738, 599] on div "Add Campaign GENERIC BUYER 30 DAY NURTURING | BUYER | CONDOS Steps: 8 Default A…" at bounding box center [476, 329] width 952 height 659
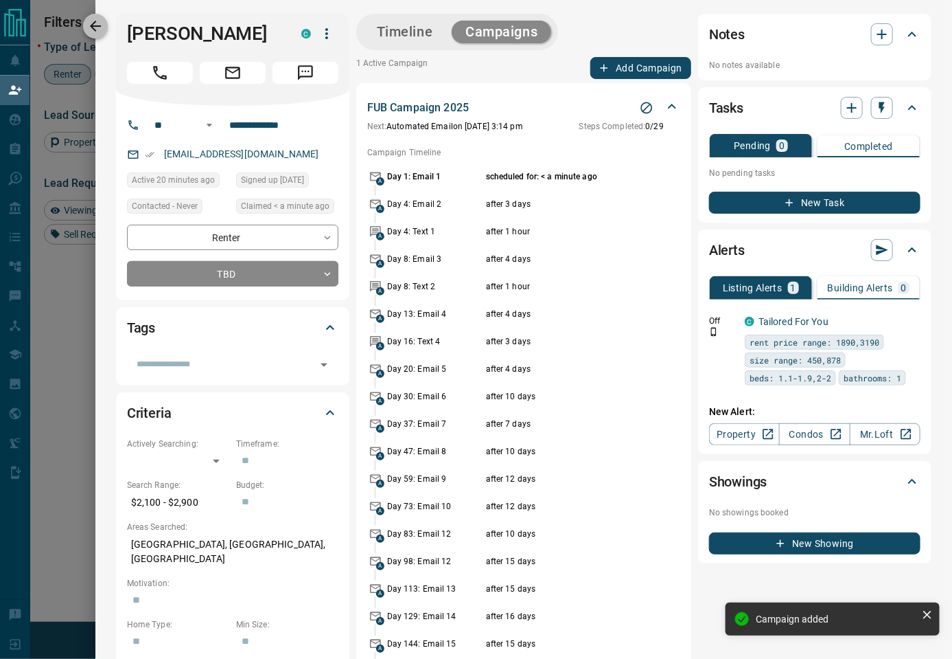
click at [100, 28] on icon "button" at bounding box center [95, 26] width 16 height 16
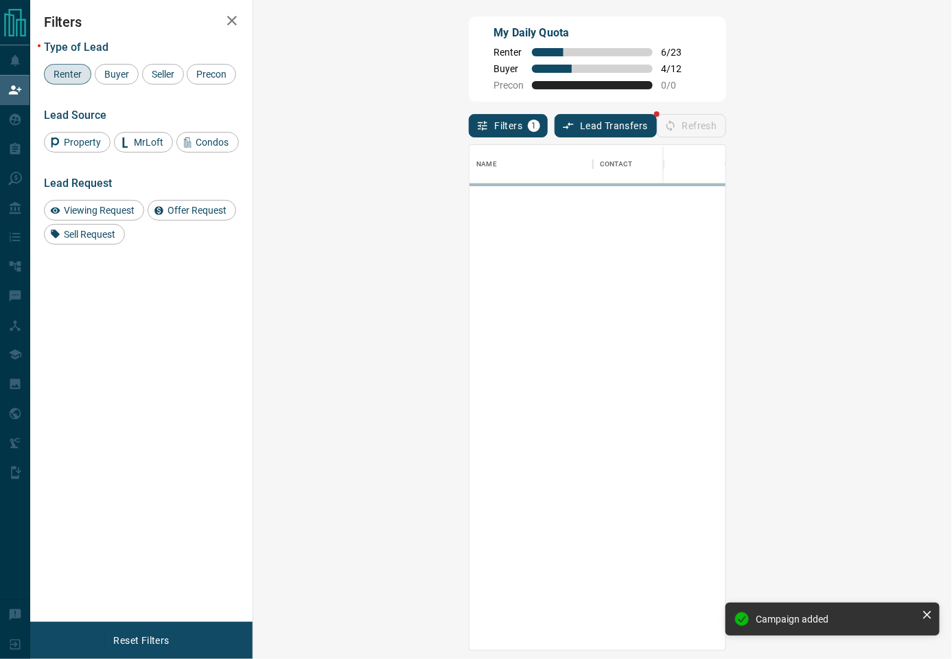
scroll to position [491, 656]
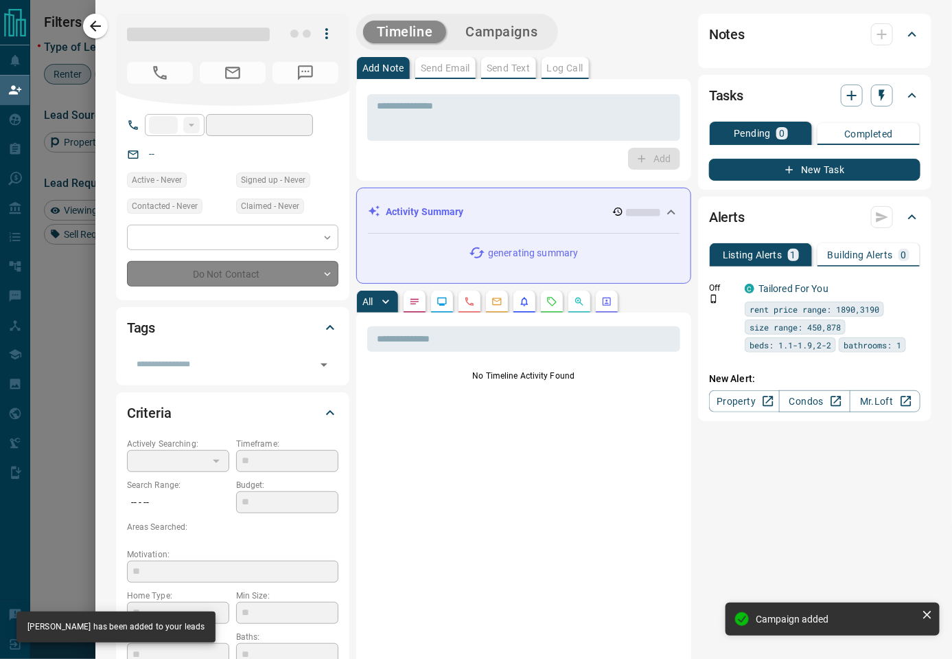
type input "**"
type input "**********"
type input "**"
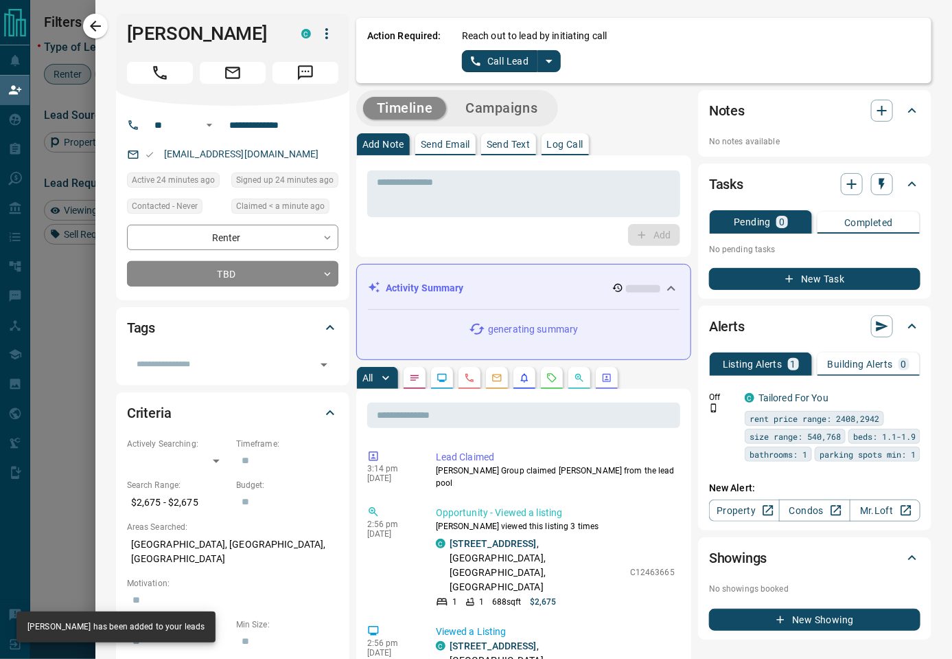
click at [551, 60] on icon "split button" at bounding box center [549, 61] width 16 height 16
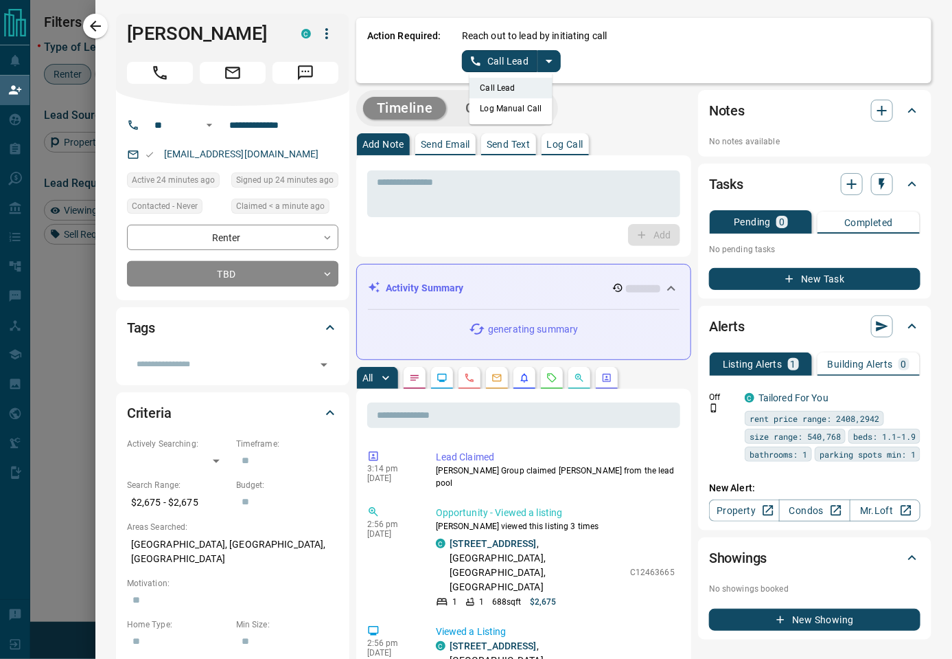
click at [504, 111] on li "Log Manual Call" at bounding box center [511, 108] width 84 height 21
click at [491, 68] on button "Log Manual Call" at bounding box center [507, 61] width 91 height 22
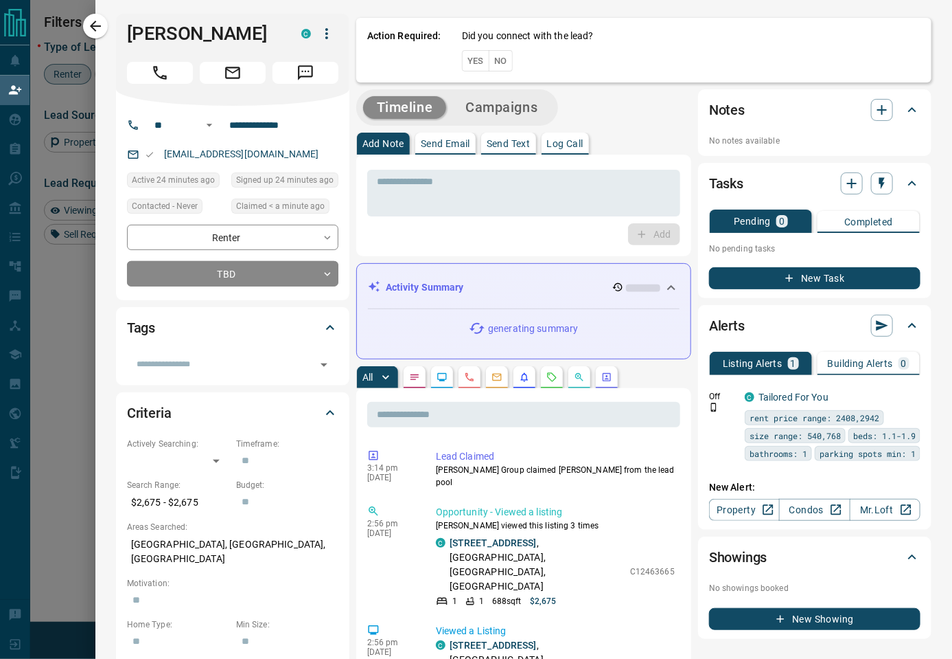
click at [478, 65] on button "Yes" at bounding box center [475, 60] width 27 height 21
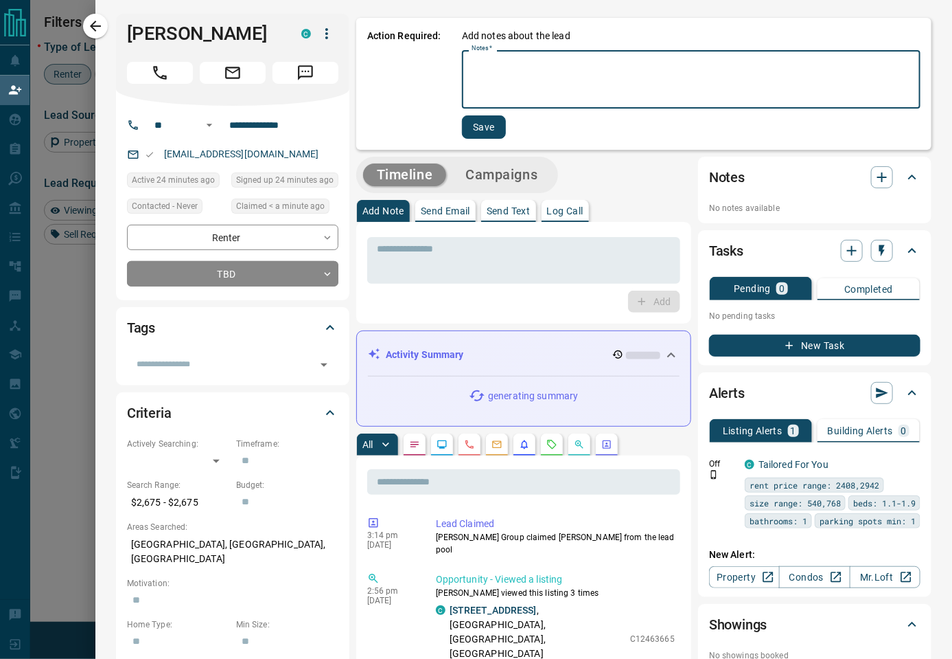
click at [541, 82] on textarea "Notes   *" at bounding box center [691, 79] width 439 height 47
paste textarea "****"
type textarea "****"
click at [495, 135] on button "Save" at bounding box center [484, 126] width 44 height 23
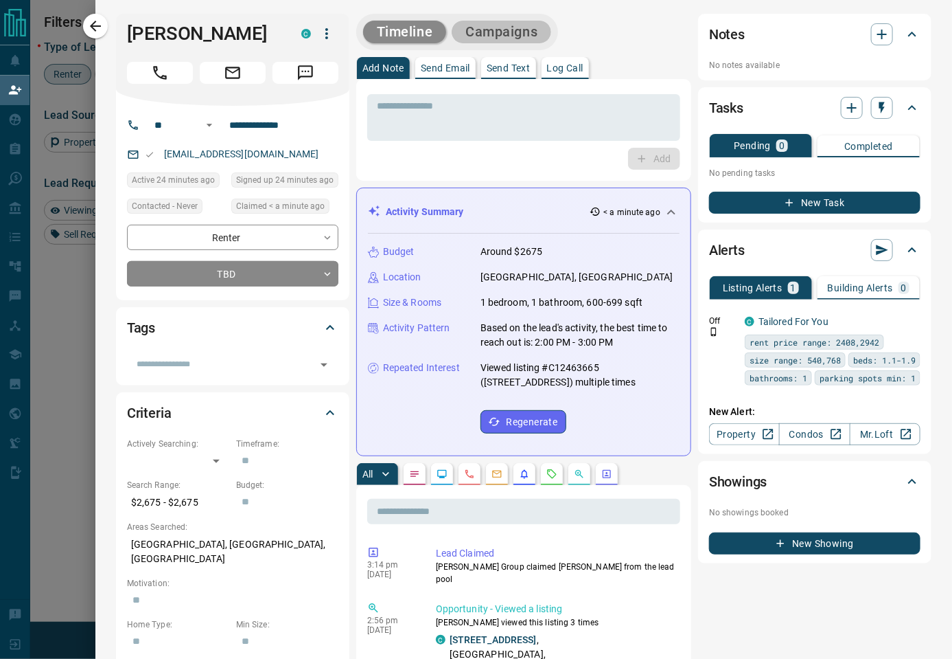
click at [507, 25] on button "Campaigns" at bounding box center [502, 32] width 100 height 23
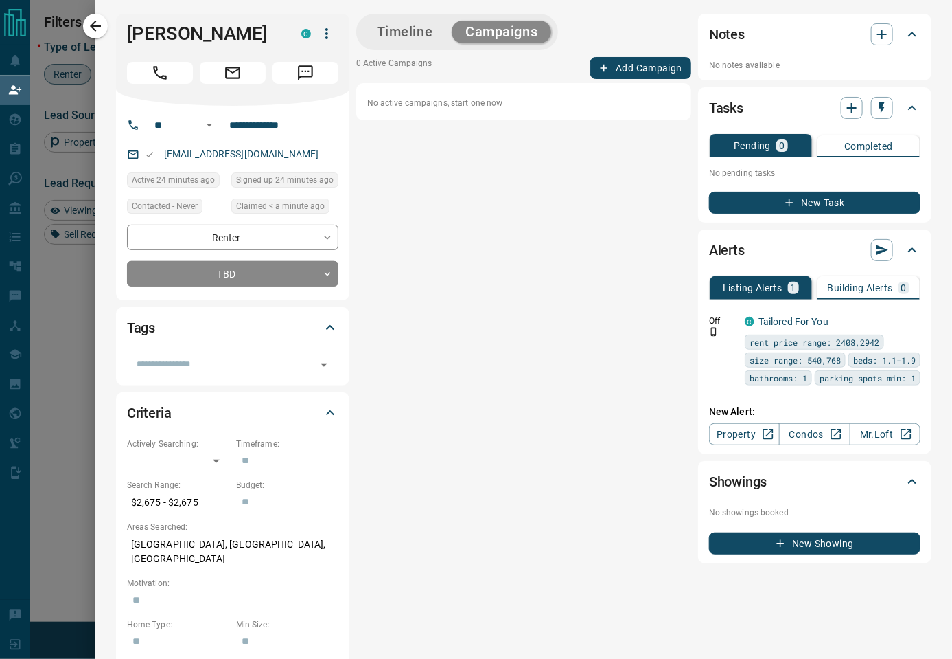
click at [593, 55] on div "Timeline Campaigns 0 Active Campaigns Add Campaign No active campaigns, start o…" at bounding box center [523, 569] width 335 height 1110
click at [598, 67] on button "Add Campaign" at bounding box center [641, 68] width 101 height 22
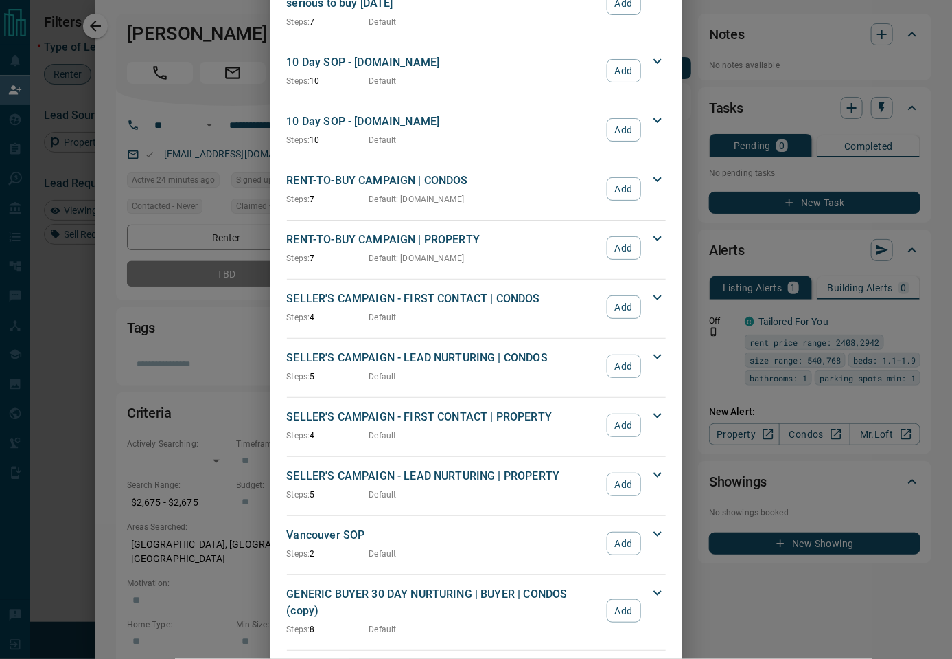
scroll to position [998, 0]
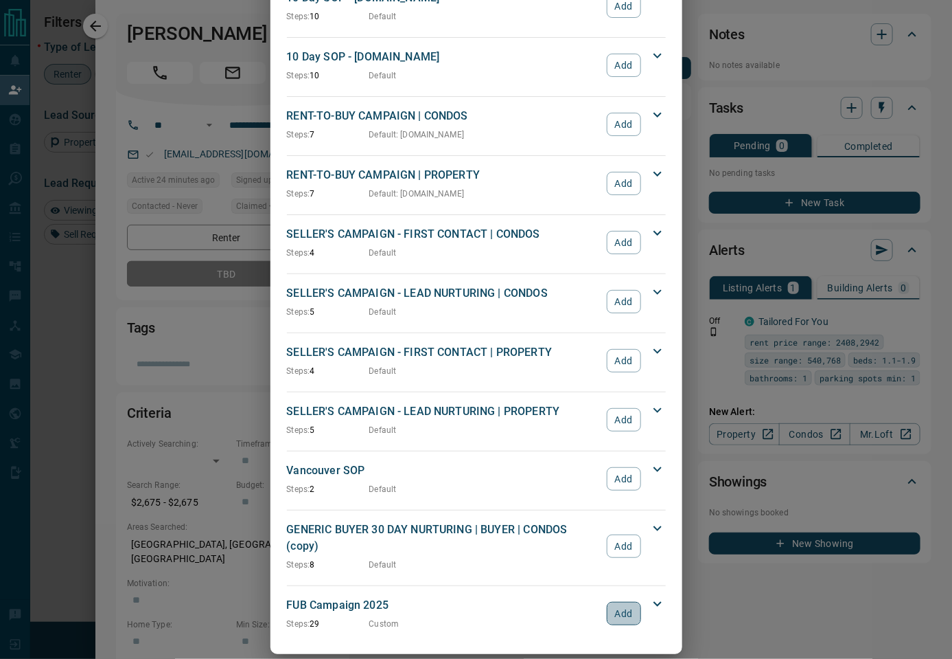
click at [617, 602] on button "Add" at bounding box center [624, 613] width 34 height 23
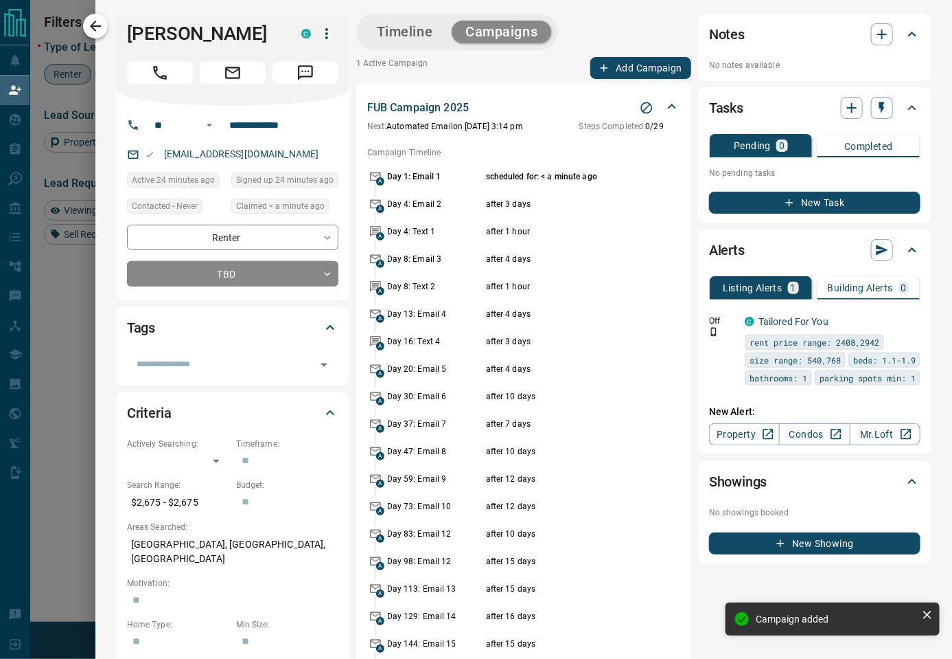
click at [96, 29] on icon "button" at bounding box center [95, 26] width 16 height 16
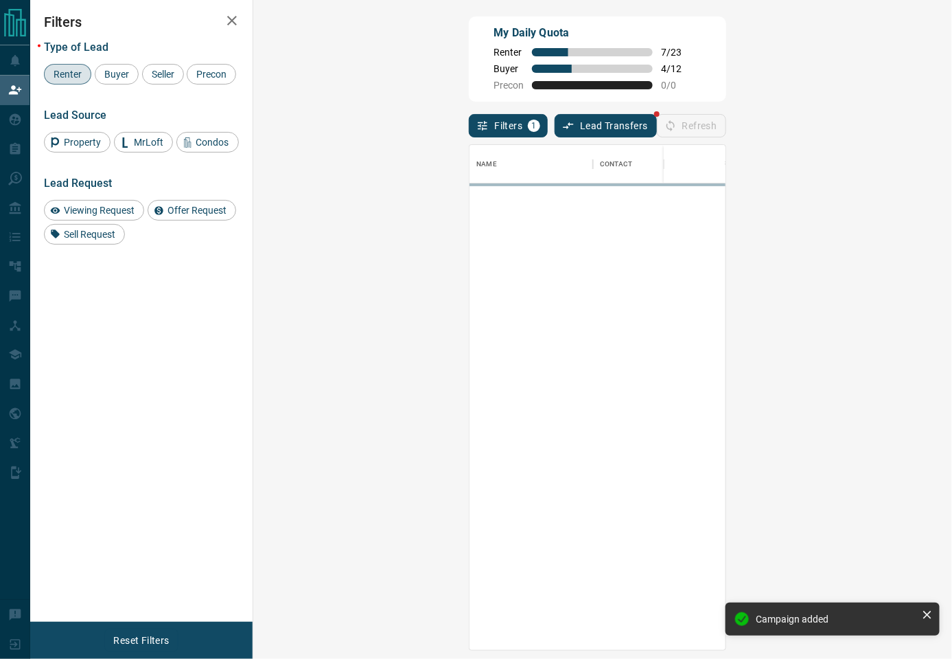
scroll to position [491, 656]
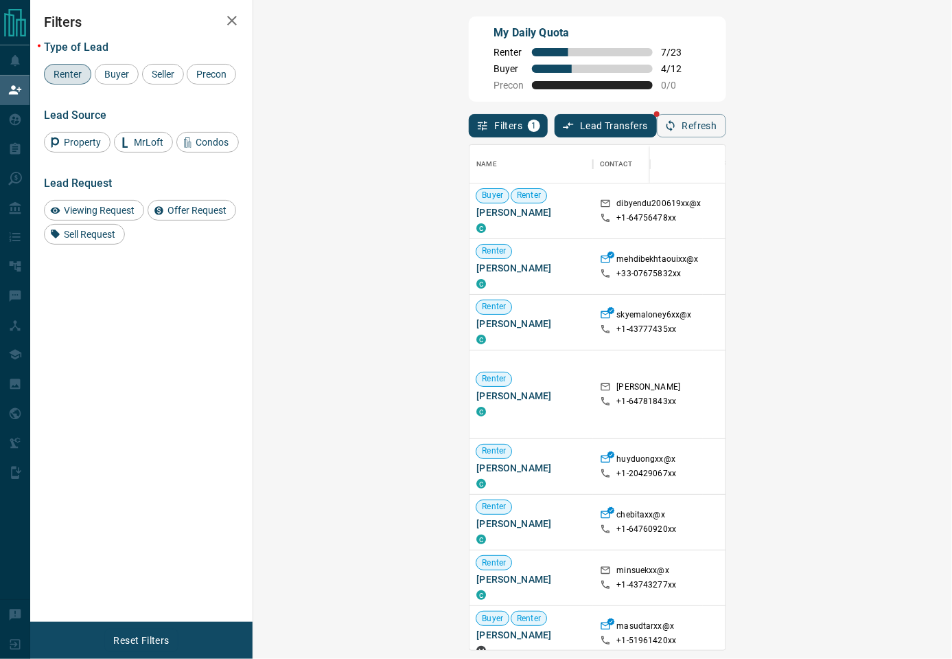
click at [597, 87] on div "My Daily Quota Renter 7 / 23 Buyer 4 / 12 Precon 0 / 0" at bounding box center [597, 58] width 257 height 85
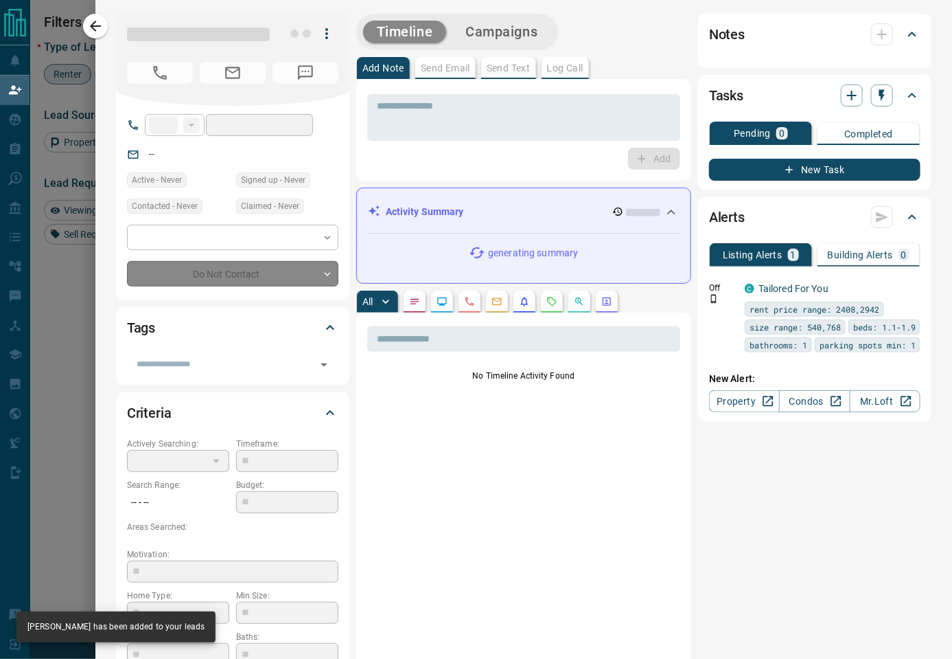
type input "**"
type input "**********"
type input "**"
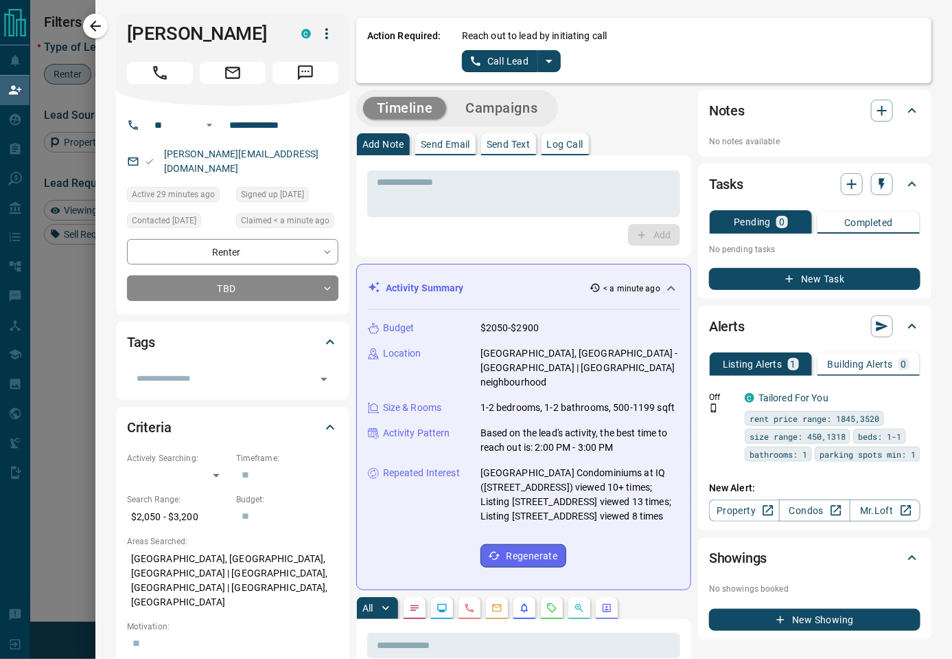
click at [545, 65] on icon "split button" at bounding box center [549, 61] width 16 height 16
click at [549, 65] on icon "split button" at bounding box center [549, 61] width 16 height 16
click at [551, 60] on icon "split button" at bounding box center [549, 61] width 7 height 3
click at [527, 105] on li "Log Manual Call" at bounding box center [511, 108] width 84 height 21
click at [501, 55] on button "Log Manual Call" at bounding box center [507, 61] width 91 height 22
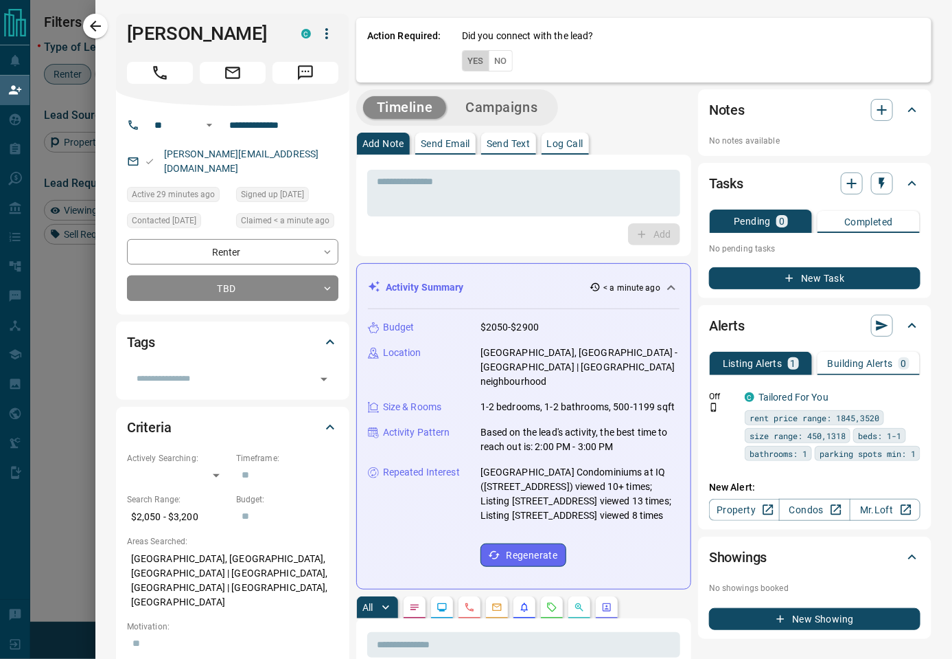
click at [474, 62] on button "Yes" at bounding box center [475, 60] width 27 height 21
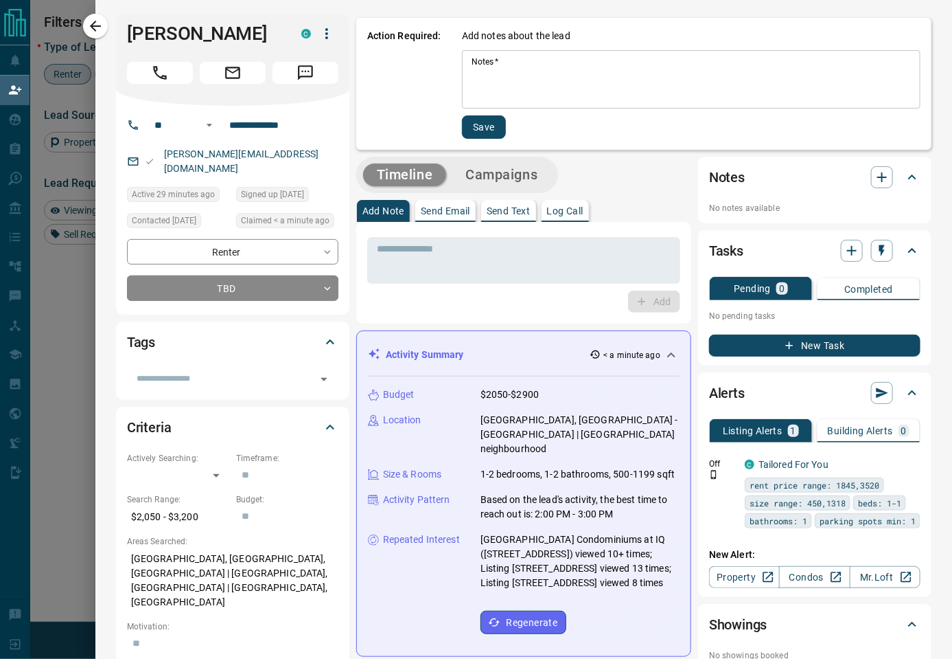
click at [543, 71] on textarea "Notes   *" at bounding box center [691, 79] width 439 height 47
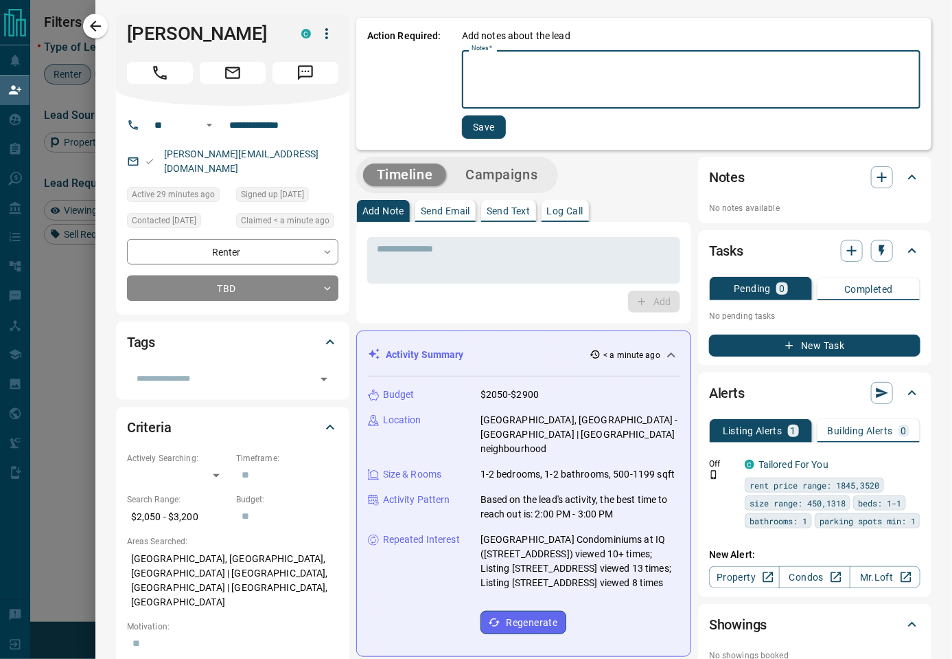
paste textarea "****"
type textarea "****"
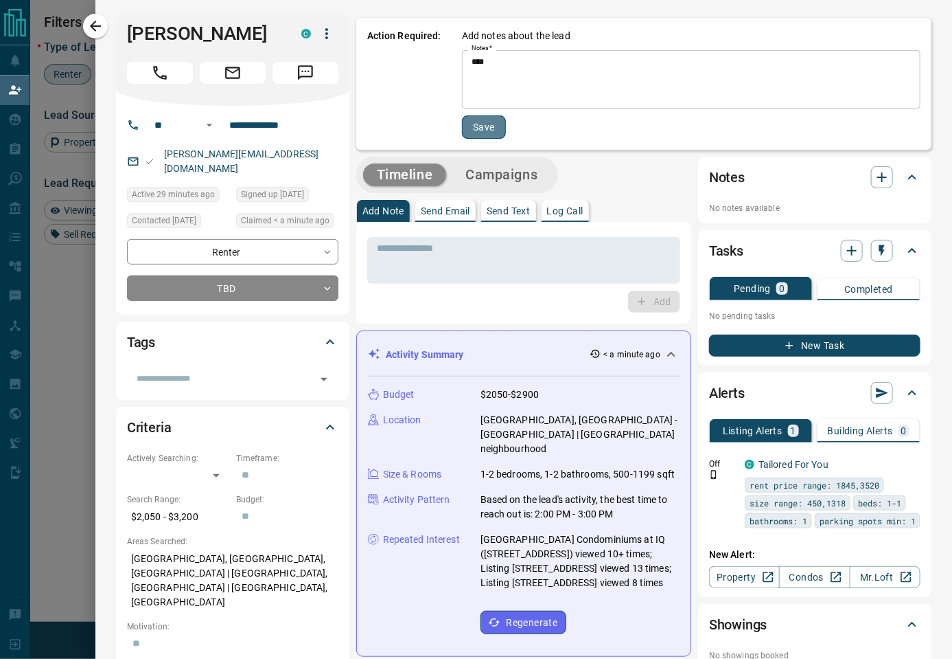
click at [482, 128] on button "Save" at bounding box center [484, 126] width 44 height 23
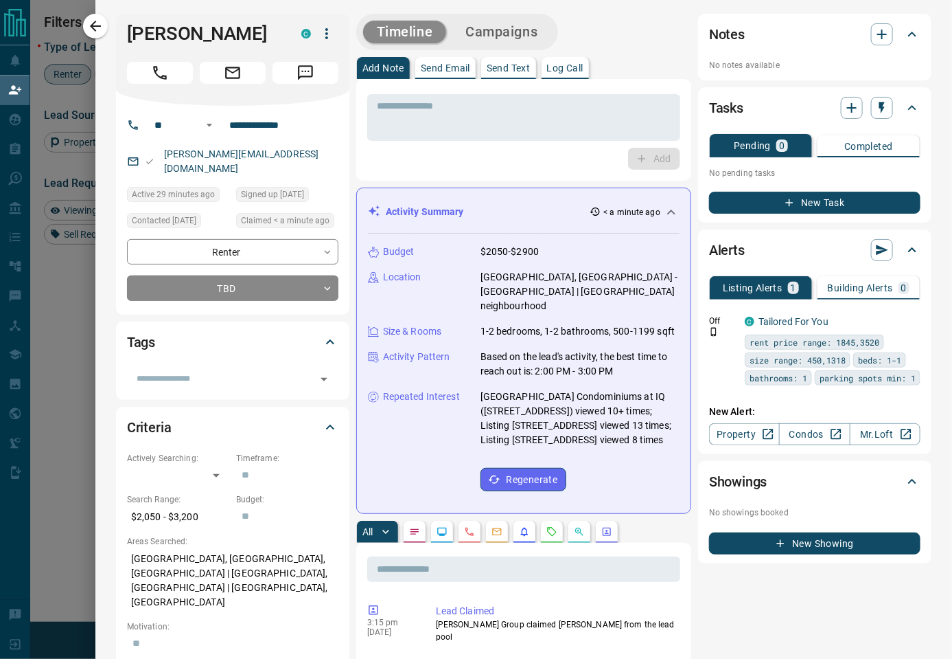
click at [521, 34] on button "Campaigns" at bounding box center [502, 32] width 100 height 23
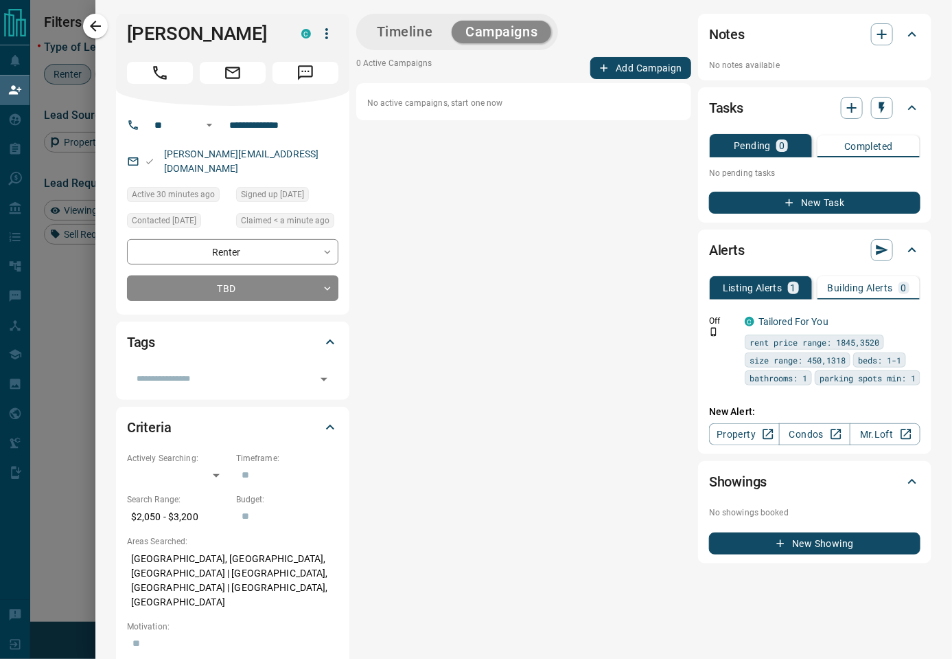
click at [630, 63] on button "Add Campaign" at bounding box center [641, 68] width 101 height 22
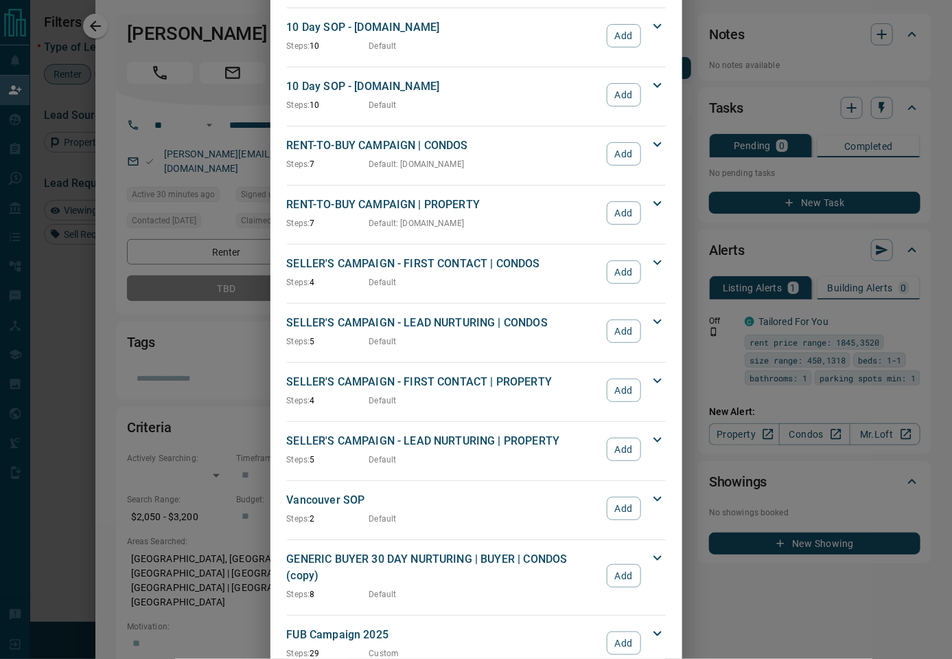
scroll to position [998, 0]
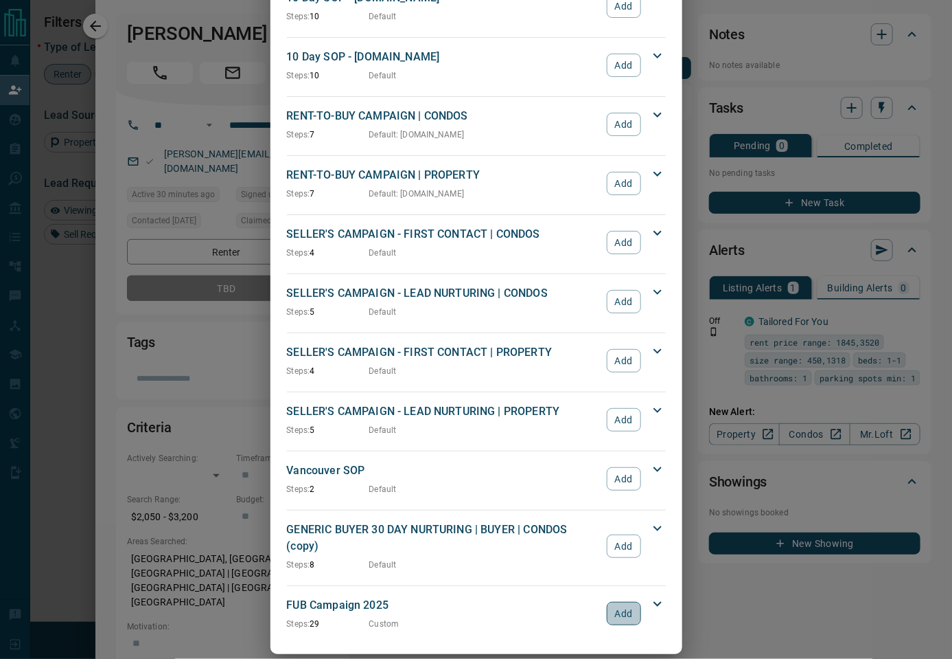
click at [624, 602] on button "Add" at bounding box center [624, 613] width 34 height 23
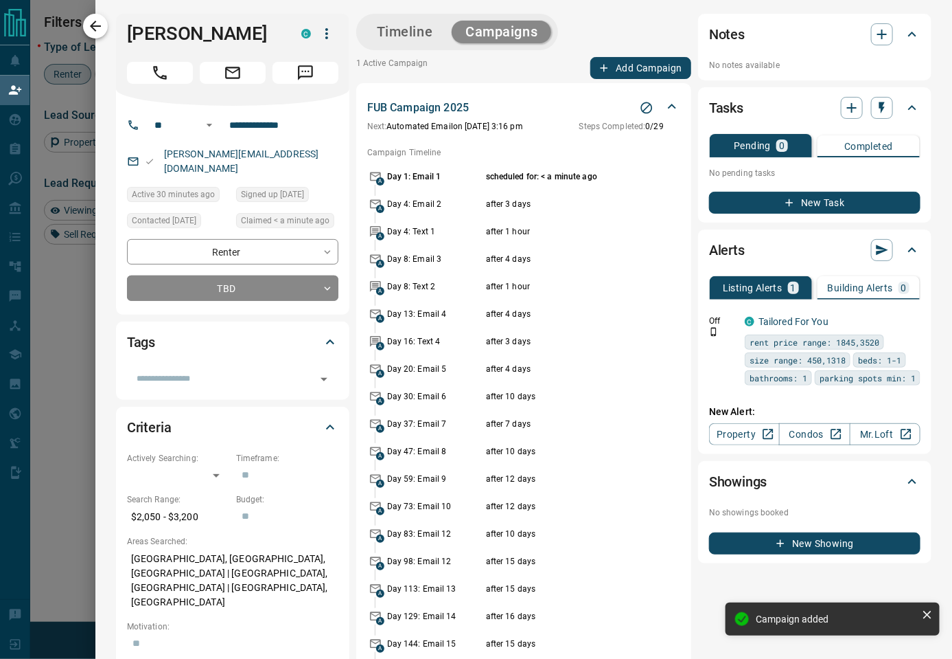
click at [93, 25] on icon "button" at bounding box center [95, 26] width 16 height 16
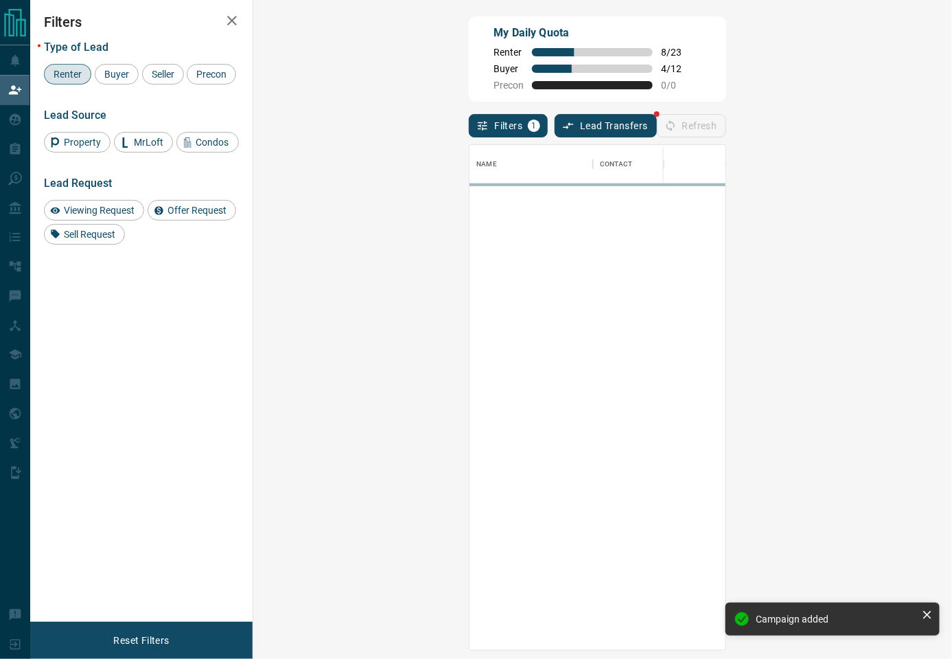
scroll to position [491, 656]
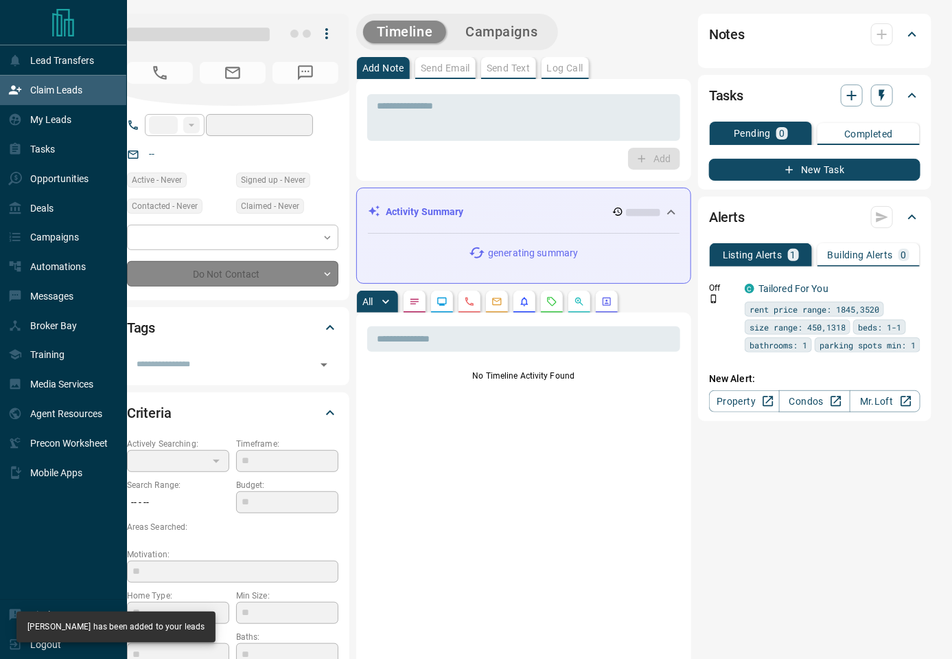
type input "**"
type input "**********"
type input "**"
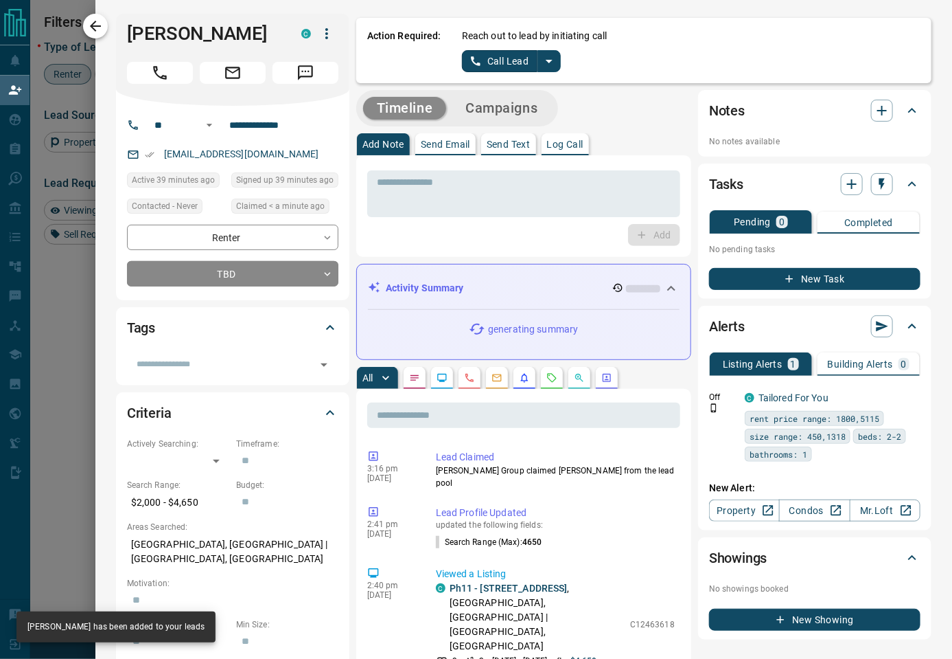
click at [93, 28] on icon "button" at bounding box center [95, 26] width 11 height 11
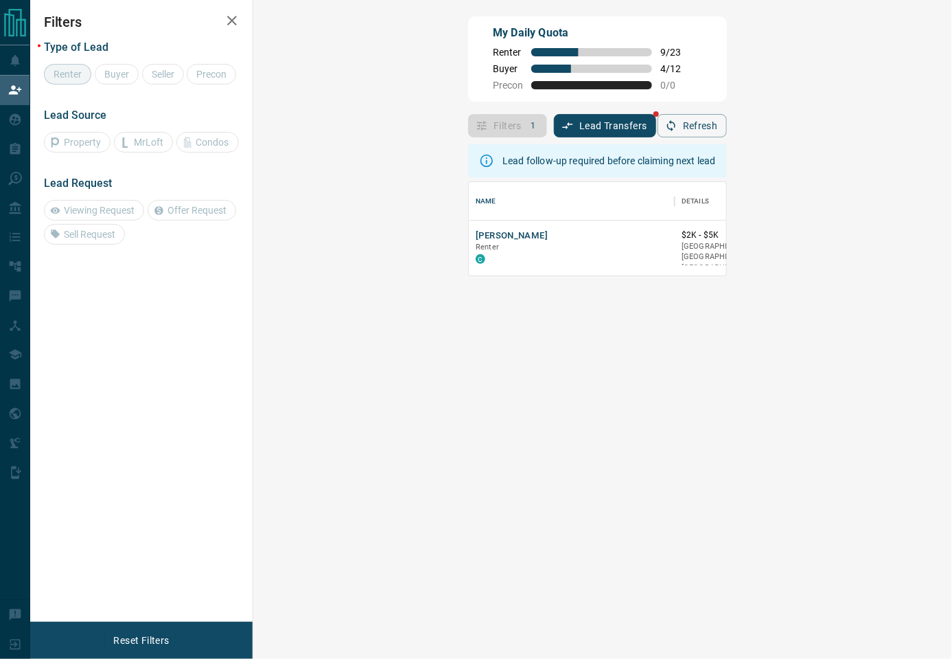
scroll to position [14, 14]
click at [476, 231] on button "[PERSON_NAME]" at bounding box center [512, 235] width 72 height 13
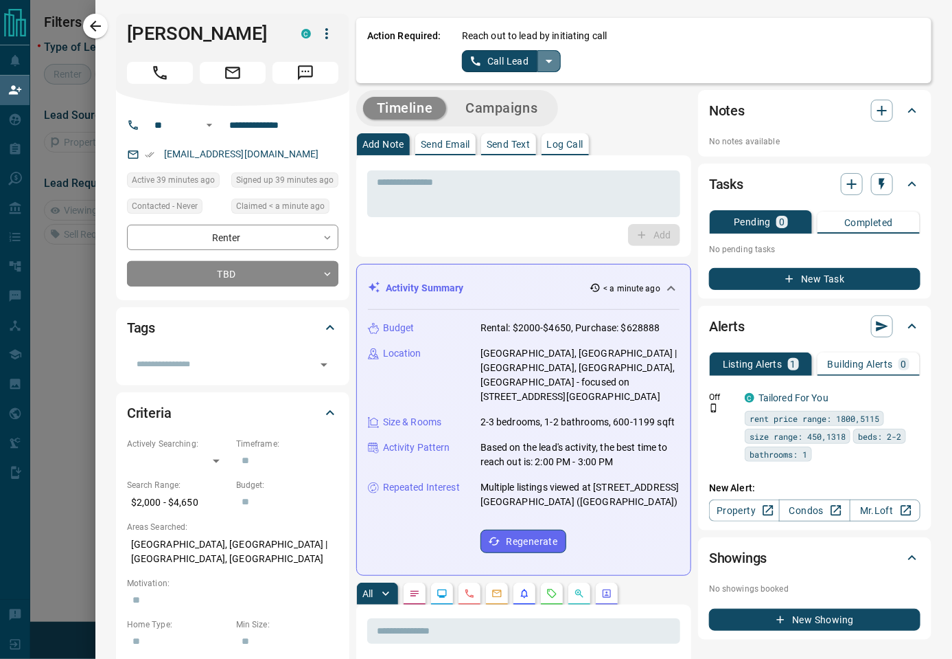
click at [554, 63] on icon "split button" at bounding box center [549, 61] width 16 height 16
click at [542, 109] on li "Log Manual Call" at bounding box center [511, 108] width 84 height 21
click at [505, 69] on button "Log Manual Call" at bounding box center [507, 61] width 91 height 22
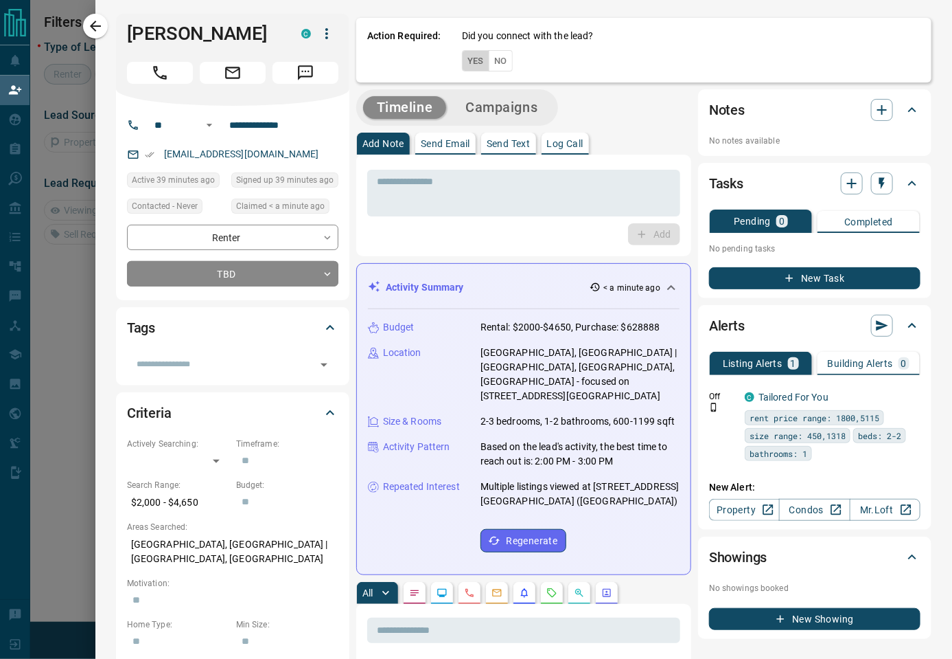
click at [481, 63] on button "Yes" at bounding box center [475, 60] width 27 height 21
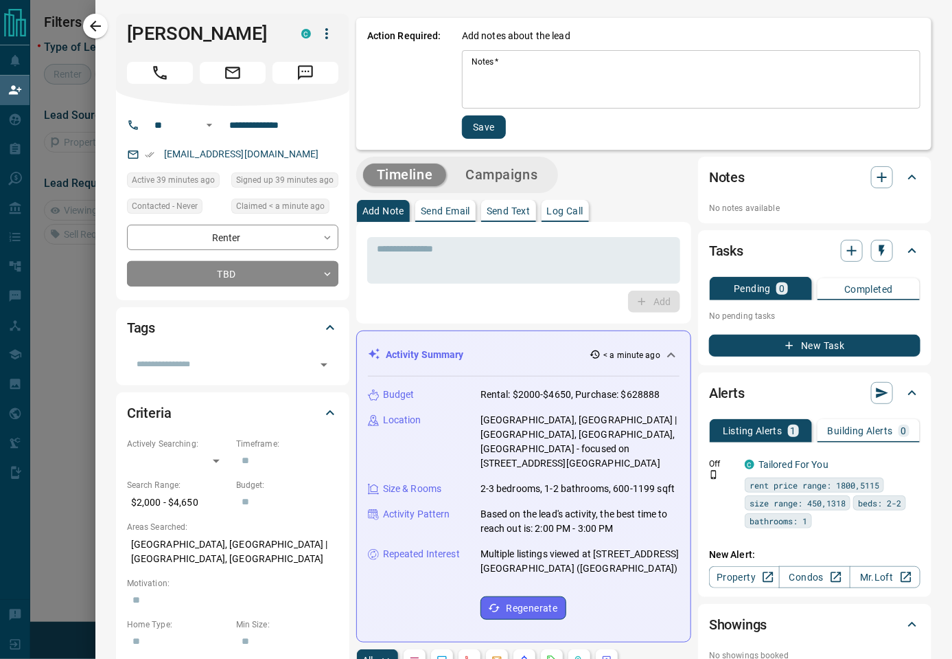
click at [525, 85] on textarea "Notes   *" at bounding box center [691, 79] width 439 height 47
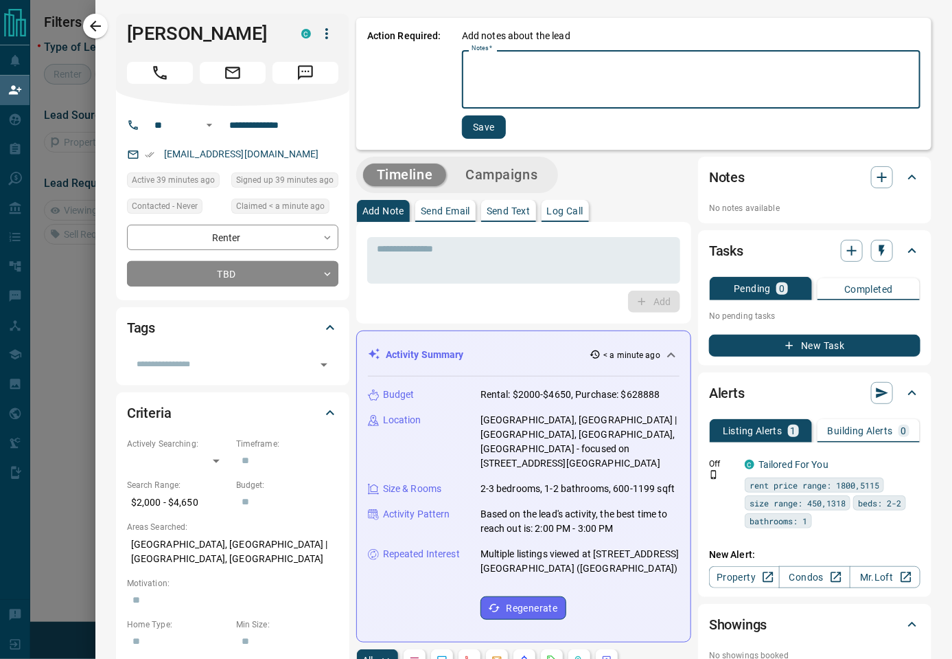
paste textarea "****"
type textarea "****"
click at [488, 131] on button "Save" at bounding box center [484, 126] width 44 height 23
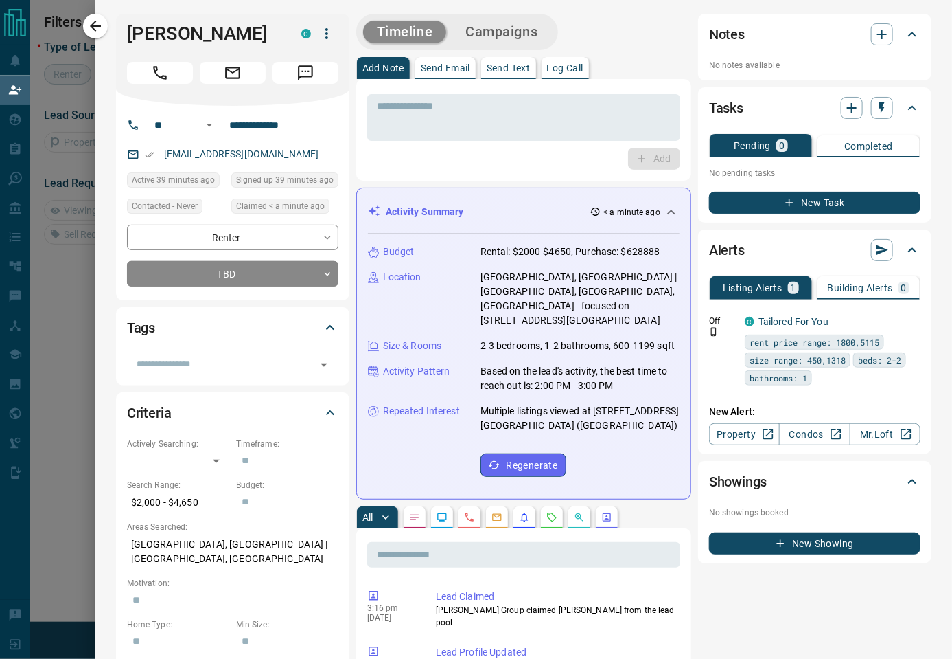
click at [523, 34] on button "Campaigns" at bounding box center [502, 32] width 100 height 23
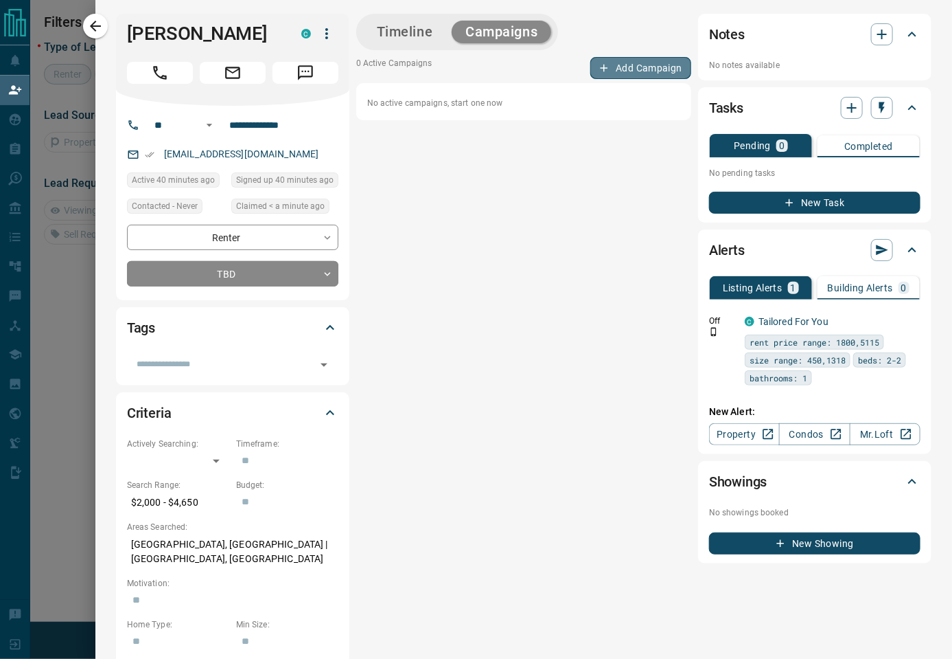
click at [608, 60] on button "Add Campaign" at bounding box center [641, 68] width 101 height 22
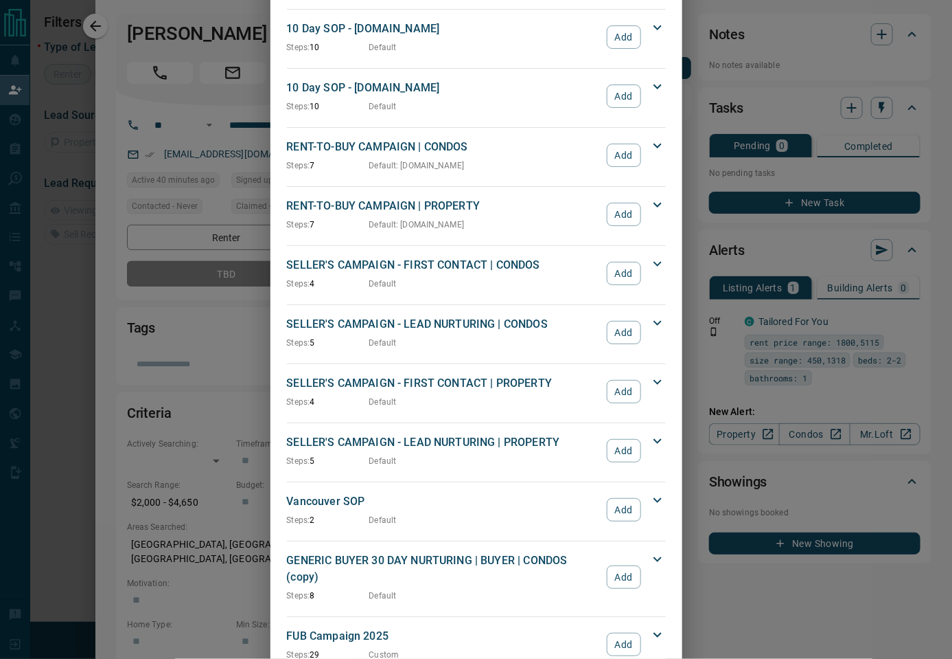
scroll to position [998, 0]
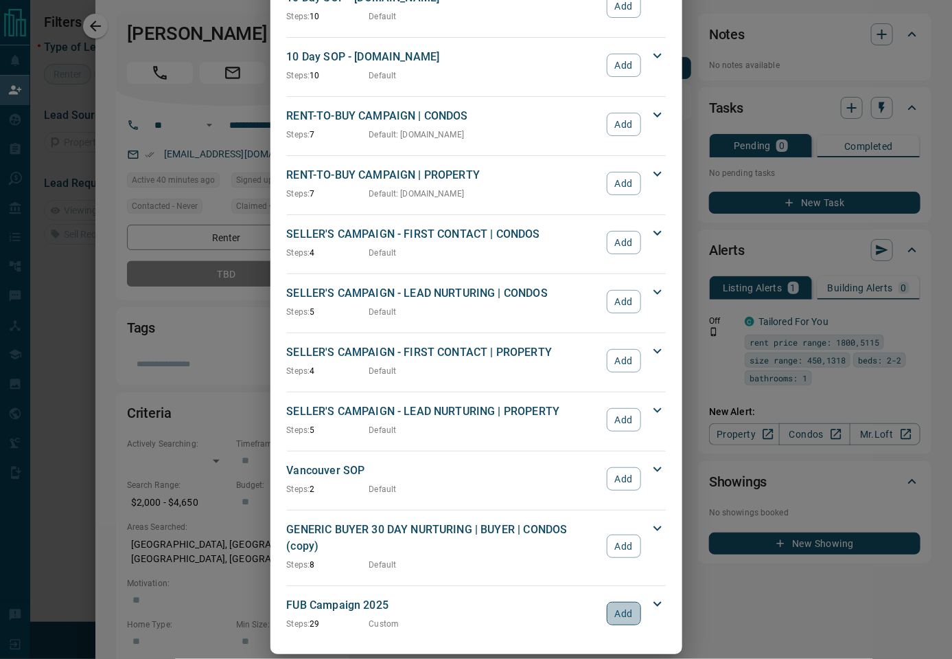
click at [616, 602] on button "Add" at bounding box center [624, 613] width 34 height 23
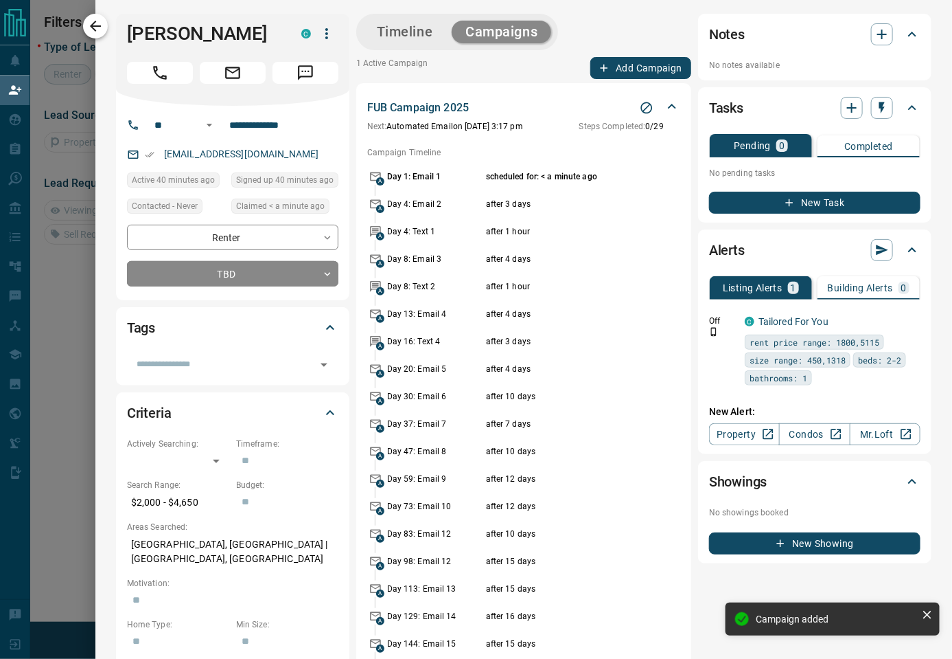
click at [90, 30] on icon "button" at bounding box center [95, 26] width 16 height 16
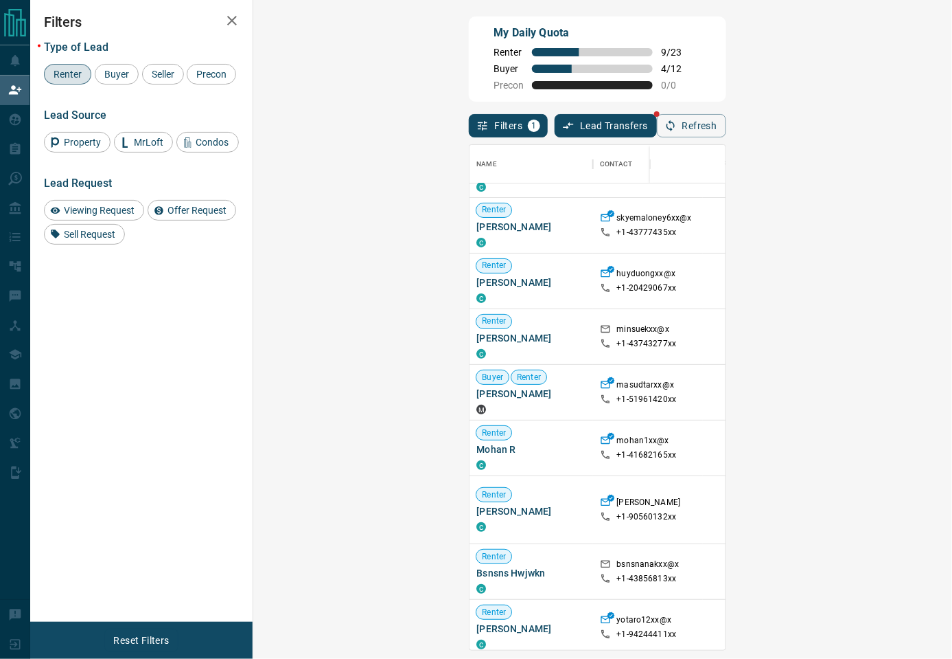
scroll to position [152, 0]
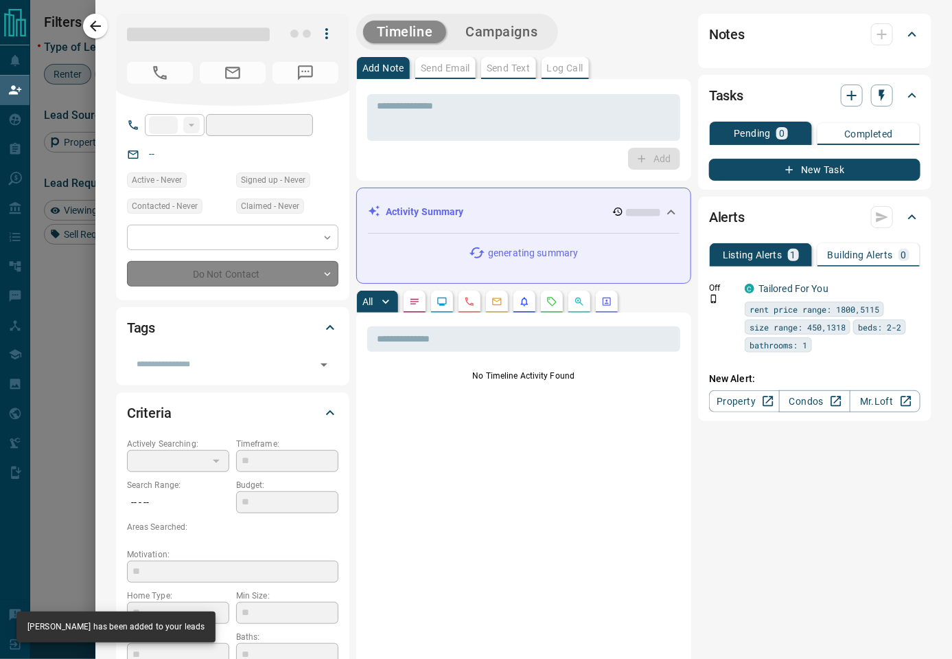
type input "**"
type input "**********"
type input "*"
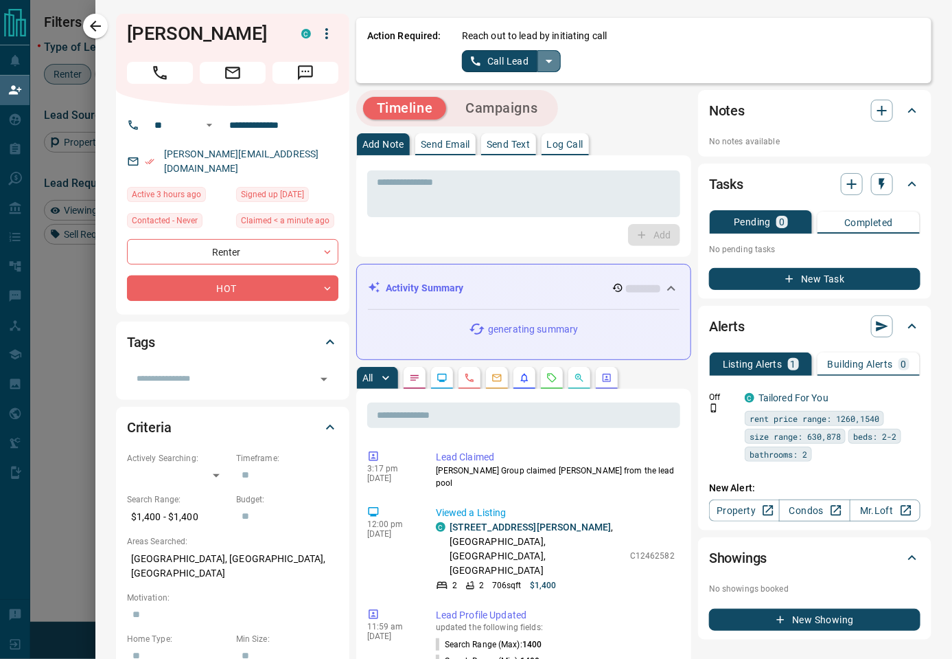
click at [553, 63] on icon "split button" at bounding box center [549, 61] width 16 height 16
click at [521, 111] on li "Log Manual Call" at bounding box center [511, 108] width 84 height 21
click at [517, 66] on button "Log Manual Call" at bounding box center [507, 61] width 91 height 22
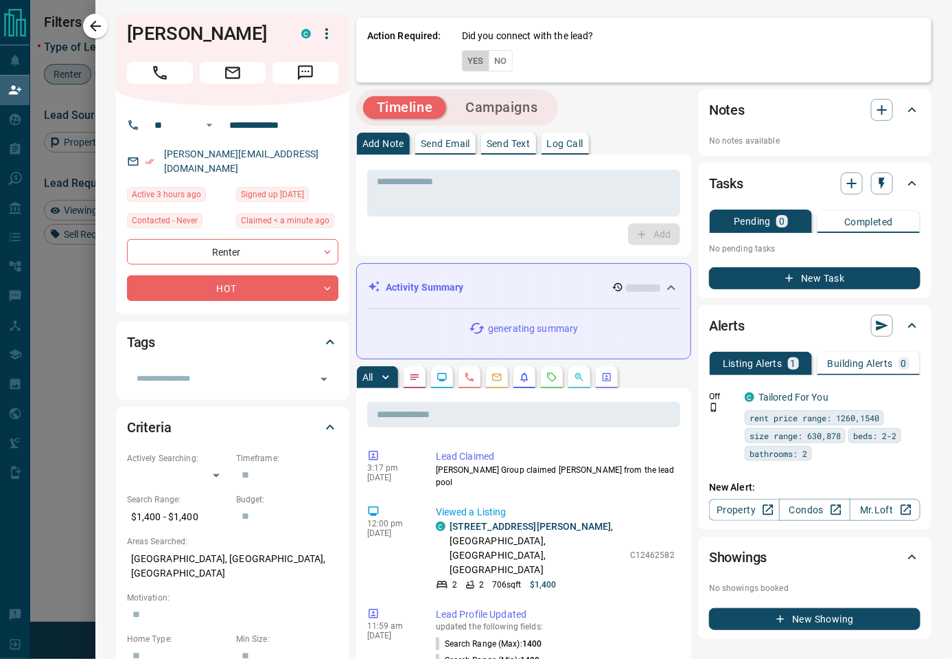
click at [470, 60] on button "Yes" at bounding box center [475, 60] width 27 height 21
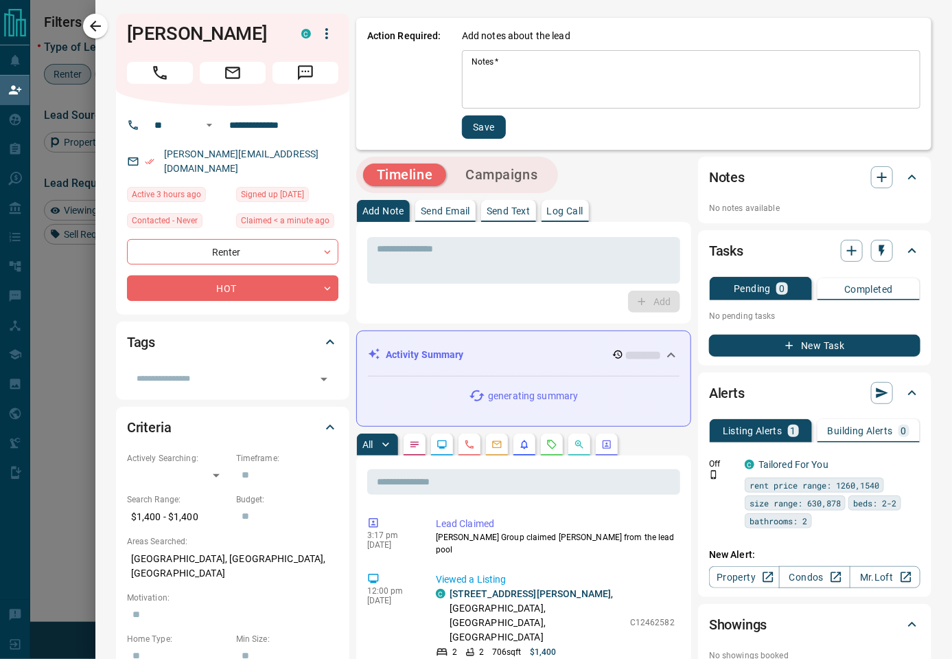
click at [534, 93] on textarea "Notes   *" at bounding box center [691, 79] width 439 height 47
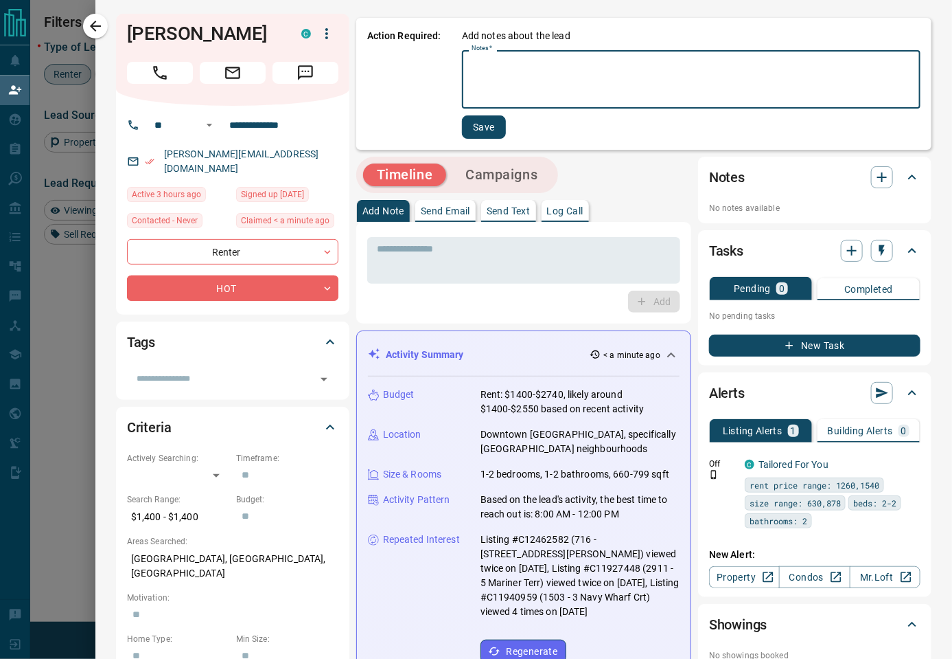
paste textarea "****"
type textarea "****"
click at [496, 135] on button "Save" at bounding box center [484, 126] width 44 height 23
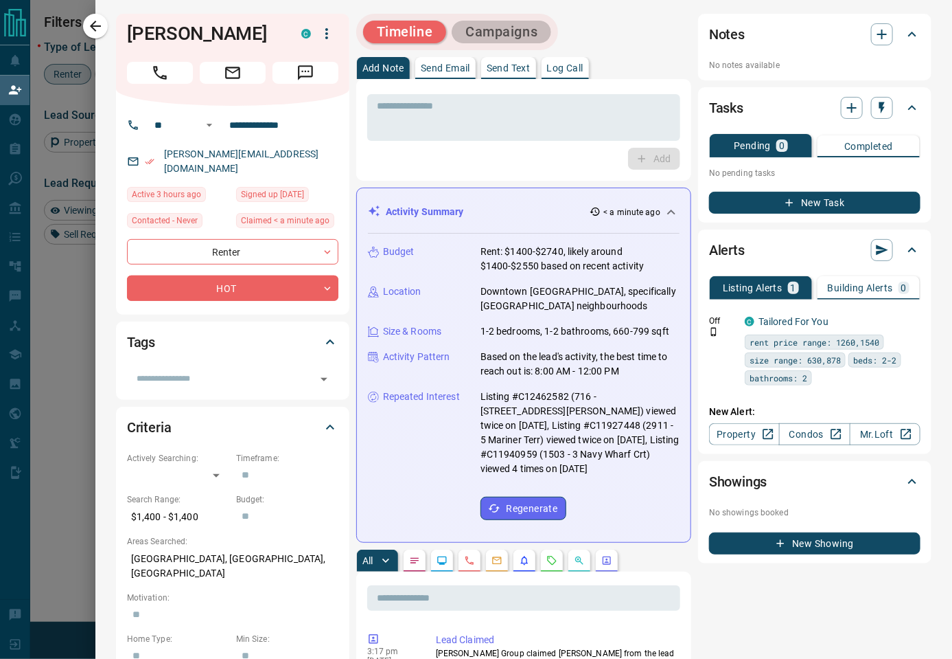
click at [490, 35] on button "Campaigns" at bounding box center [502, 32] width 100 height 23
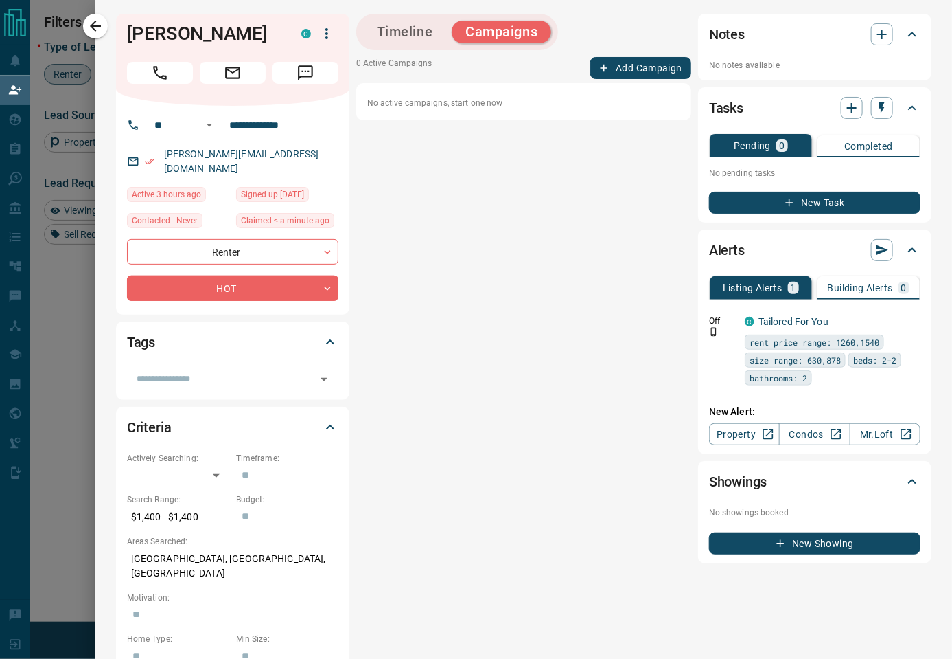
click at [633, 76] on button "Add Campaign" at bounding box center [641, 68] width 101 height 22
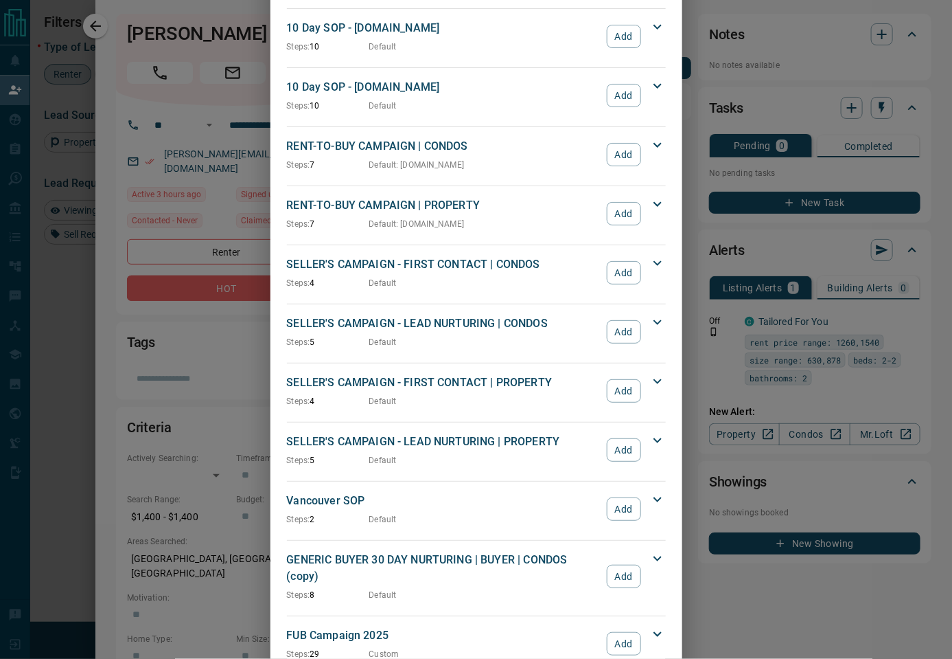
scroll to position [998, 0]
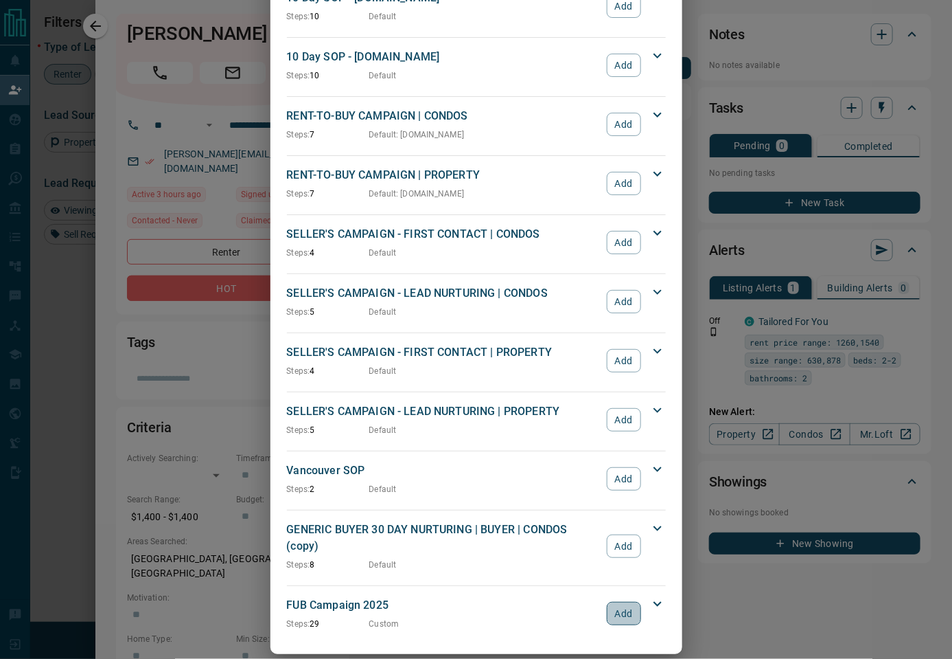
click at [612, 602] on button "Add" at bounding box center [624, 613] width 34 height 23
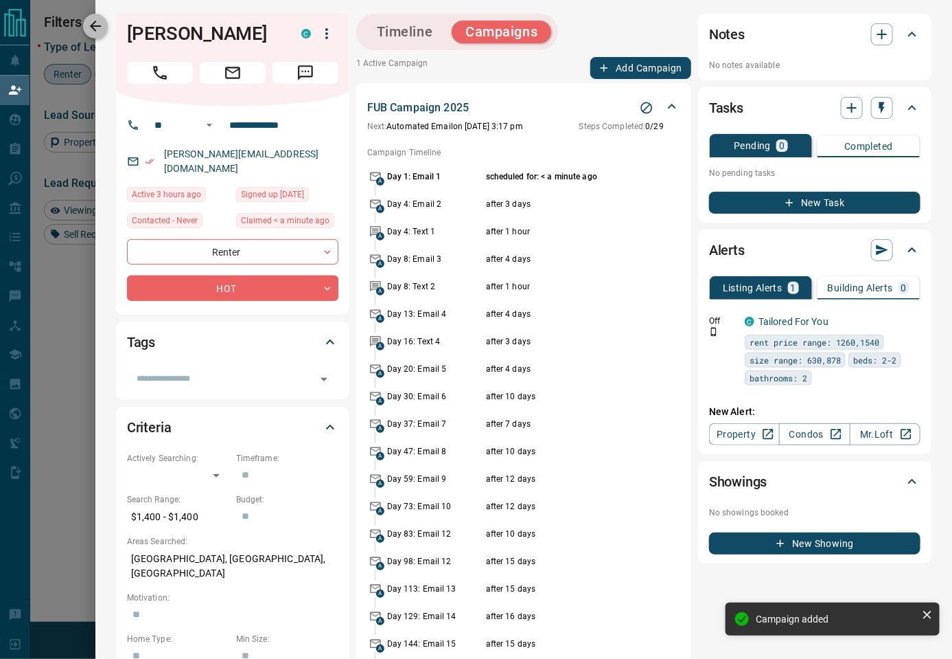
click at [103, 25] on icon "button" at bounding box center [95, 26] width 16 height 16
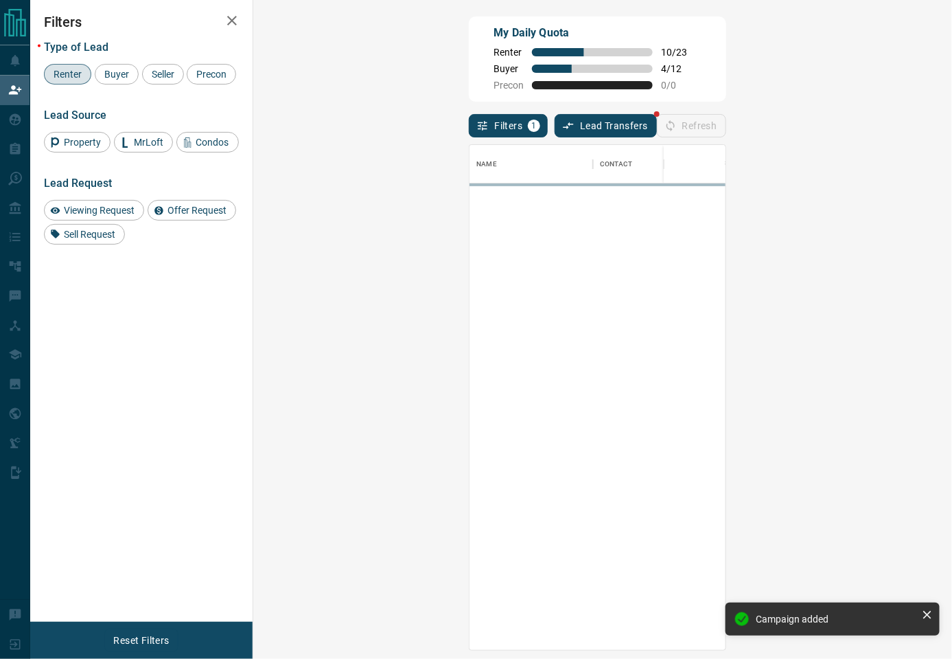
scroll to position [491, 656]
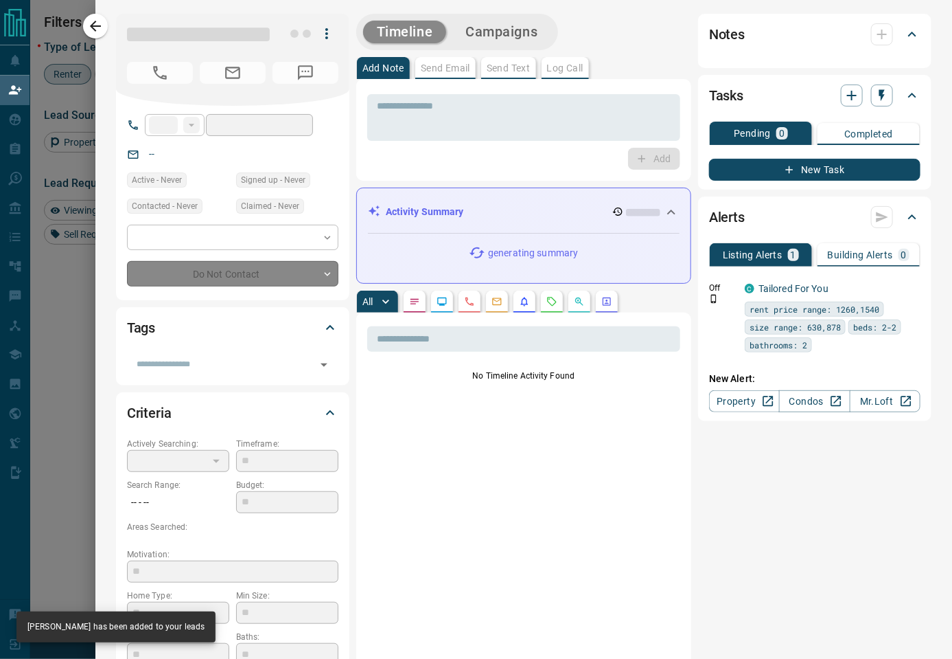
type input "**"
type input "**********"
type input "**"
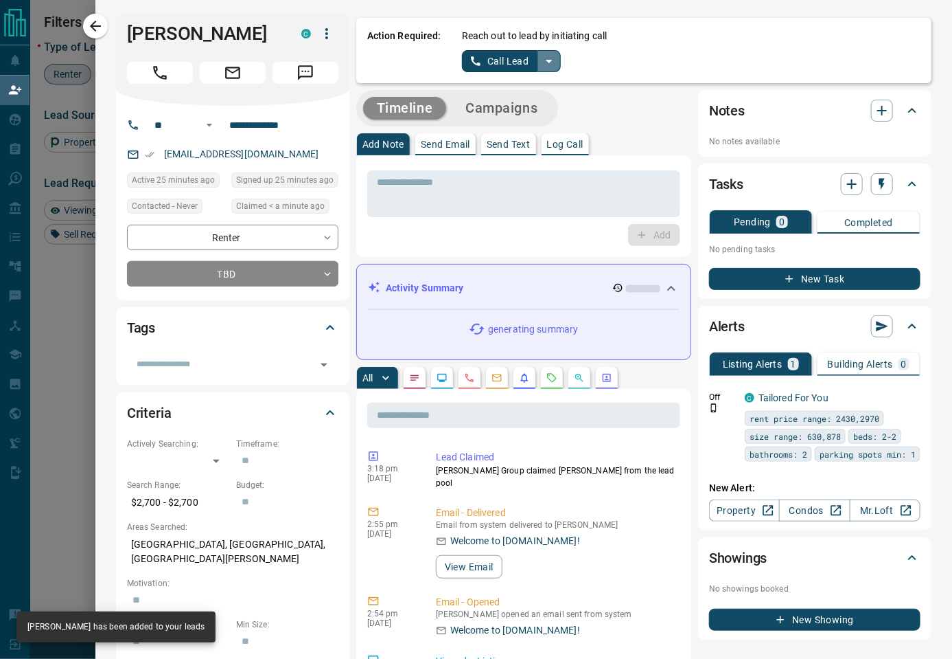
click at [548, 69] on icon "split button" at bounding box center [549, 61] width 16 height 16
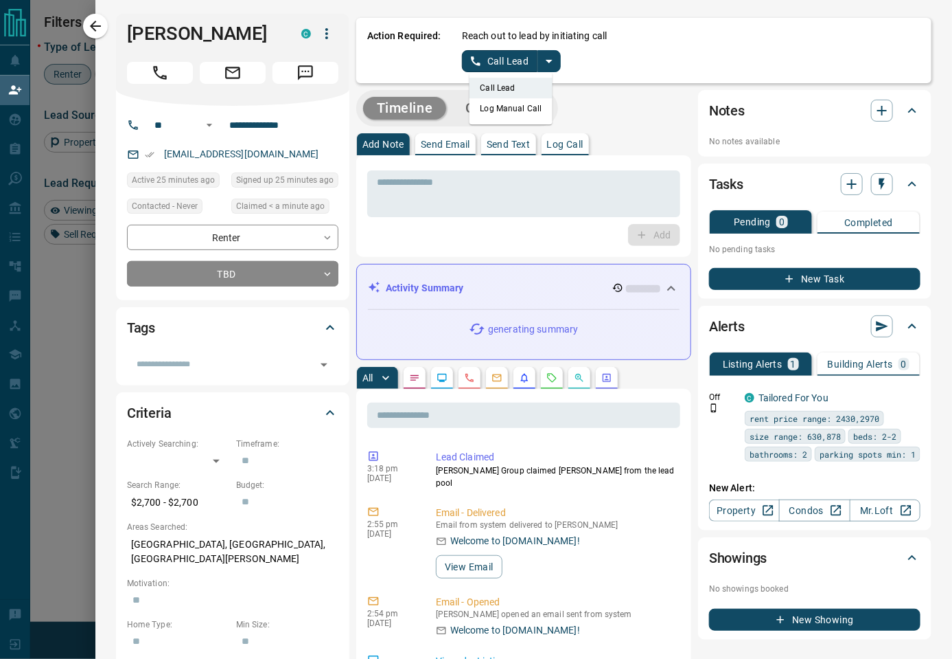
click at [543, 108] on li "Log Manual Call" at bounding box center [511, 108] width 84 height 21
click at [526, 62] on button "Log Manual Call" at bounding box center [507, 61] width 91 height 22
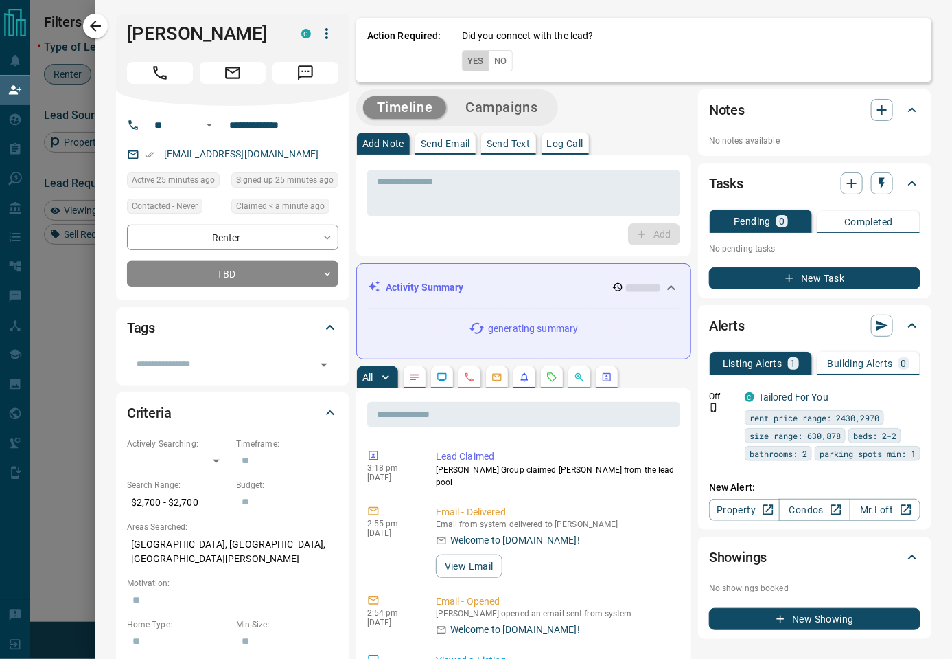
click at [478, 62] on button "Yes" at bounding box center [475, 60] width 27 height 21
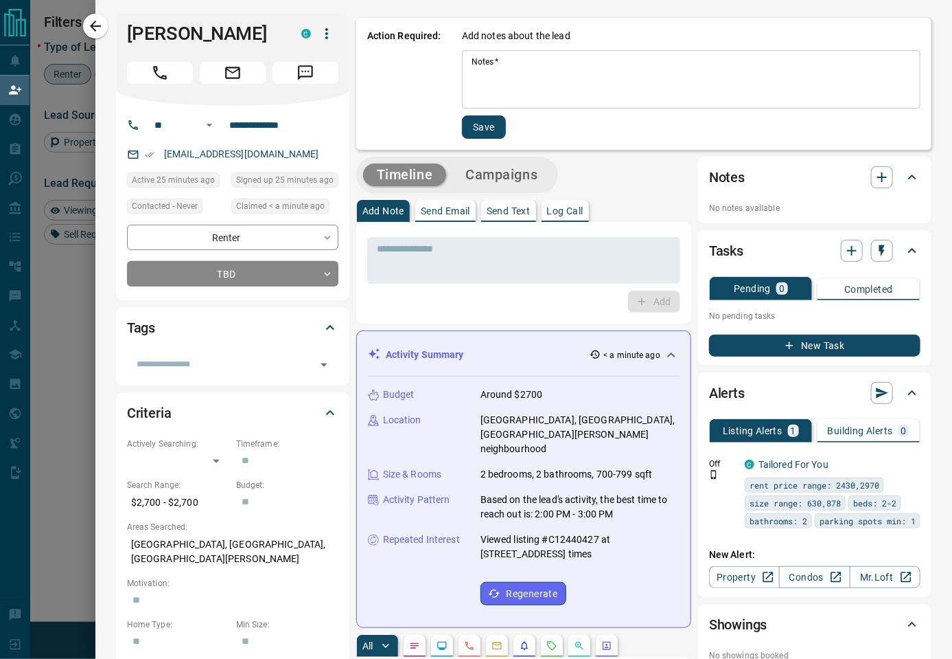
click at [519, 73] on textarea "Notes   *" at bounding box center [691, 79] width 439 height 47
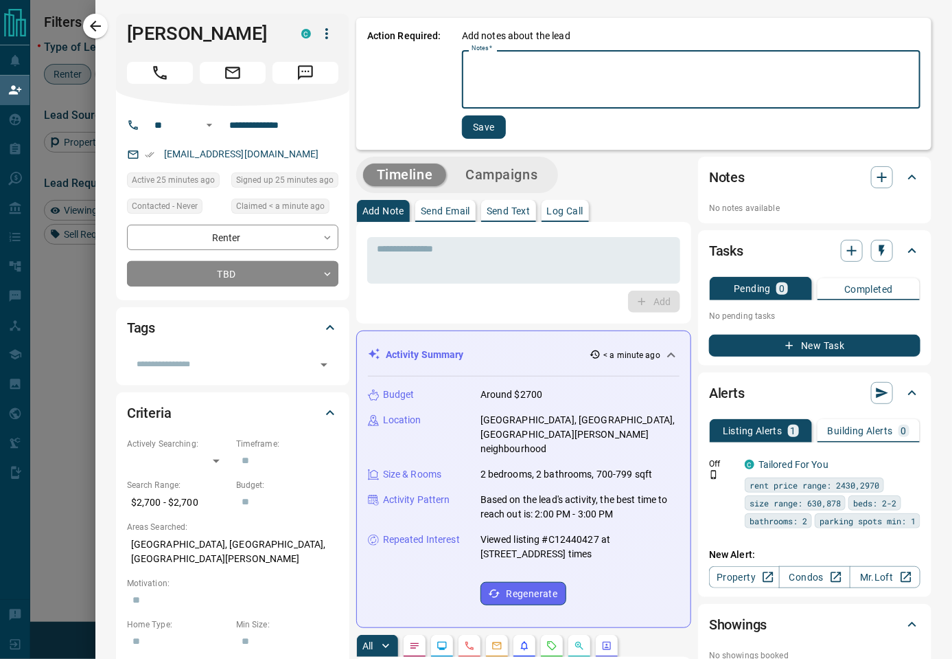
paste textarea "****"
type textarea "****"
click at [496, 123] on button "Save" at bounding box center [484, 126] width 44 height 23
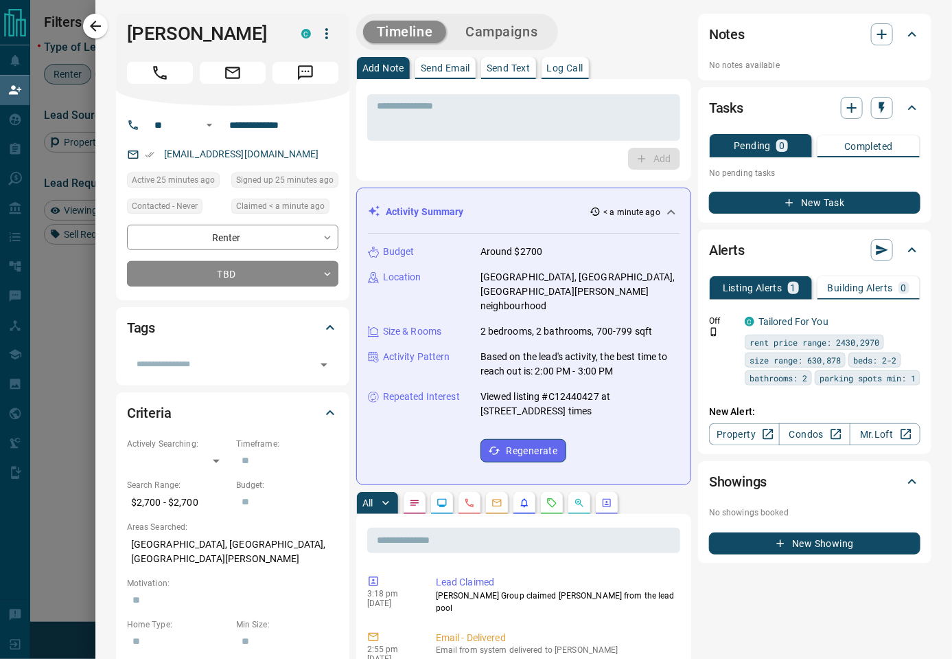
click at [527, 48] on div "Timeline Campaigns" at bounding box center [457, 32] width 203 height 36
click at [527, 34] on button "Campaigns" at bounding box center [502, 32] width 100 height 23
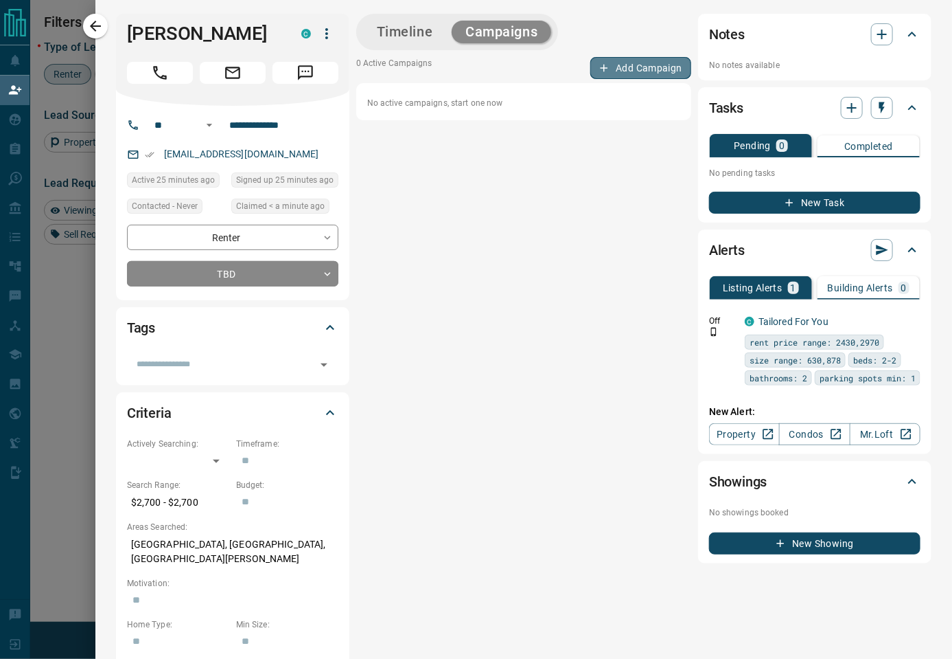
click at [620, 69] on button "Add Campaign" at bounding box center [641, 68] width 101 height 22
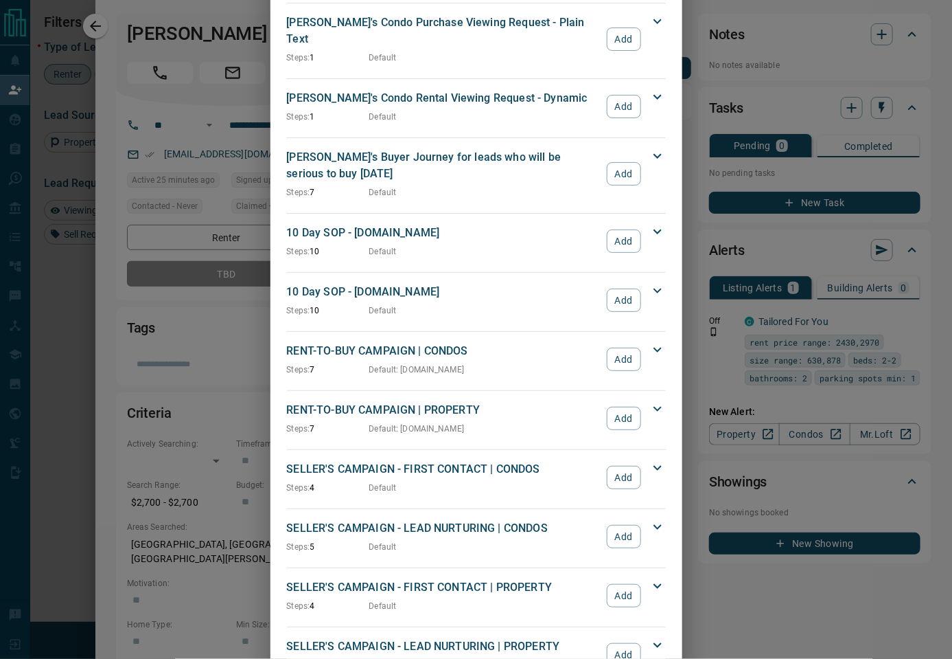
scroll to position [998, 0]
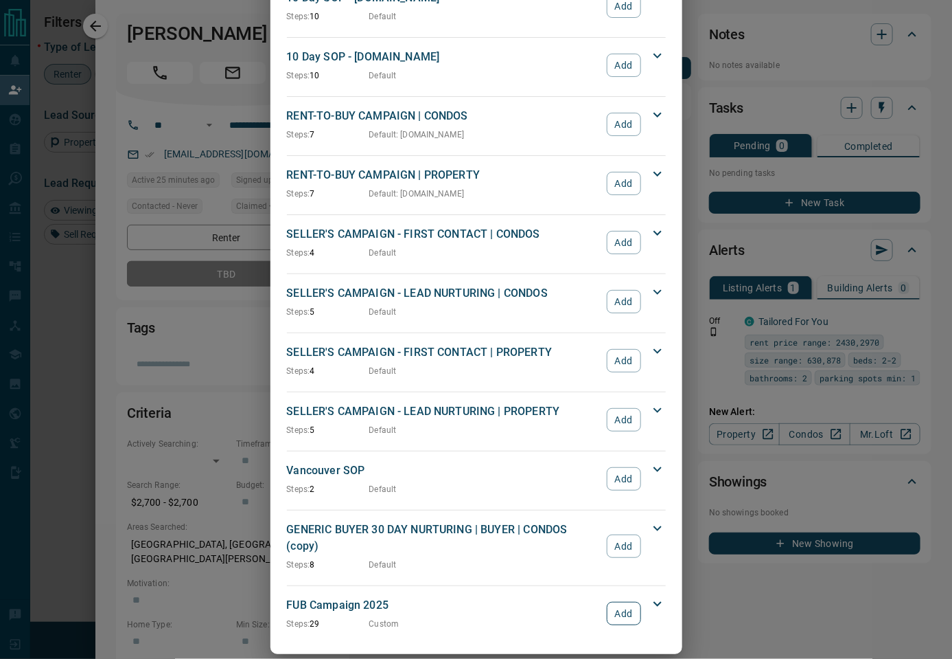
drag, startPoint x: 628, startPoint y: 599, endPoint x: 611, endPoint y: 587, distance: 21.2
click at [628, 602] on button "Add" at bounding box center [624, 613] width 34 height 23
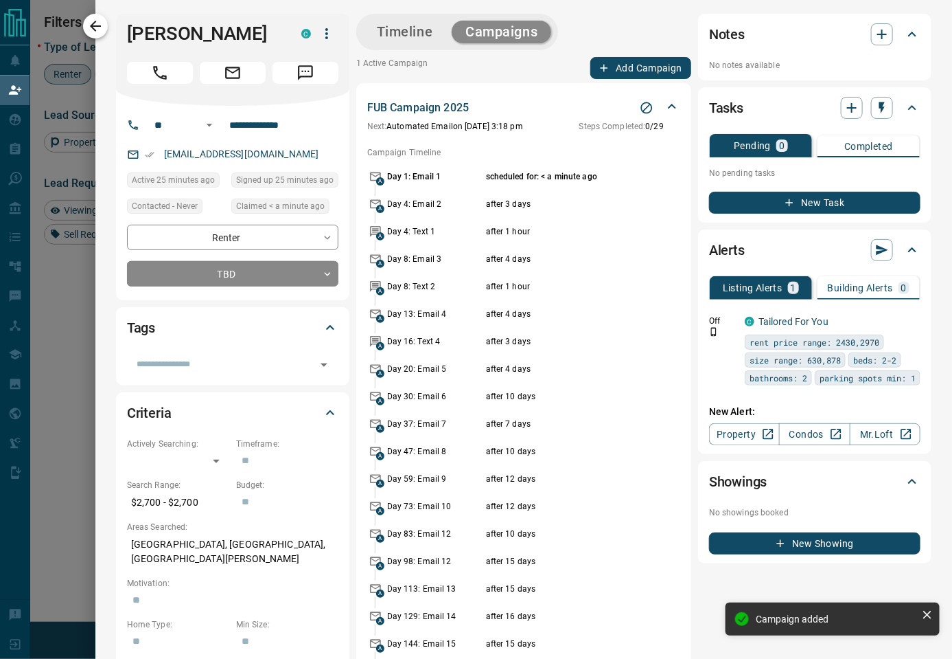
click at [90, 23] on icon "button" at bounding box center [95, 26] width 16 height 16
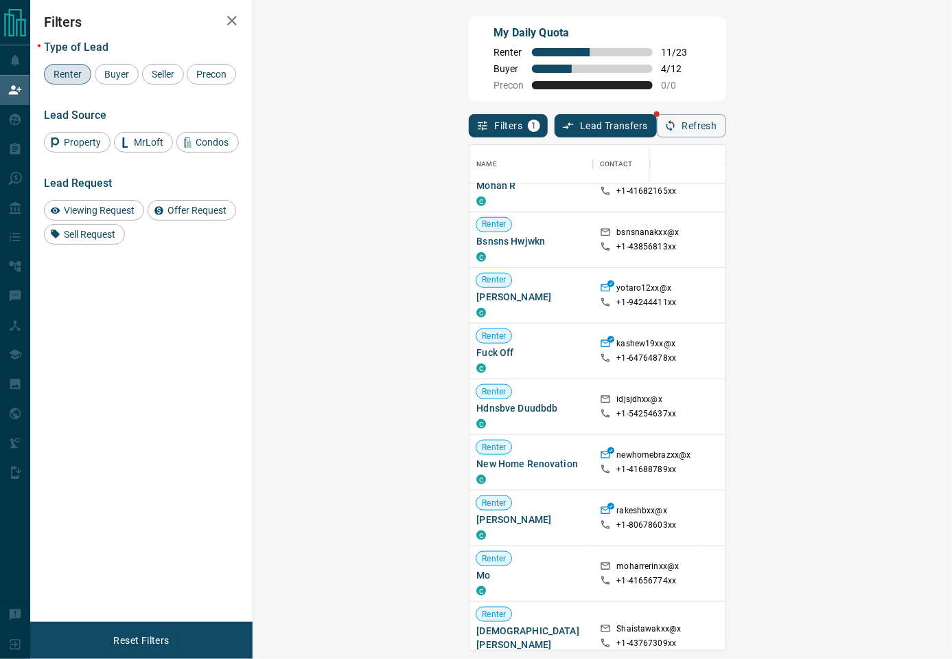
scroll to position [152, 0]
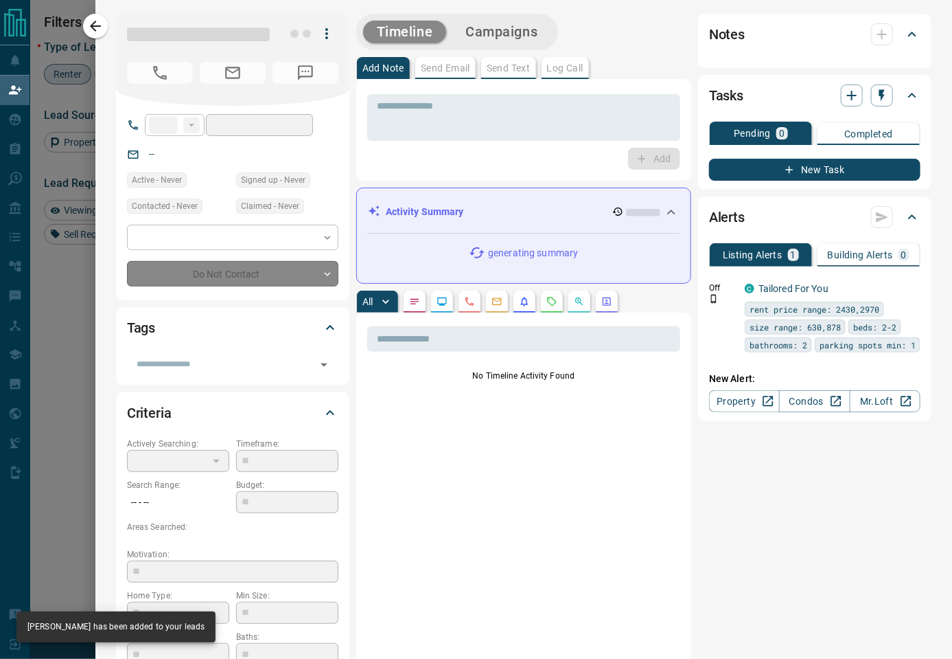
type input "**"
type input "**********"
type input "**"
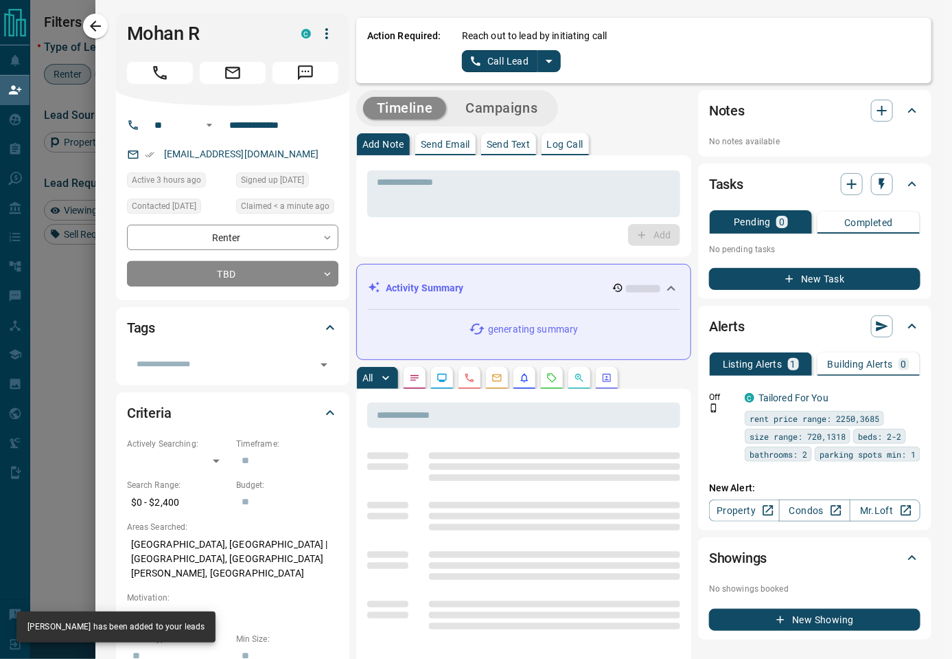
click at [543, 61] on icon "split button" at bounding box center [549, 61] width 16 height 16
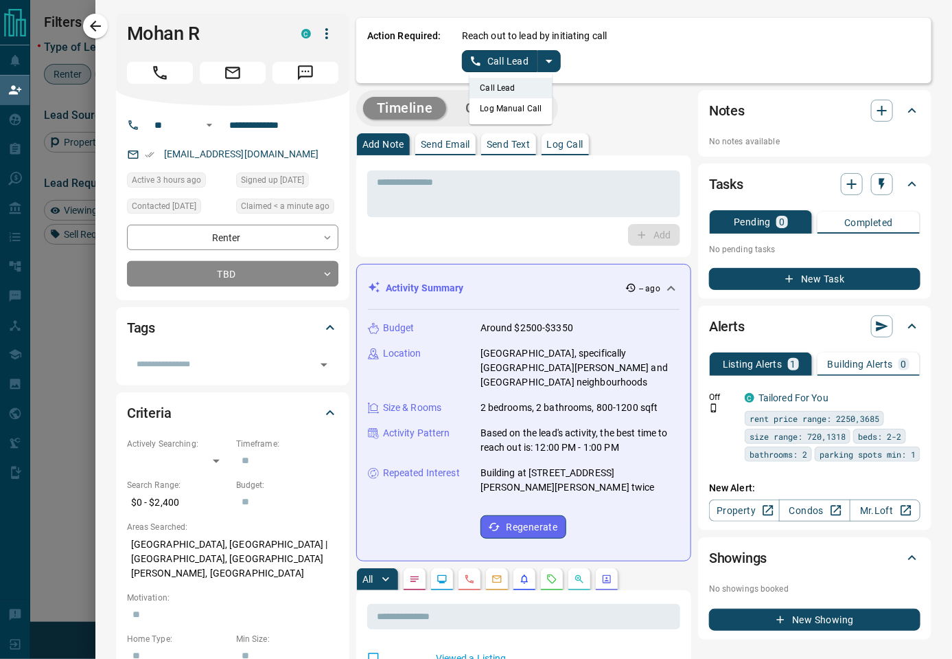
click at [549, 58] on icon "split button" at bounding box center [549, 61] width 16 height 16
click at [551, 64] on icon "split button" at bounding box center [549, 61] width 16 height 16
click at [526, 111] on li "Log Manual Call" at bounding box center [511, 108] width 84 height 21
click at [512, 61] on button "Log Manual Call" at bounding box center [507, 61] width 91 height 22
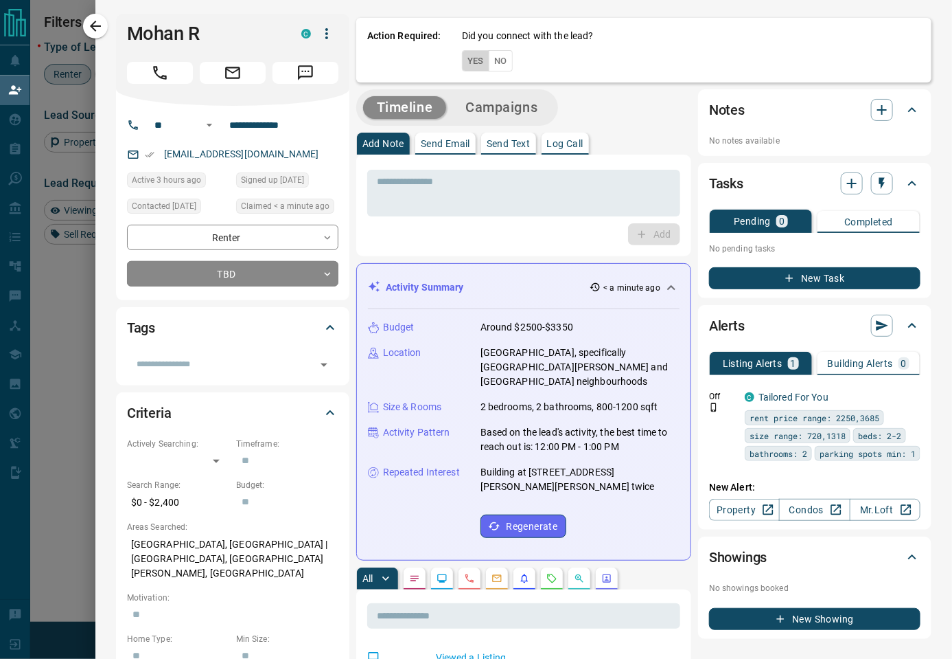
click at [474, 62] on button "Yes" at bounding box center [475, 60] width 27 height 21
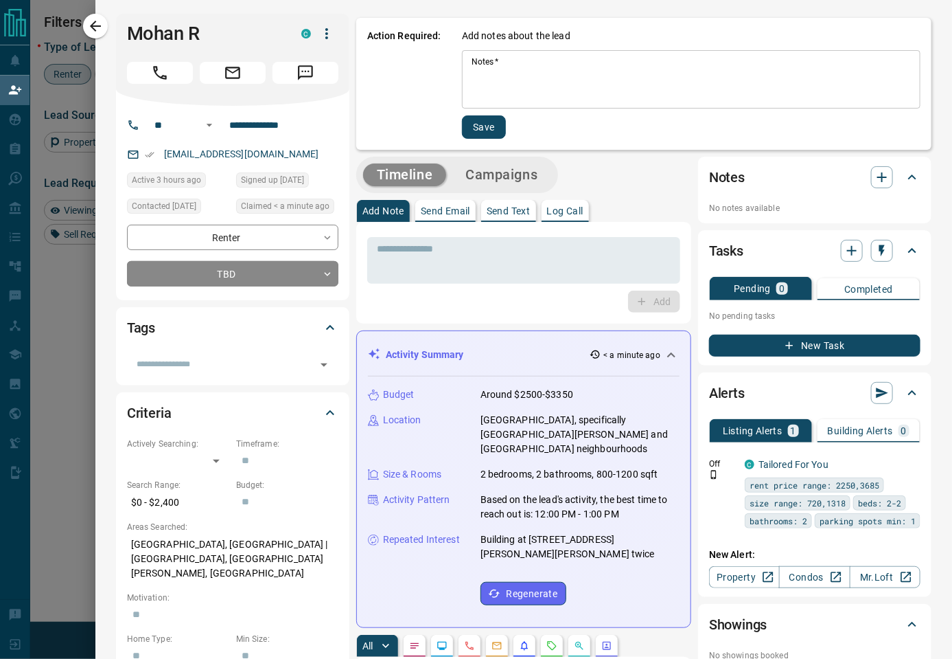
click at [505, 82] on textarea "Notes   *" at bounding box center [691, 79] width 439 height 47
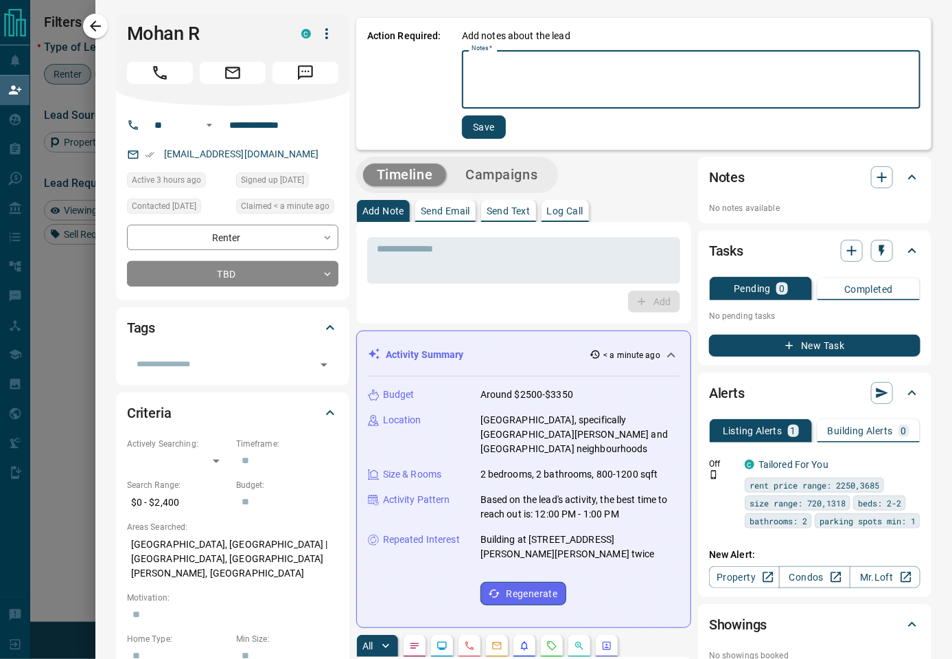
paste textarea "****"
type textarea "****"
click at [492, 129] on button "Save" at bounding box center [484, 126] width 44 height 23
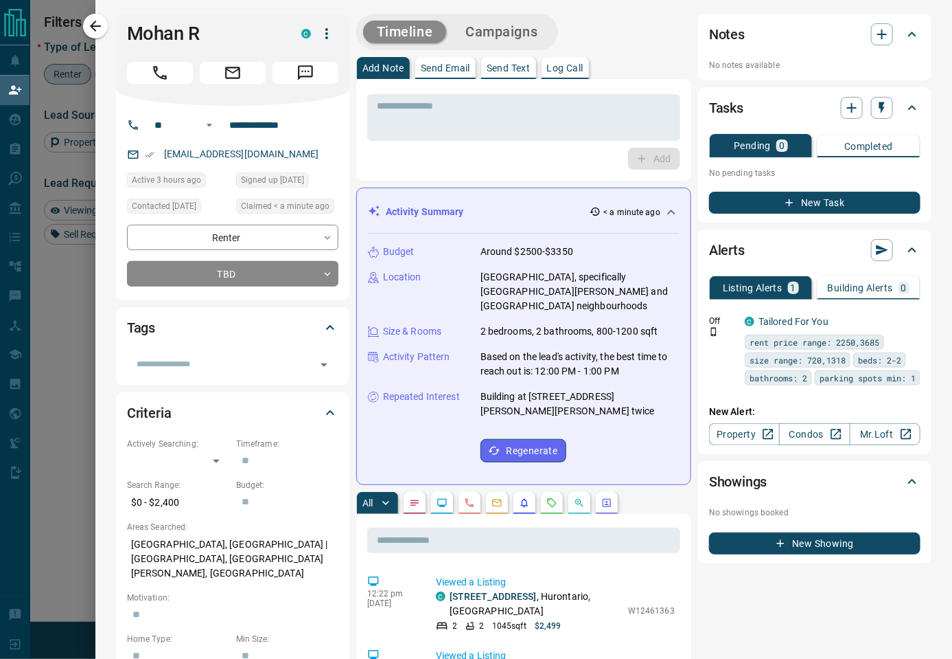
click at [521, 38] on button "Campaigns" at bounding box center [502, 32] width 100 height 23
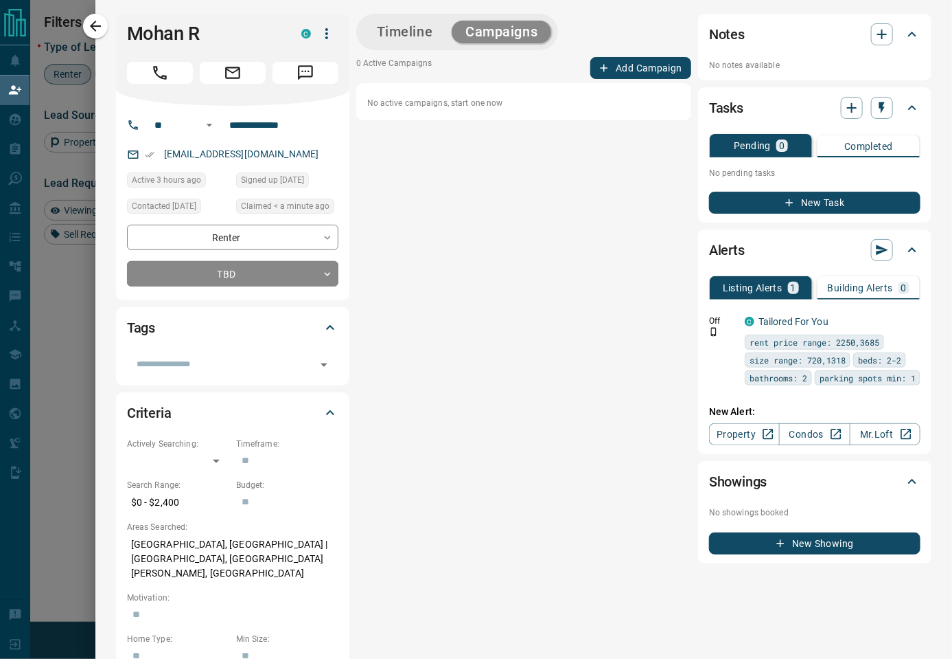
click at [620, 65] on button "Add Campaign" at bounding box center [641, 68] width 101 height 22
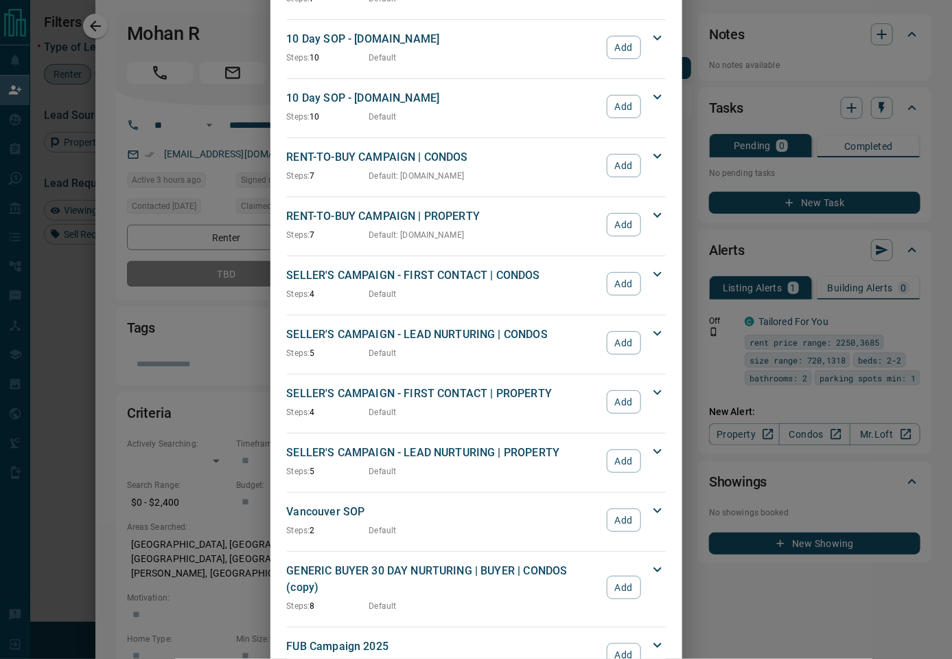
scroll to position [998, 0]
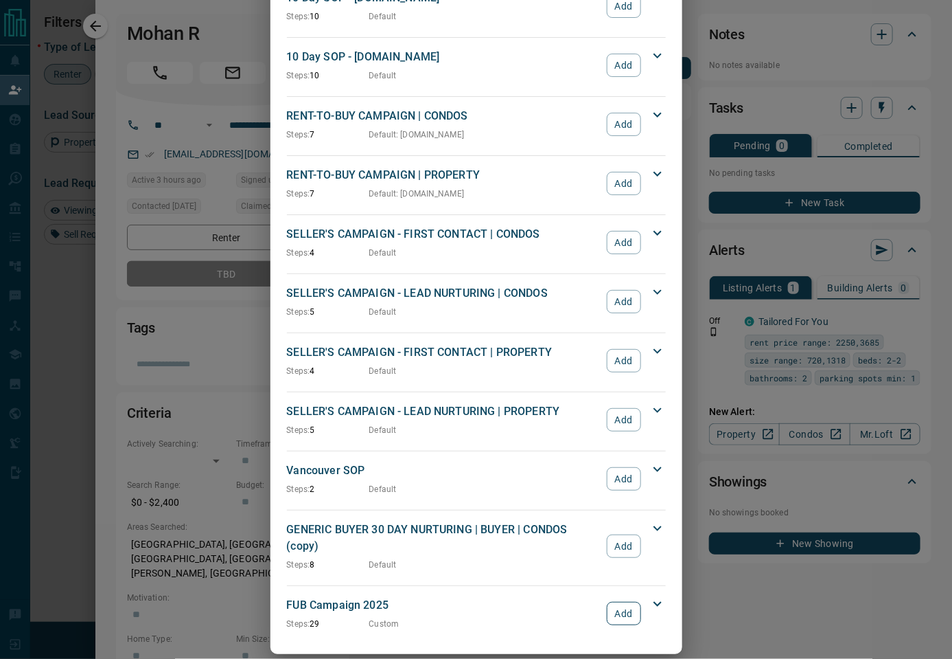
click at [622, 602] on button "Add" at bounding box center [624, 613] width 34 height 23
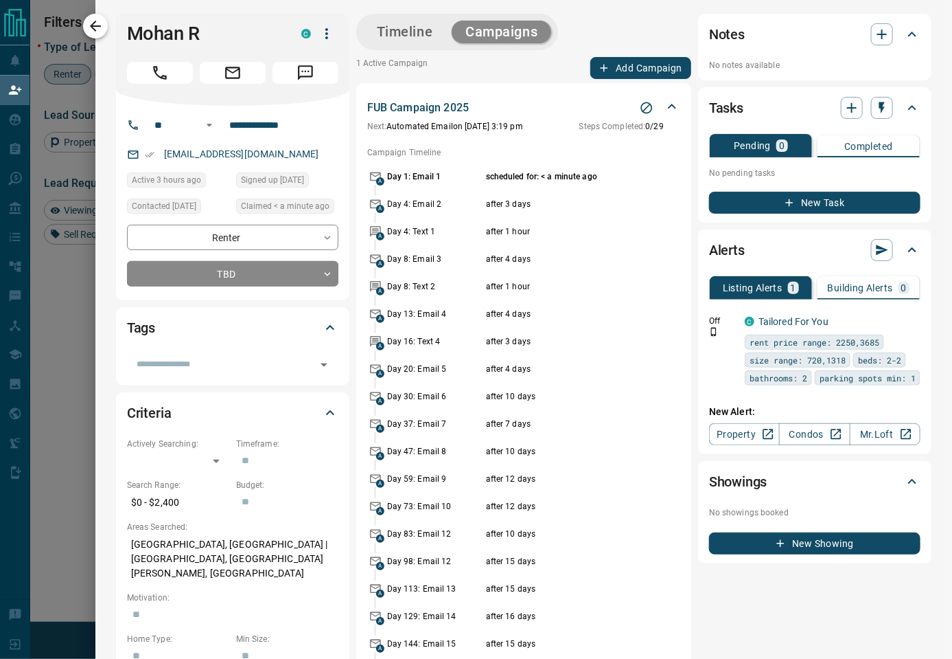
click at [98, 28] on icon "button" at bounding box center [95, 26] width 16 height 16
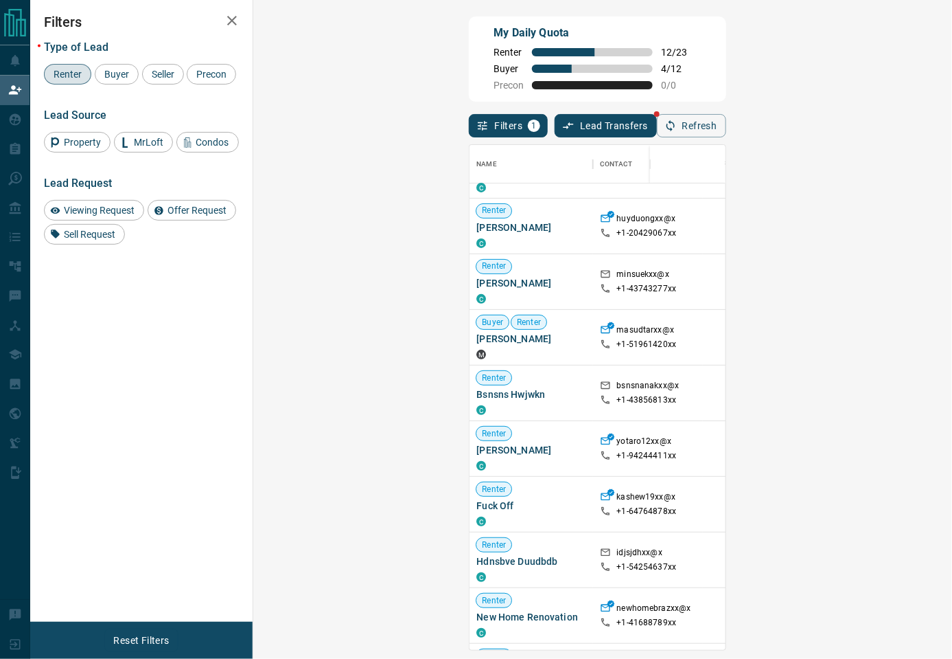
scroll to position [305, 0]
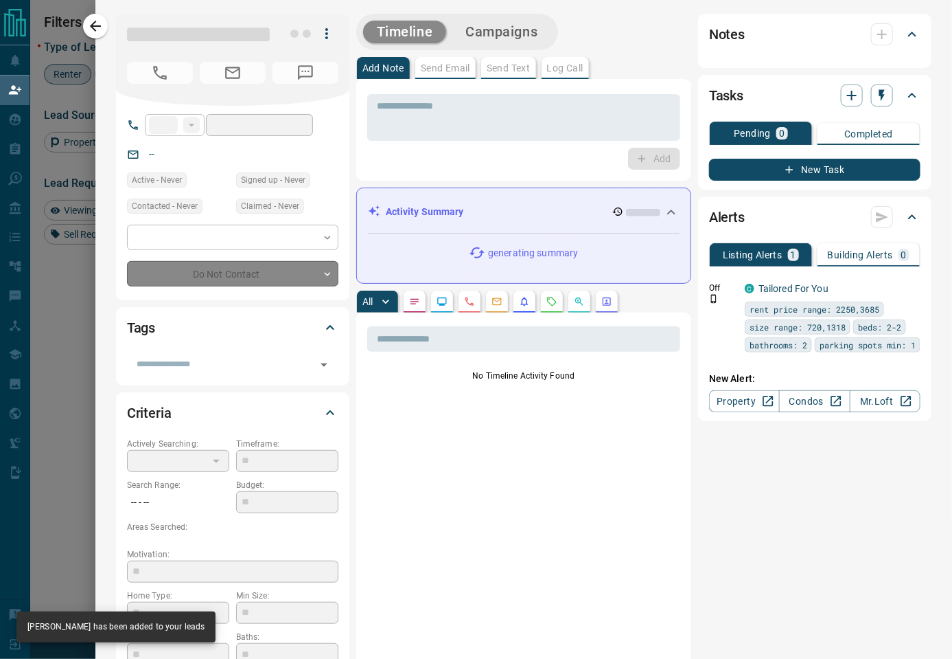
type input "**"
type input "**********"
type input "**"
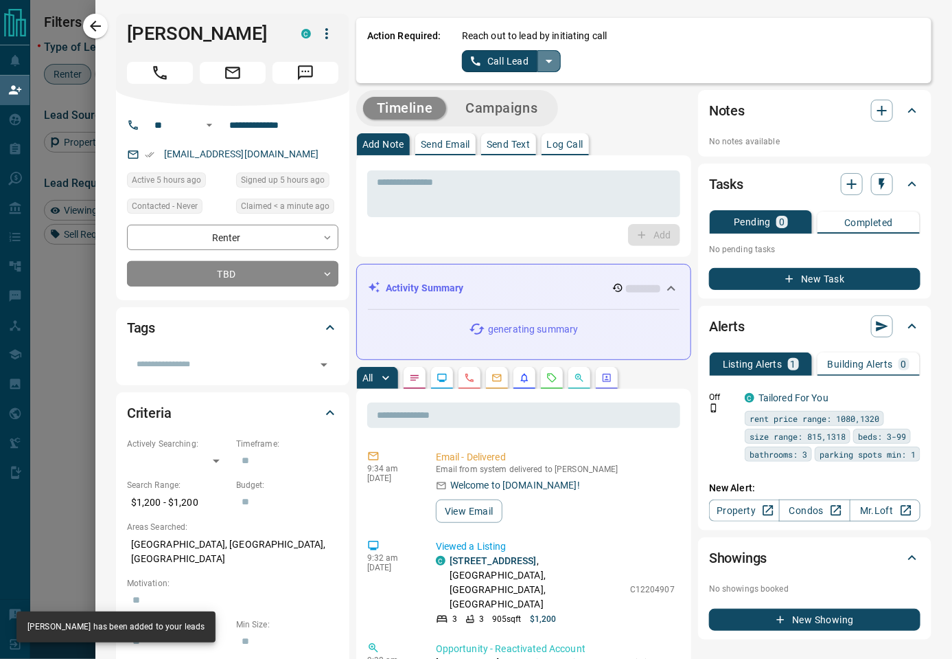
click at [551, 61] on icon "split button" at bounding box center [549, 61] width 16 height 16
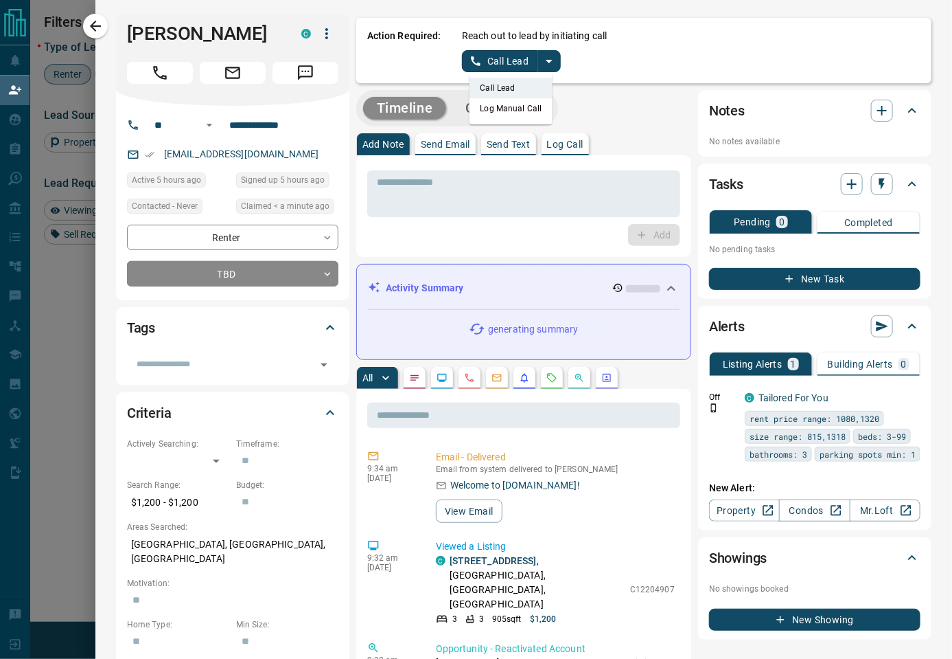
click at [527, 107] on li "Log Manual Call" at bounding box center [511, 108] width 84 height 21
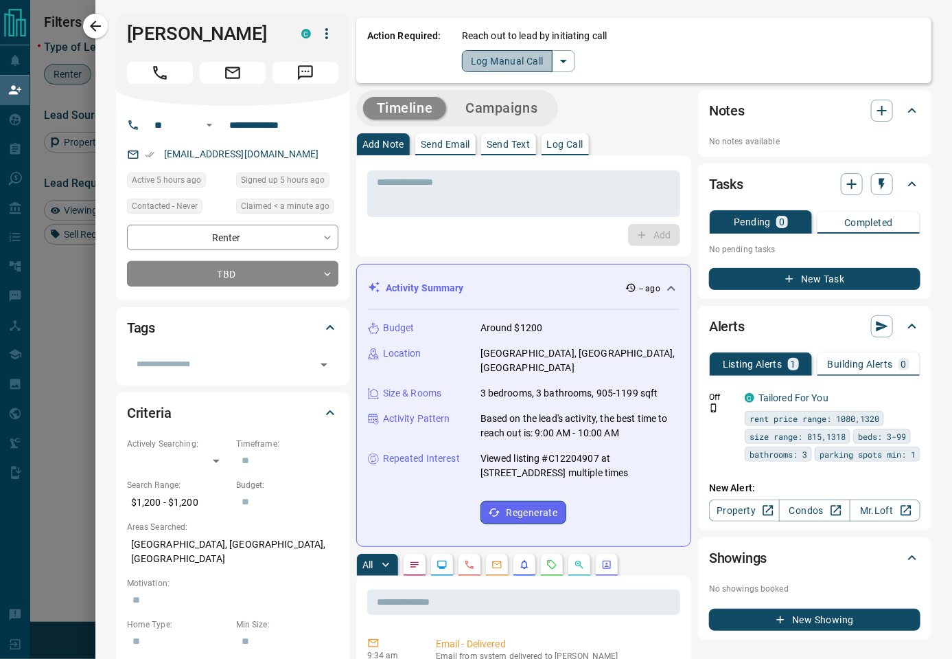
click at [523, 58] on button "Log Manual Call" at bounding box center [507, 61] width 91 height 22
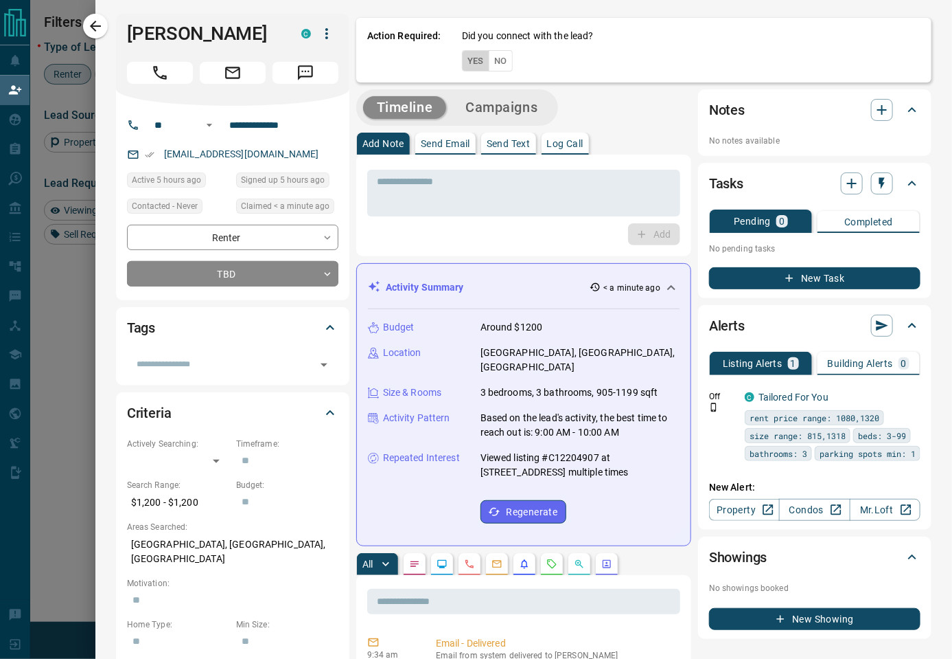
click at [472, 58] on button "Yes" at bounding box center [475, 60] width 27 height 21
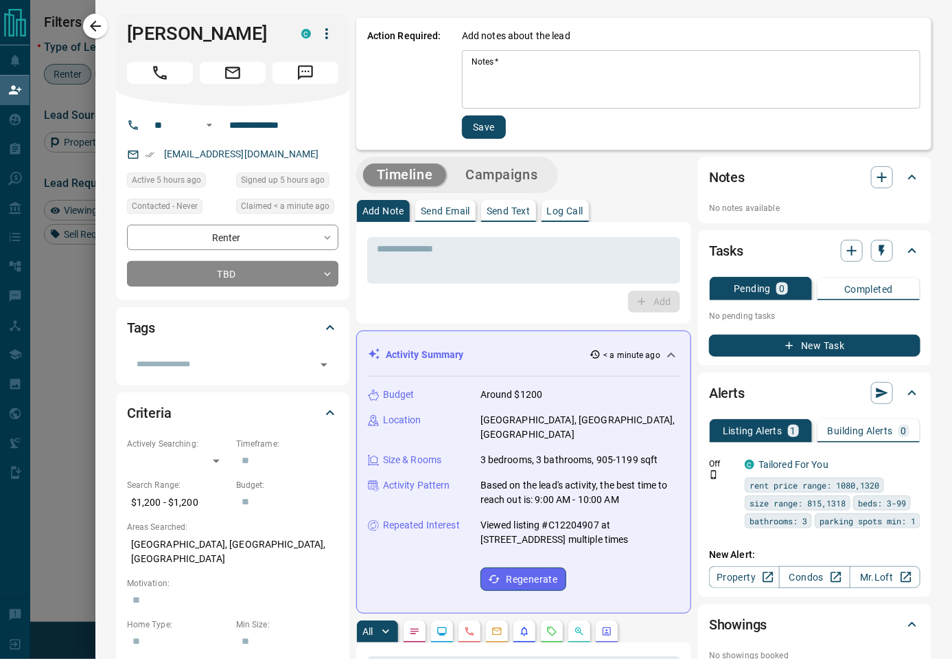
click at [494, 76] on textarea "Notes   *" at bounding box center [691, 79] width 439 height 47
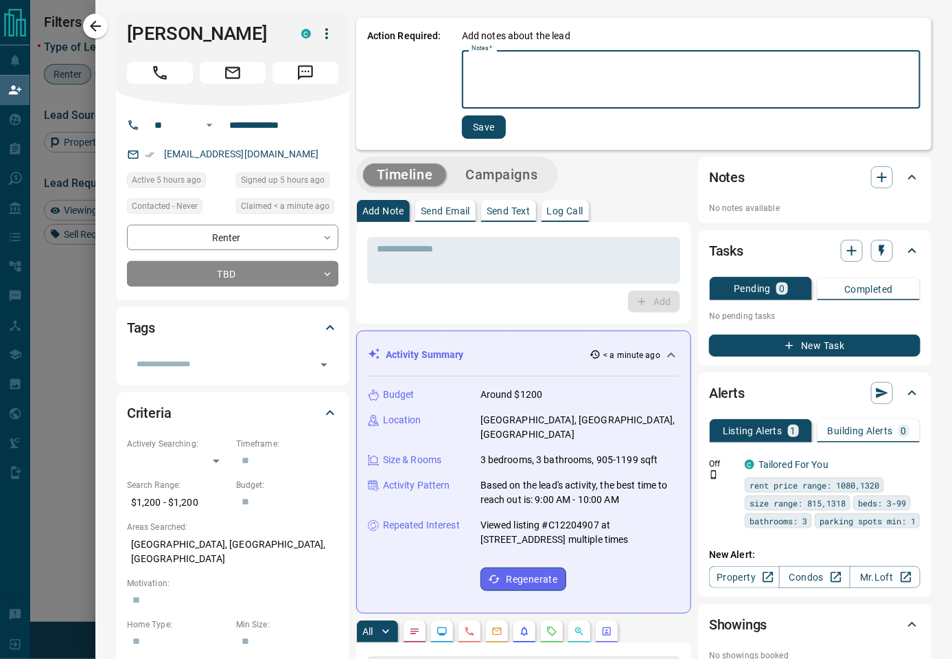
paste textarea "****"
type textarea "****"
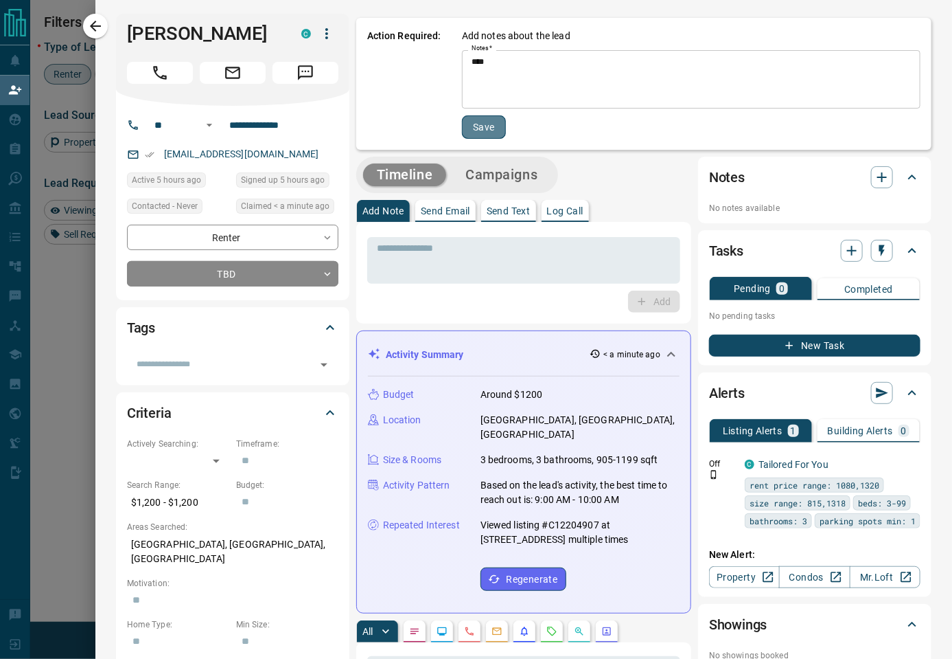
click at [481, 123] on button "Save" at bounding box center [484, 126] width 44 height 23
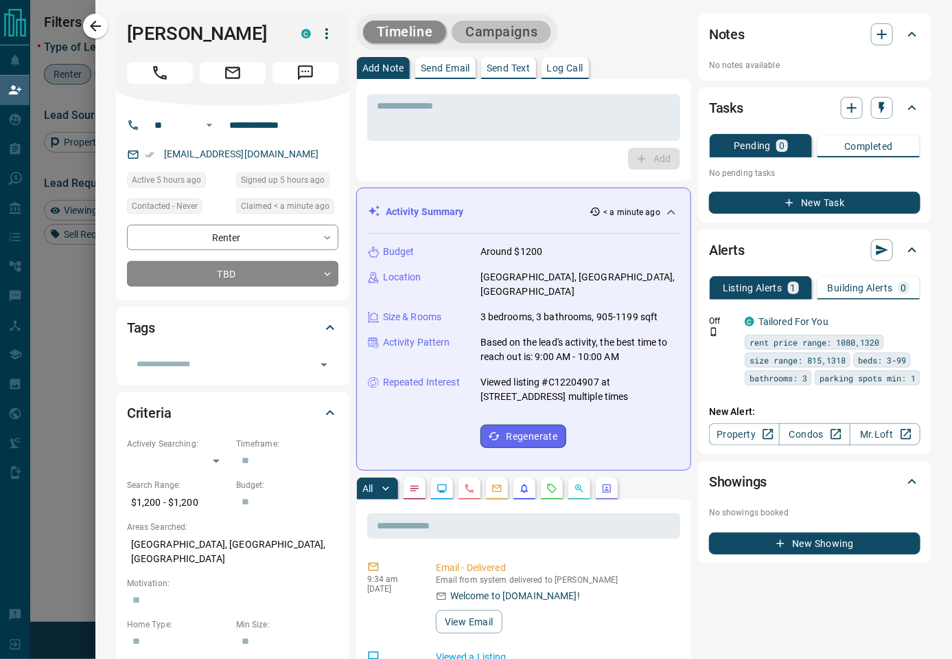
click at [526, 36] on button "Campaigns" at bounding box center [502, 32] width 100 height 23
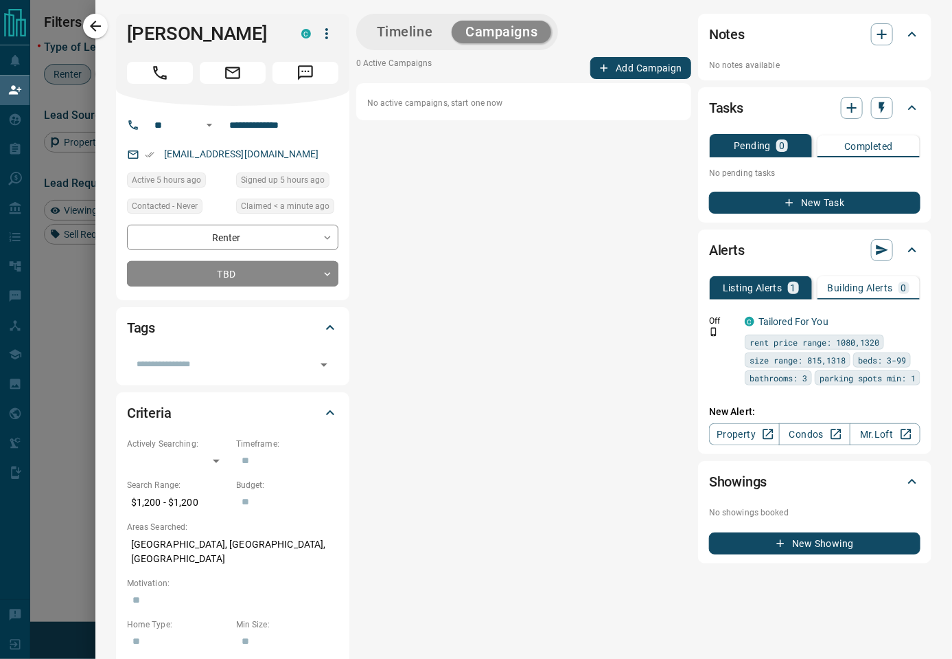
click at [599, 73] on button "Add Campaign" at bounding box center [641, 68] width 101 height 22
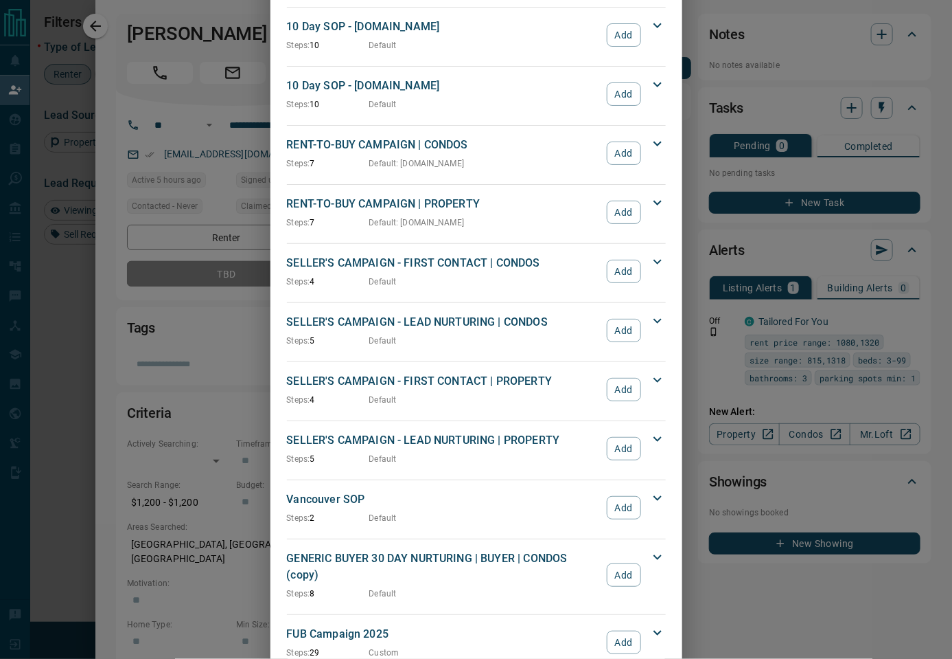
scroll to position [998, 0]
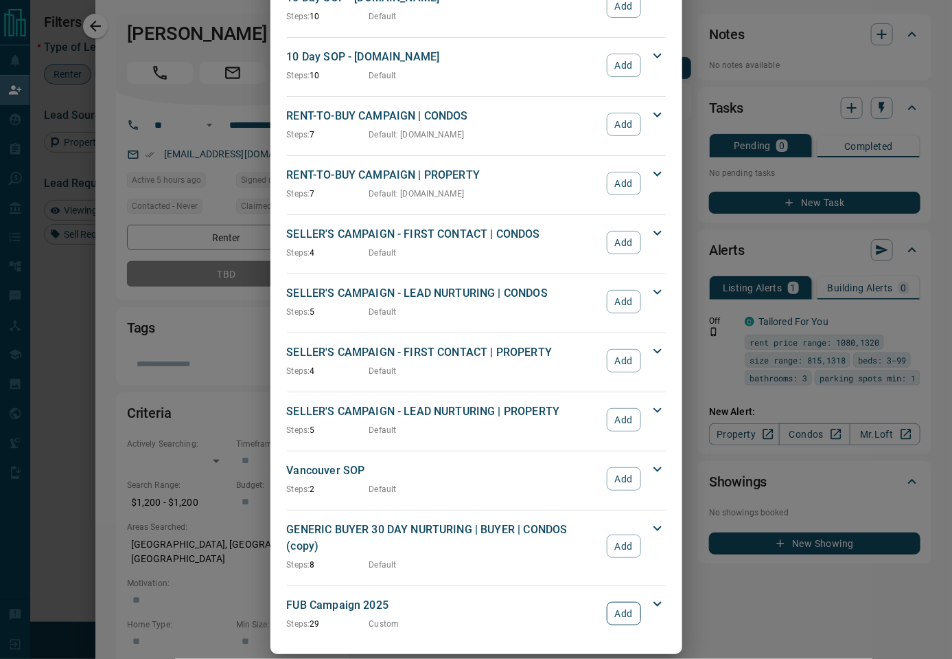
click at [621, 602] on button "Add" at bounding box center [624, 613] width 34 height 23
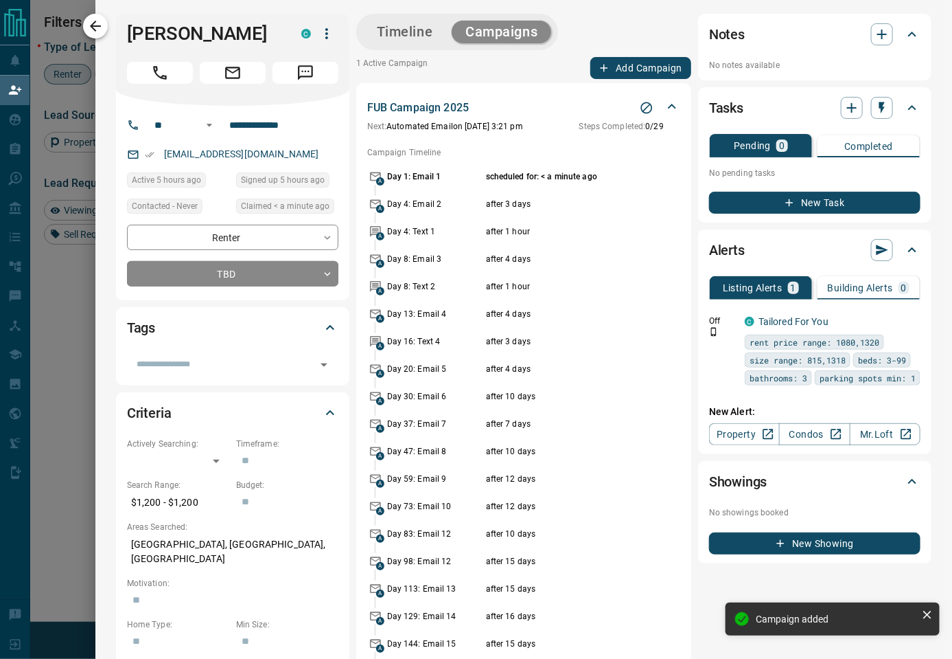
click at [100, 28] on icon "button" at bounding box center [95, 26] width 16 height 16
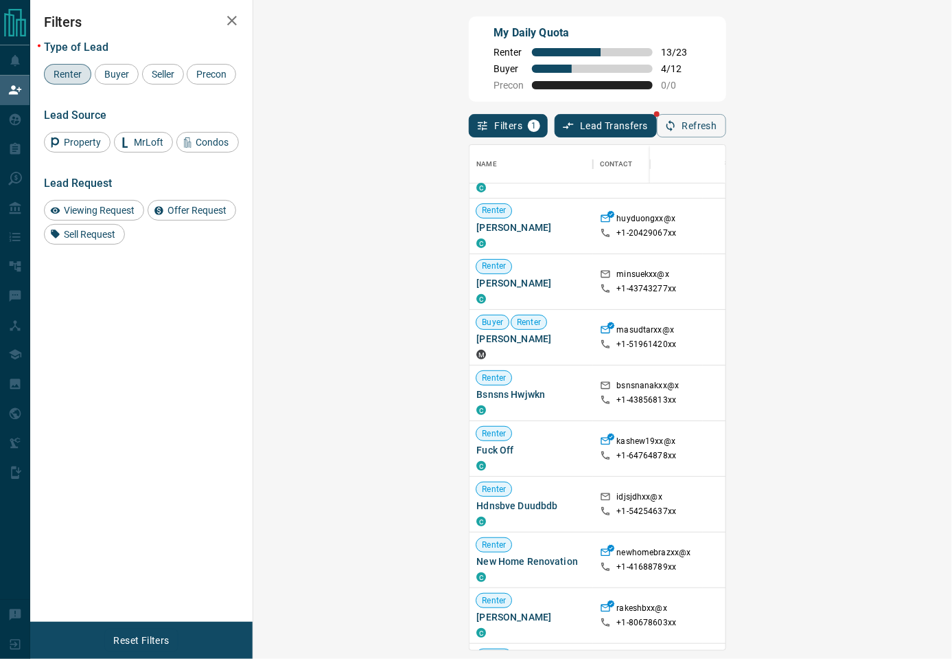
scroll to position [0, 0]
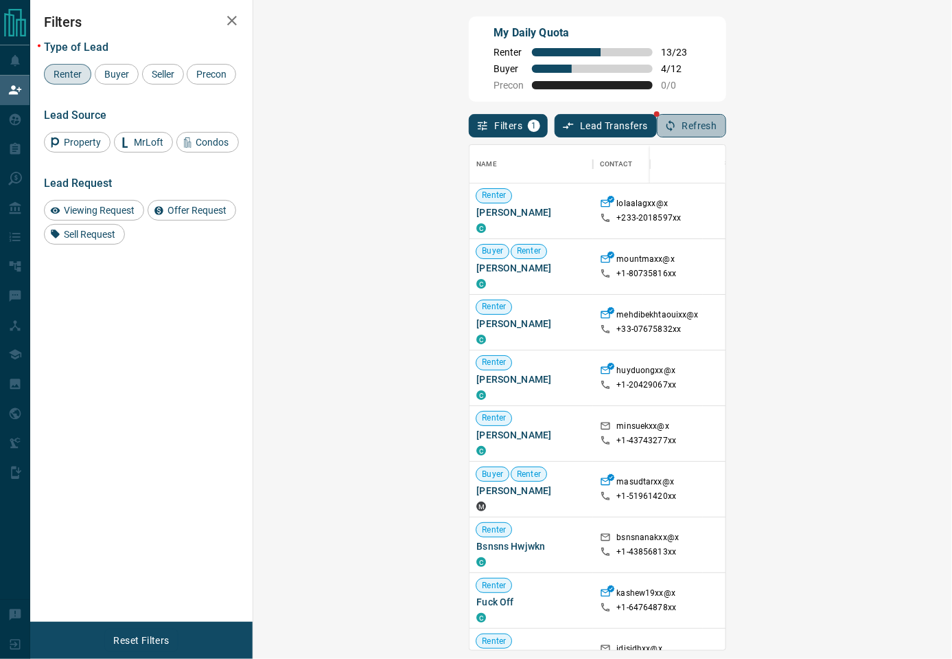
click at [727, 130] on button "Refresh" at bounding box center [691, 125] width 69 height 23
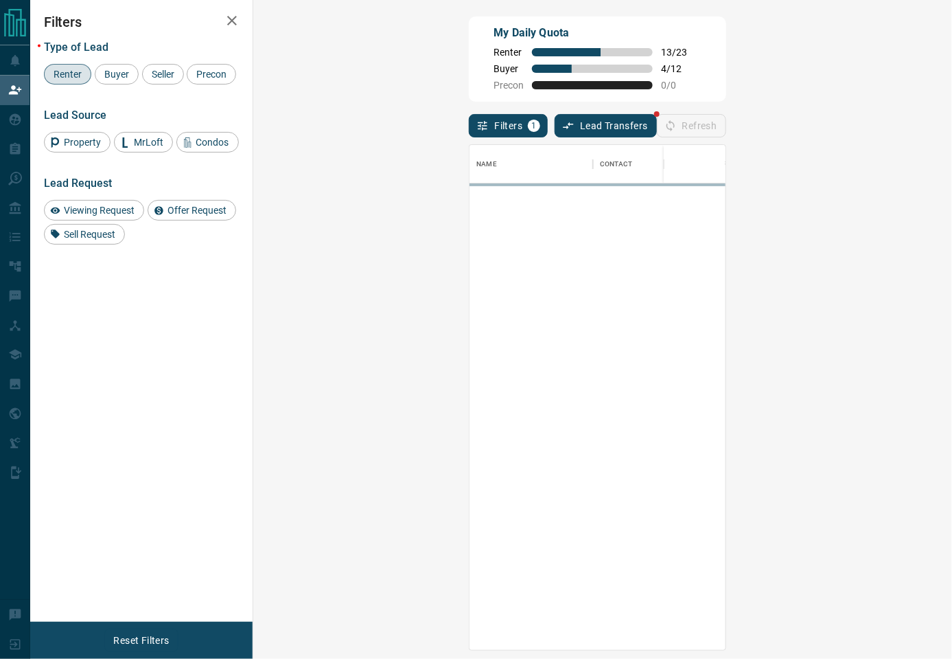
scroll to position [491, 656]
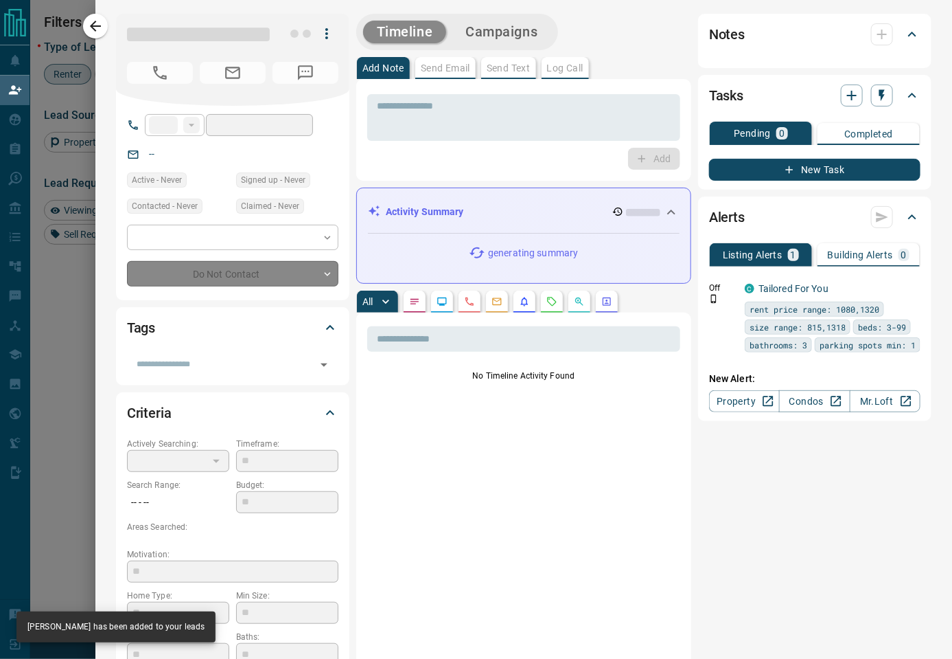
type input "****"
type input "**********"
type input "**"
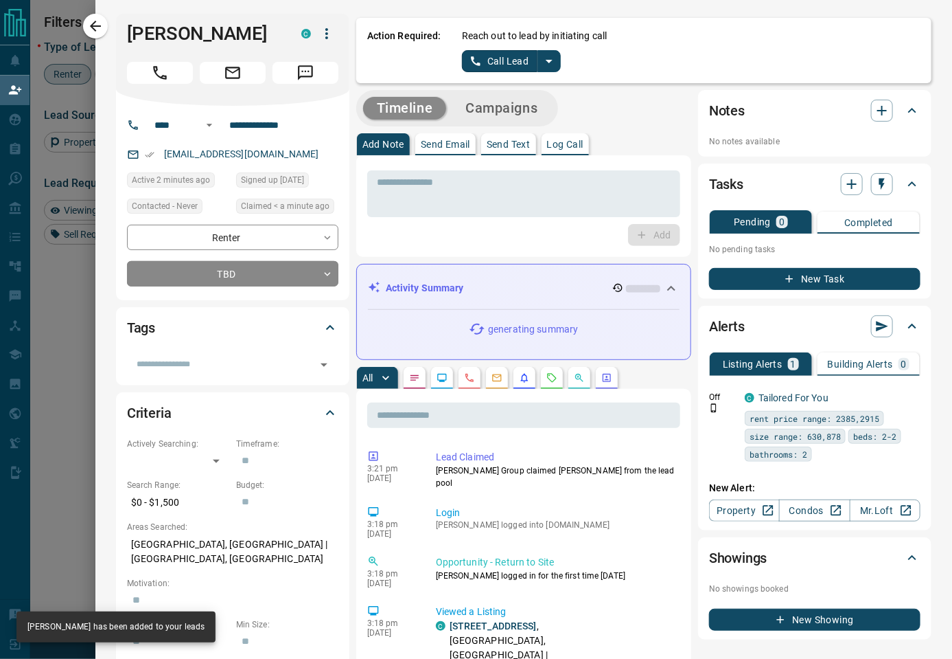
click at [542, 62] on icon "split button" at bounding box center [549, 61] width 16 height 16
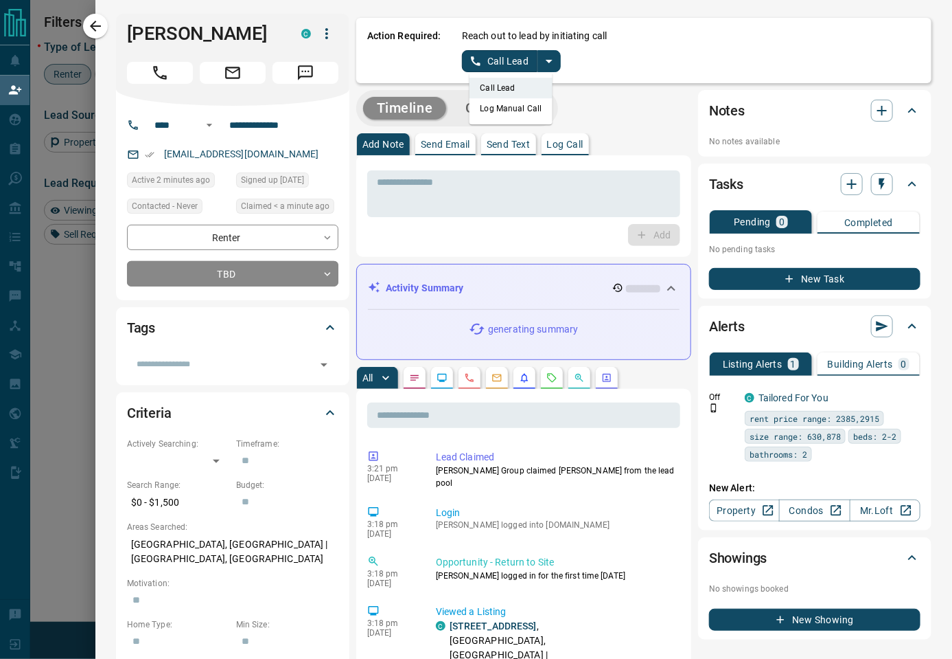
click at [530, 106] on li "Log Manual Call" at bounding box center [511, 108] width 84 height 21
click at [515, 60] on button "Log Manual Call" at bounding box center [507, 61] width 91 height 22
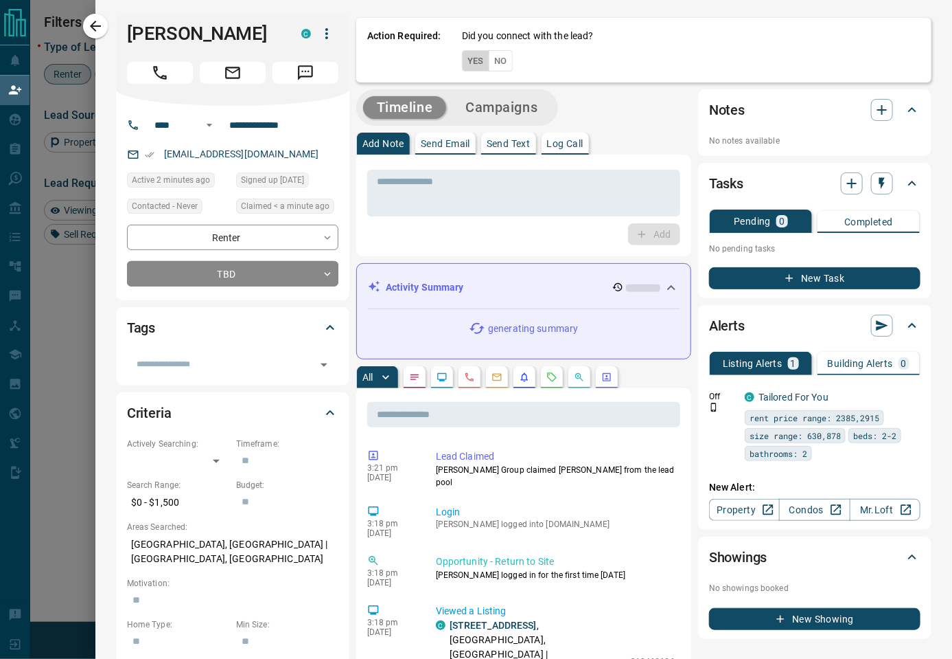
click at [471, 68] on button "Yes" at bounding box center [475, 60] width 27 height 21
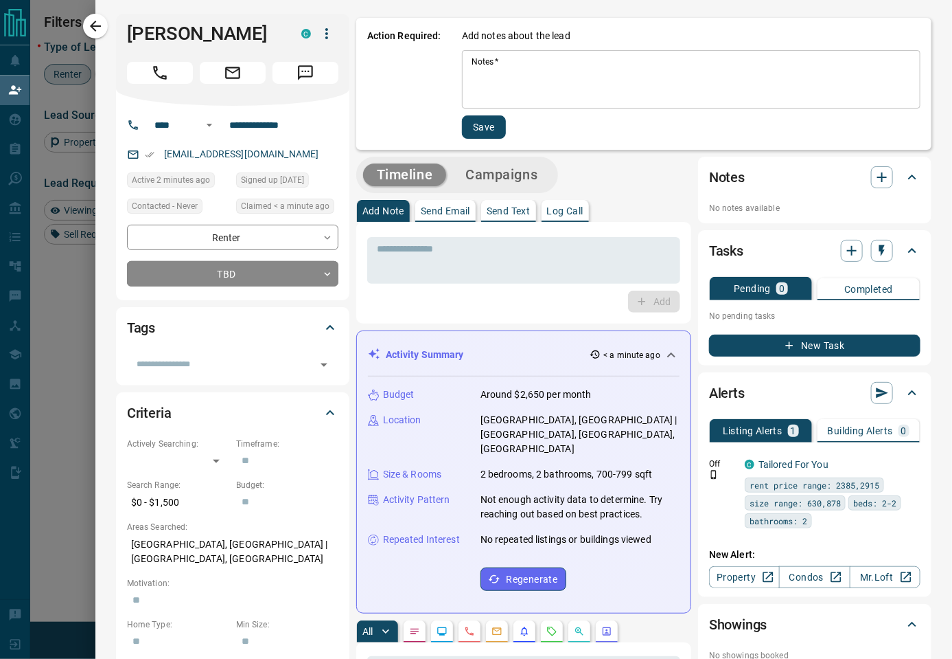
click at [503, 70] on textarea "Notes   *" at bounding box center [691, 79] width 439 height 47
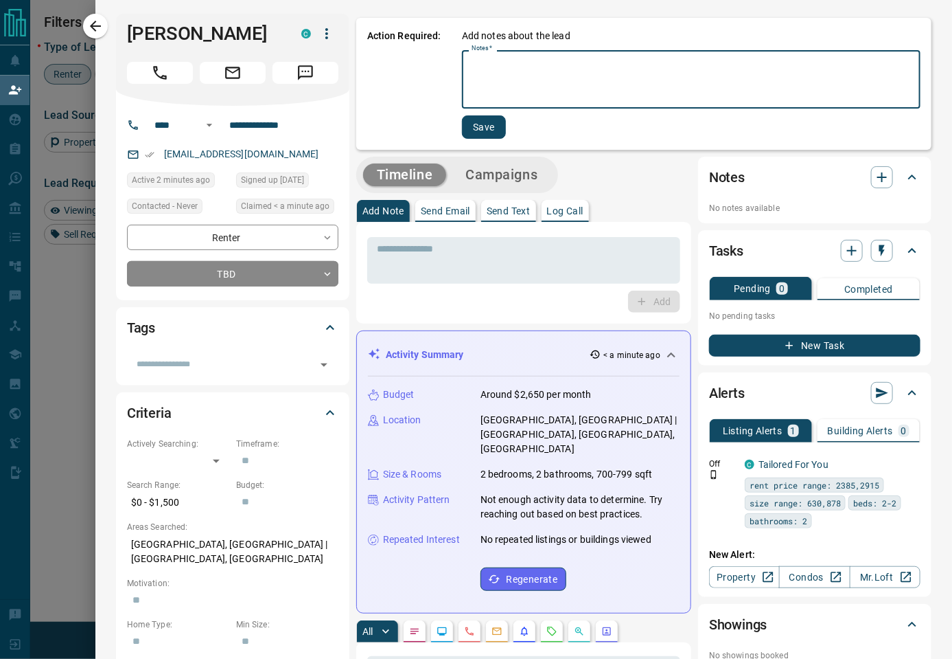
paste textarea "****"
type textarea "****"
click at [490, 129] on button "Save" at bounding box center [484, 126] width 44 height 23
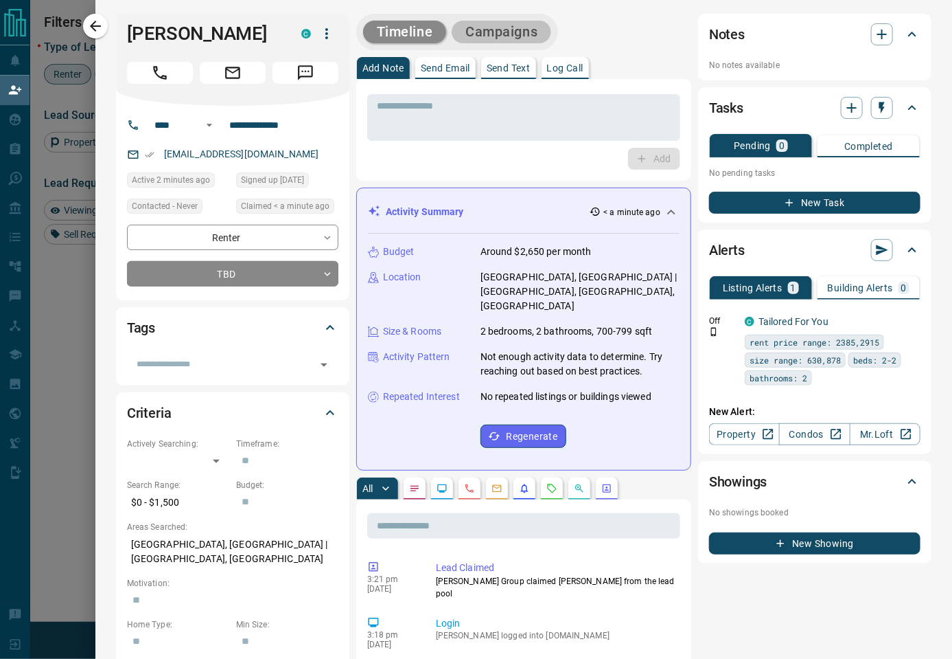
click at [532, 28] on button "Campaigns" at bounding box center [502, 32] width 100 height 23
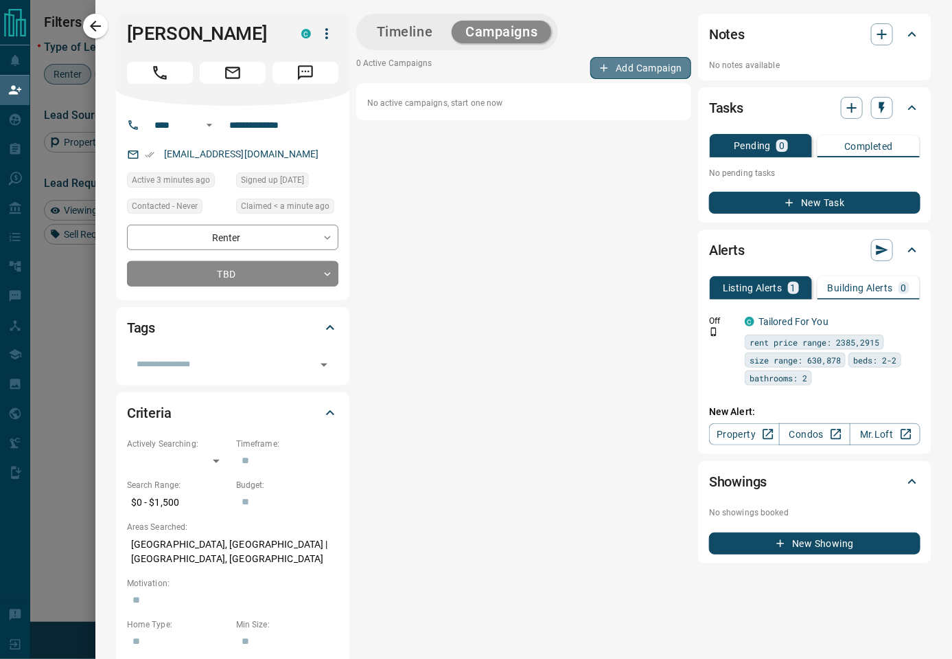
click at [641, 73] on button "Add Campaign" at bounding box center [641, 68] width 101 height 22
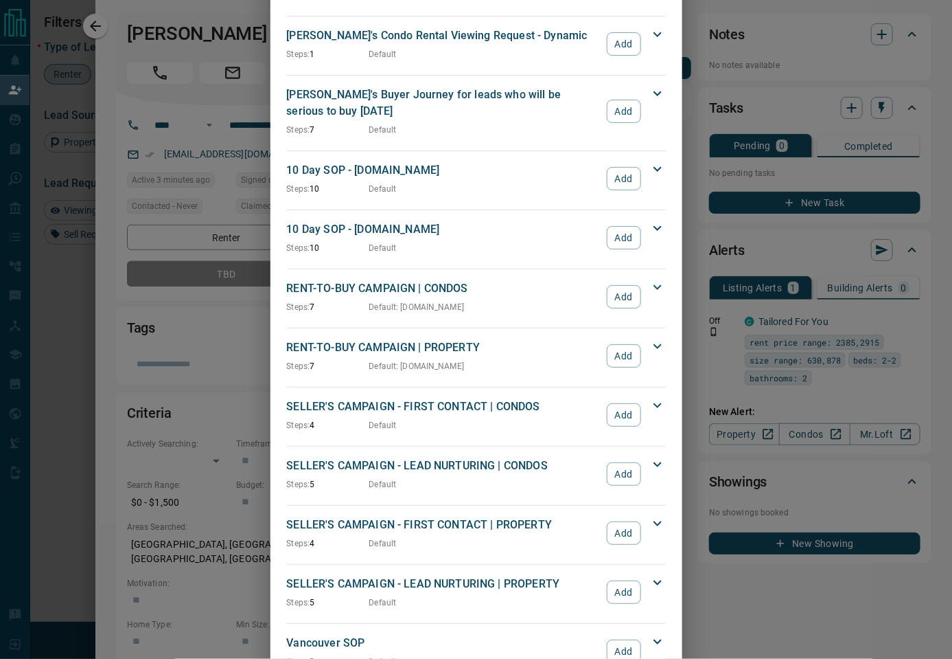
scroll to position [998, 0]
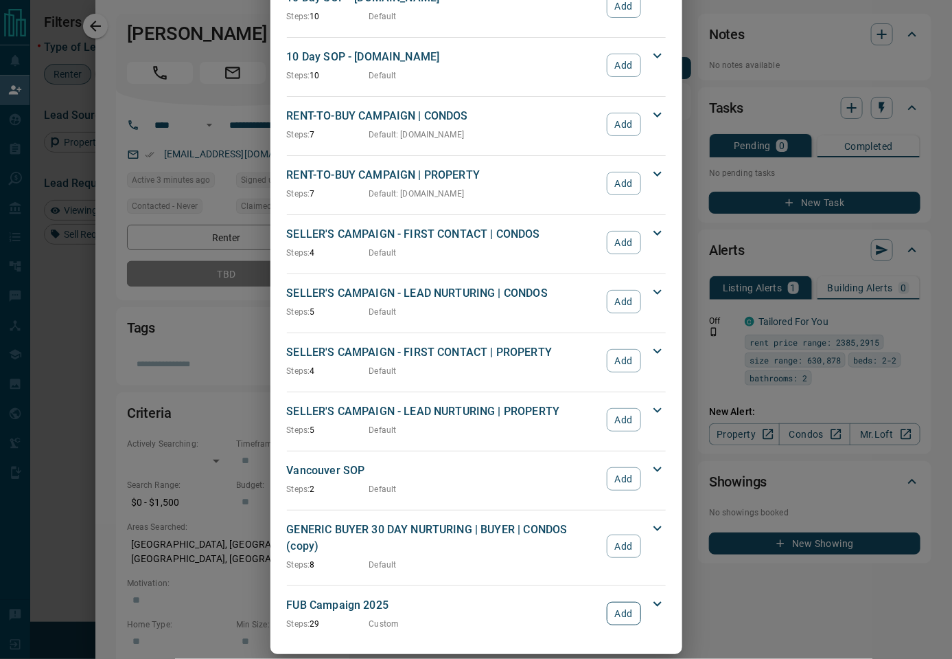
click at [613, 602] on button "Add" at bounding box center [624, 613] width 34 height 23
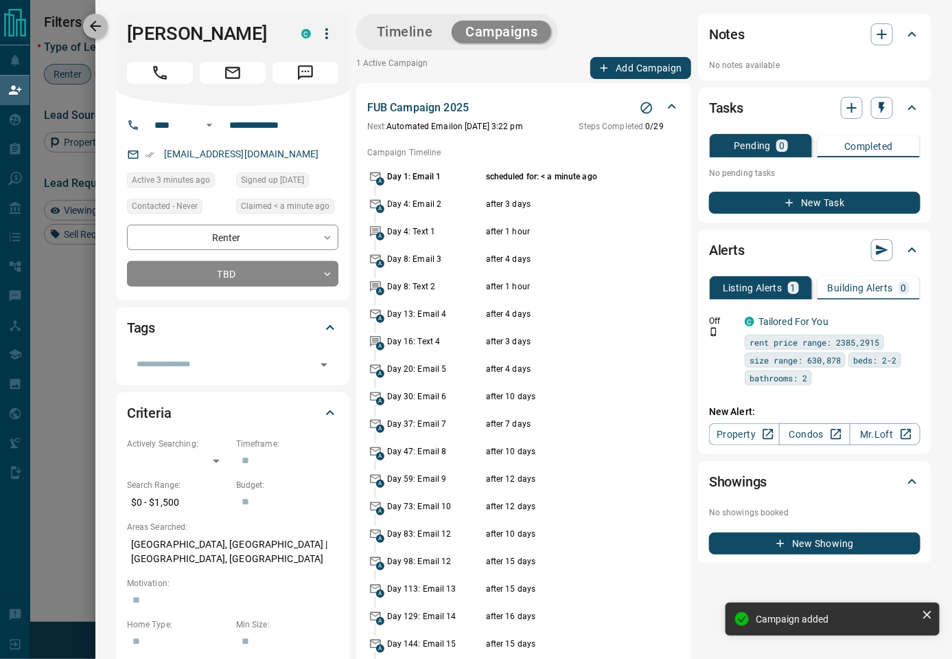
click at [91, 28] on icon "button" at bounding box center [95, 26] width 16 height 16
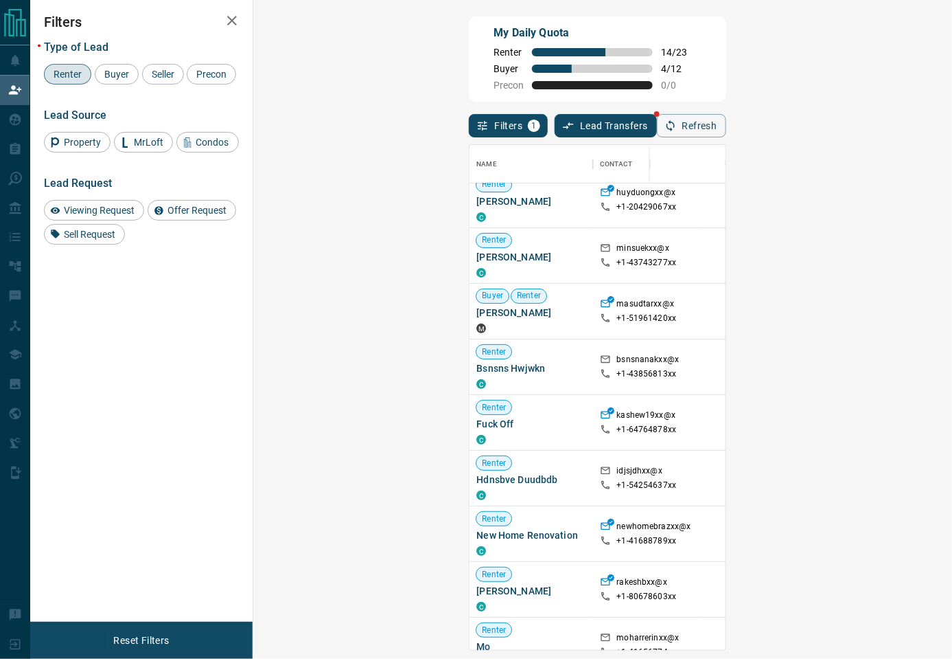
scroll to position [152, 0]
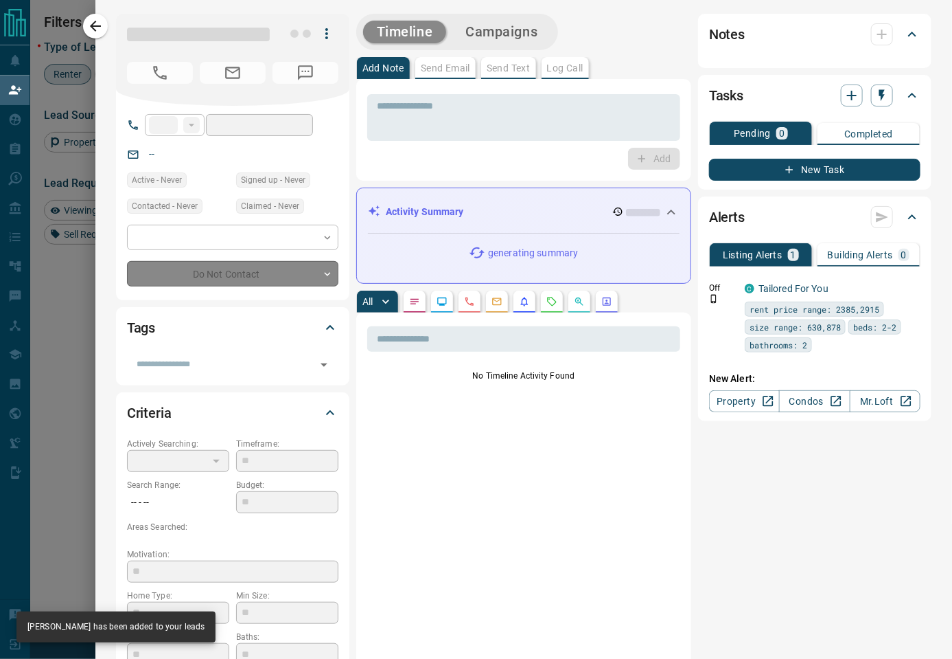
type input "**"
type input "**********"
type input "**"
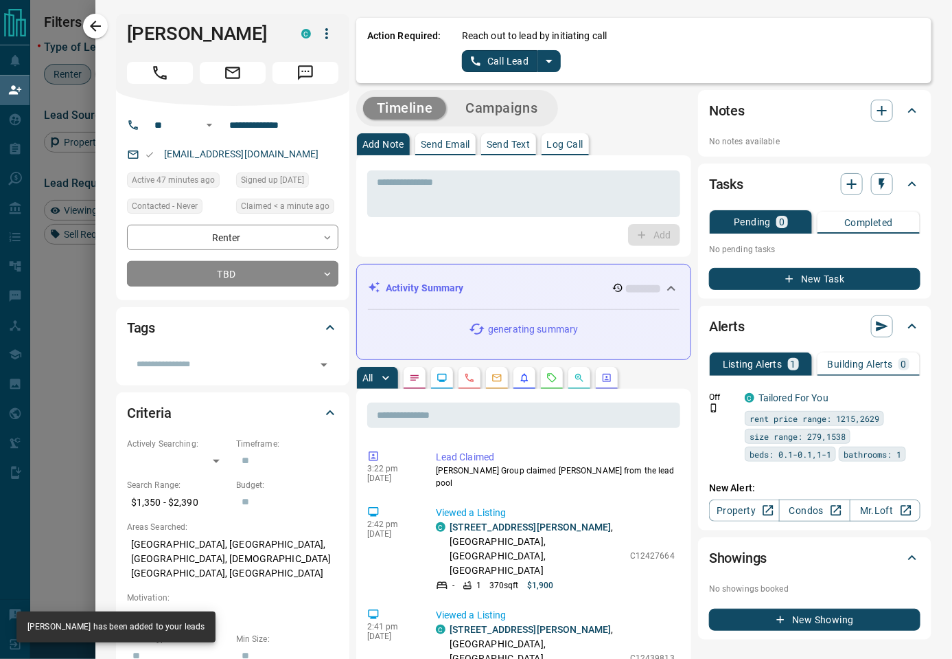
click at [554, 65] on icon "split button" at bounding box center [549, 61] width 16 height 16
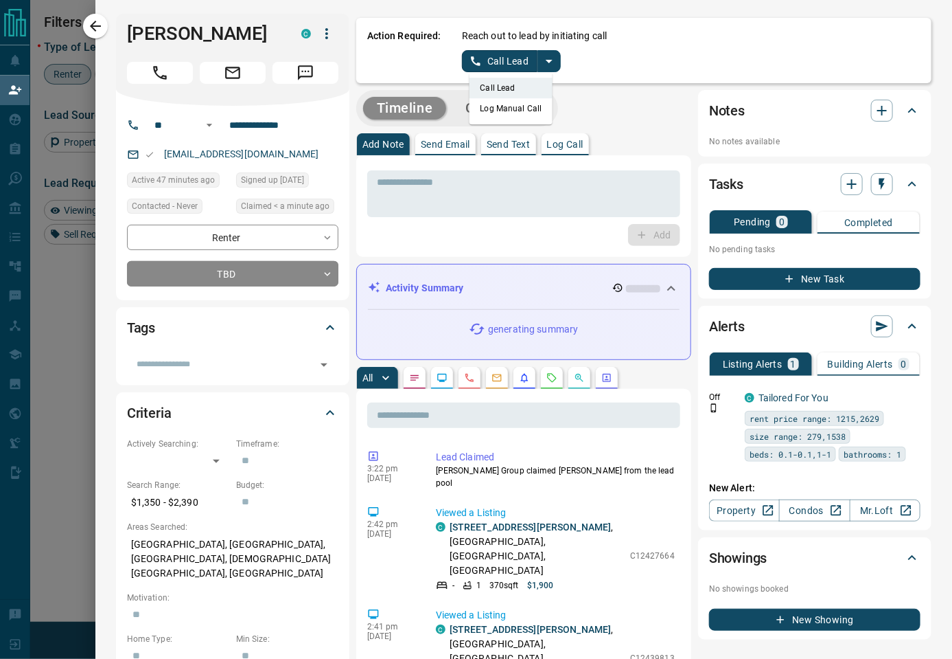
click at [534, 106] on li "Log Manual Call" at bounding box center [511, 108] width 84 height 21
click at [522, 66] on button "Log Manual Call" at bounding box center [507, 61] width 91 height 22
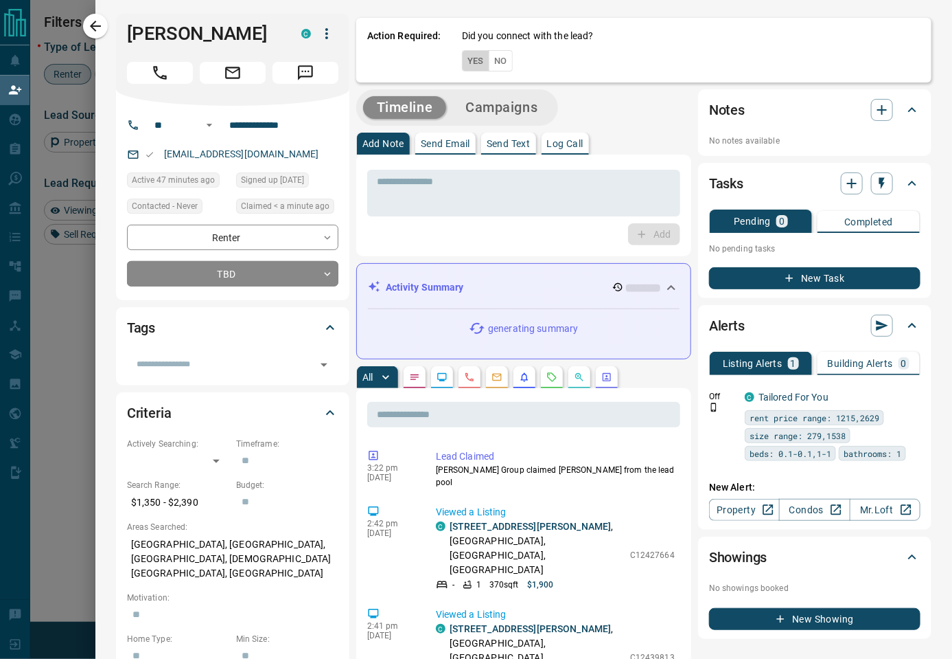
click at [471, 58] on button "Yes" at bounding box center [475, 60] width 27 height 21
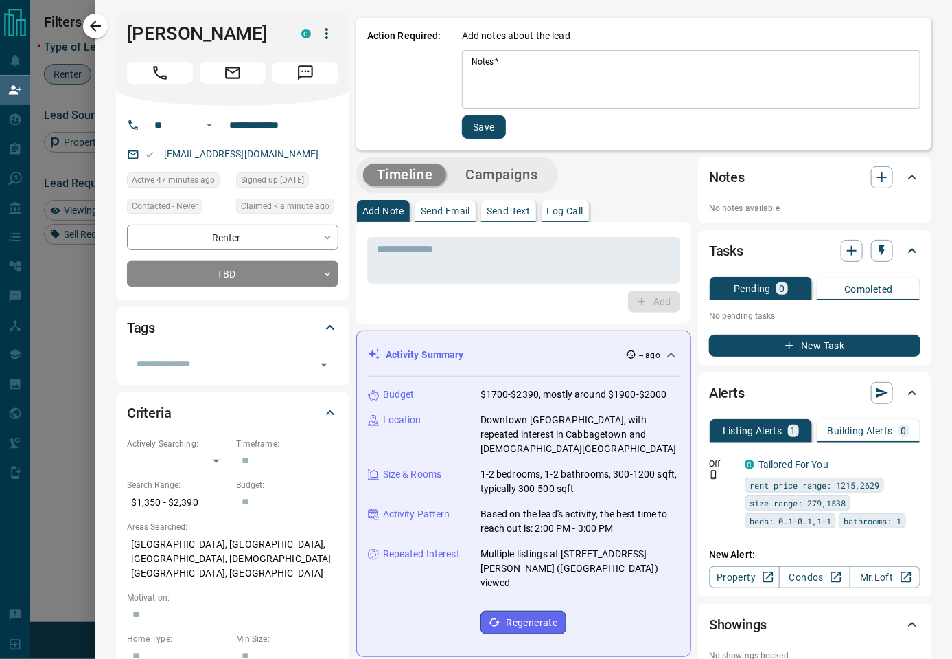
click at [485, 81] on textarea "Notes   *" at bounding box center [691, 79] width 439 height 47
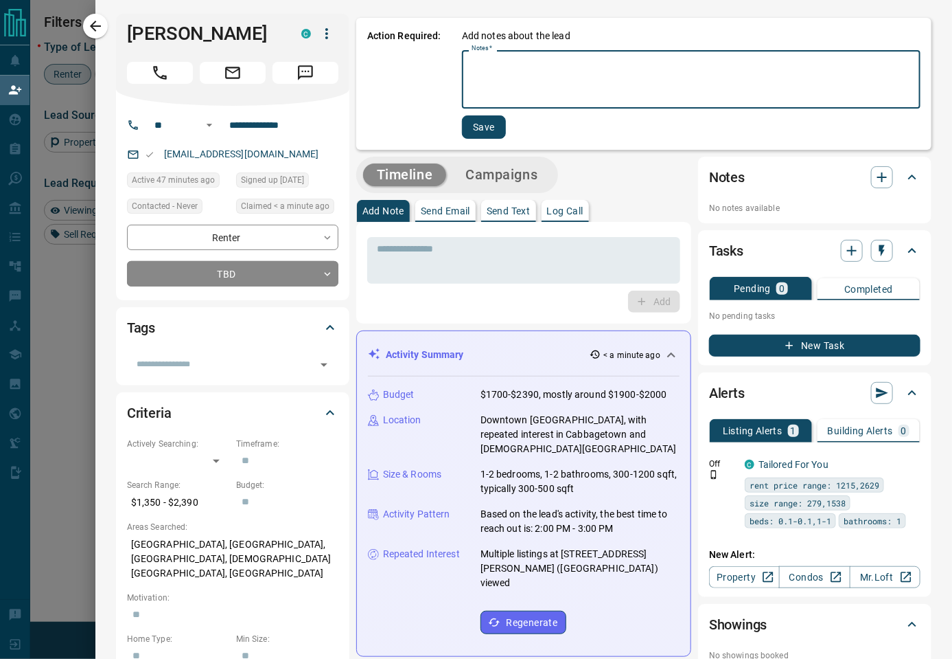
paste textarea "****"
type textarea "****"
click at [488, 125] on button "Save" at bounding box center [484, 126] width 44 height 23
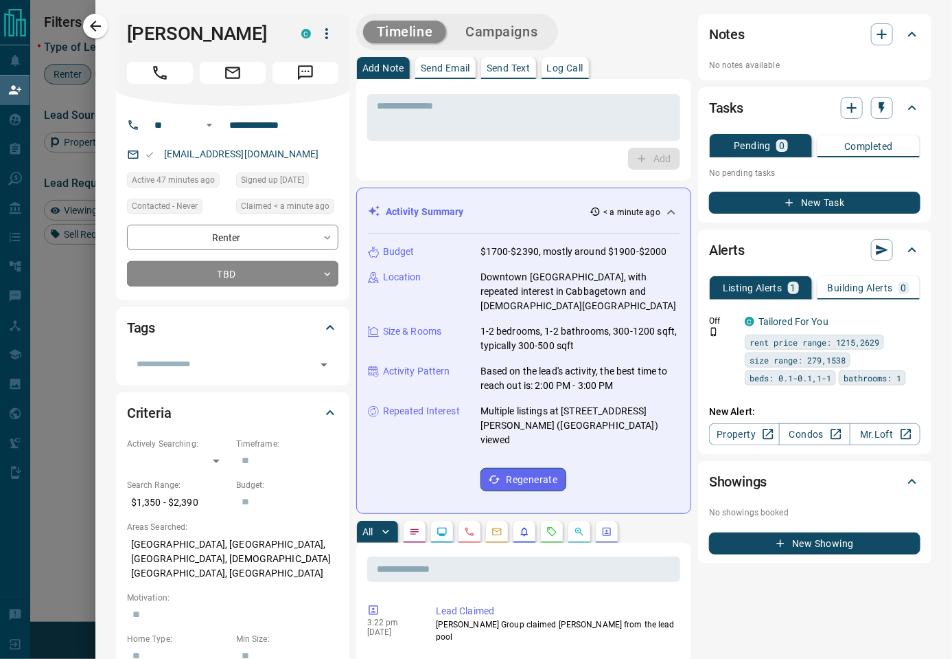
click at [513, 36] on button "Campaigns" at bounding box center [502, 32] width 100 height 23
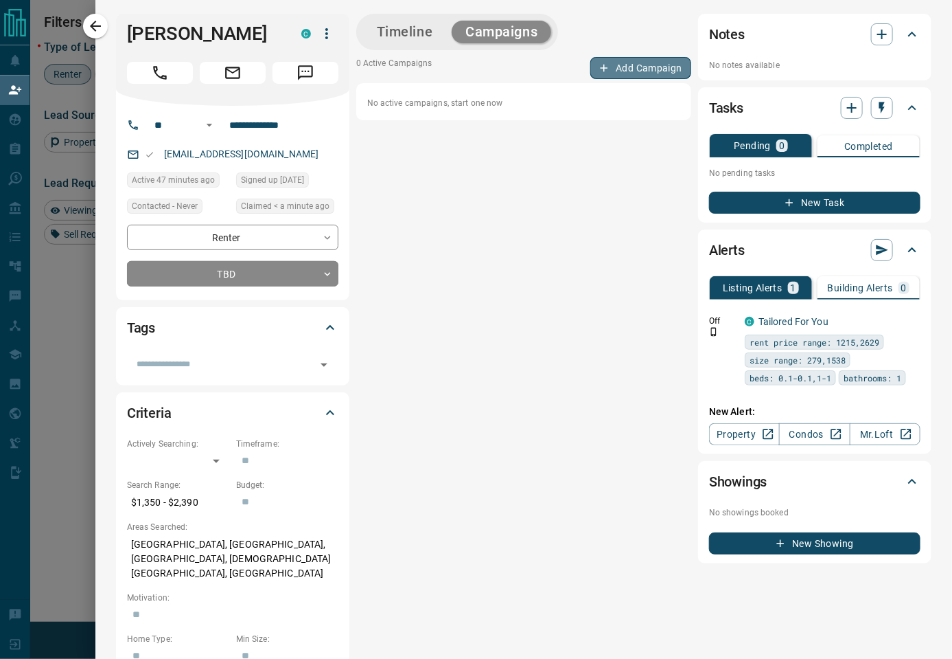
click at [624, 62] on button "Add Campaign" at bounding box center [641, 68] width 101 height 22
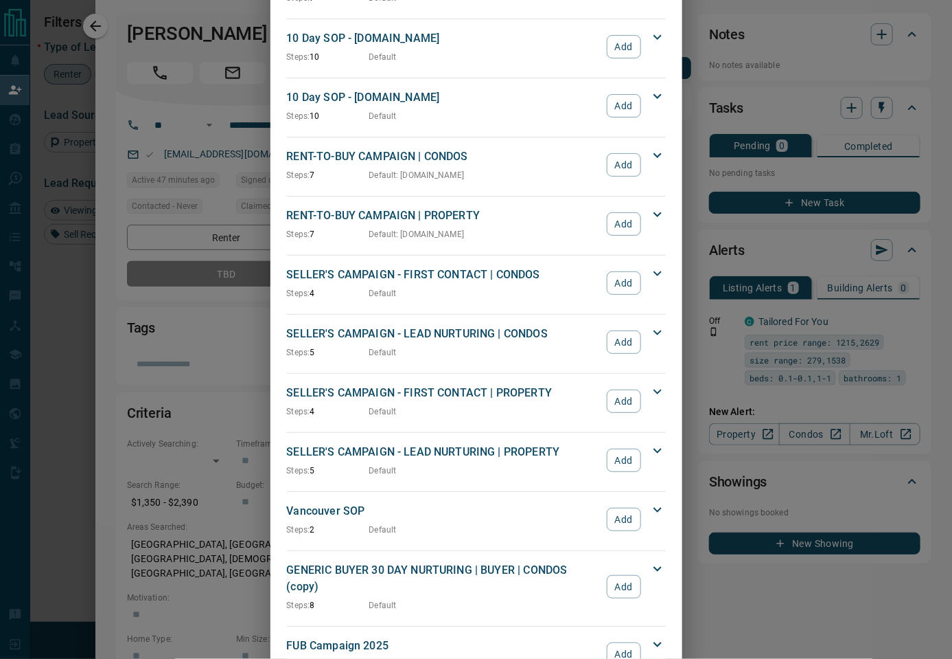
scroll to position [998, 0]
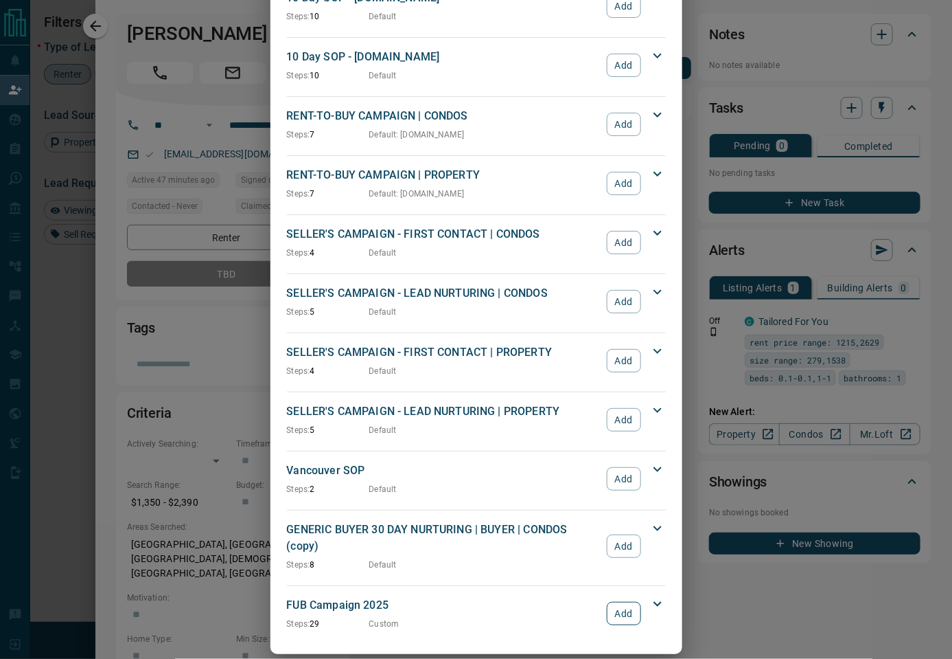
click at [628, 602] on button "Add" at bounding box center [624, 613] width 34 height 23
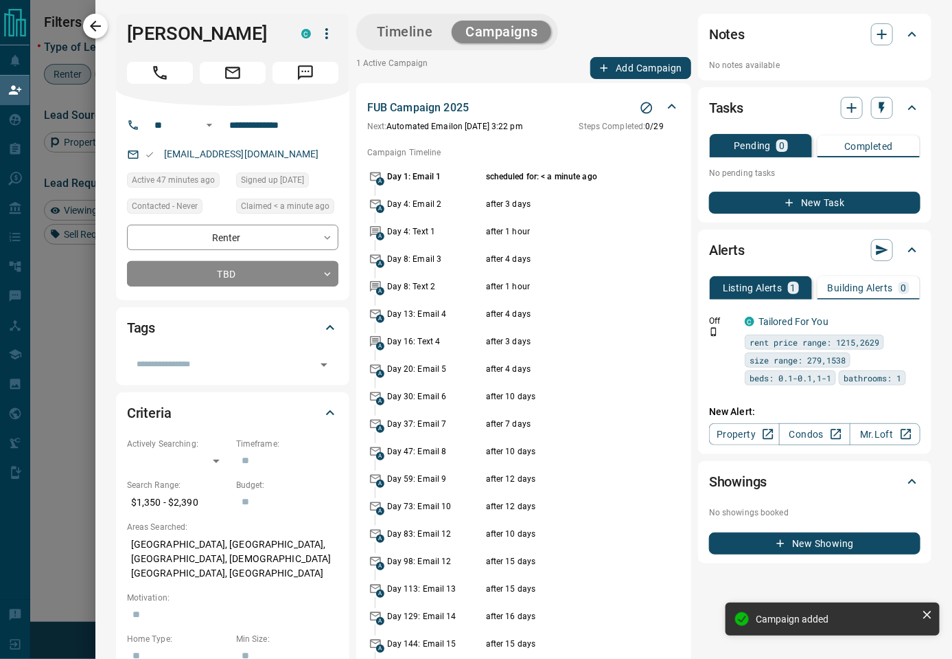
click at [99, 30] on icon "button" at bounding box center [95, 26] width 16 height 16
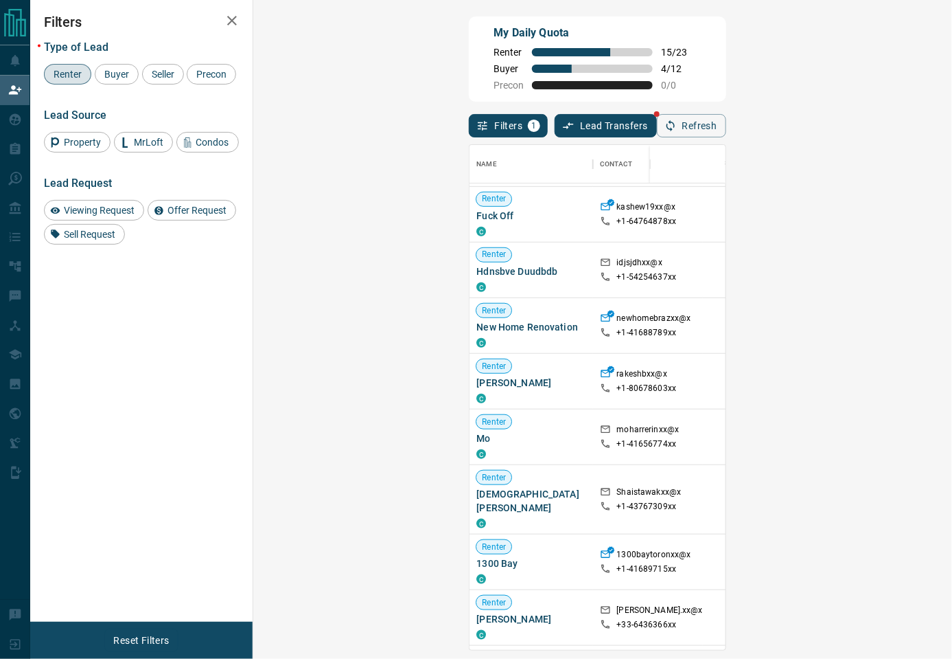
scroll to position [305, 0]
